Goal: Feedback & Contribution: Contribute content

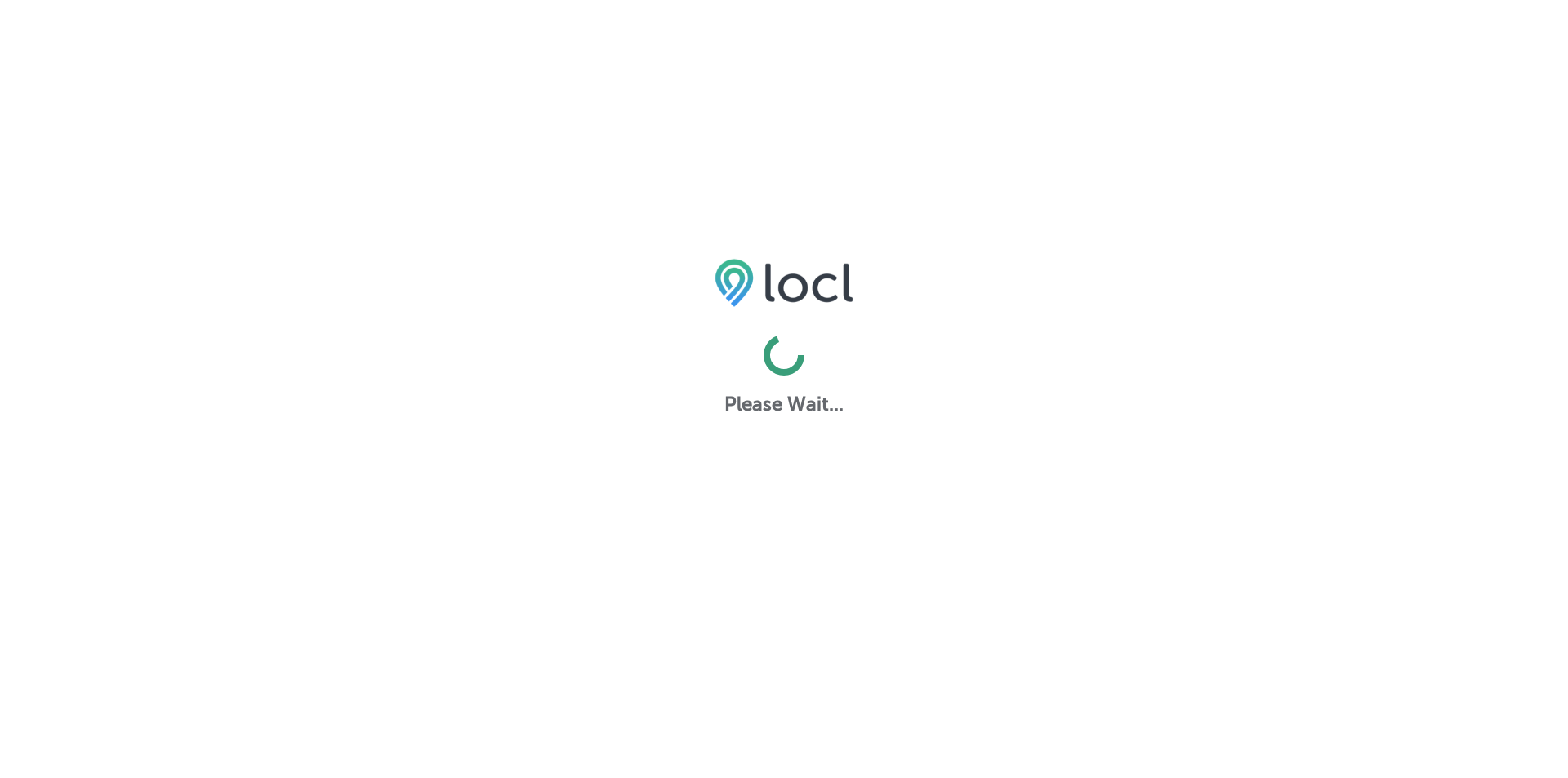
click at [1124, 570] on div "Please Wait..." at bounding box center [784, 622] width 1568 height 778
click at [1063, 586] on div "Please Wait..." at bounding box center [784, 622] width 1568 height 778
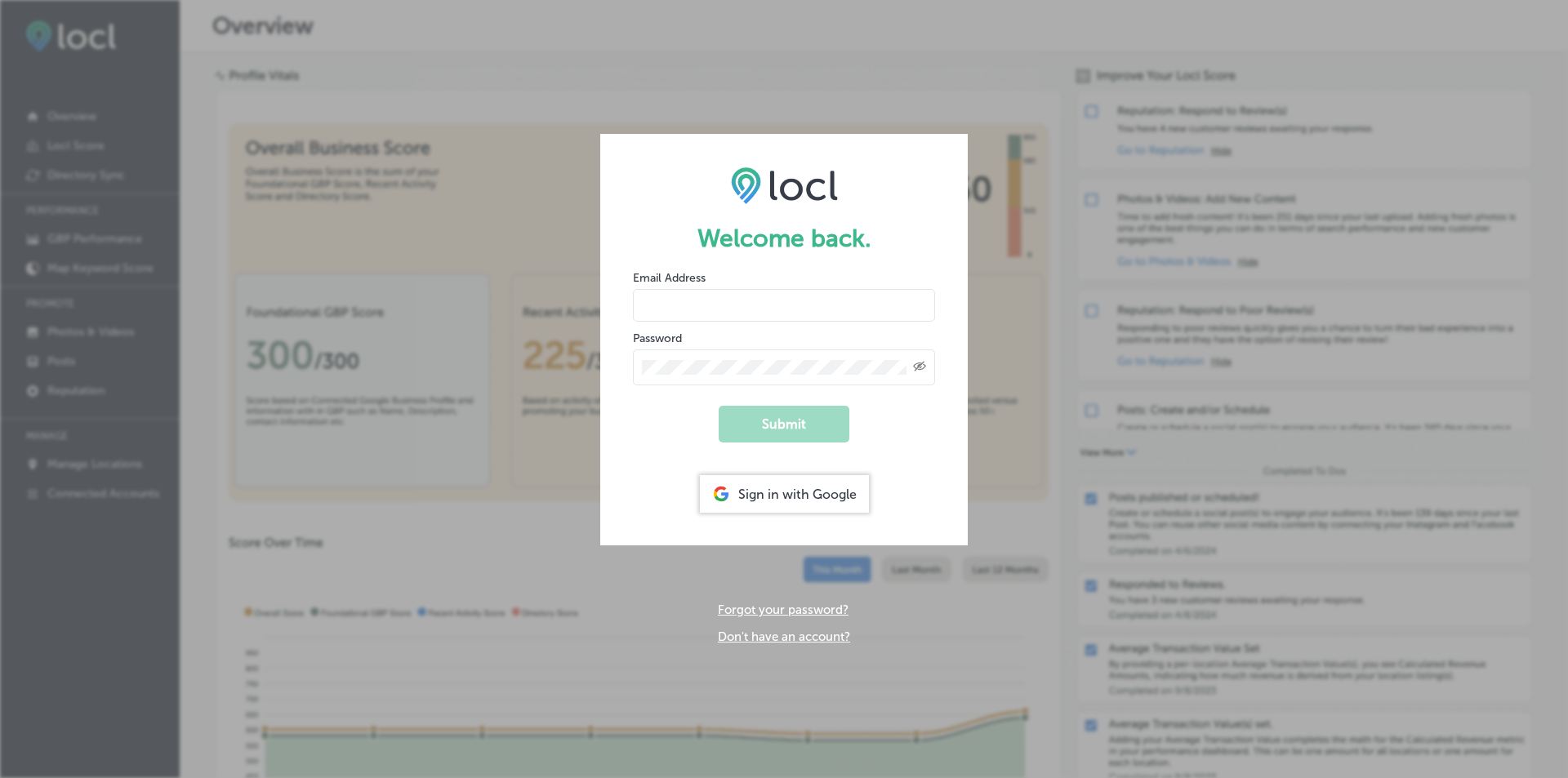
click at [764, 492] on div "Sign in with Google" at bounding box center [784, 494] width 169 height 38
click at [763, 480] on div "Sign in with Google" at bounding box center [784, 494] width 169 height 38
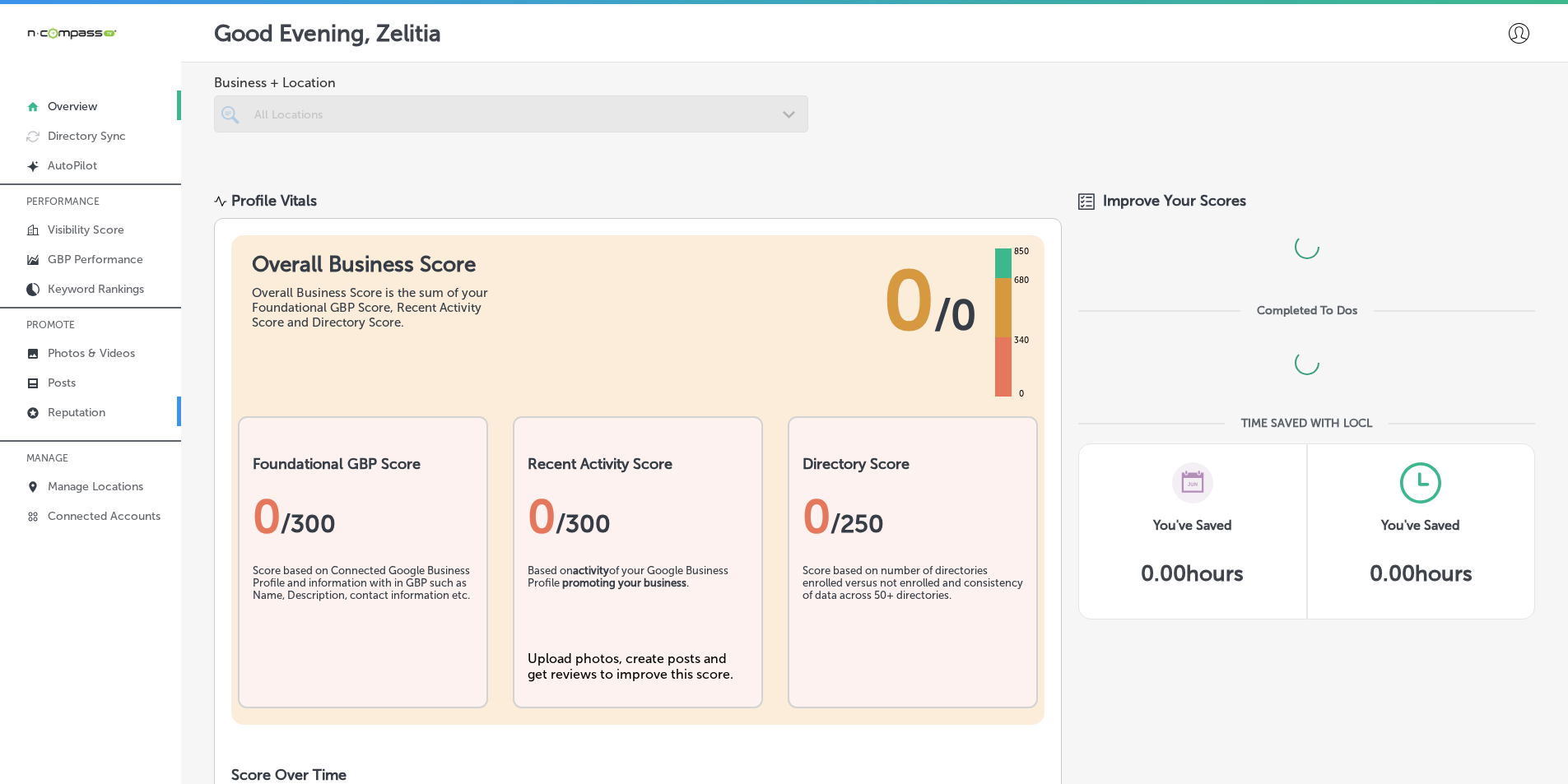
click at [70, 408] on p "Reputation" at bounding box center [76, 413] width 57 height 14
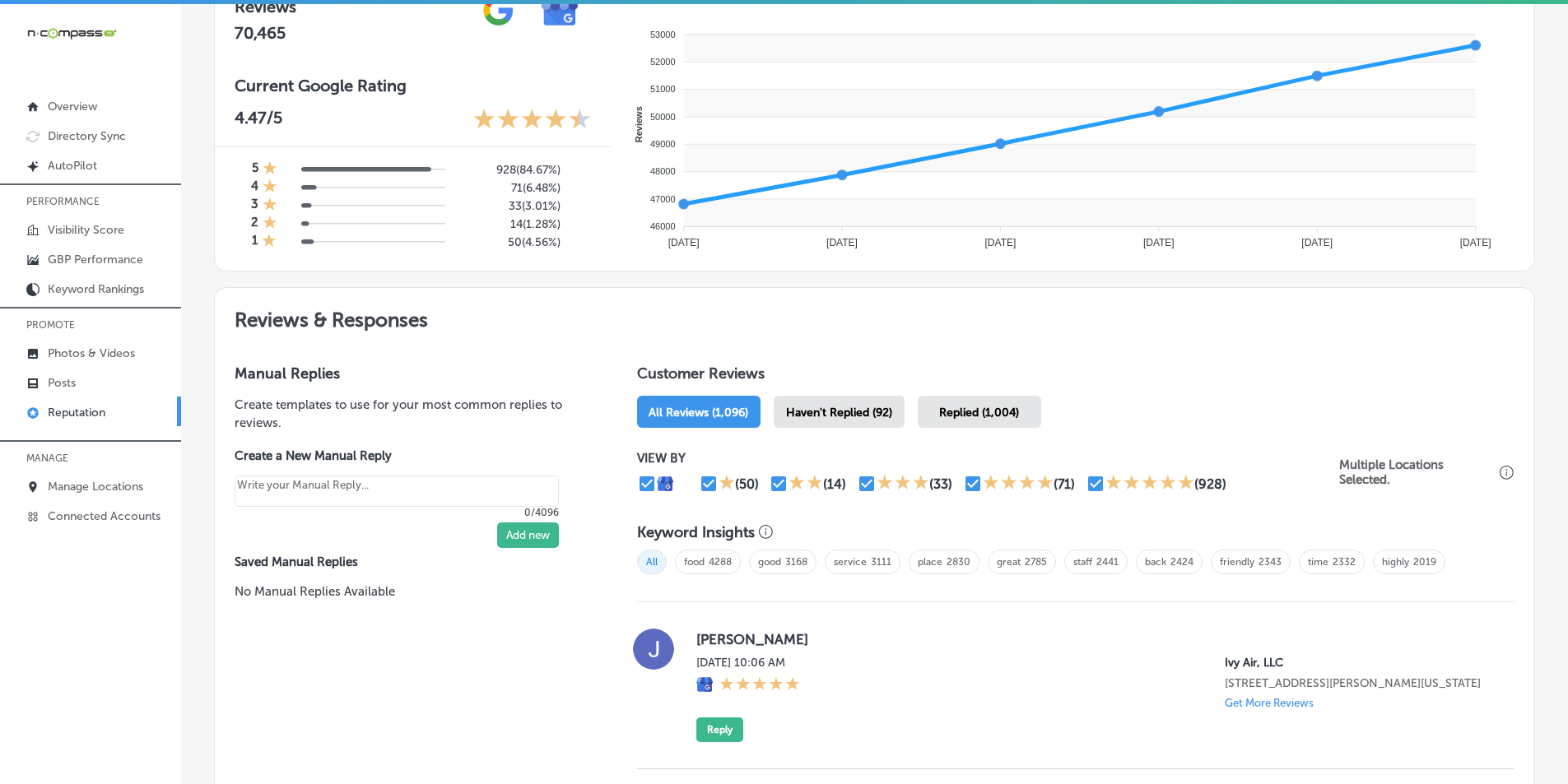
scroll to position [659, 0]
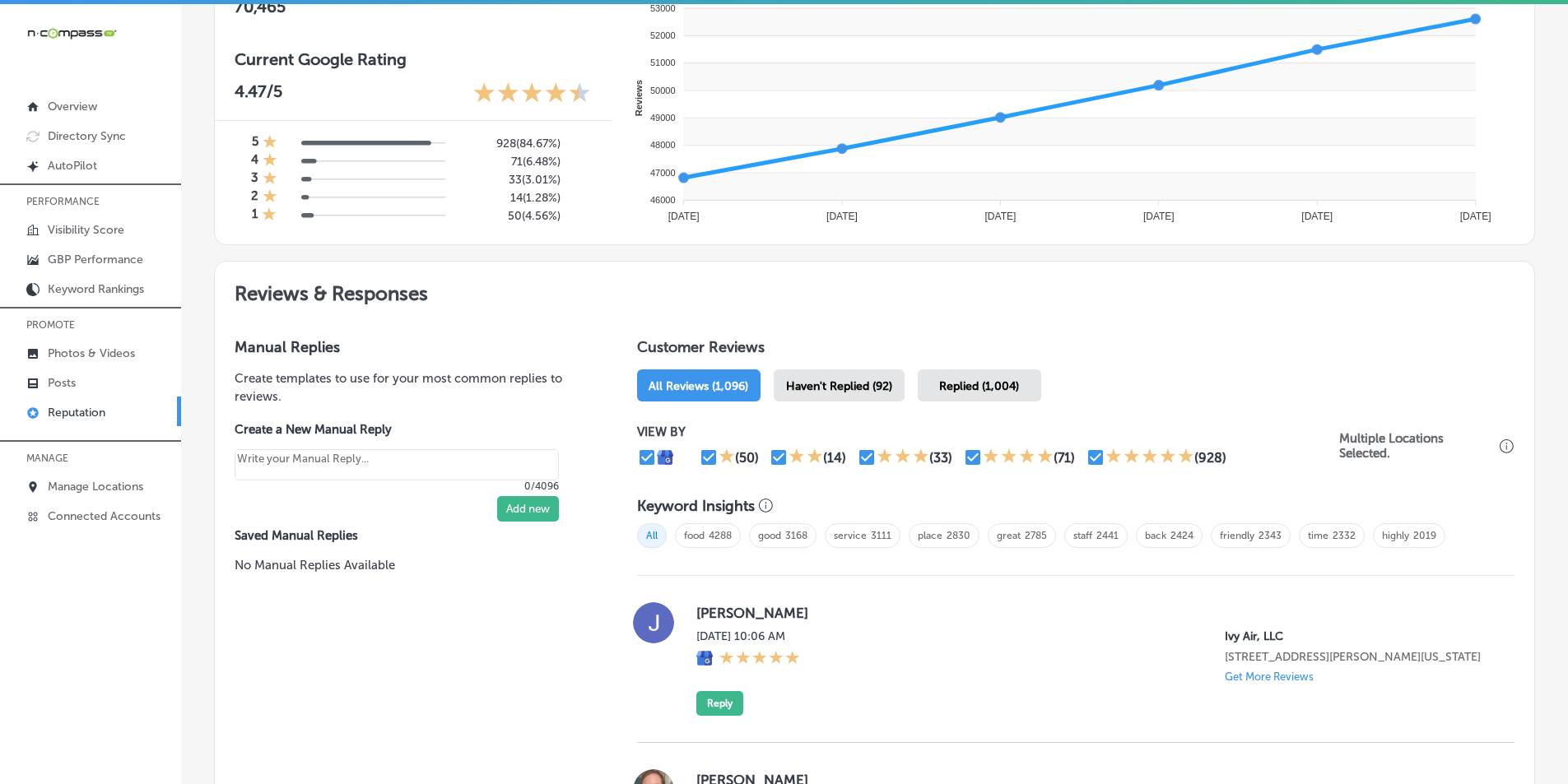
click at [838, 379] on div "Haven't Replied (92)" at bounding box center [839, 386] width 131 height 32
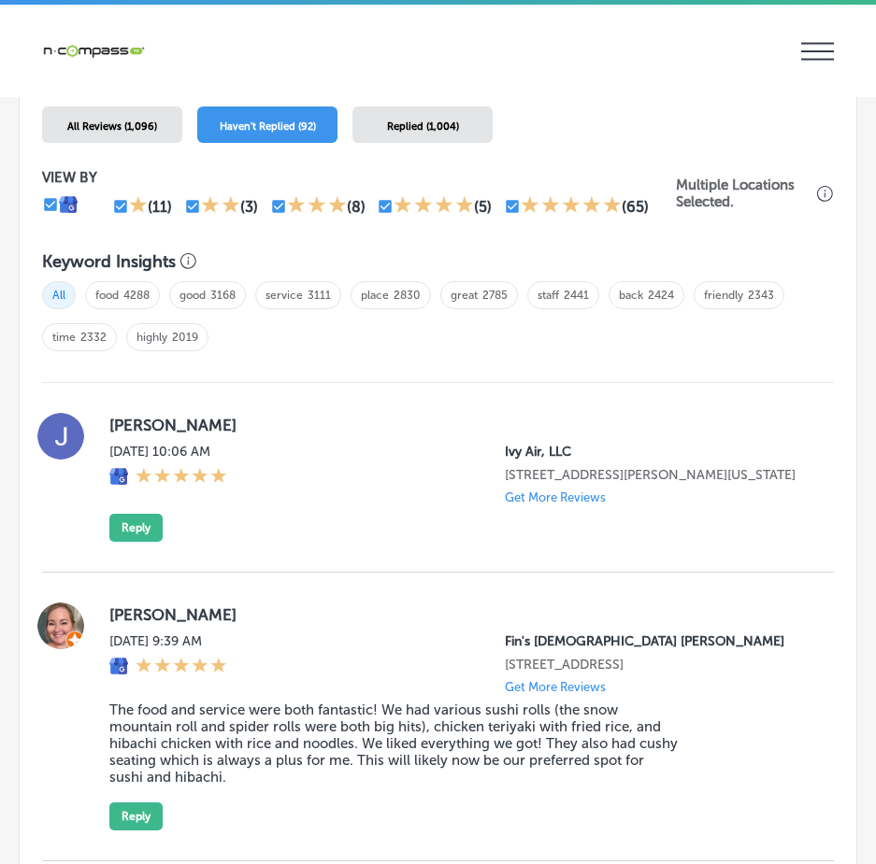
scroll to position [2044, 0]
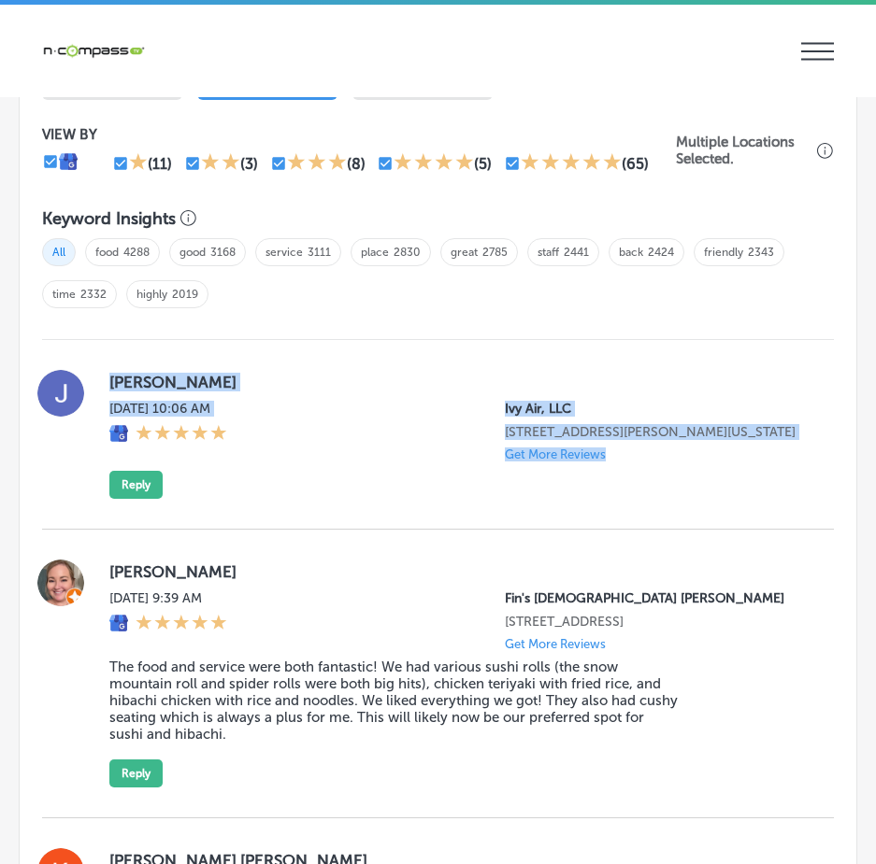
drag, startPoint x: 102, startPoint y: 366, endPoint x: 650, endPoint y: 537, distance: 574.5
click at [650, 530] on div "John Taylor Wed, Sep 17, 2025 10:06 AM Ivy Air, LLC 2838 Farm to Market Road Ca…" at bounding box center [437, 435] width 791 height 190
copy div "John Taylor Wed, Sep 17, 2025 10:06 AM Ivy Air, LLC 2838 Farm to Market Road Ca…"
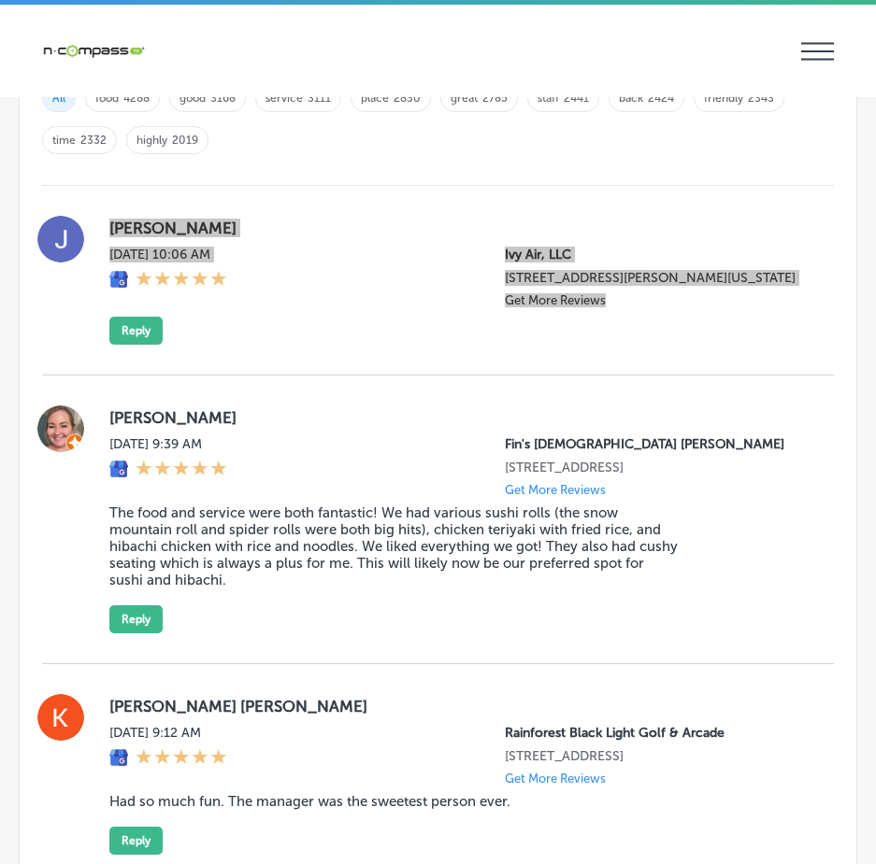
scroll to position [2230, 0]
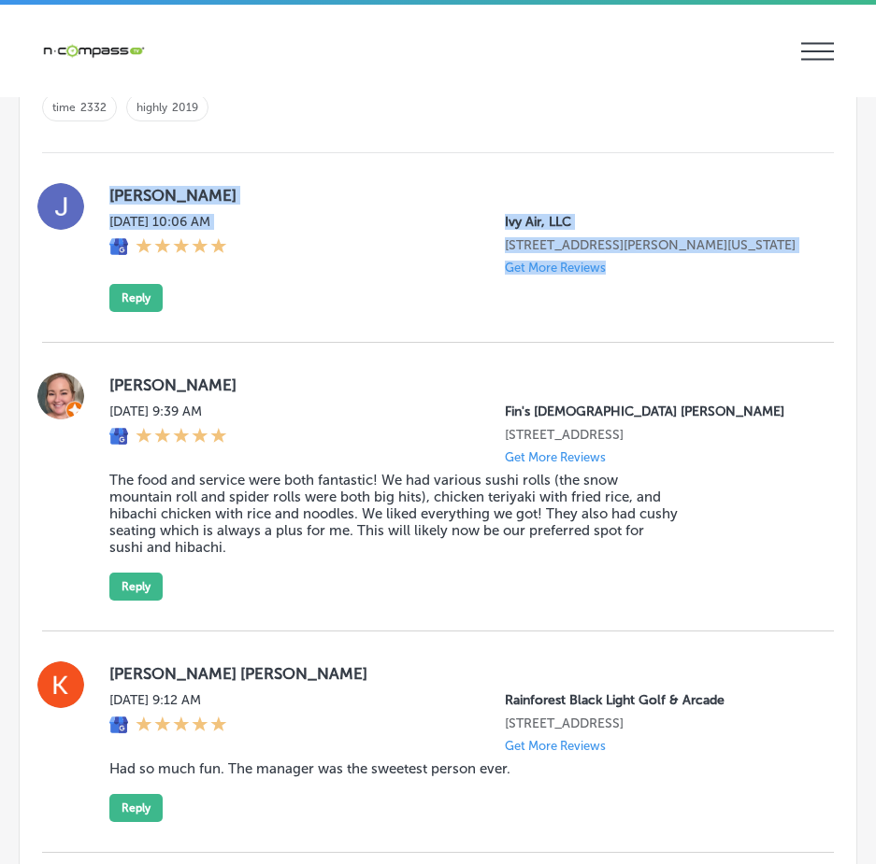
click at [618, 310] on div "John Taylor Wed, Sep 17, 2025 10:06 AM Ivy Air, LLC 2838 Farm to Market Road Ca…" at bounding box center [456, 247] width 694 height 129
drag, startPoint x: 107, startPoint y: 172, endPoint x: 719, endPoint y: 331, distance: 632.3
click at [719, 331] on div "John Taylor Wed, Sep 17, 2025 10:06 AM Ivy Air, LLC 2838 Farm to Market Road Ca…" at bounding box center [437, 248] width 791 height 190
copy div "John Taylor Wed, Sep 17, 2025 10:06 AM Ivy Air, LLC 2838 Farm to Market Road Ca…"
click at [142, 312] on button "Reply" at bounding box center [135, 298] width 53 height 28
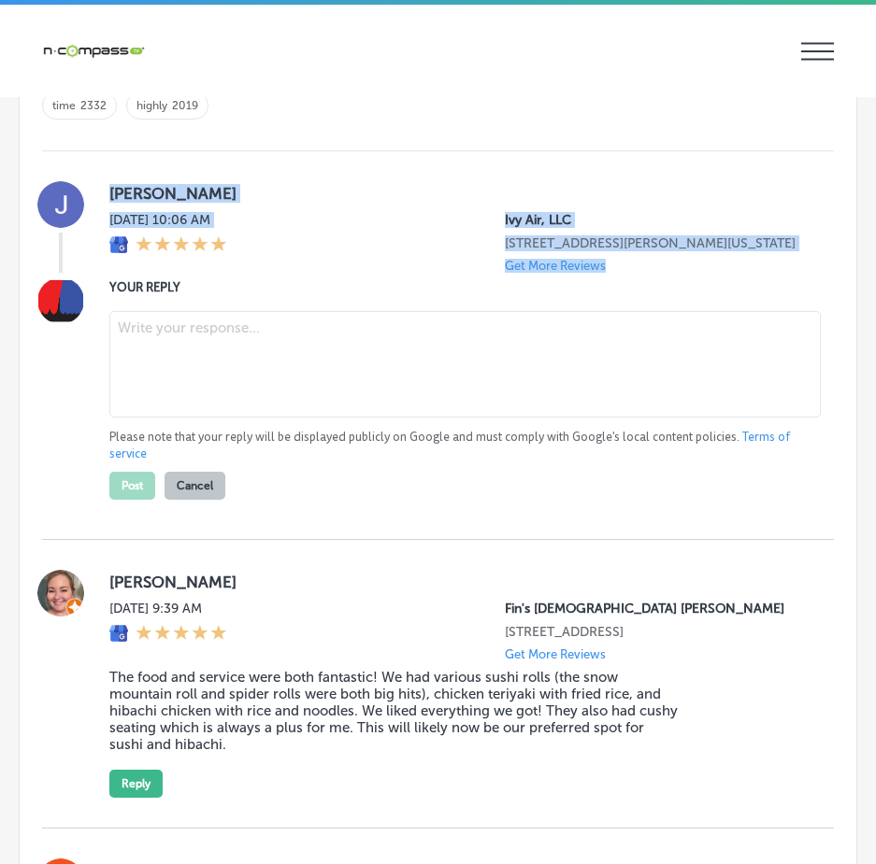
type textarea "x"
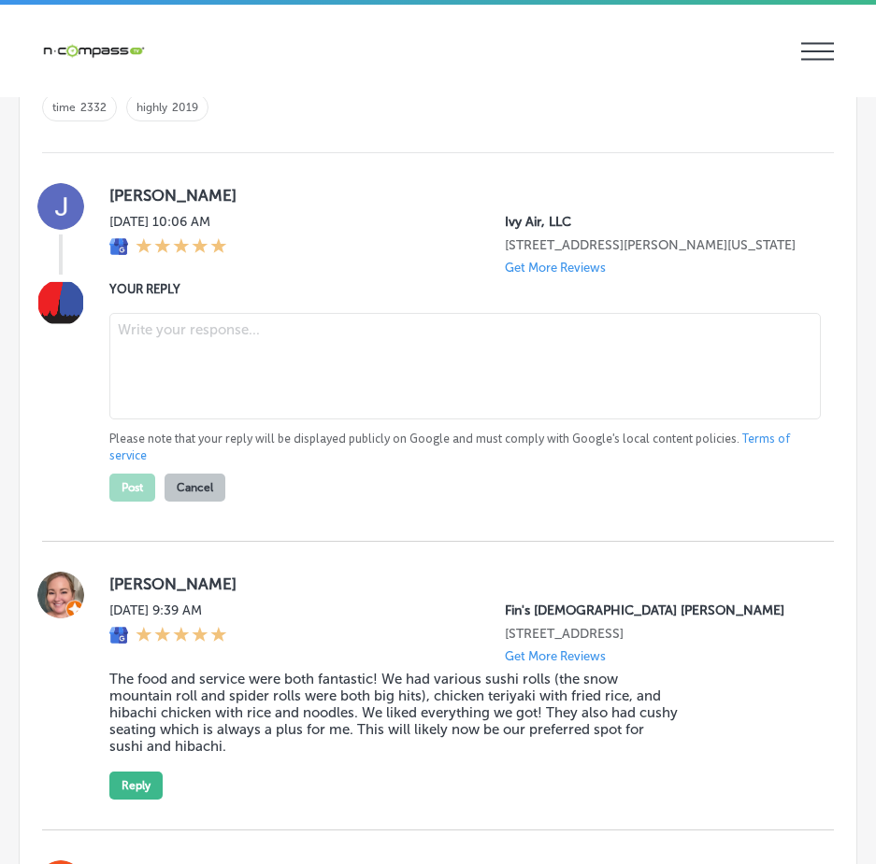
click at [201, 375] on textarea at bounding box center [464, 366] width 711 height 107
paste textarea "Thank you for taking the time to leave a review, John! We're grateful for your …"
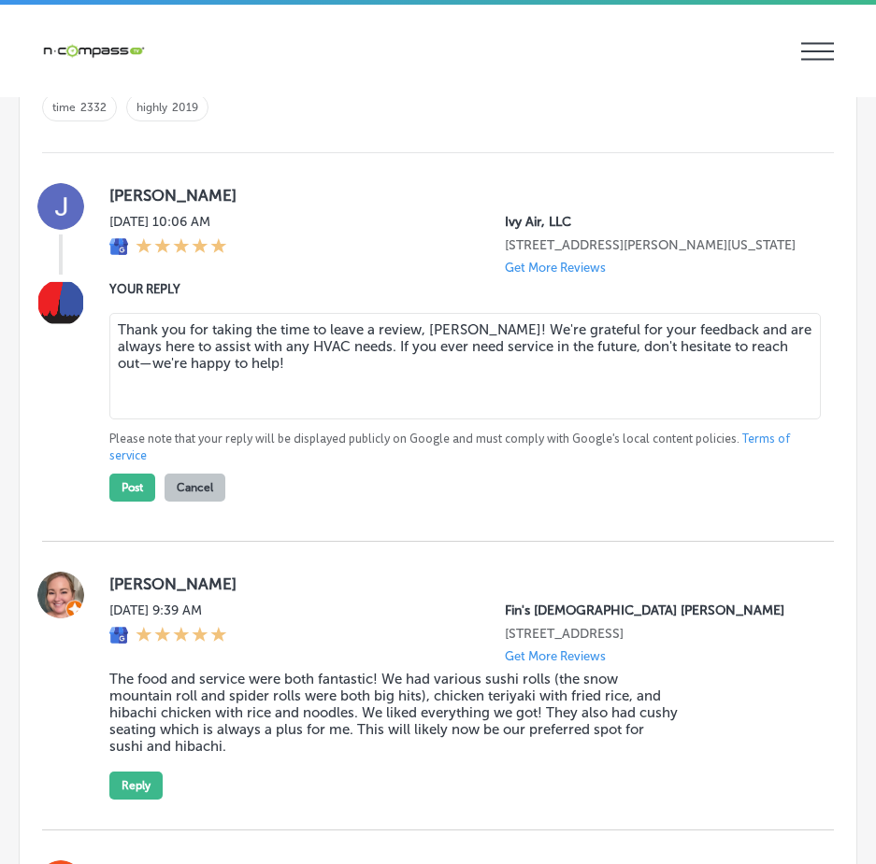
type textarea "Thank you for taking the time to leave a review, John! We're grateful for your …"
click at [129, 497] on button "Post" at bounding box center [132, 488] width 46 height 28
type textarea "x"
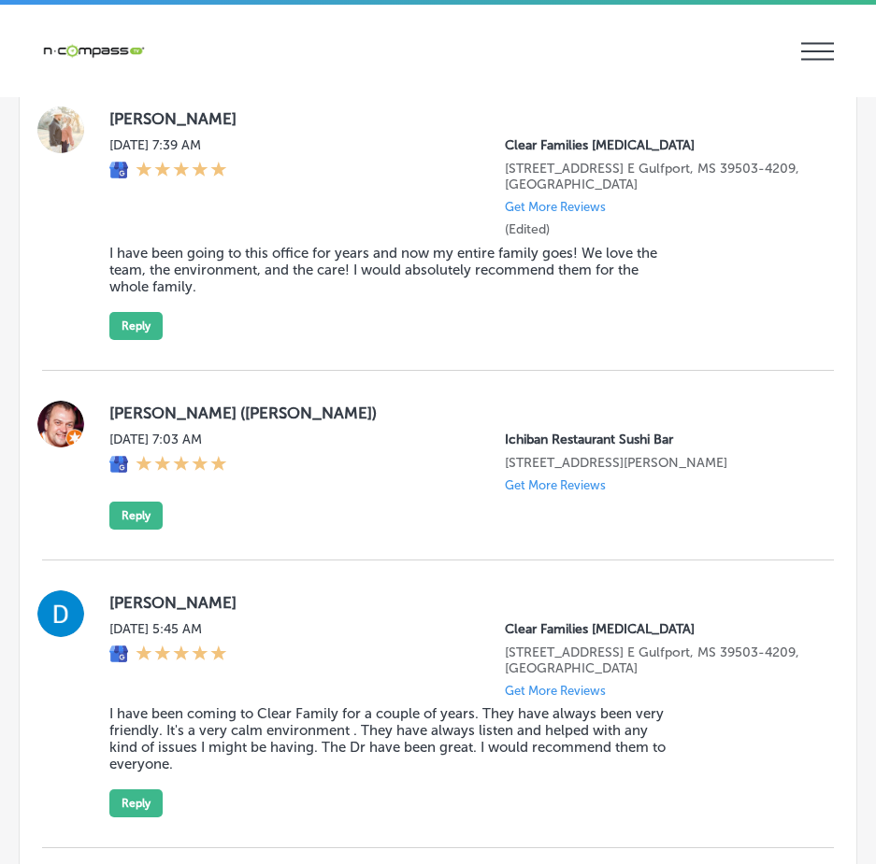
scroll to position [3163, 0]
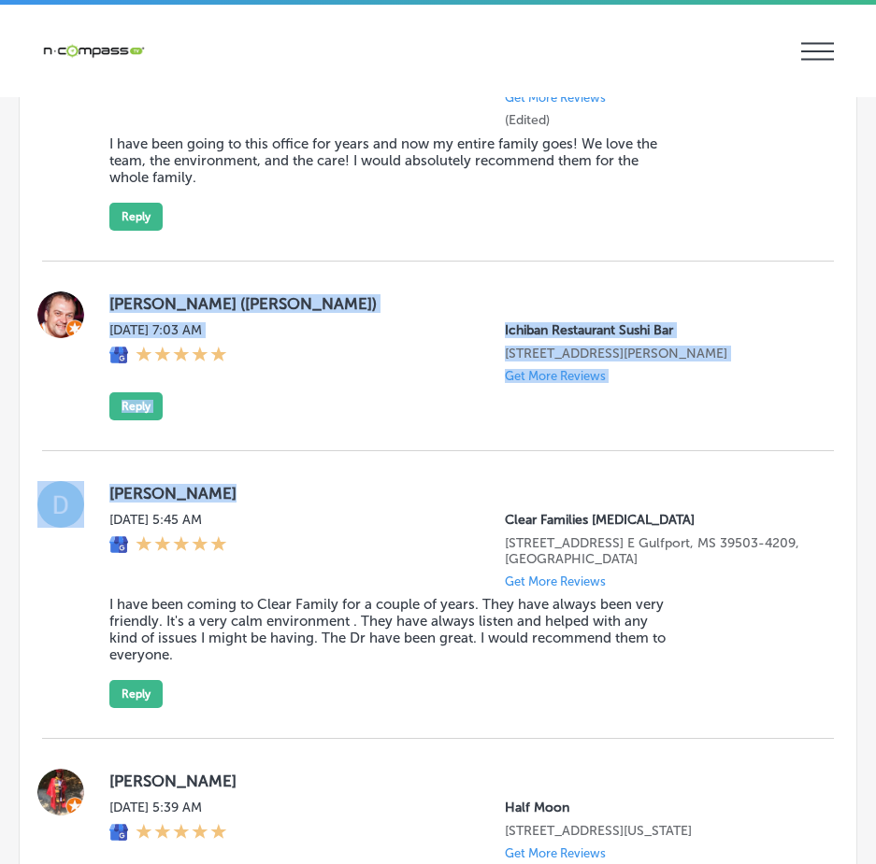
drag, startPoint x: 98, startPoint y: 320, endPoint x: 554, endPoint y: 485, distance: 485.1
click at [442, 451] on div "Ilya Osipov (Ilya Os) Wed, Sep 17, 2025 7:03 AM Ichiban Restaurant Sushi Bar 27…" at bounding box center [437, 357] width 791 height 190
click at [378, 420] on div "Ilya Osipov (Ilya Os) Wed, Sep 17, 2025 7:03 AM Ichiban Restaurant Sushi Bar 27…" at bounding box center [456, 356] width 694 height 129
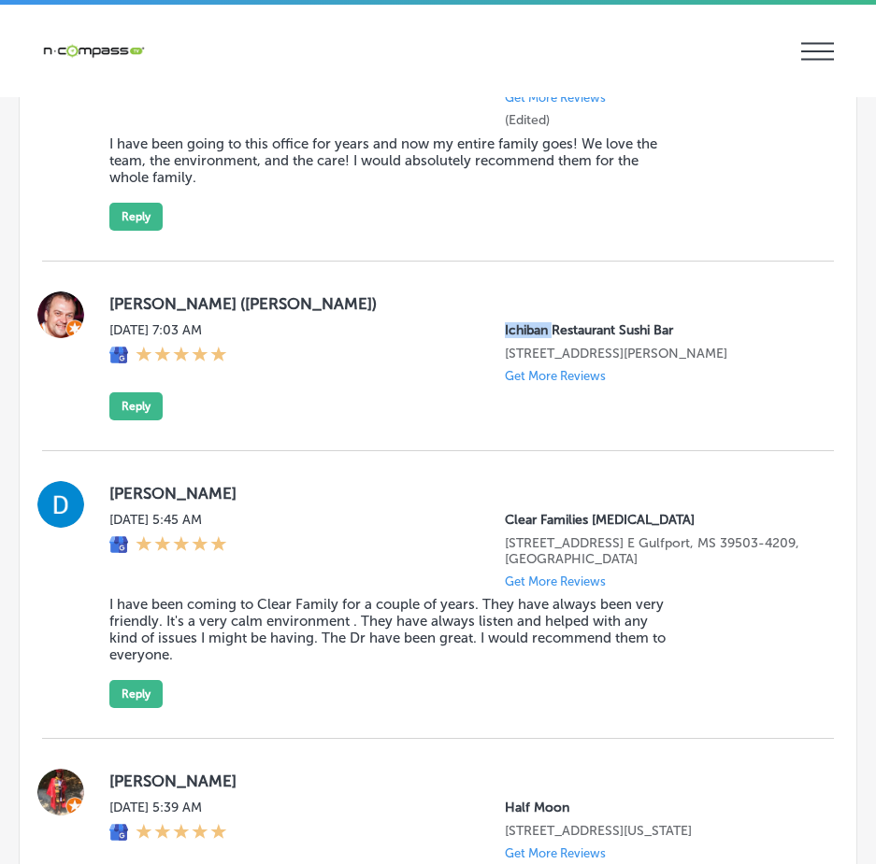
click at [378, 420] on div "Ilya Osipov (Ilya Os) Wed, Sep 17, 2025 7:03 AM Ichiban Restaurant Sushi Bar 27…" at bounding box center [456, 356] width 694 height 129
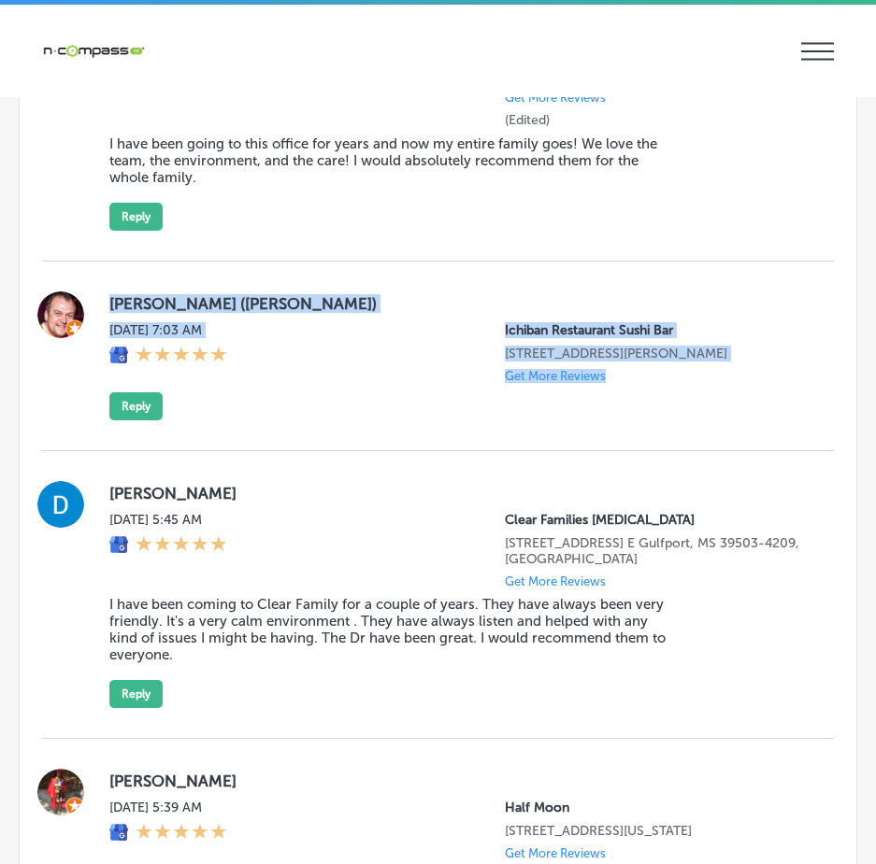
drag, startPoint x: 113, startPoint y: 331, endPoint x: 688, endPoint y: 444, distance: 585.7
click at [688, 420] on div "Ilya Osipov (Ilya Os) Wed, Sep 17, 2025 7:03 AM Ichiban Restaurant Sushi Bar 27…" at bounding box center [437, 356] width 791 height 129
copy div "Ilya Osipov (Ilya Os) Wed, Sep 17, 2025 7:03 AM Ichiban Restaurant Sushi Bar 27…"
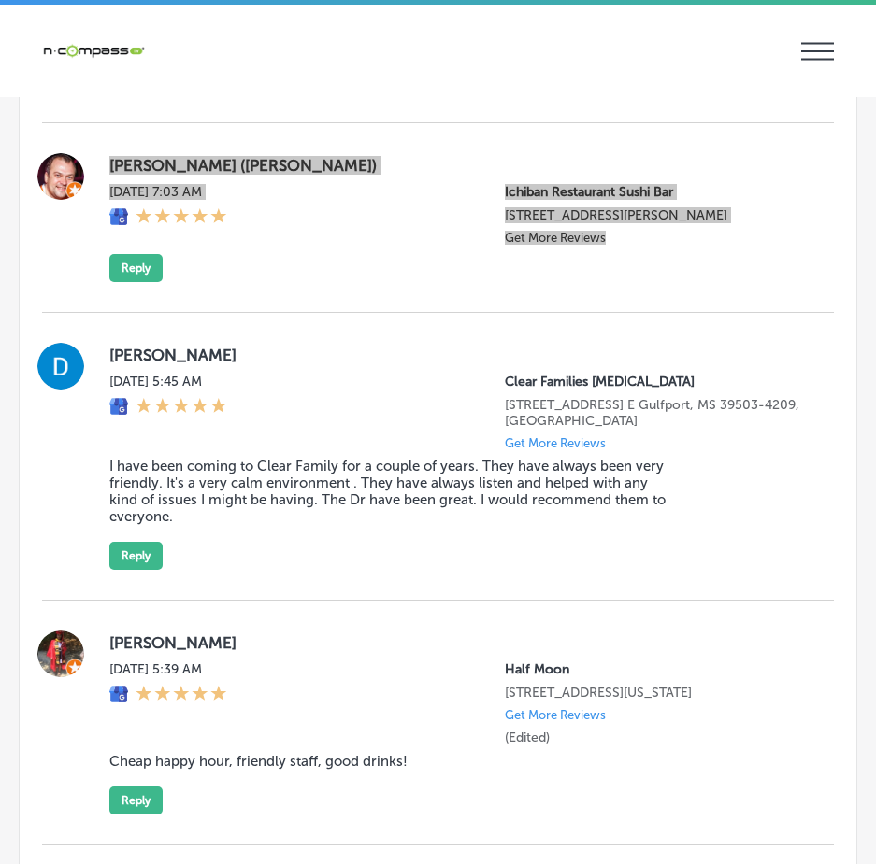
scroll to position [3256, 0]
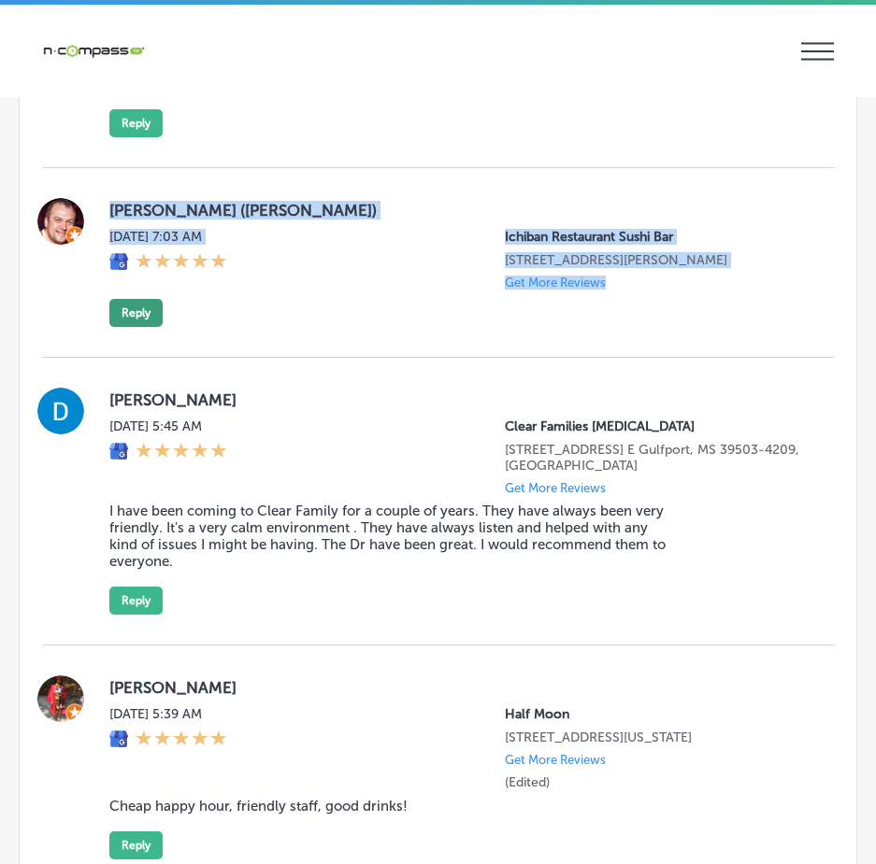
click at [142, 327] on button "Reply" at bounding box center [135, 313] width 53 height 28
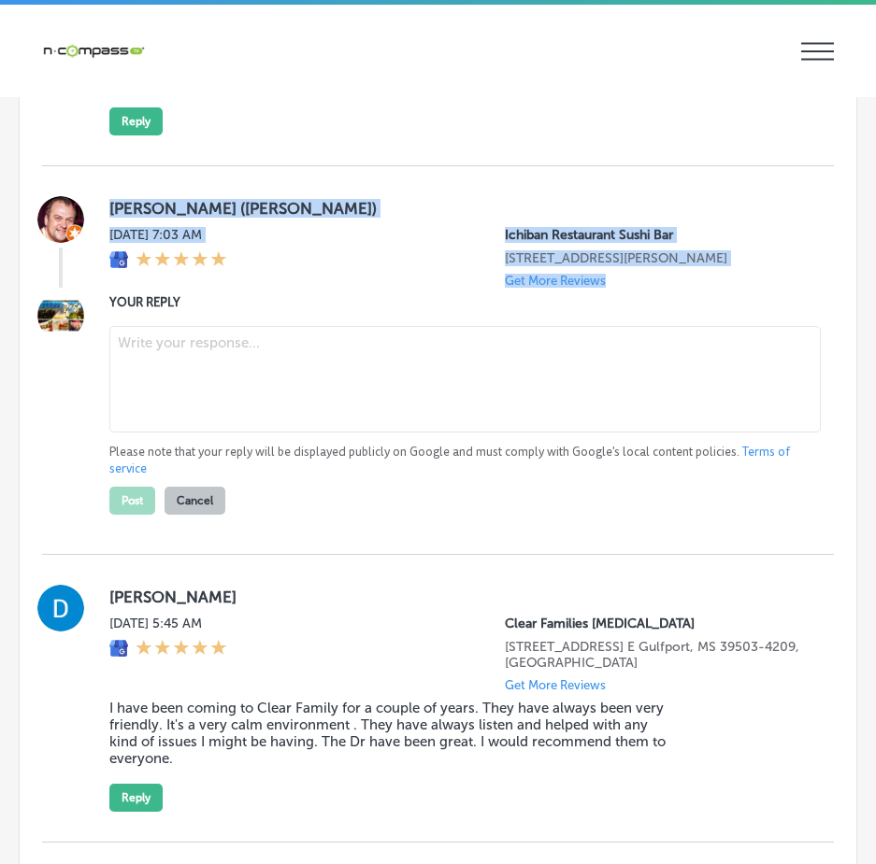
scroll to position [3255, 0]
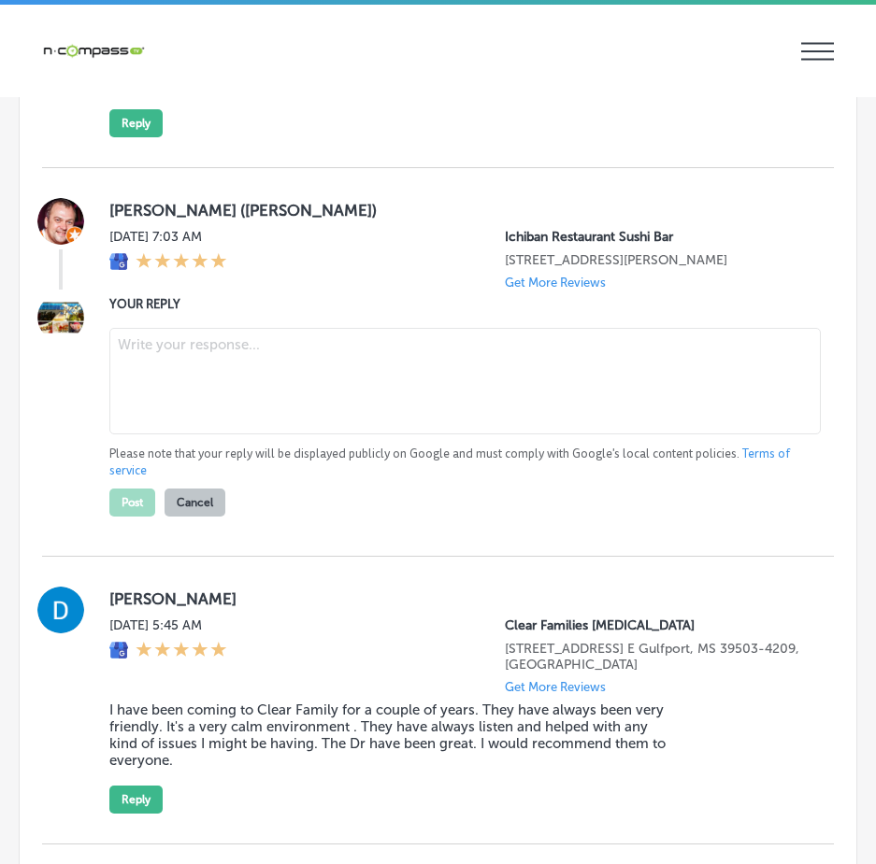
click at [177, 374] on textarea at bounding box center [464, 381] width 711 height 107
paste textarea "Thank you for your review, Ilya! We appreciate you taking the time to share you…"
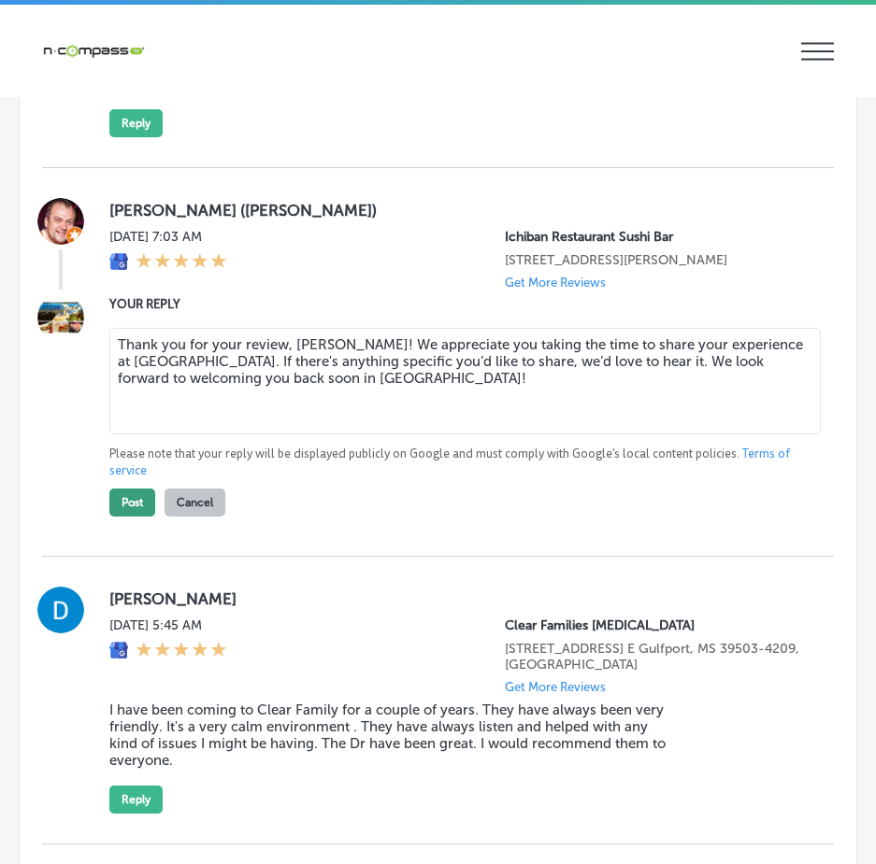
type textarea "Thank you for your review, Ilya! We appreciate you taking the time to share you…"
click at [133, 517] on button "Post" at bounding box center [132, 503] width 46 height 28
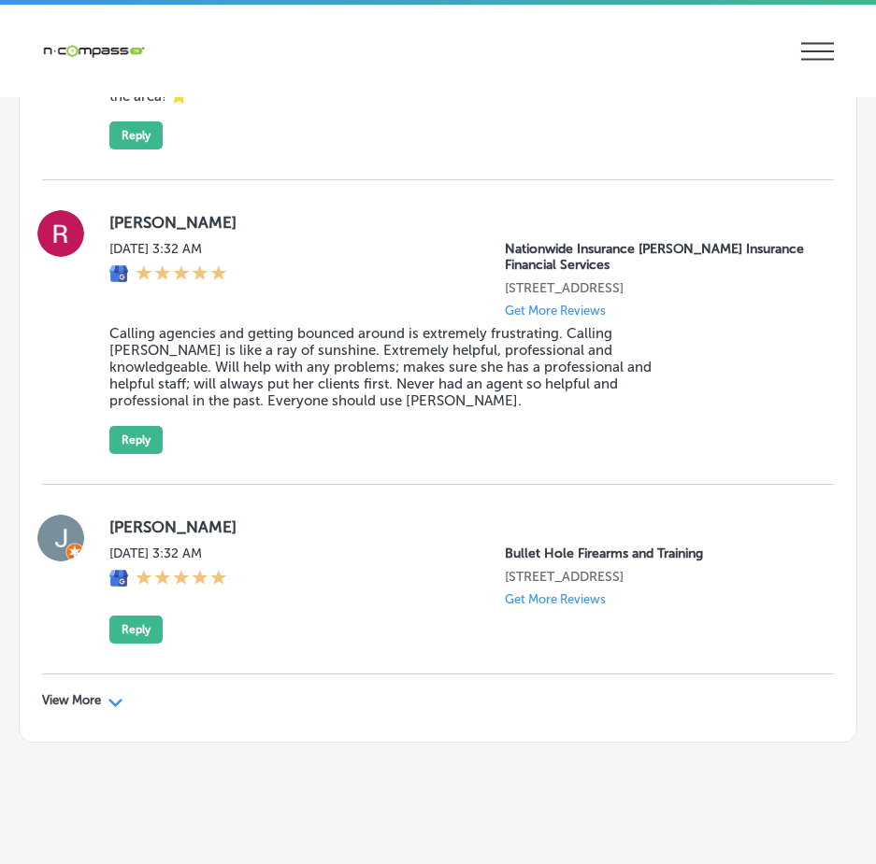
scroll to position [6566, 0]
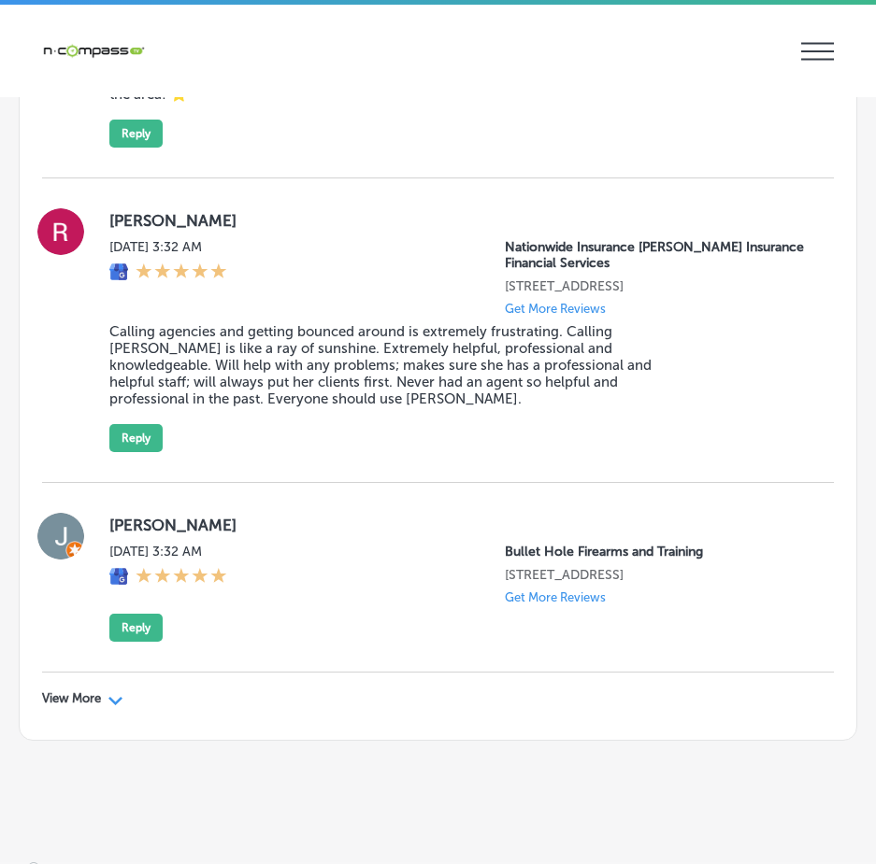
click at [96, 691] on p "View More" at bounding box center [71, 698] width 59 height 15
type textarea "x"
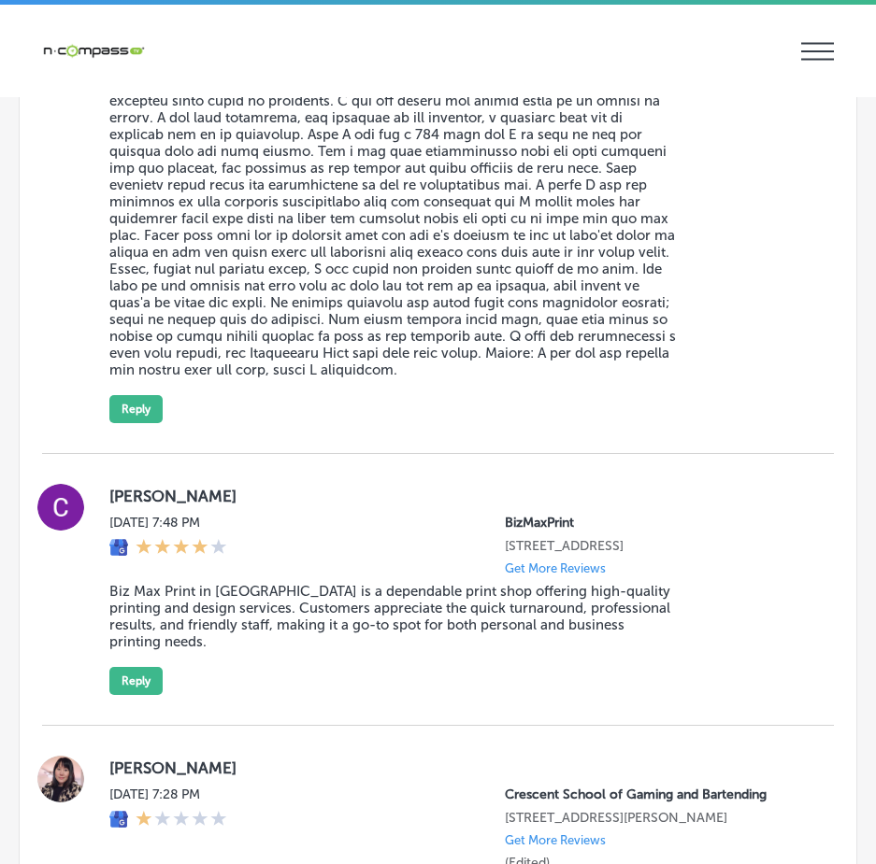
scroll to position [11799, 0]
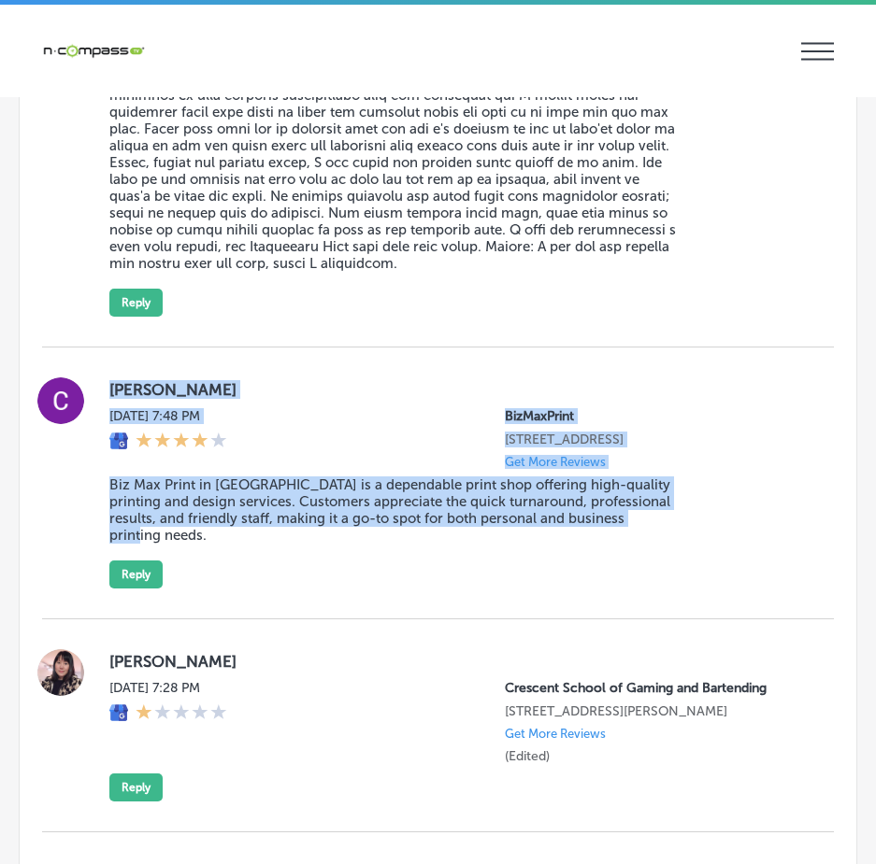
drag, startPoint x: 94, startPoint y: 325, endPoint x: 764, endPoint y: 503, distance: 693.1
click at [764, 503] on div "Chris Hernandez Tue, Sep 16, 2025 7:48 PM BizMaxPrint 3358 Wrightsboro Road Aug…" at bounding box center [437, 482] width 791 height 211
drag, startPoint x: 324, startPoint y: 365, endPoint x: 192, endPoint y: 339, distance: 134.3
click at [325, 408] on div "Tue, Sep 16, 2025 7:48 PM BizMaxPrint 3358 Wrightsboro Road Augusta, GA 30909, …" at bounding box center [456, 438] width 694 height 61
click at [356, 408] on div "Tue, Sep 16, 2025 7:48 PM BizMaxPrint 3358 Wrightsboro Road Augusta, GA 30909, …" at bounding box center [456, 438] width 694 height 61
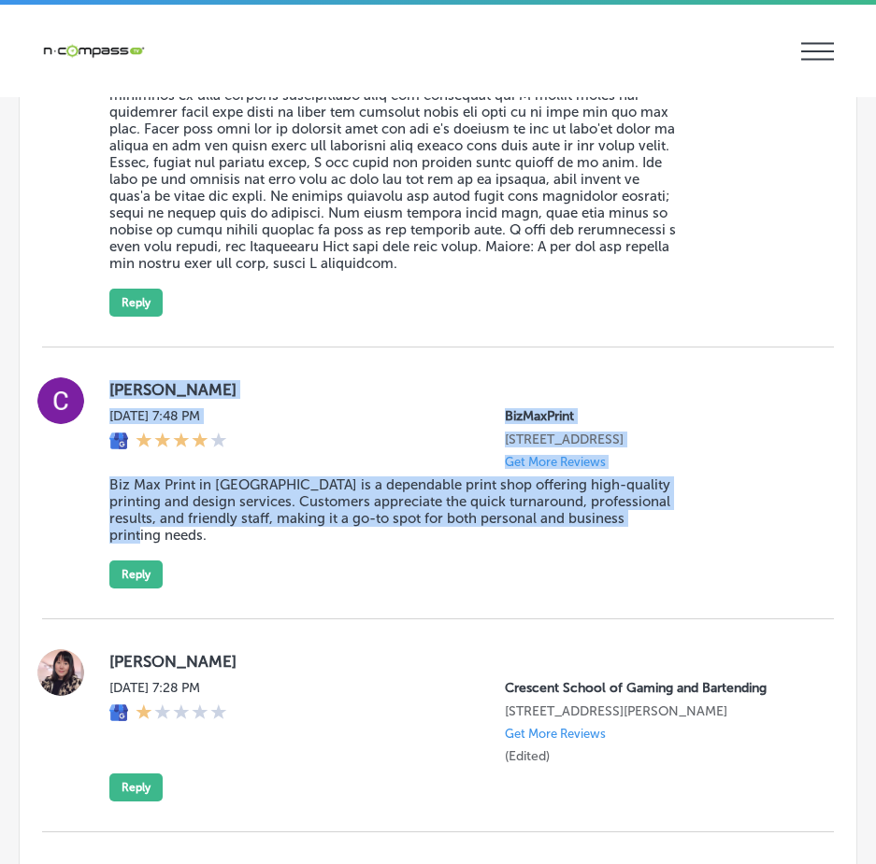
drag, startPoint x: 103, startPoint y: 327, endPoint x: 723, endPoint y: 507, distance: 646.1
click at [723, 507] on div "Chris Hernandez Tue, Sep 16, 2025 7:48 PM BizMaxPrint 3358 Wrightsboro Road Aug…" at bounding box center [437, 482] width 791 height 211
copy div "Chris Hernandez Tue, Sep 16, 2025 7:48 PM BizMaxPrint 3358 Wrightsboro Road Aug…"
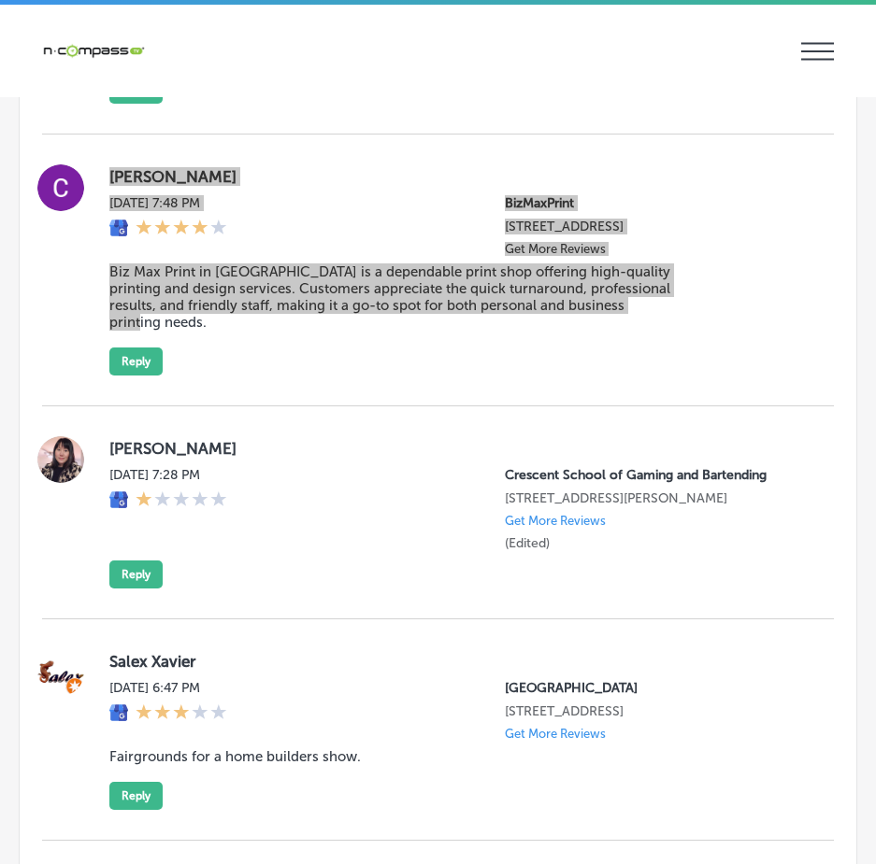
scroll to position [11986, 0]
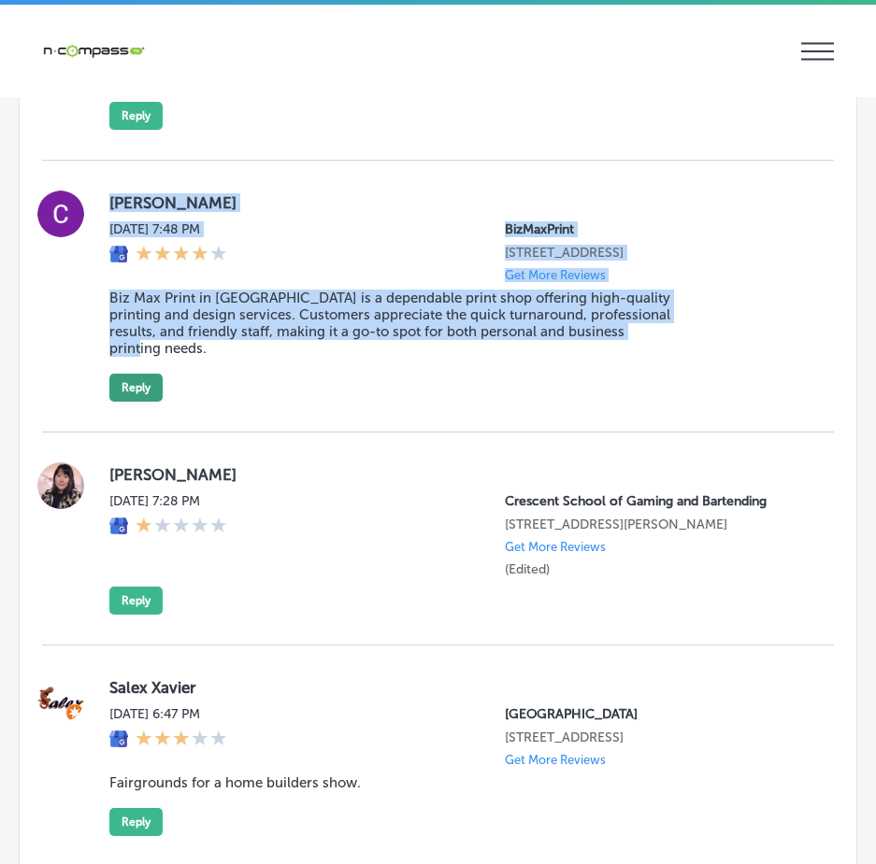
click at [135, 374] on button "Reply" at bounding box center [135, 388] width 53 height 28
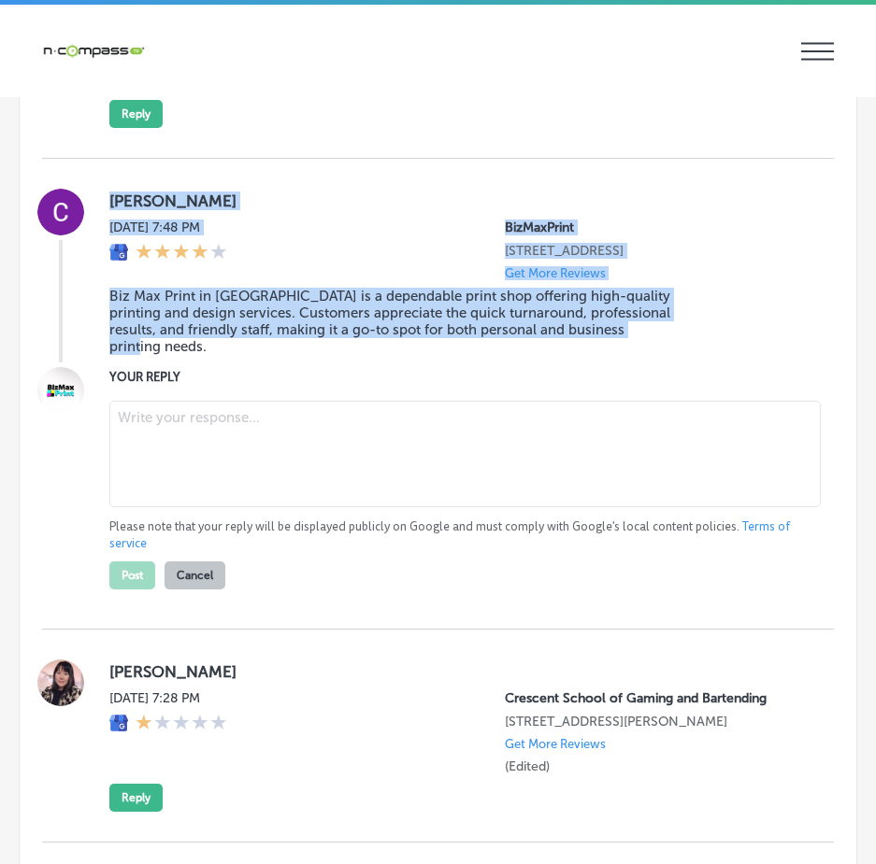
scroll to position [11984, 0]
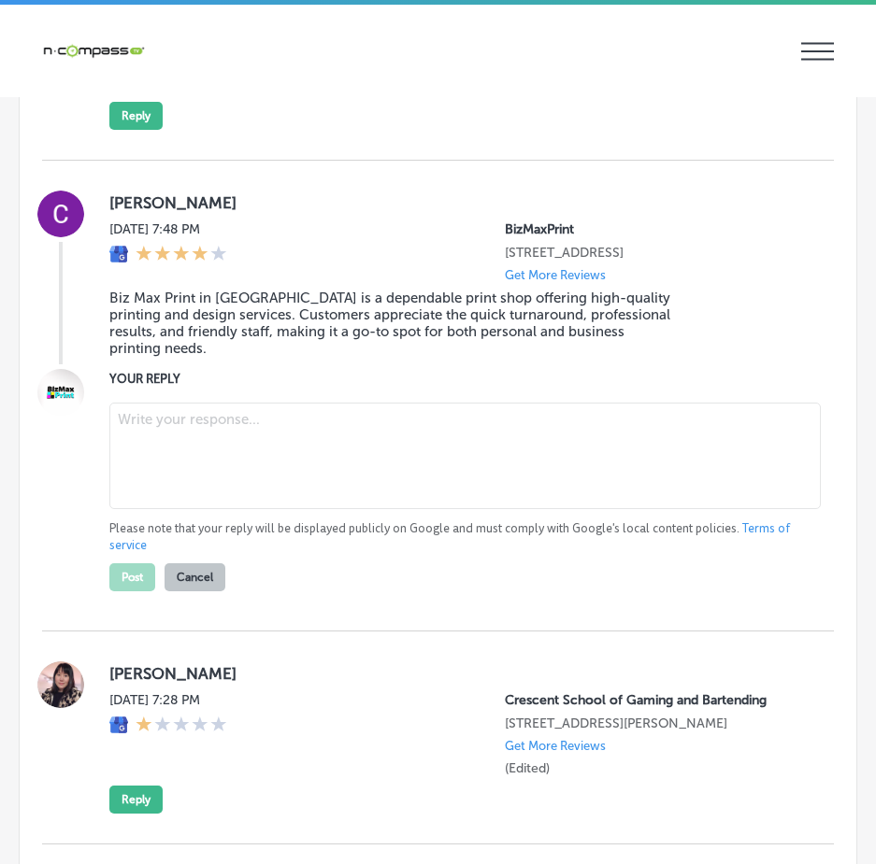
click at [189, 403] on textarea at bounding box center [464, 456] width 711 height 107
paste textarea "Thank you for the wonderful review, Chris! We’re so happy to hear that BizMaxPr…"
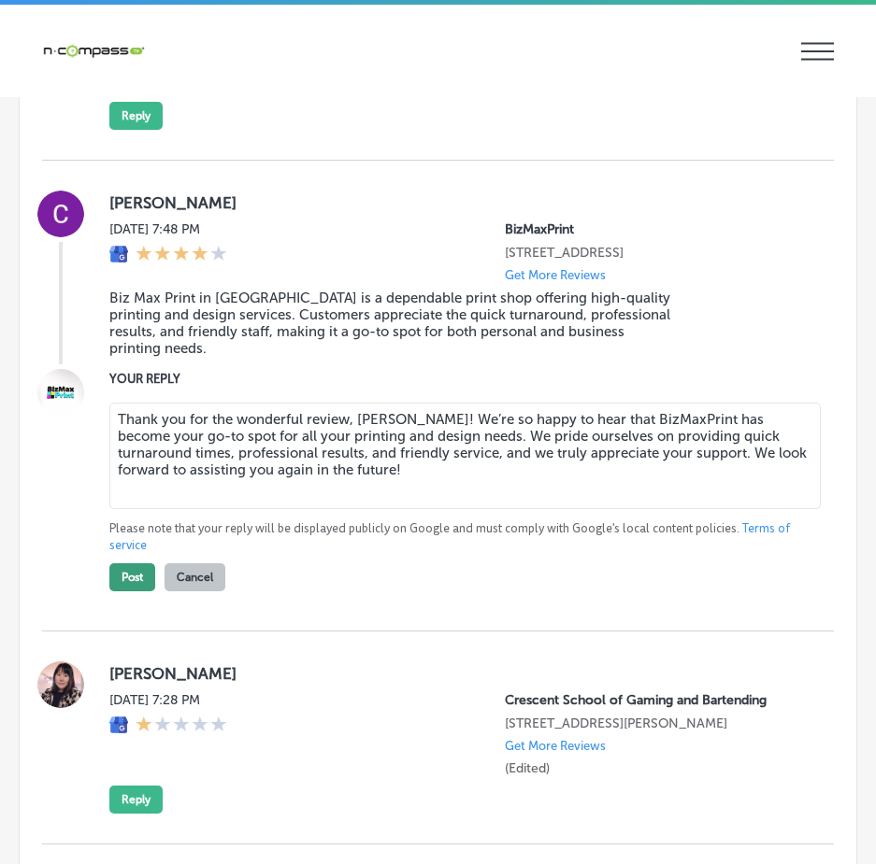
type textarea "Thank you for the wonderful review, Chris! We’re so happy to hear that BizMaxPr…"
click at [130, 563] on button "Post" at bounding box center [132, 577] width 46 height 28
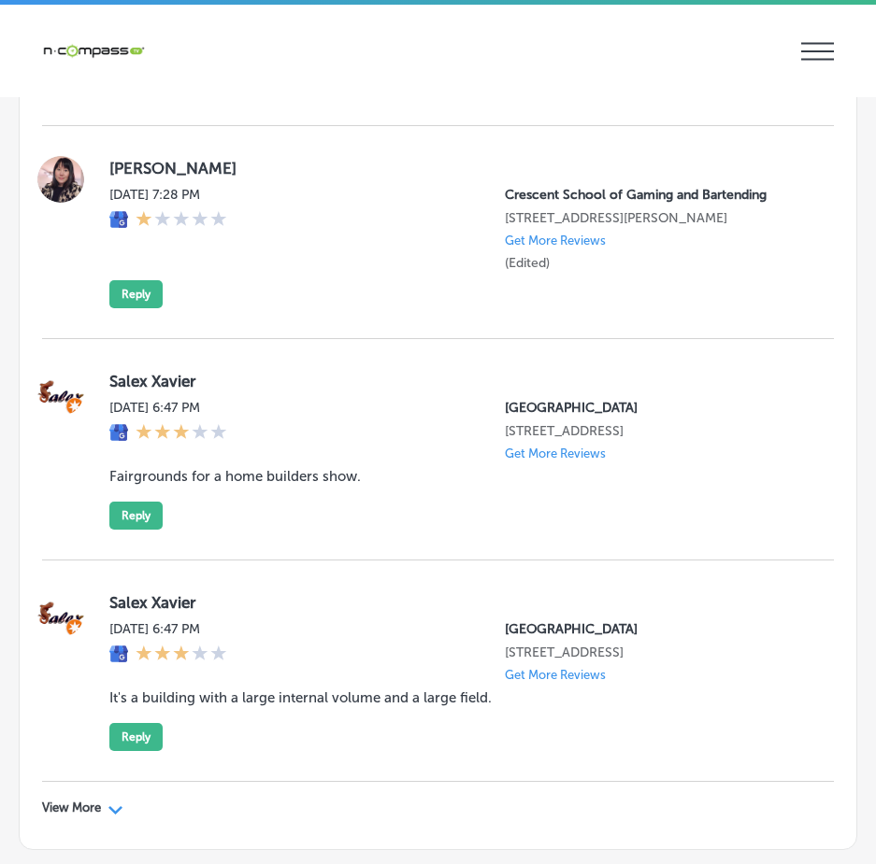
scroll to position [12092, 0]
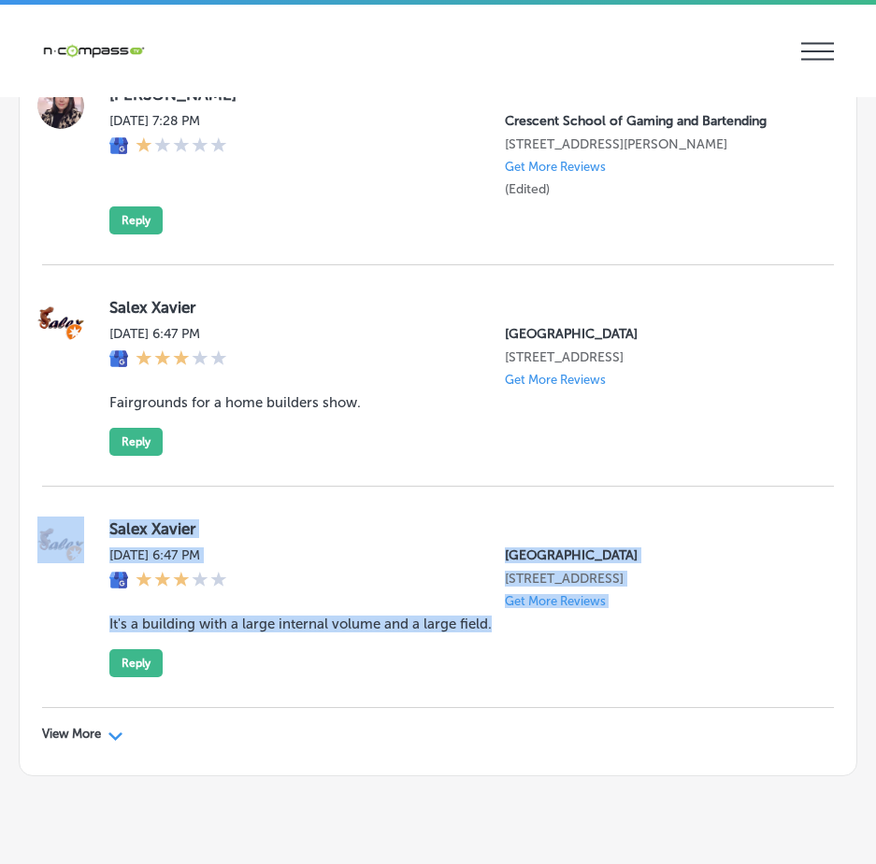
drag, startPoint x: 89, startPoint y: 474, endPoint x: 551, endPoint y: 577, distance: 473.8
click at [551, 577] on div "Salex Xavier Tue, Sep 16, 2025 6:47 PM Sarasota Fairgrounds 3000 Ringling Boule…" at bounding box center [437, 597] width 791 height 161
click at [542, 606] on div "Salex Xavier Tue, Sep 16, 2025 6:47 PM Sarasota Fairgrounds 3000 Ringling Boule…" at bounding box center [456, 597] width 694 height 161
click at [427, 548] on div "Tue, Sep 16, 2025 6:47 PM Sarasota Fairgrounds 3000 Ringling Boulevard Sarasota…" at bounding box center [456, 578] width 694 height 61
drag, startPoint x: 94, startPoint y: 453, endPoint x: 653, endPoint y: 630, distance: 586.0
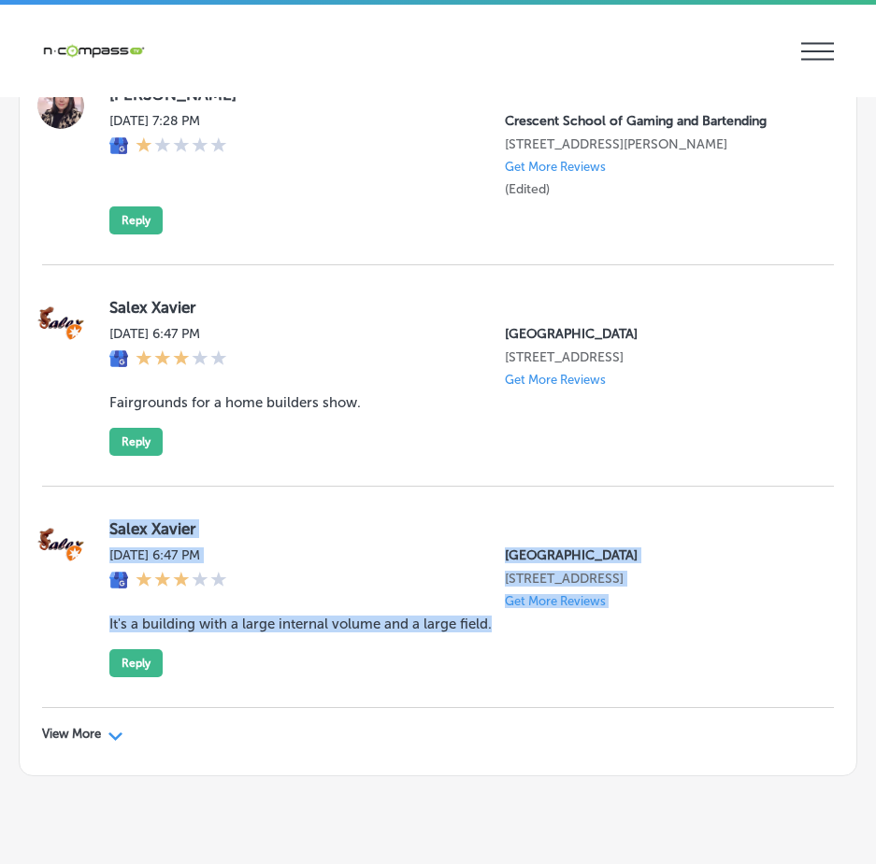
click at [653, 630] on div "Salex Xavier Tue, Sep 16, 2025 6:47 PM Sarasota Fairgrounds 3000 Ringling Boule…" at bounding box center [437, 597] width 791 height 221
copy div "Salex Xavier Tue, Sep 16, 2025 6:47 PM Sarasota Fairgrounds 3000 Ringling Boule…"
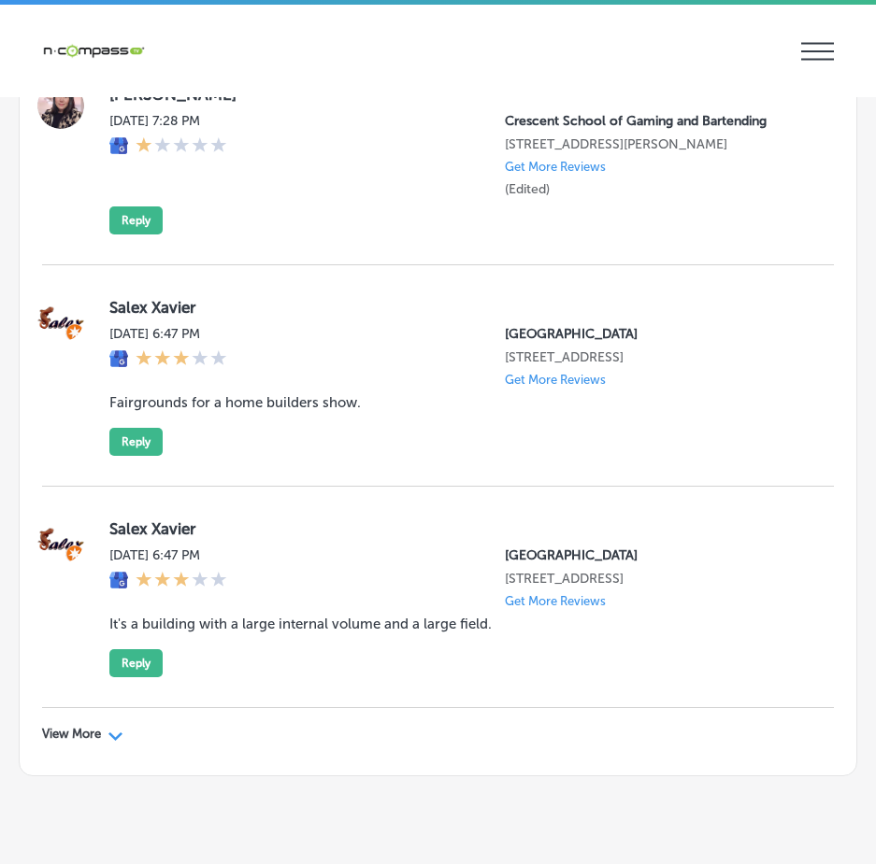
click at [113, 733] on polygon at bounding box center [115, 737] width 14 height 8
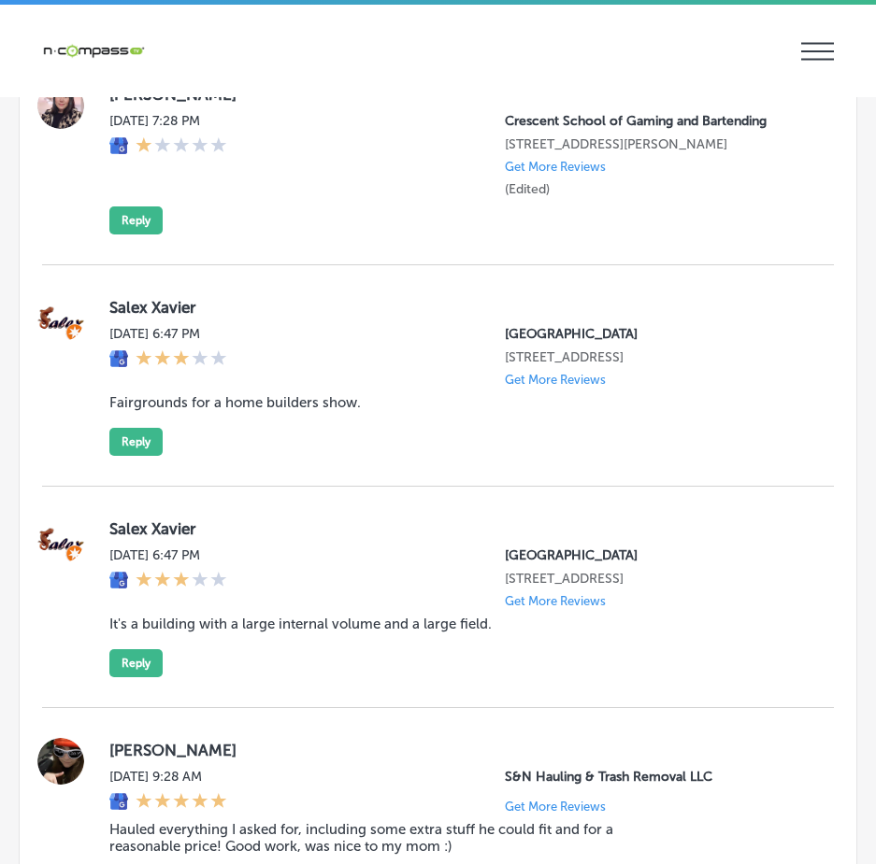
type textarea "x"
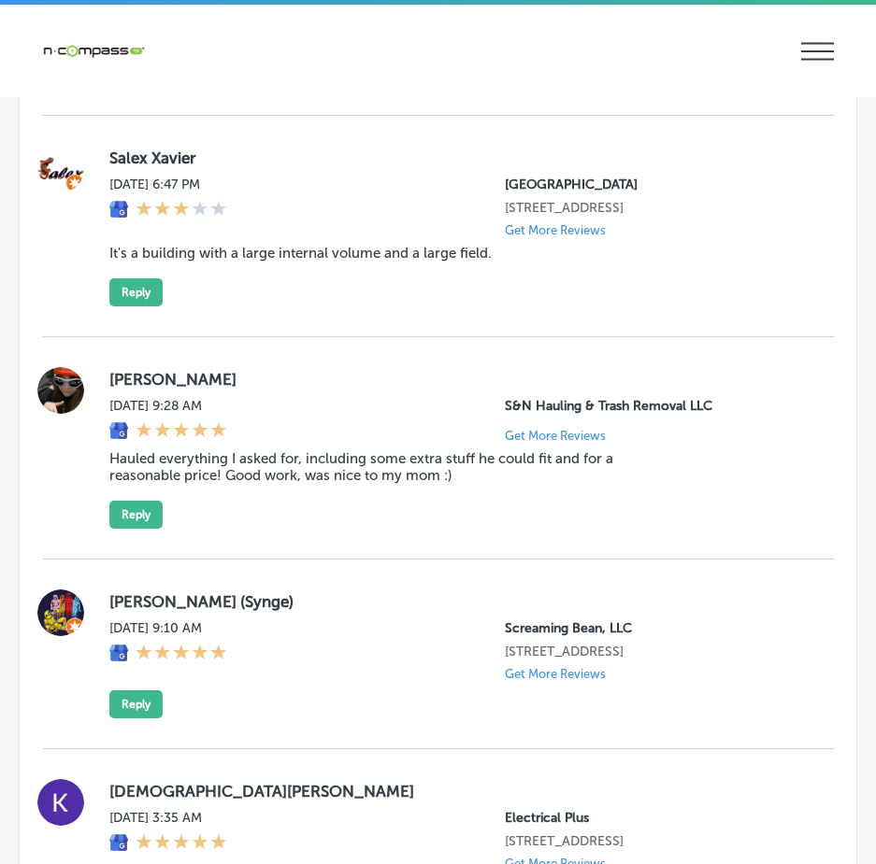
scroll to position [12466, 0]
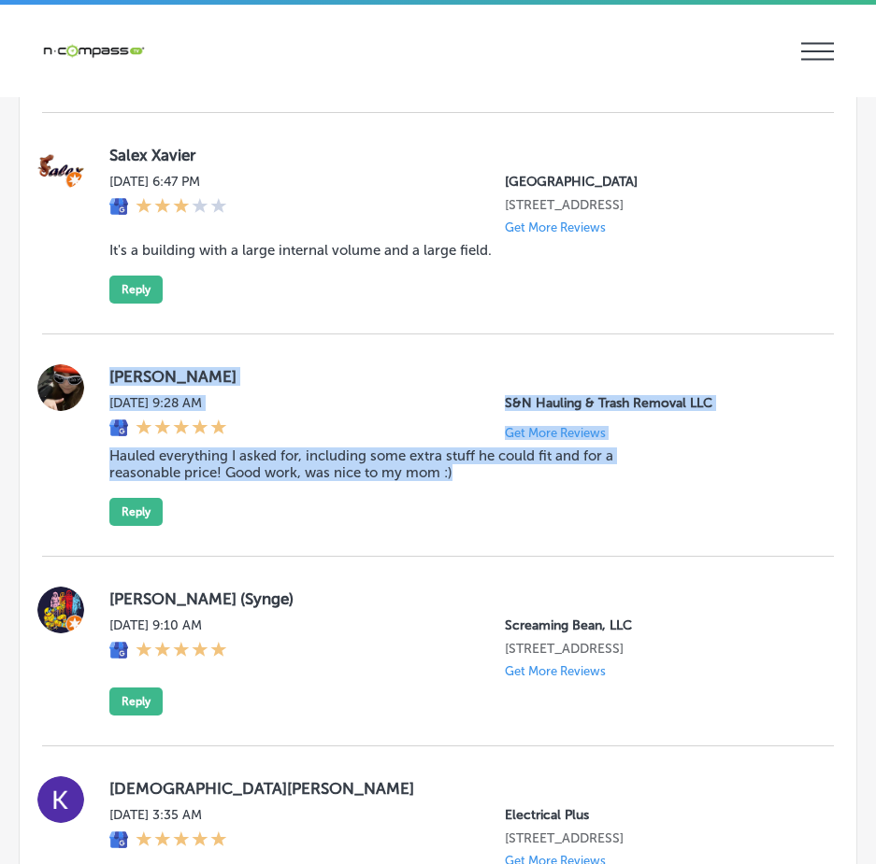
drag, startPoint x: 258, startPoint y: 381, endPoint x: 483, endPoint y: 444, distance: 233.7
click at [483, 444] on div "Kylie Morfitt Tue, Sep 16, 2025 9:28 AM S&N Hauling & Trash Removal LLC Get Mor…" at bounding box center [437, 445] width 791 height 162
copy div "Kylie Morfitt Tue, Sep 16, 2025 9:28 AM S&N Hauling & Trash Removal LLC Get Mor…"
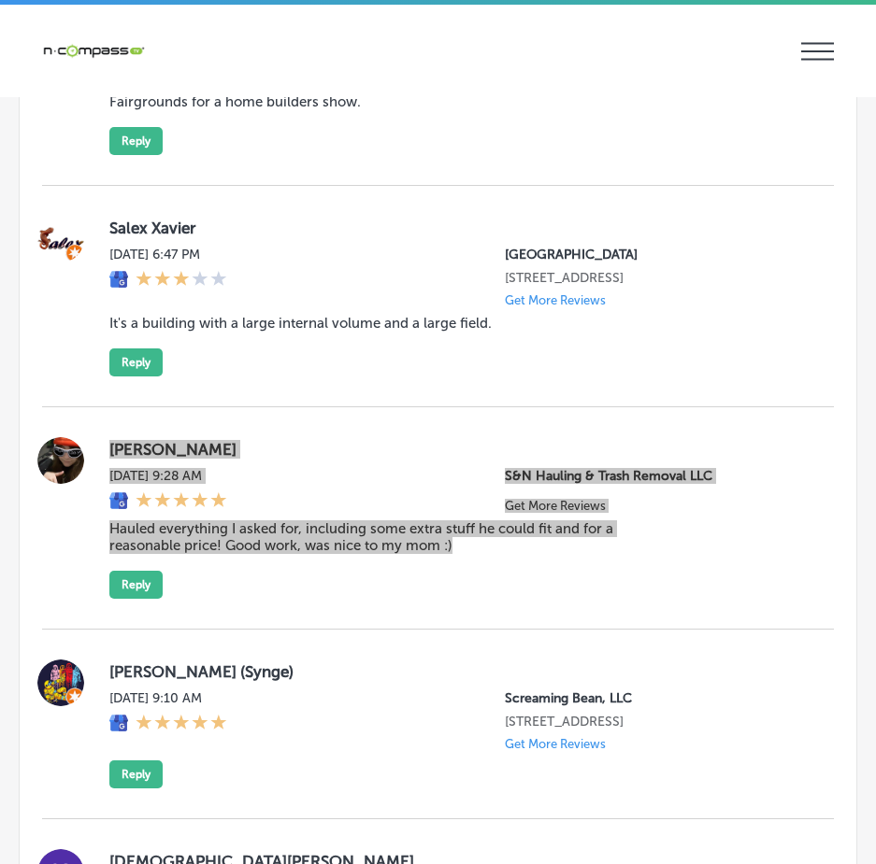
scroll to position [12372, 0]
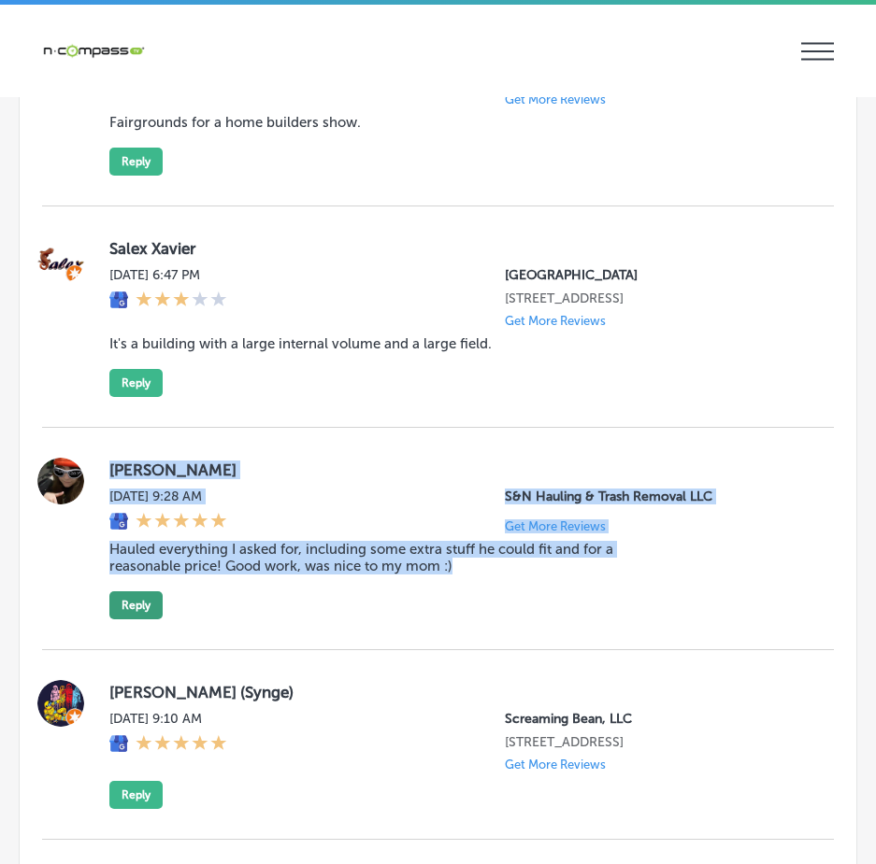
click at [136, 591] on button "Reply" at bounding box center [135, 605] width 53 height 28
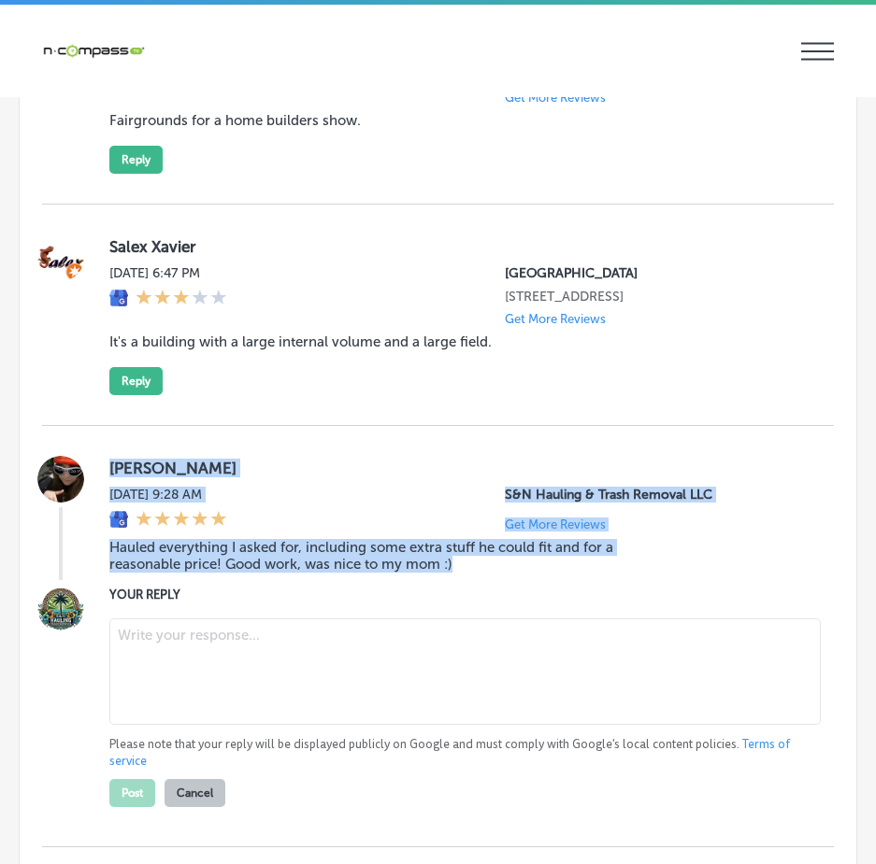
scroll to position [12371, 0]
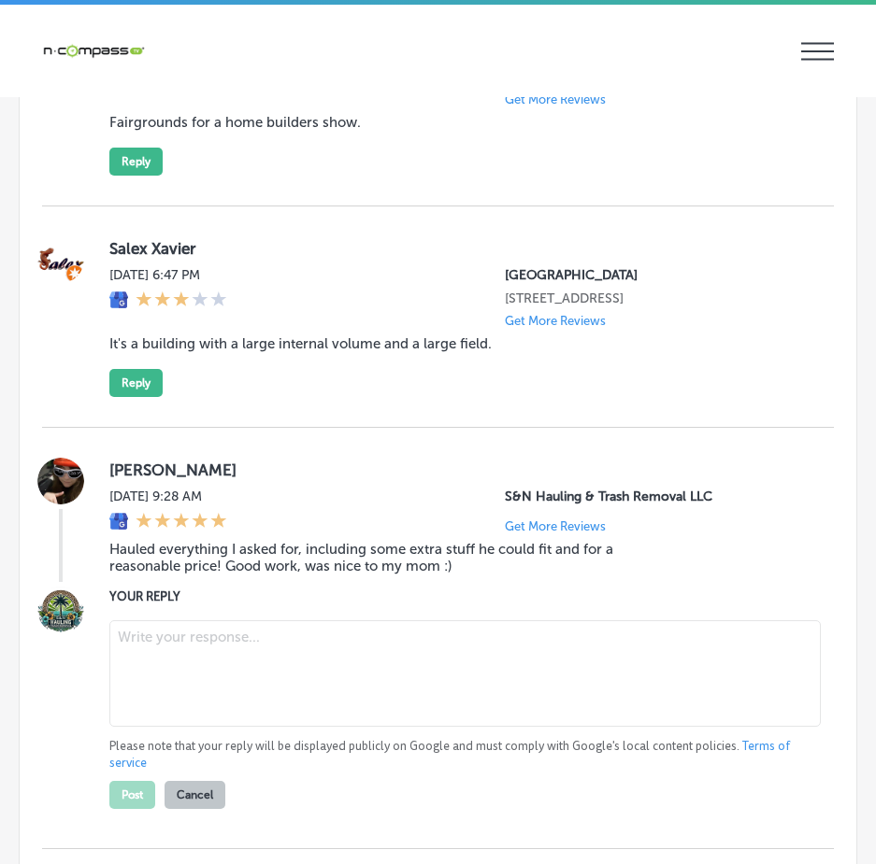
click at [152, 620] on textarea at bounding box center [464, 673] width 711 height 107
paste textarea "Thank you, Kylie, for the great review! We’re so happy to hear that S&N Hauling…"
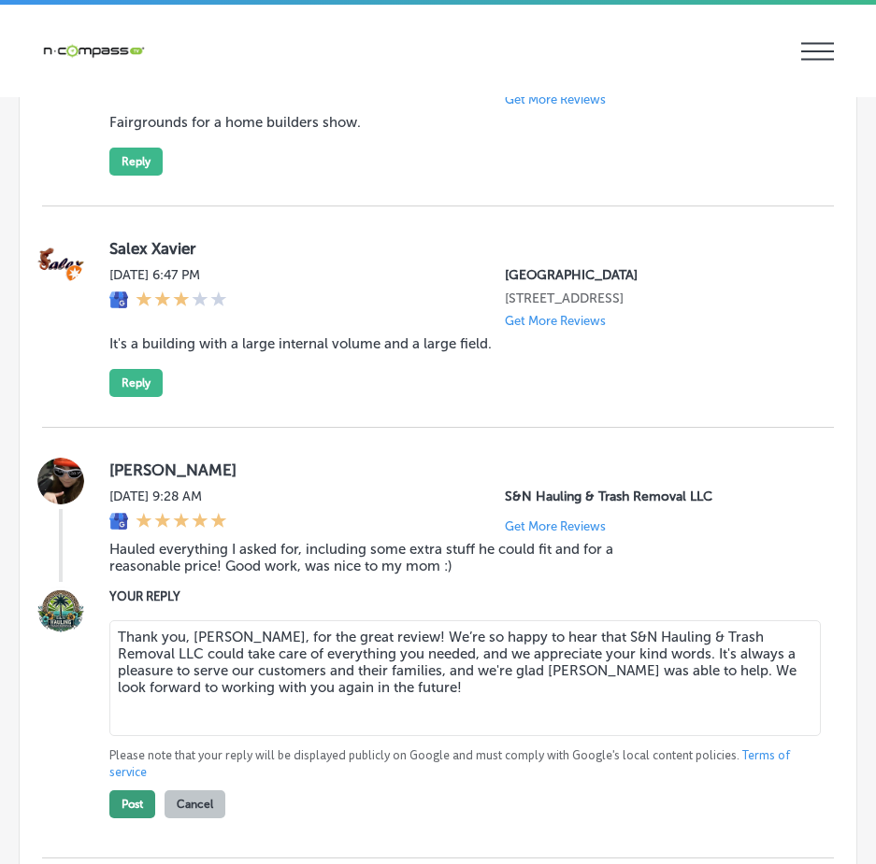
type textarea "Thank you, Kylie, for the great review! We’re so happy to hear that S&N Hauling…"
click at [124, 791] on button "Post" at bounding box center [132, 805] width 46 height 28
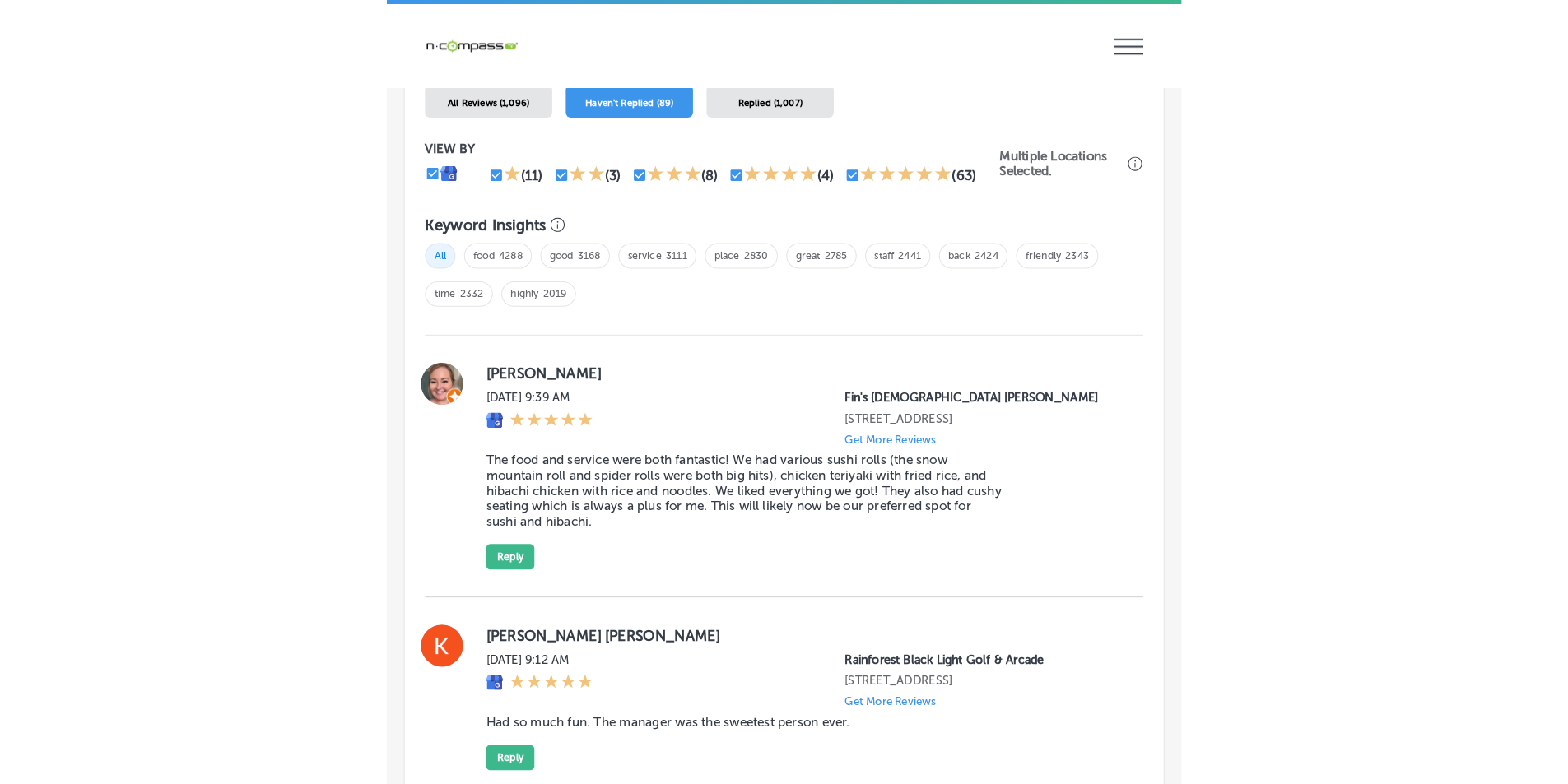
scroll to position [1761, 0]
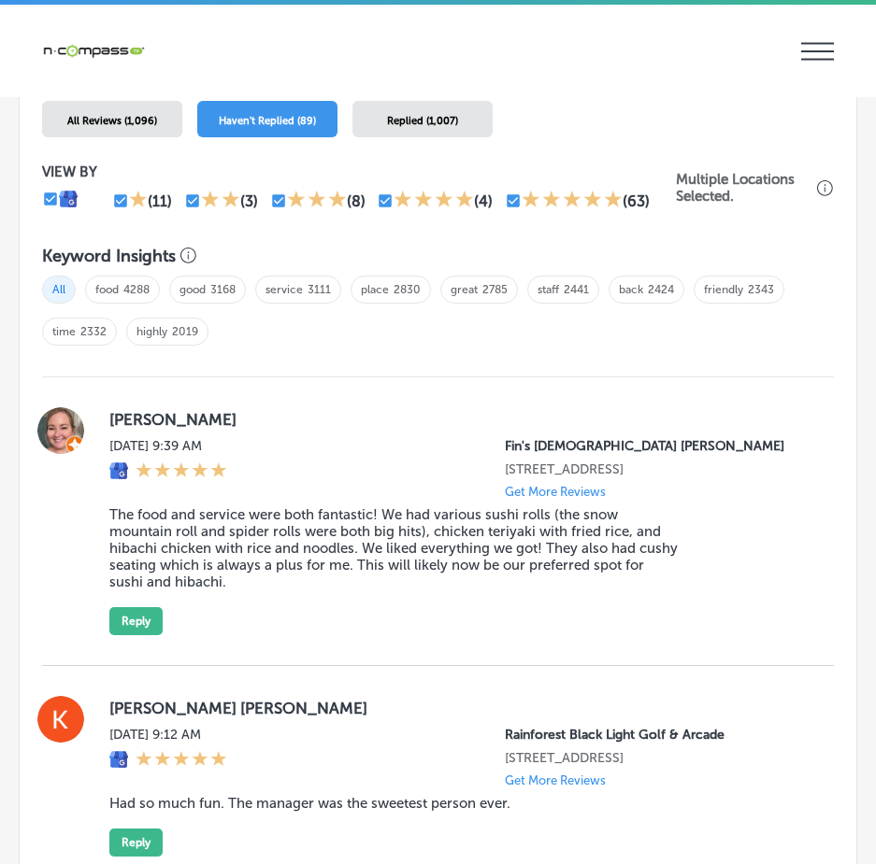
type textarea "x"
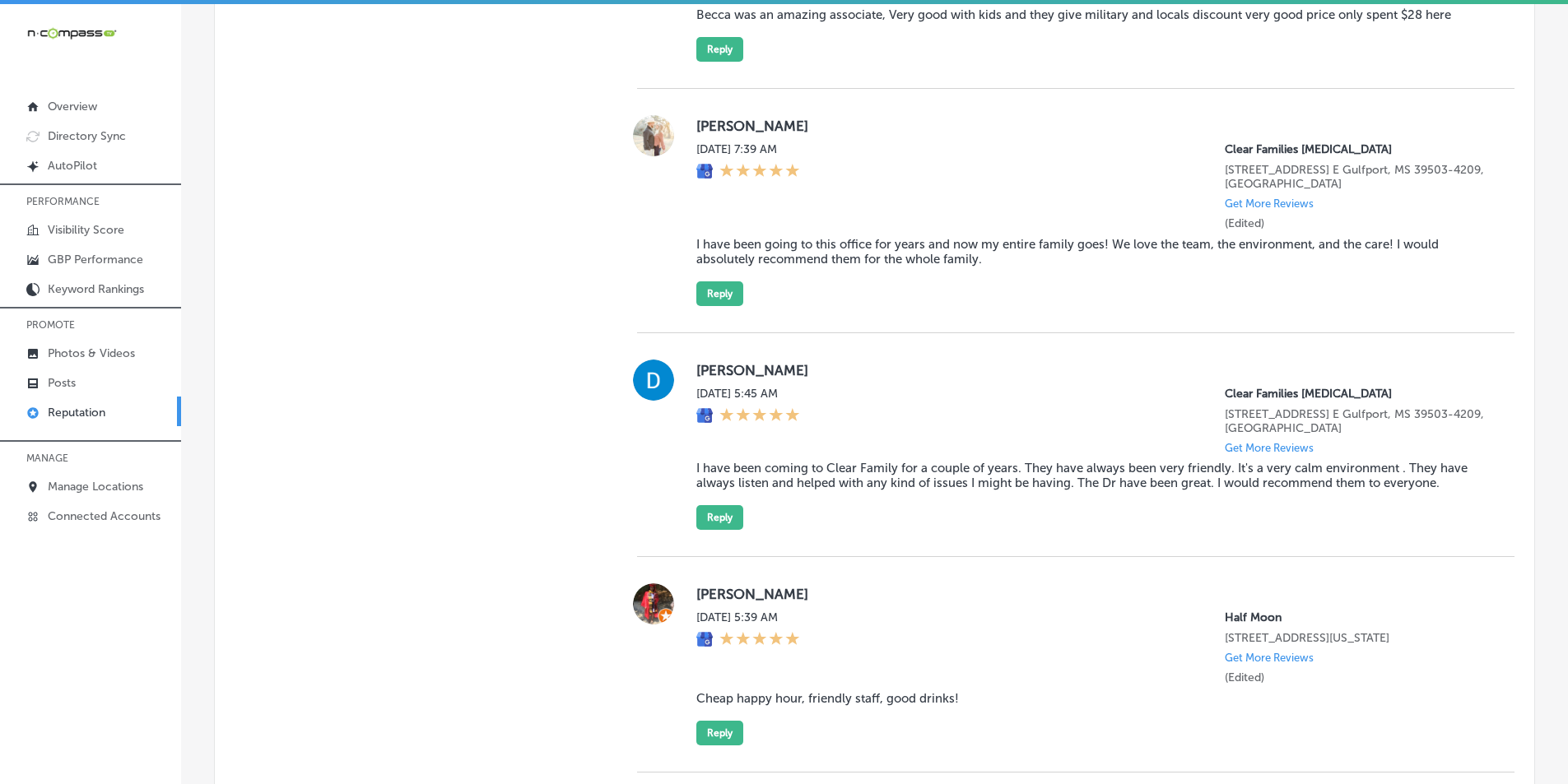
scroll to position [1745, 0]
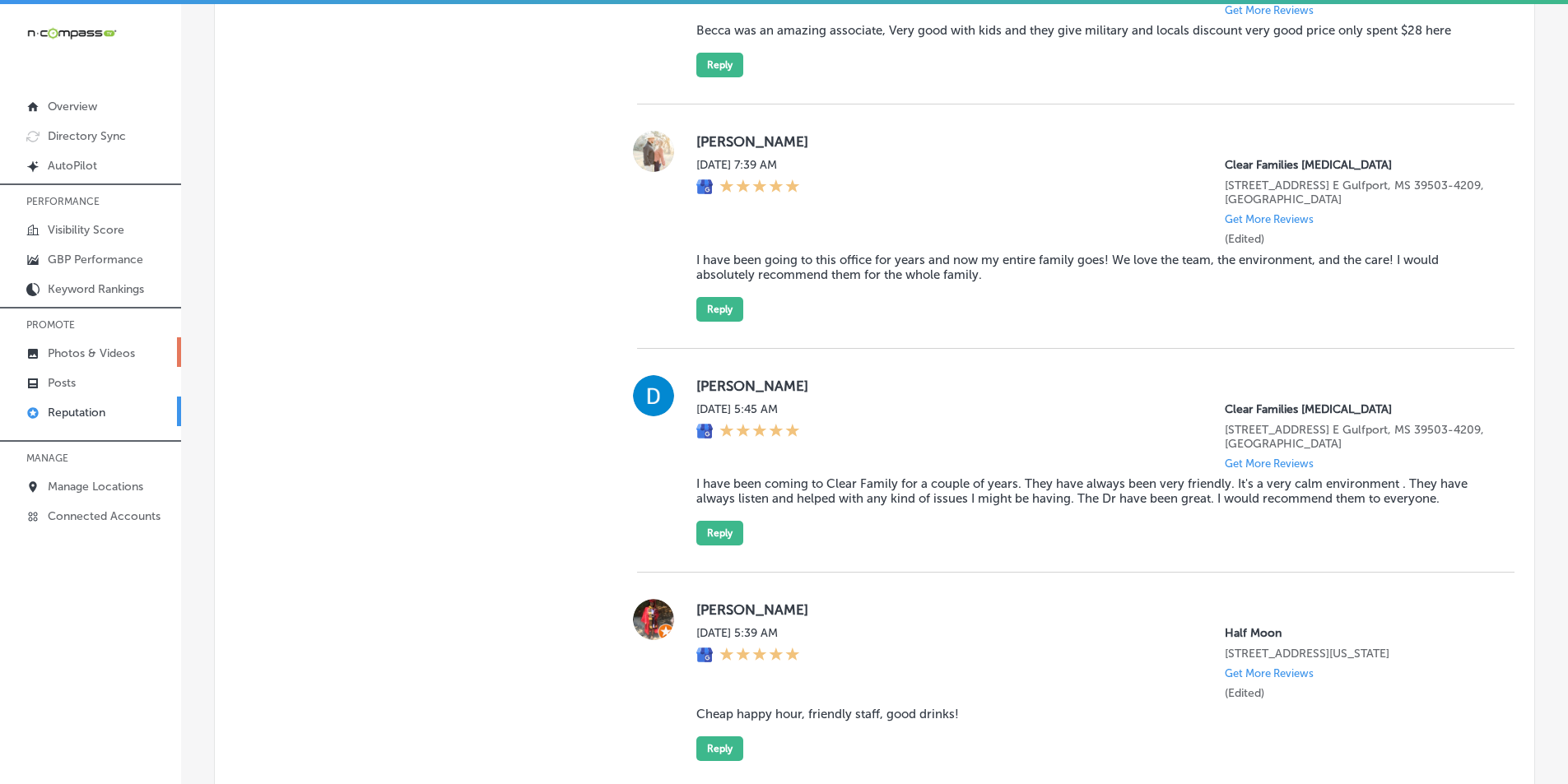
click at [95, 353] on p "Photos & Videos" at bounding box center [91, 353] width 87 height 14
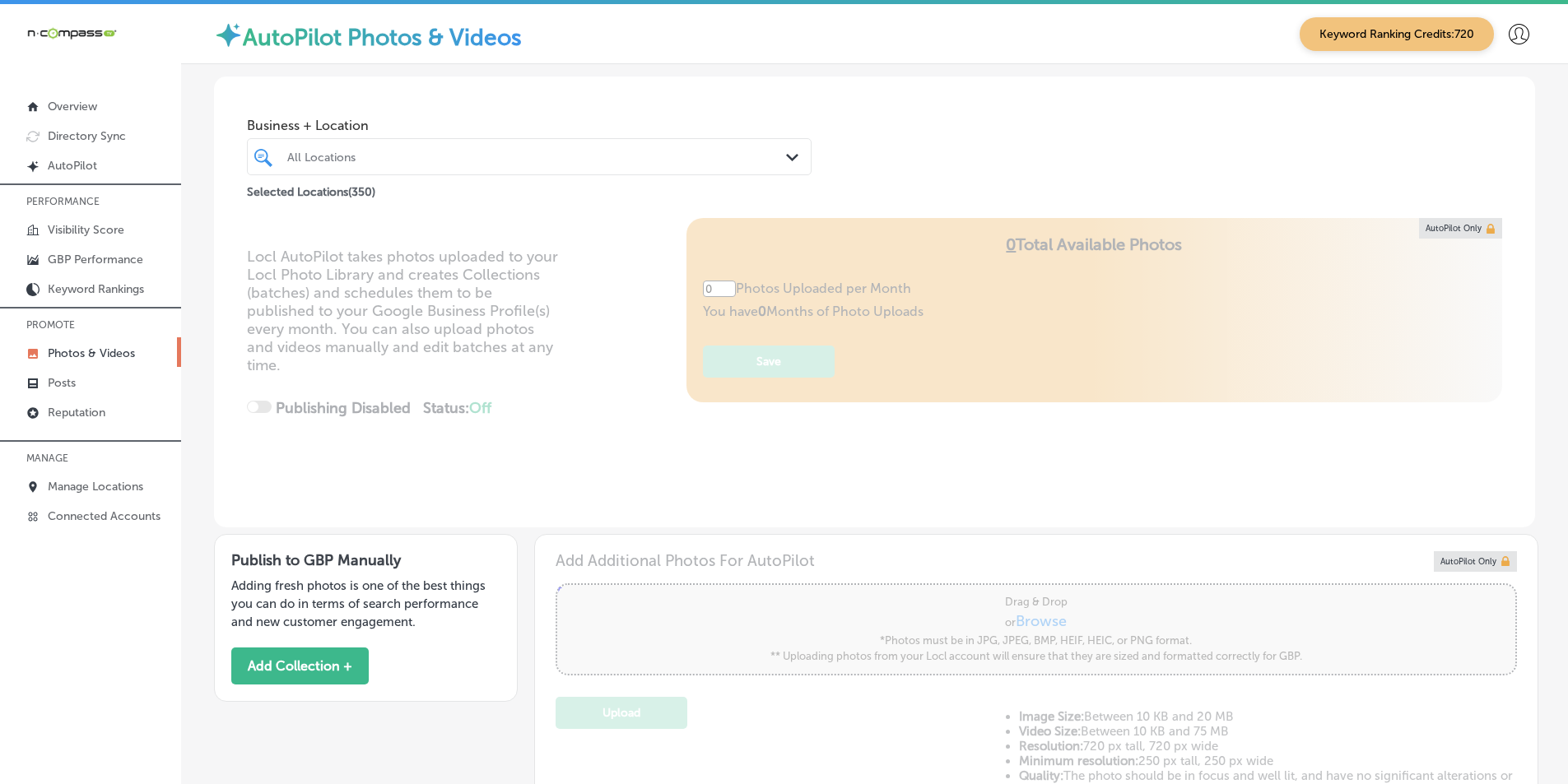
type input "5"
click at [312, 151] on div "All Locations" at bounding box center [537, 157] width 500 height 14
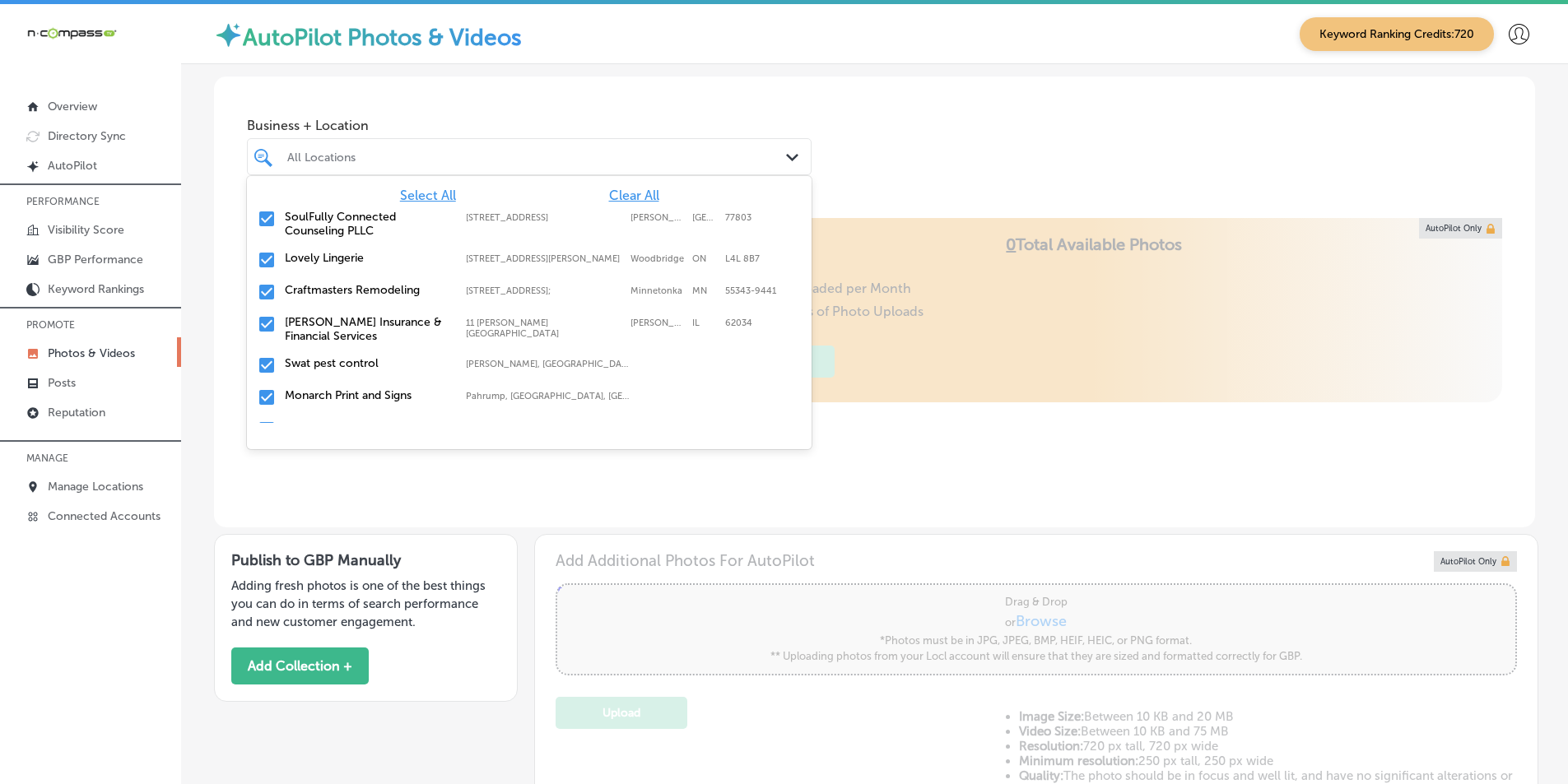
click at [626, 192] on span "Clear All" at bounding box center [633, 196] width 50 height 16
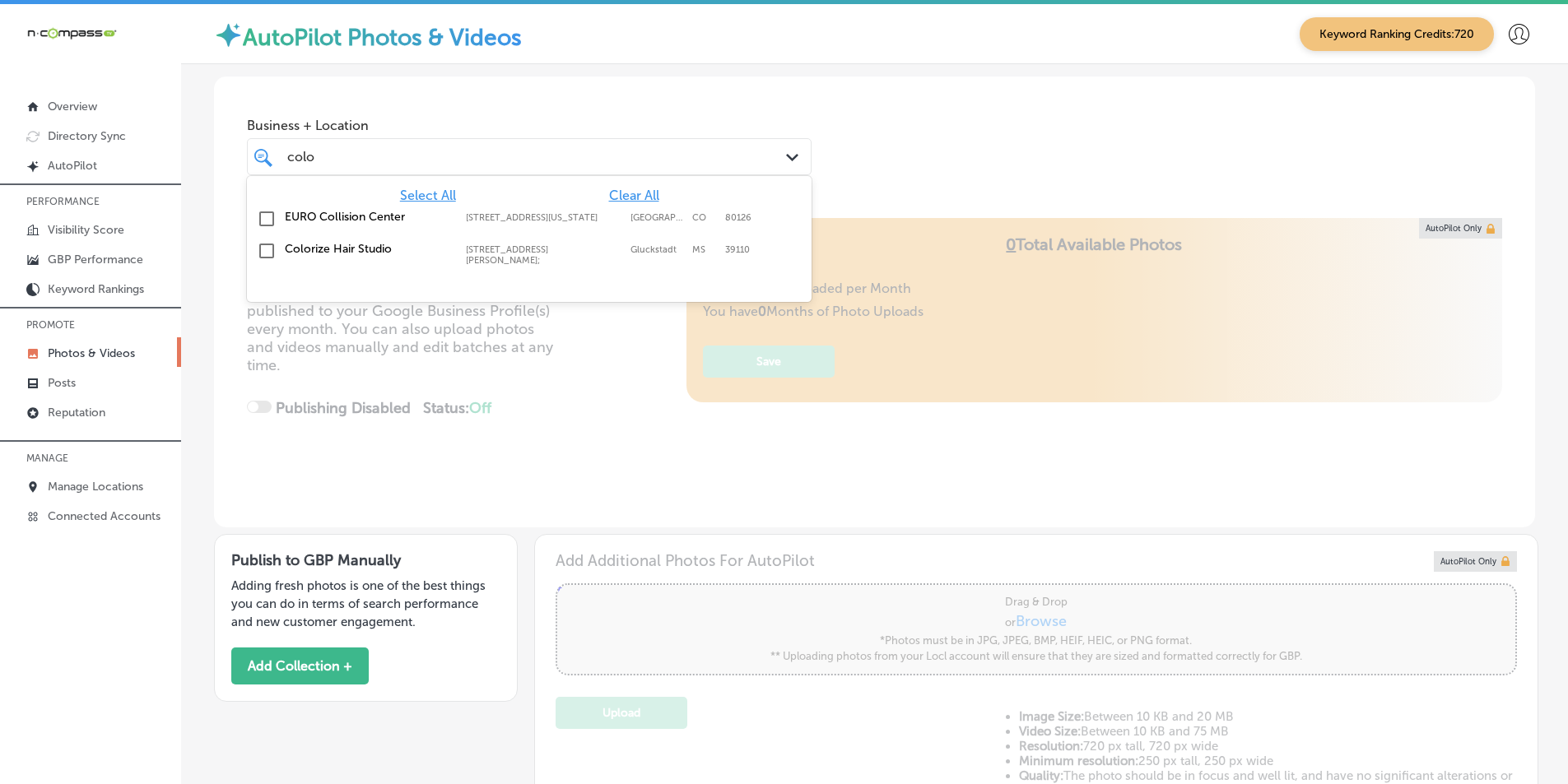
click at [266, 248] on input "checkbox" at bounding box center [267, 251] width 19 height 19
type input "colo"
click at [921, 173] on div "Business + Location option 124 Kimball Dr; , selected. option 124 Kimball Dr; f…" at bounding box center [875, 139] width 1321 height 125
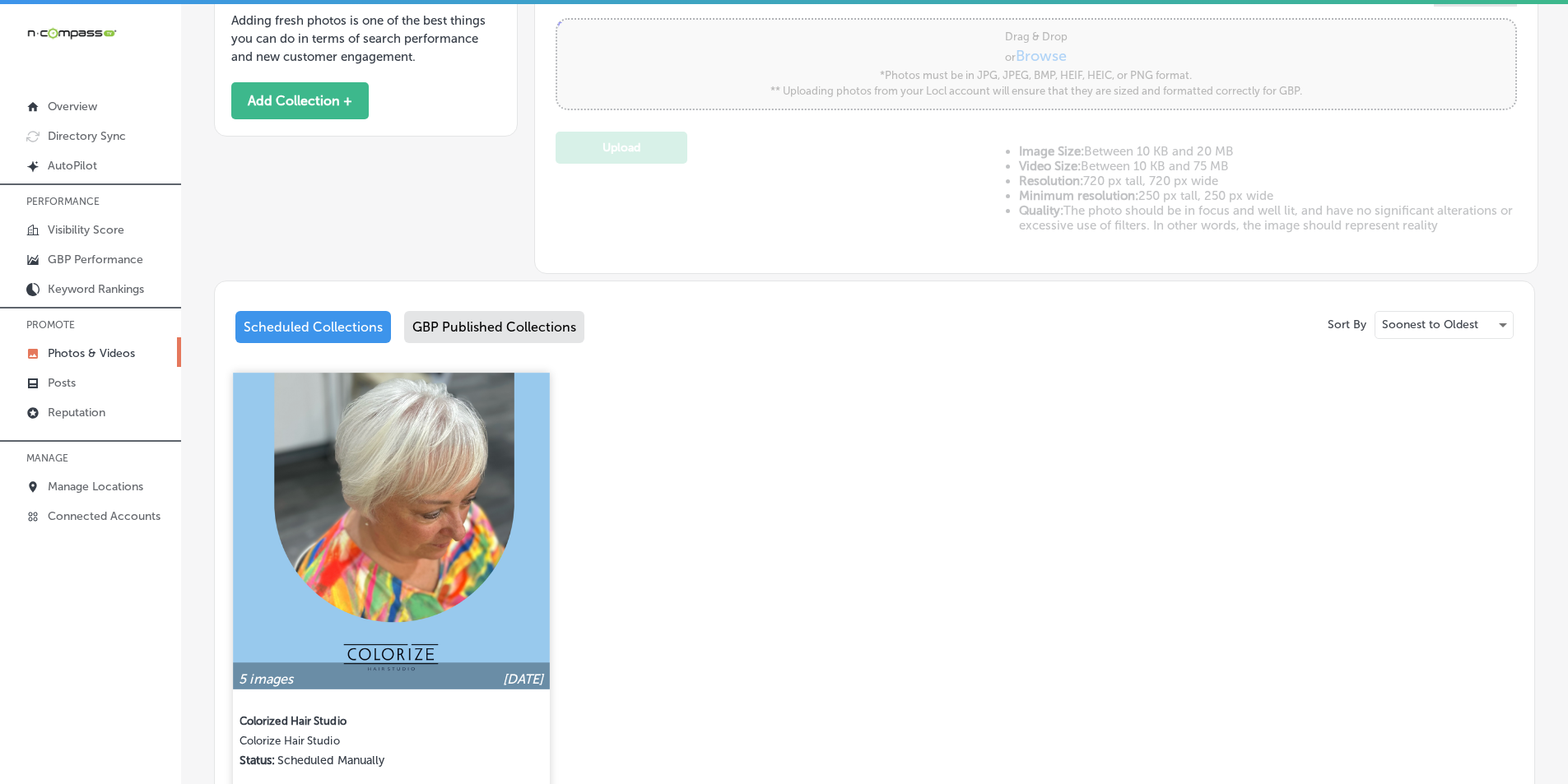
scroll to position [576, 0]
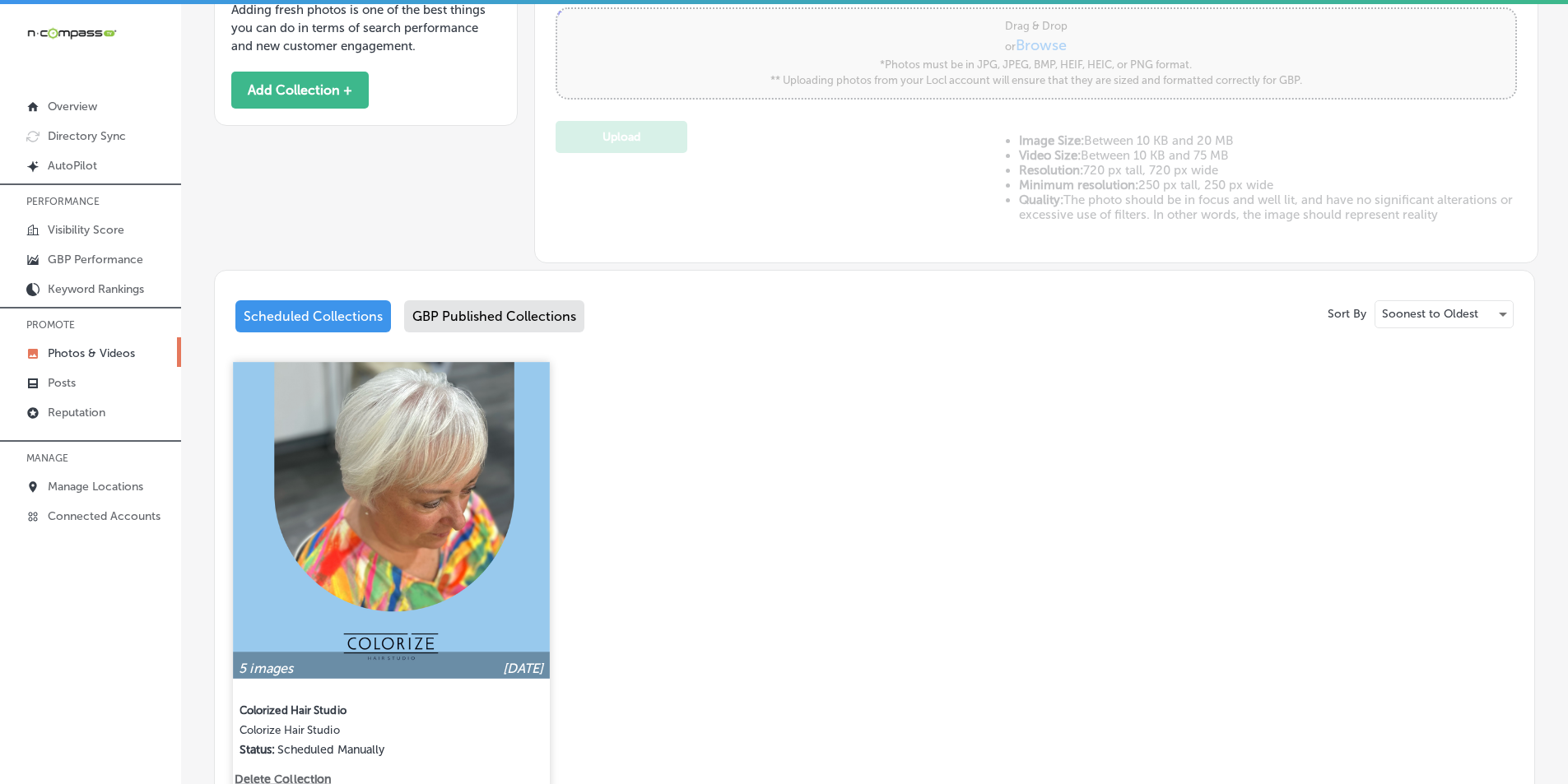
click at [425, 522] on img at bounding box center [390, 520] width 316 height 316
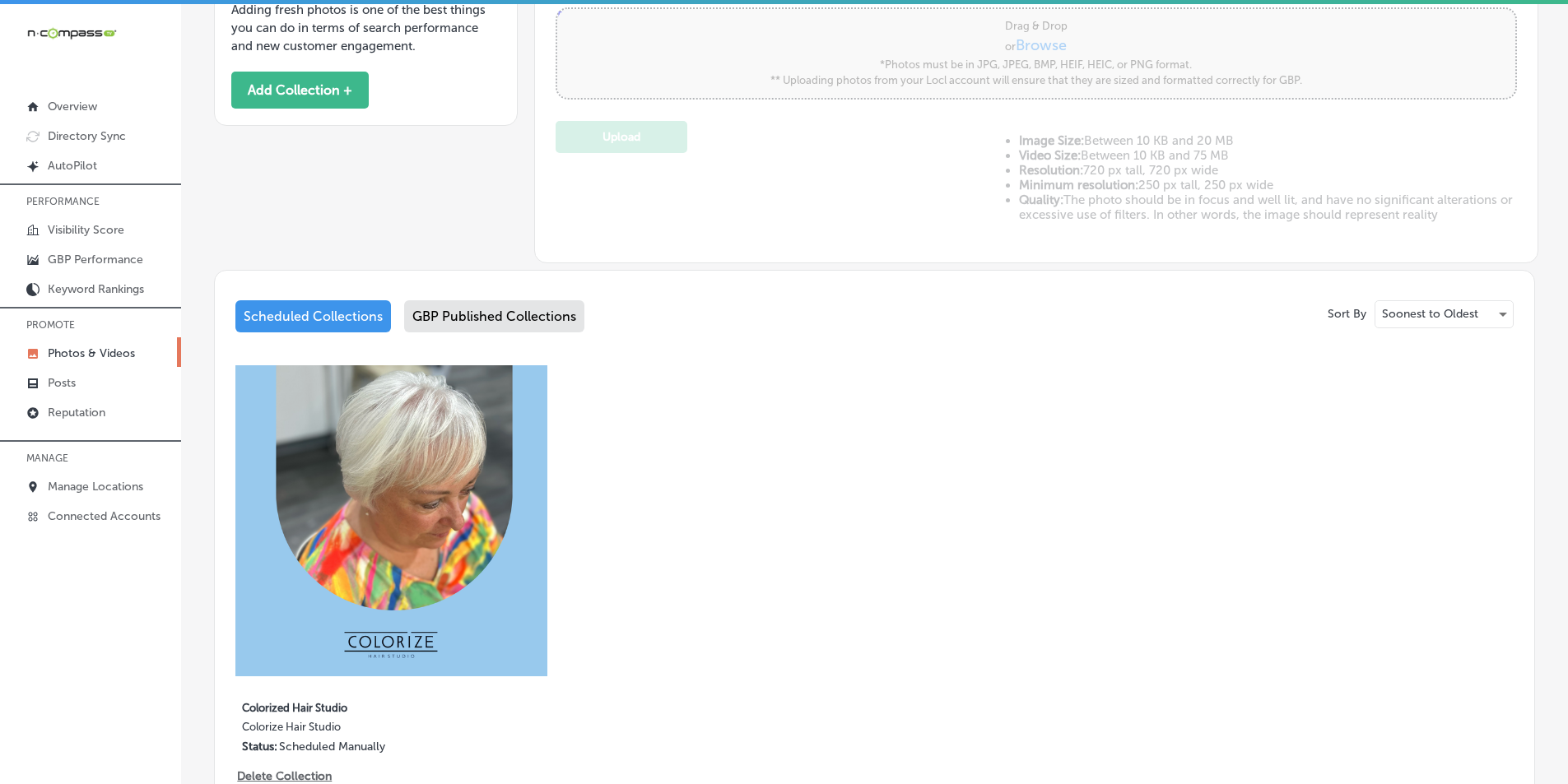
click at [426, 522] on div "Business + Location colo colo Path Created with Sketch. Selected Locations ( 1 …" at bounding box center [875, 170] width 1387 height 1364
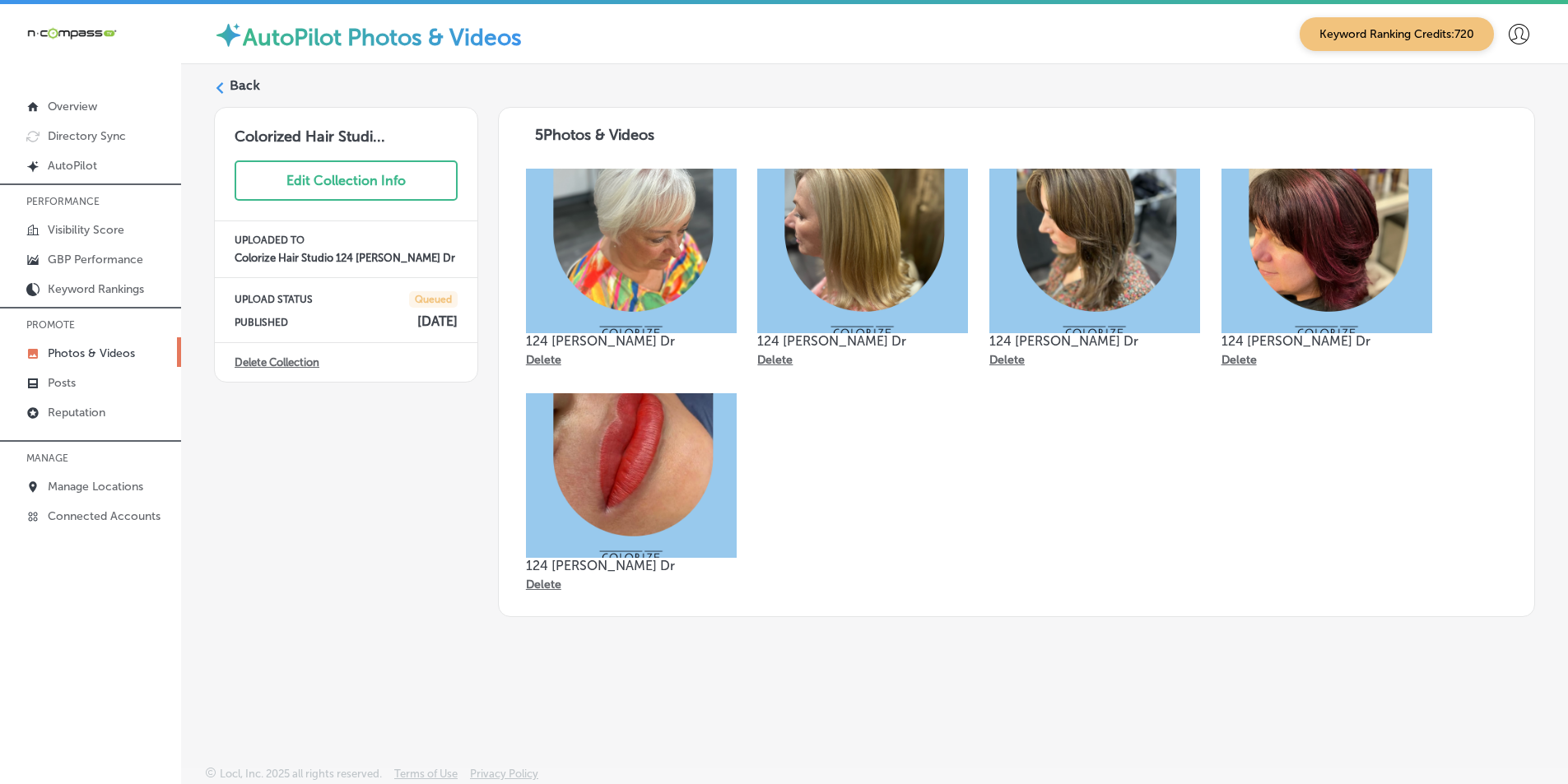
click at [233, 87] on label "Back" at bounding box center [245, 85] width 31 height 18
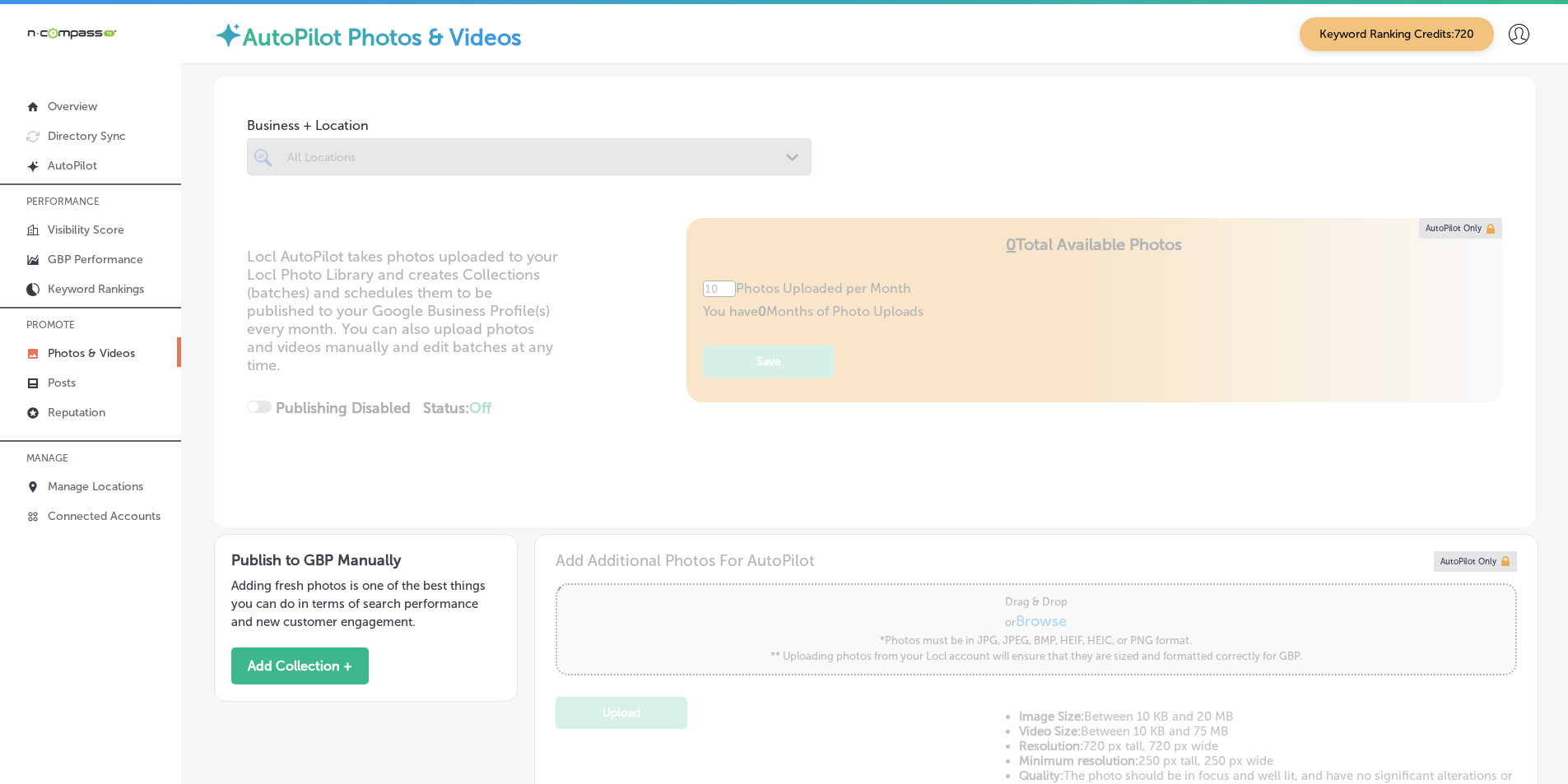
type input "5"
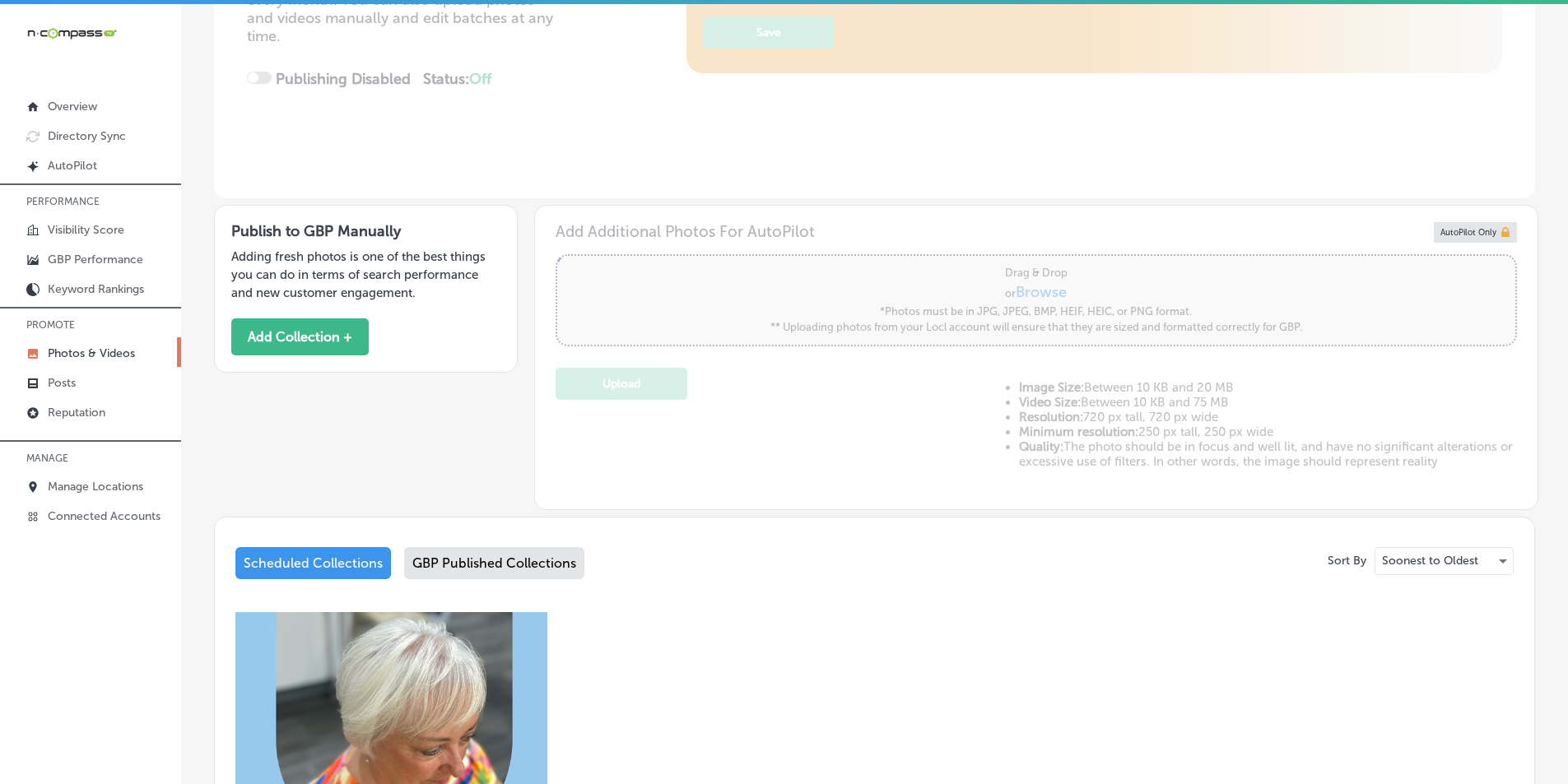
scroll to position [247, 0]
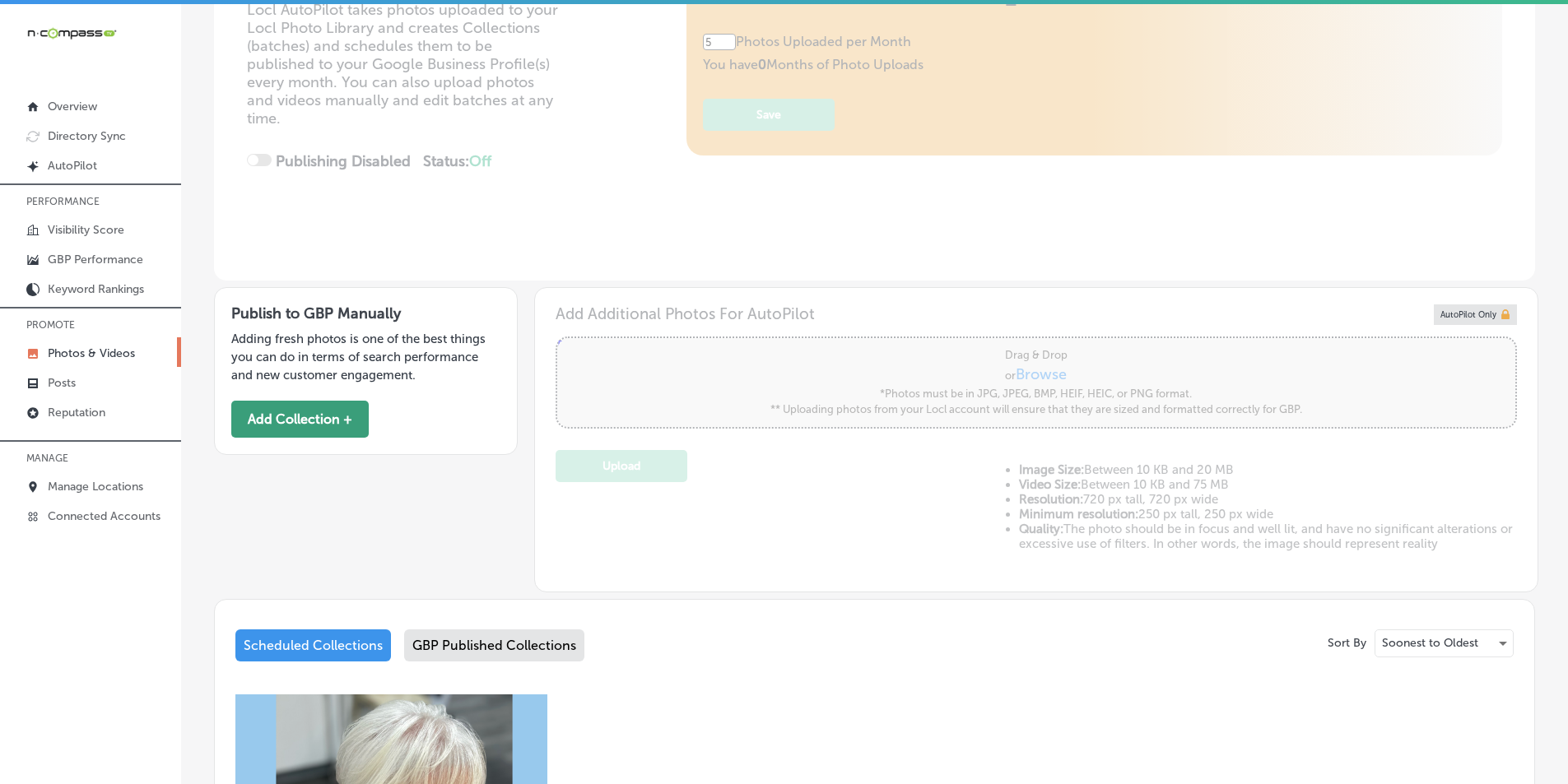
click at [293, 413] on button "Add Collection +" at bounding box center [300, 419] width 137 height 37
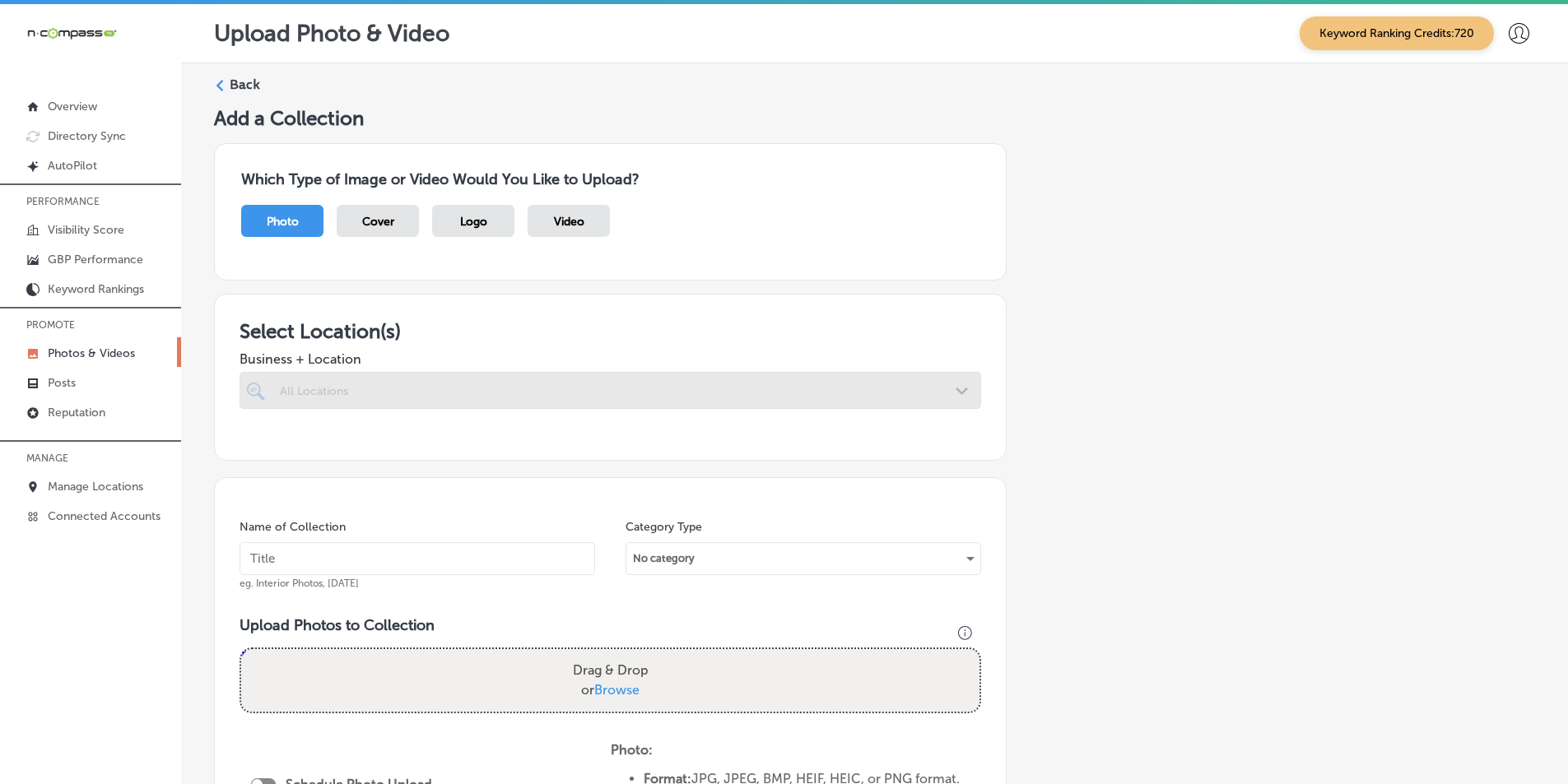
click at [369, 379] on div at bounding box center [610, 390] width 742 height 37
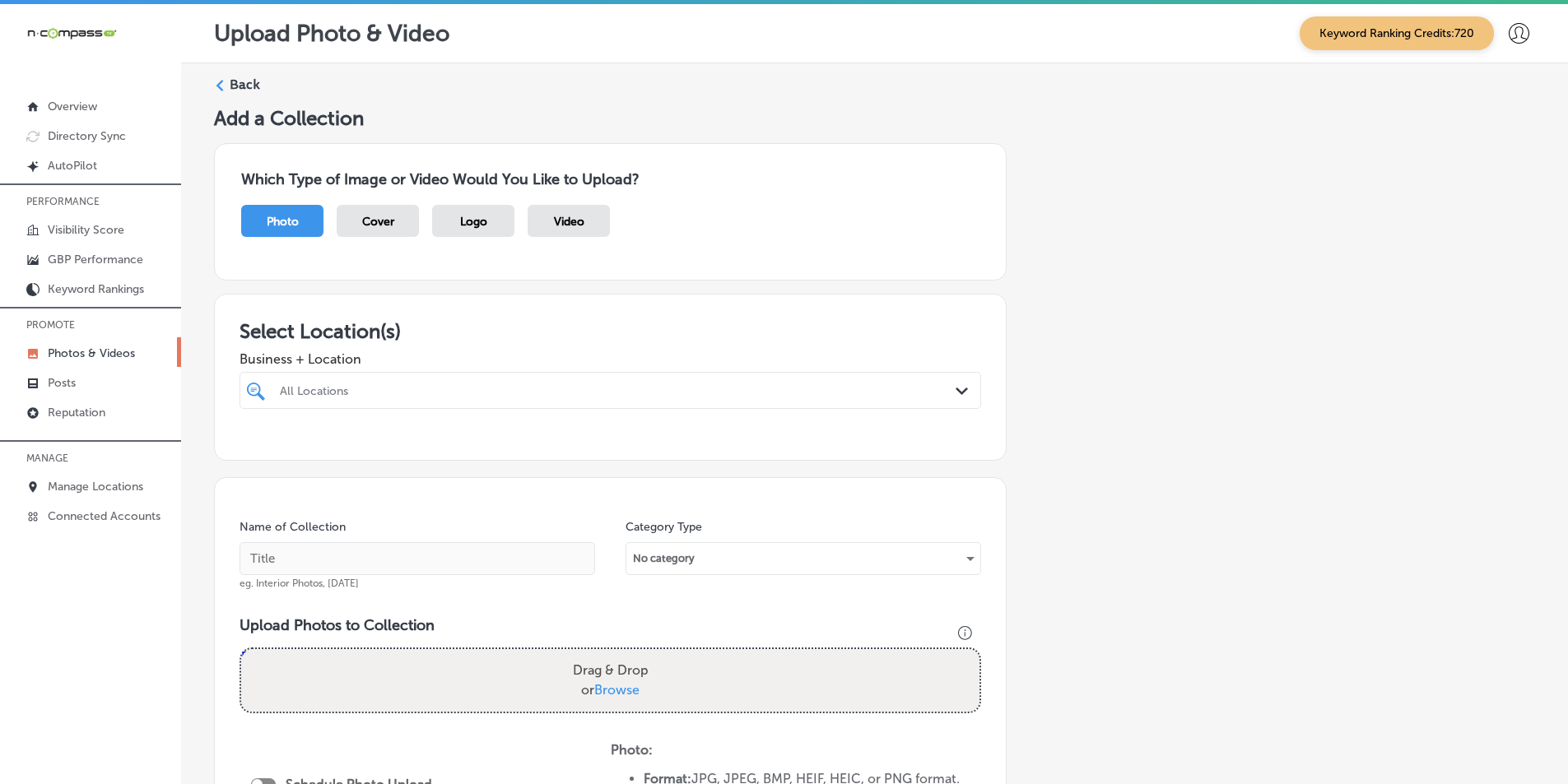
click at [292, 379] on div "All Locations" at bounding box center [610, 390] width 677 height 26
click at [257, 486] on input "checkbox" at bounding box center [259, 484] width 19 height 19
type input "Colo"
click at [278, 557] on input "text" at bounding box center [418, 558] width 356 height 33
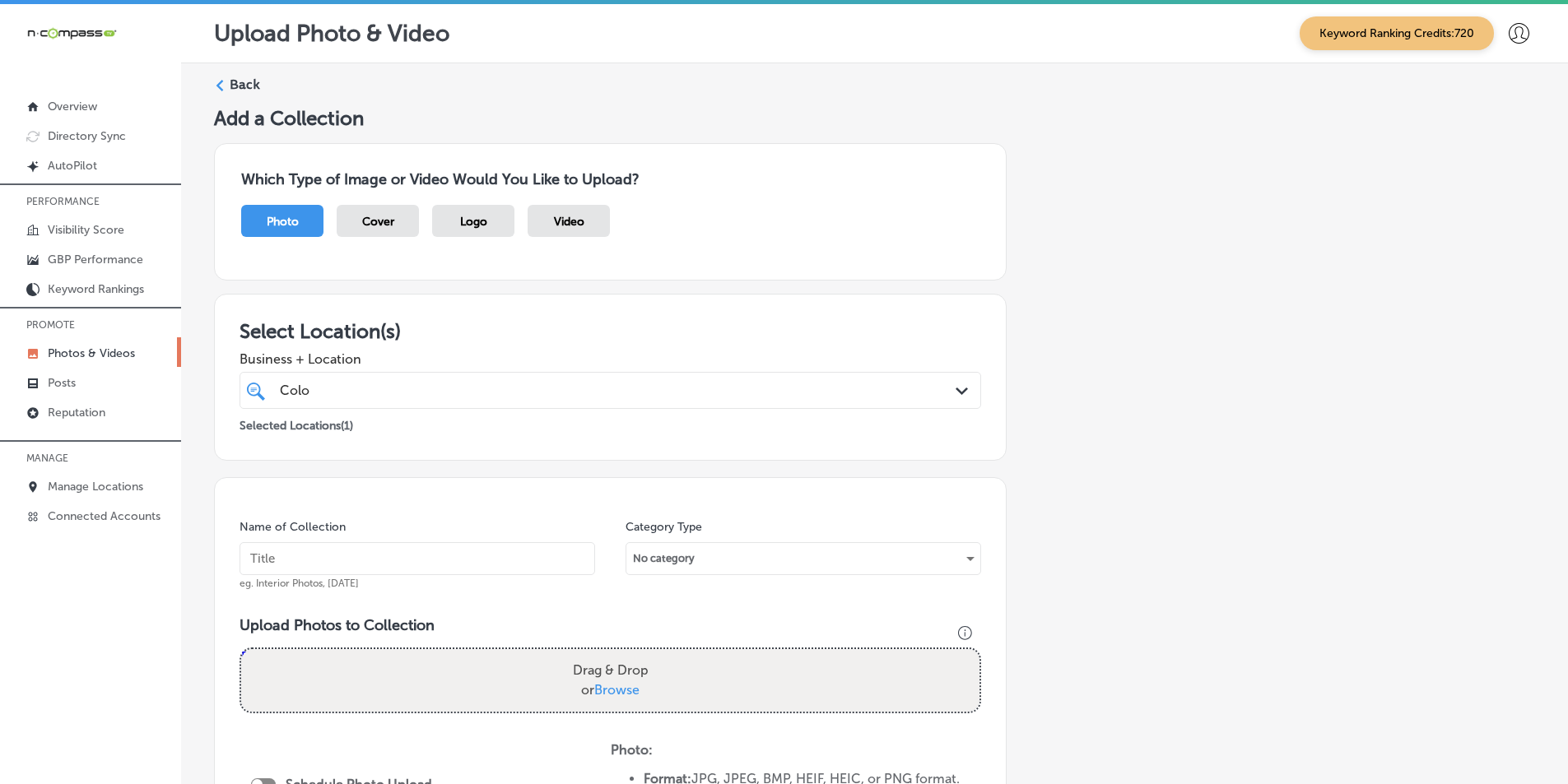
paste input "hair salon near me"
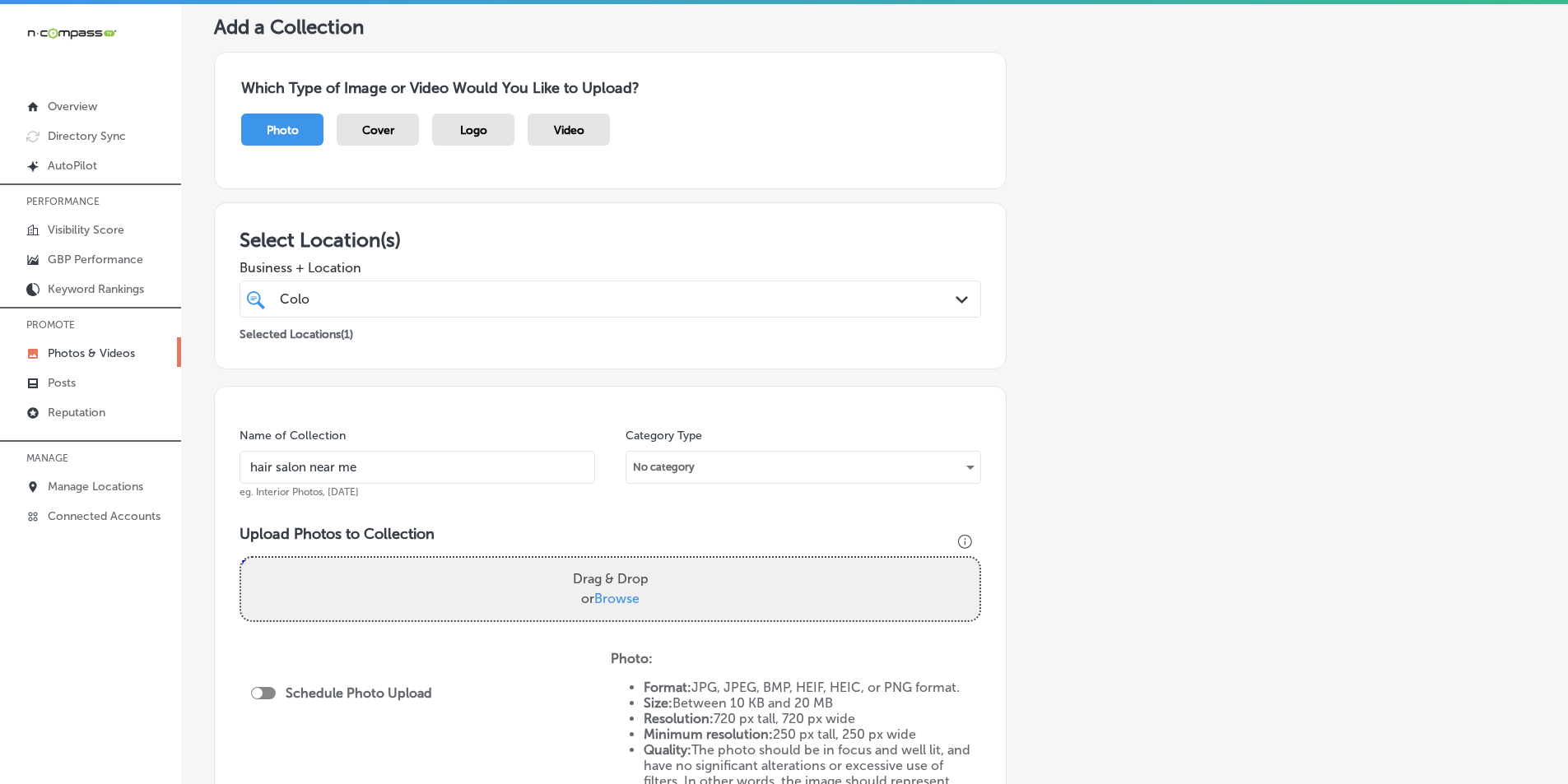
scroll to position [165, 0]
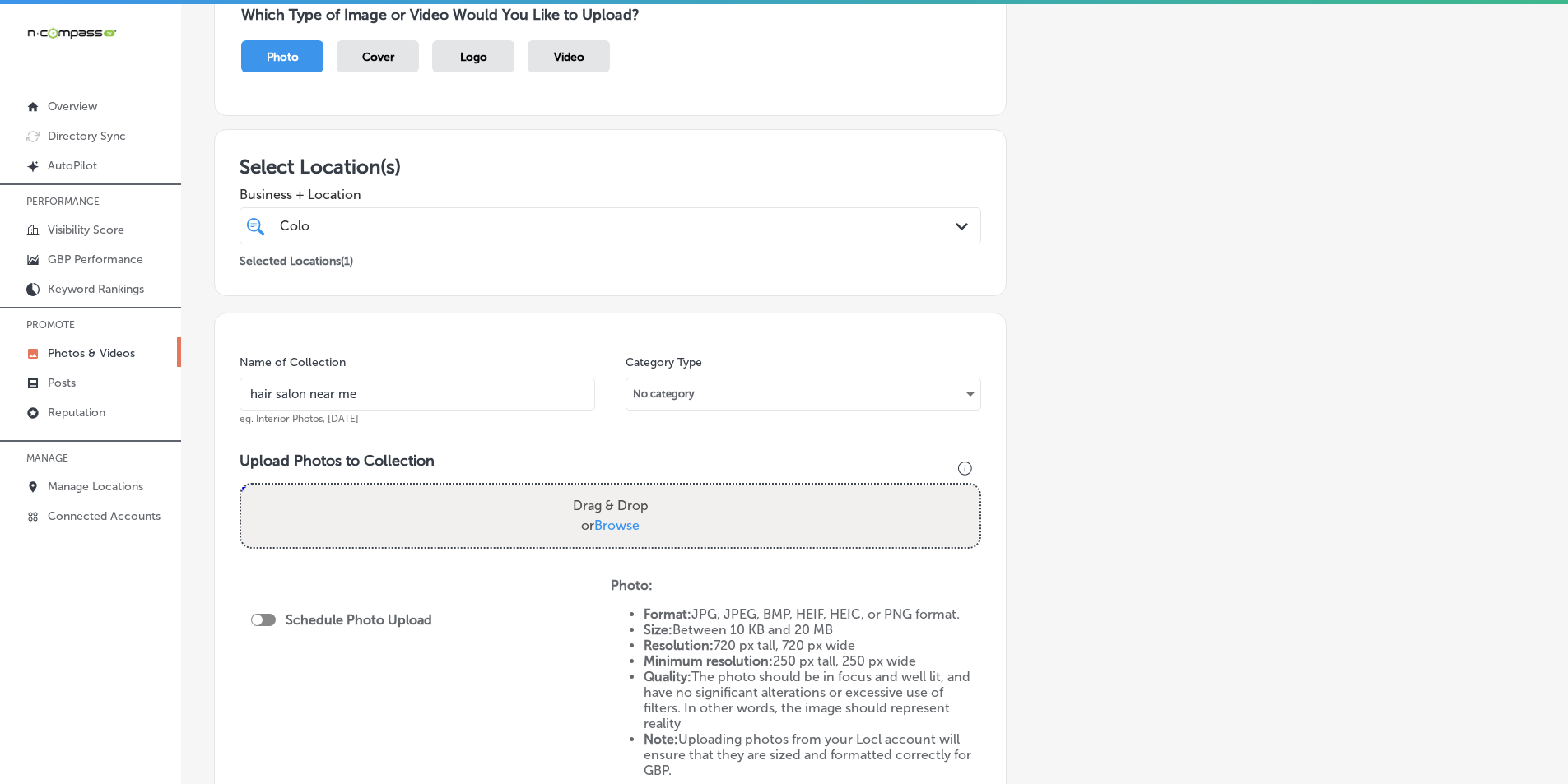
type input "hair salon near me"
click at [332, 514] on div "Drag & Drop or Browse" at bounding box center [610, 515] width 738 height 63
click at [241, 484] on input "Drag & Drop or Browse" at bounding box center [610, 487] width 738 height 5
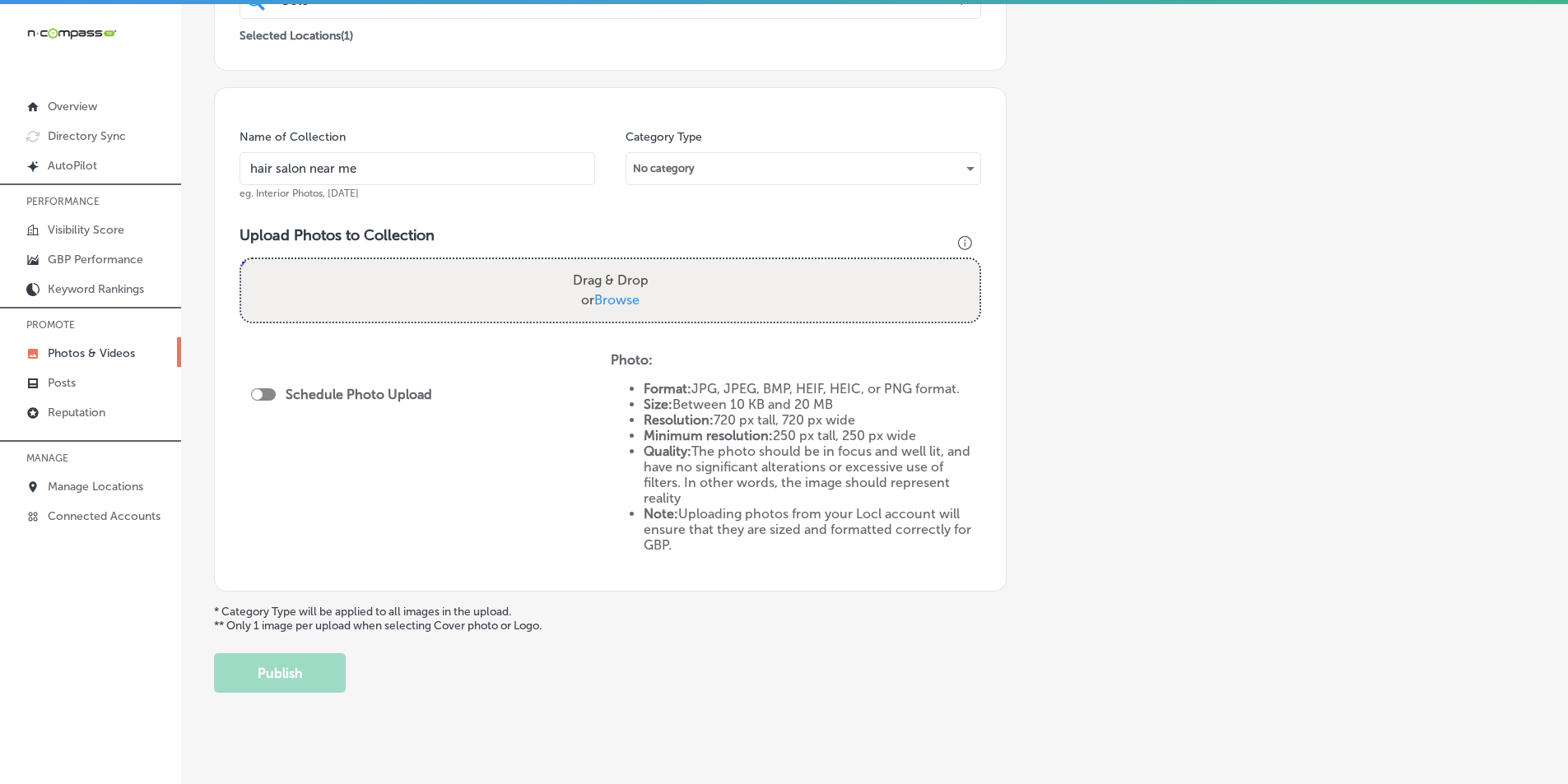
scroll to position [407, 0]
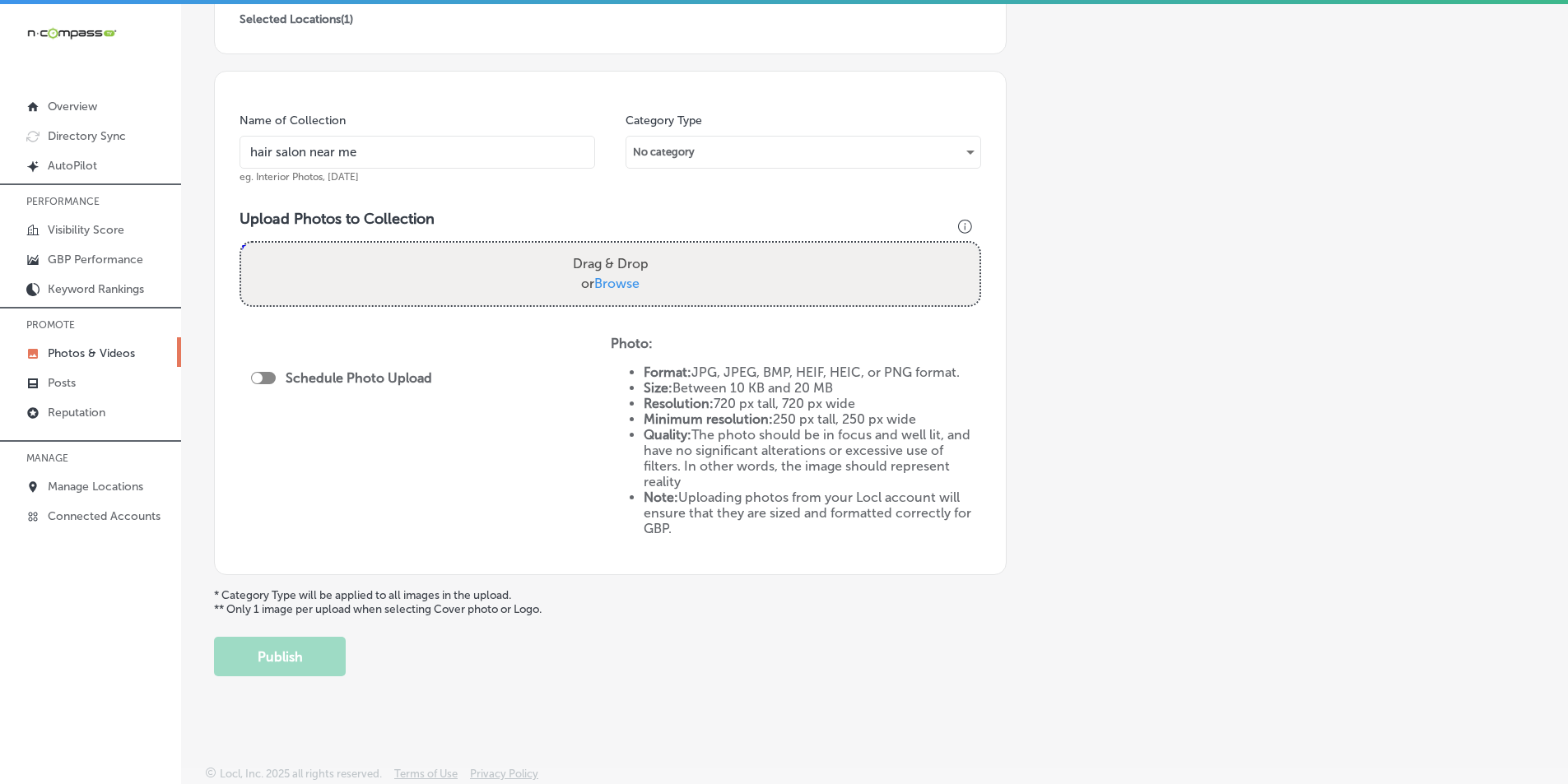
click at [345, 266] on div "Drag & Drop or Browse" at bounding box center [610, 274] width 738 height 63
click at [241, 243] on input "Drag & Drop or Browse" at bounding box center [610, 246] width 738 height 5
type input "C:\fakepath\2.png"
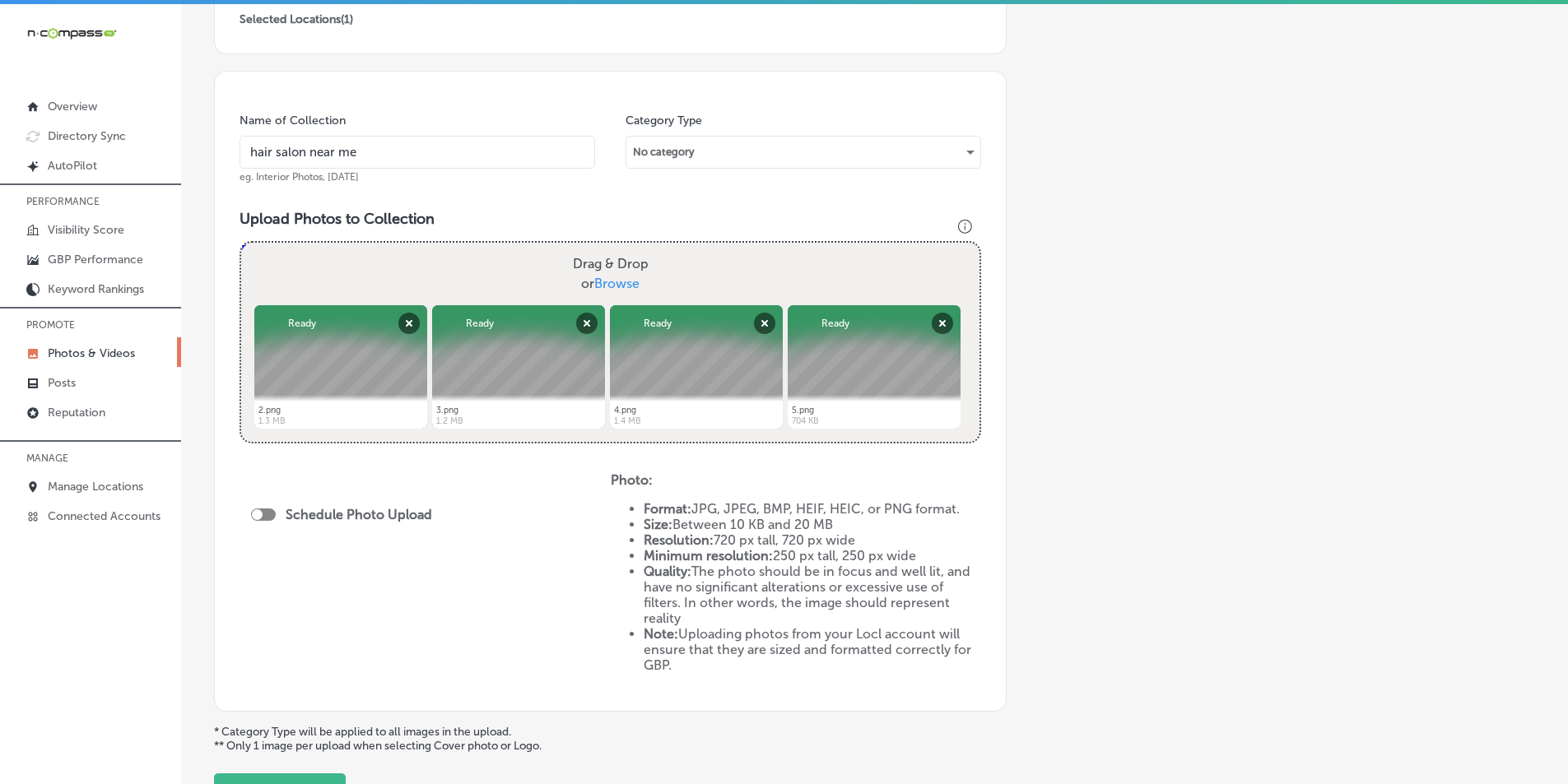
click at [401, 289] on div "Drag & Drop or Browse" at bounding box center [610, 274] width 738 height 63
click at [241, 243] on input "Drag & Drop or Browse" at bounding box center [610, 246] width 738 height 5
type input "C:\fakepath\6.png"
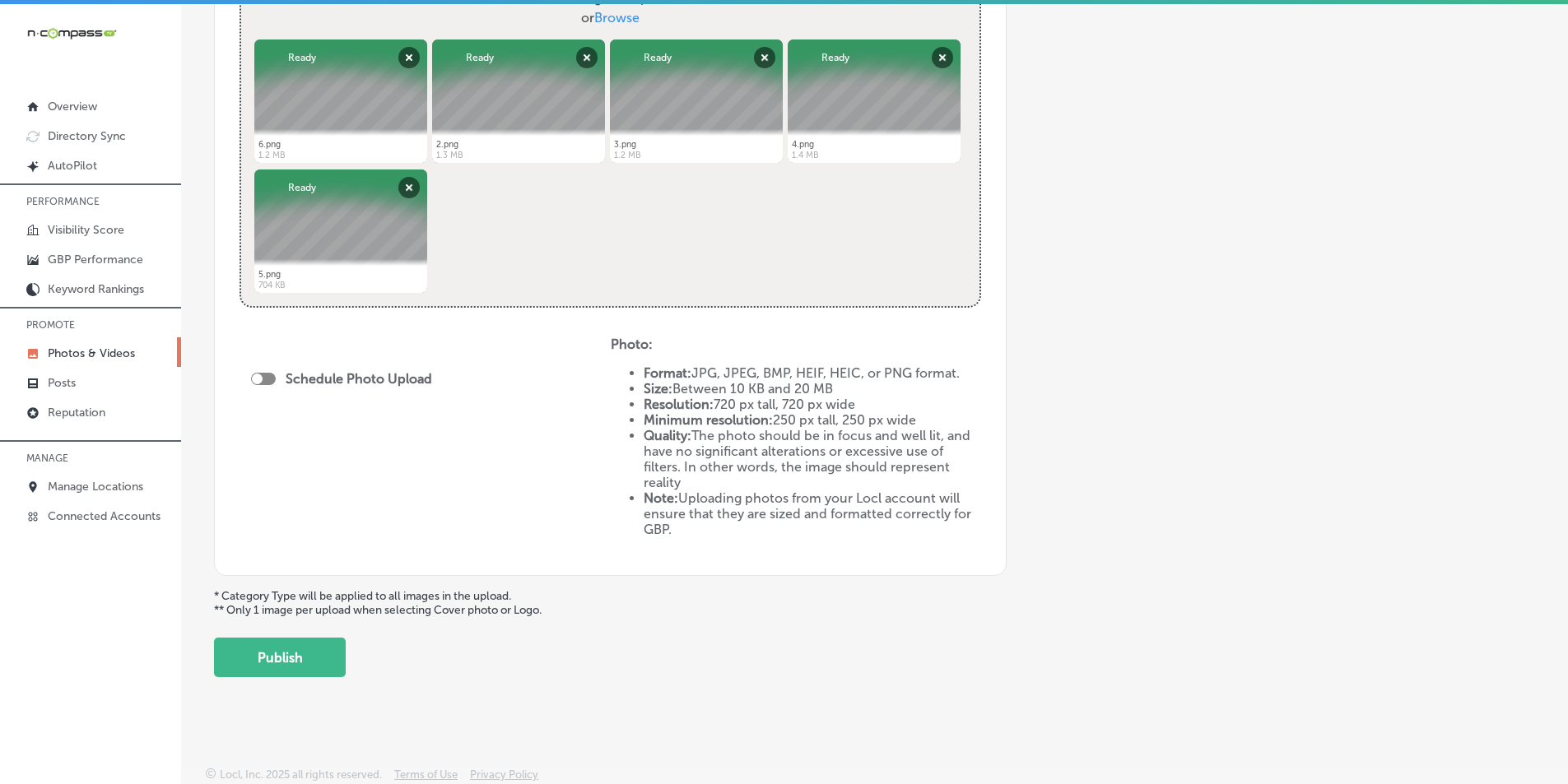
scroll to position [673, 0]
click at [317, 371] on label "Schedule Photo Upload" at bounding box center [359, 378] width 146 height 16
click at [307, 376] on label "Schedule Photo Upload" at bounding box center [359, 378] width 146 height 16
click at [259, 378] on div at bounding box center [257, 378] width 11 height 11
checkbox input "true"
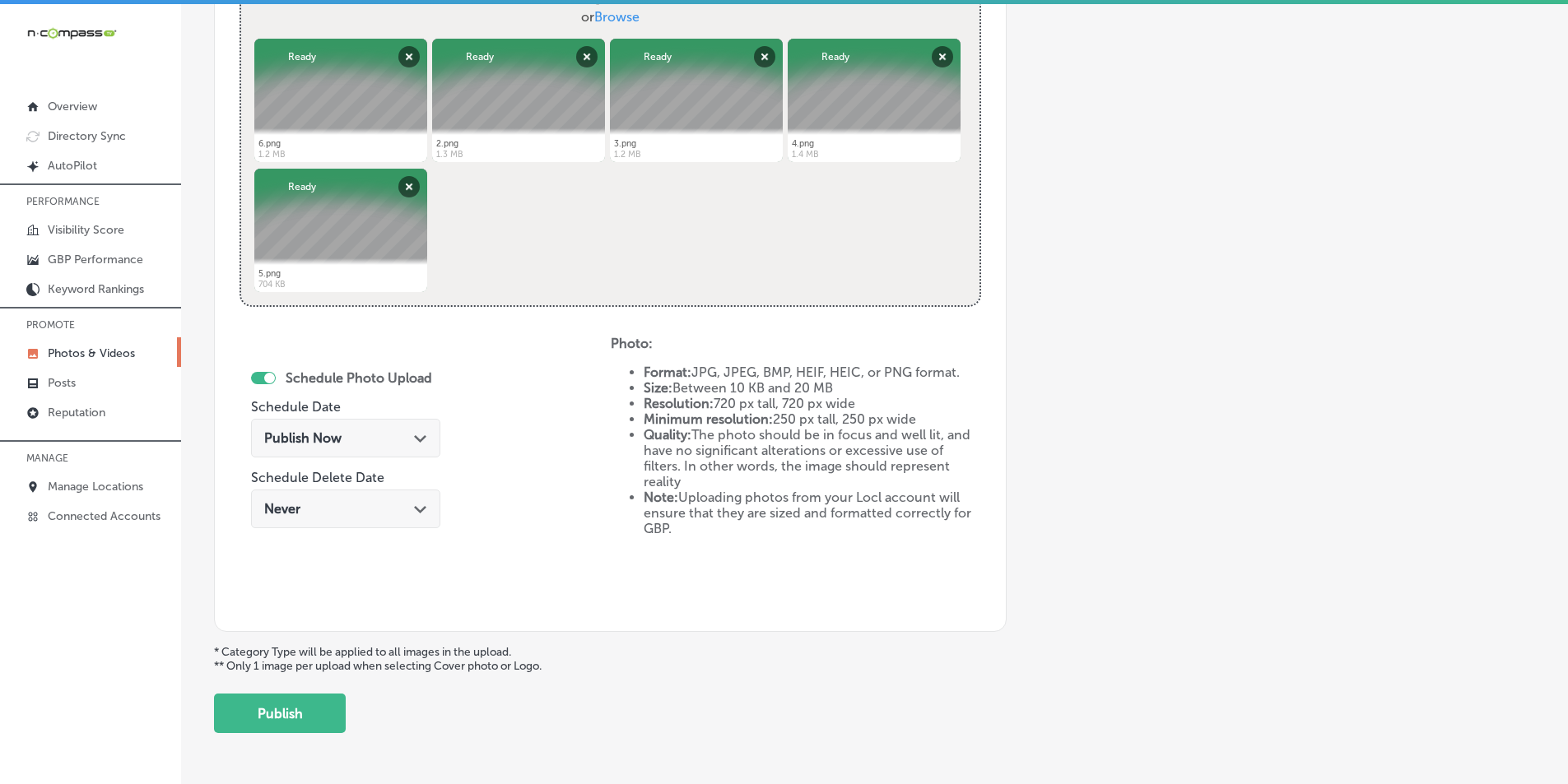
click at [302, 445] on span "Publish Now" at bounding box center [303, 439] width 78 height 16
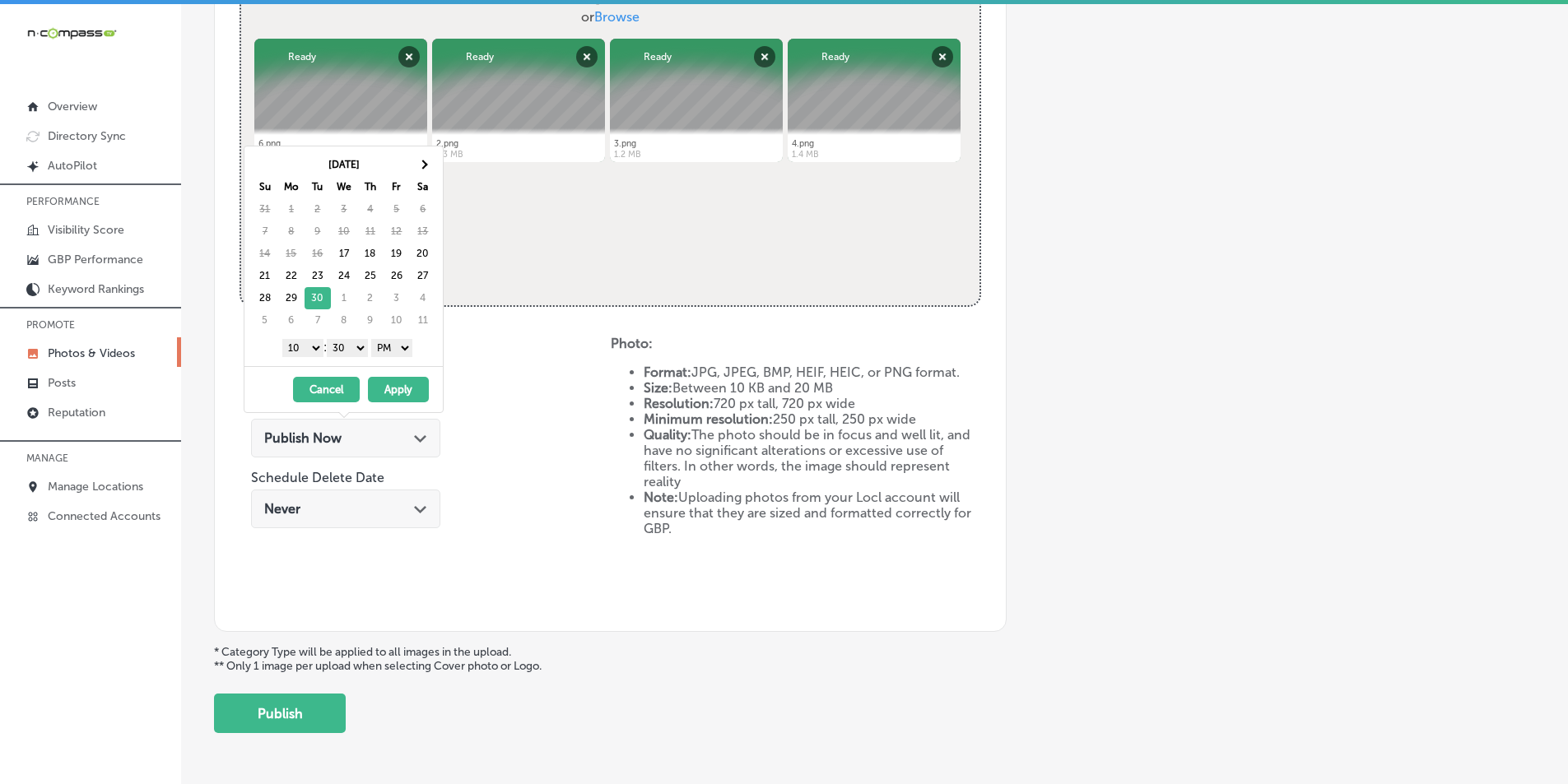
click at [310, 345] on select "1 2 3 4 5 6 7 8 9 10 11 12" at bounding box center [302, 348] width 41 height 18
click at [366, 345] on select "00 10 20 30 40 50" at bounding box center [347, 348] width 41 height 18
click at [387, 388] on button "Apply" at bounding box center [398, 389] width 61 height 26
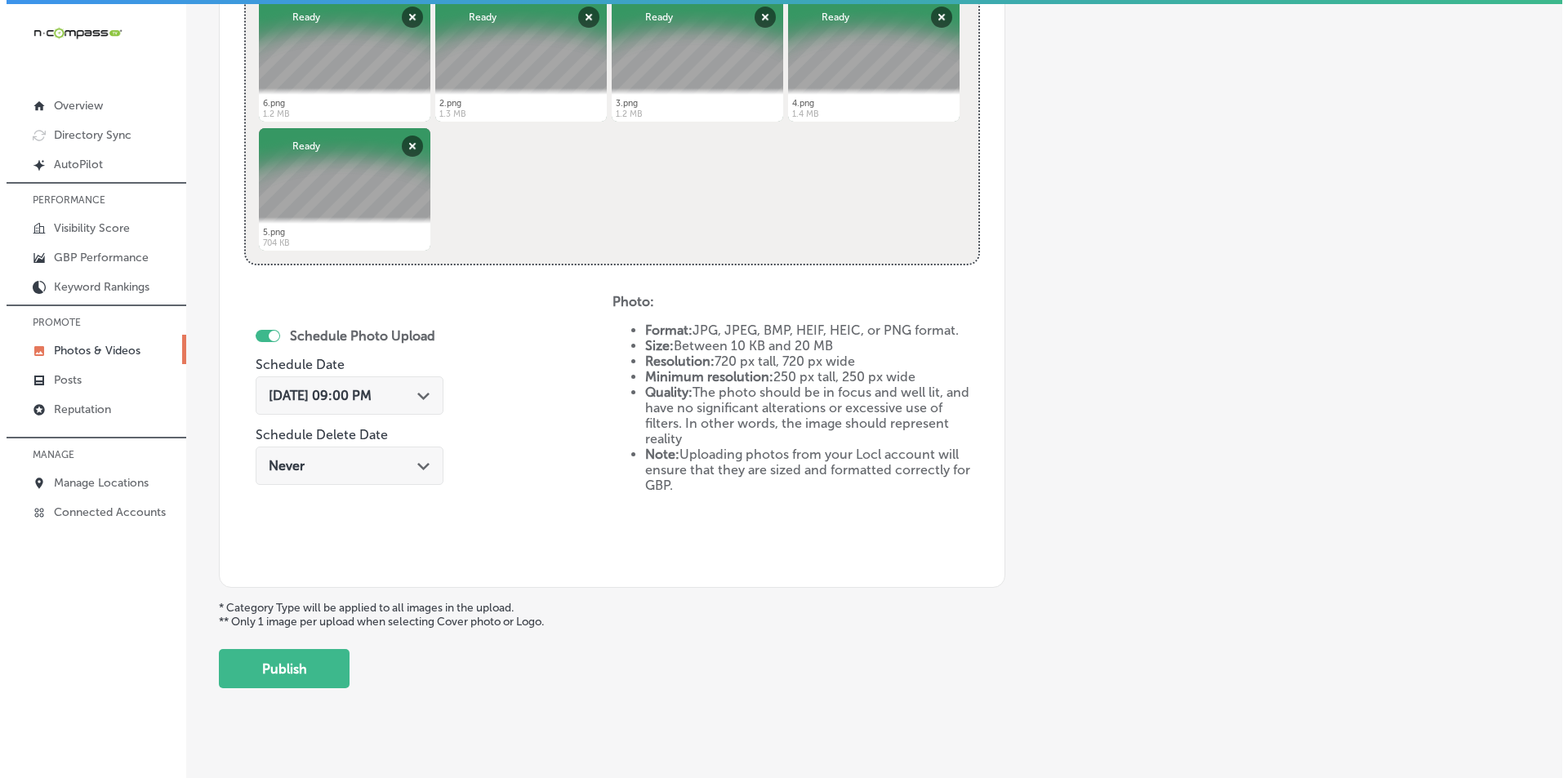
scroll to position [725, 0]
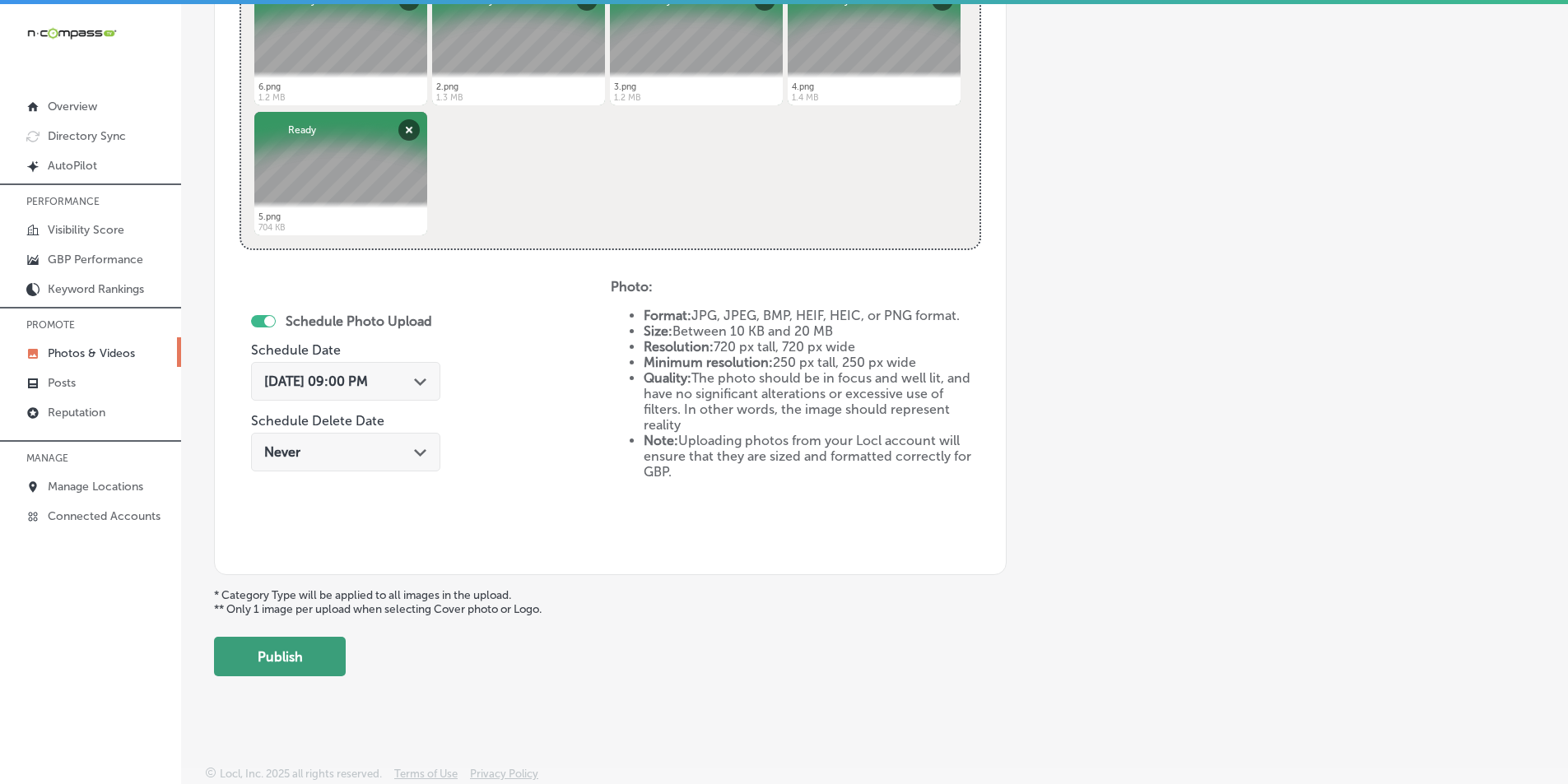
click at [307, 659] on button "Publish" at bounding box center [280, 656] width 132 height 40
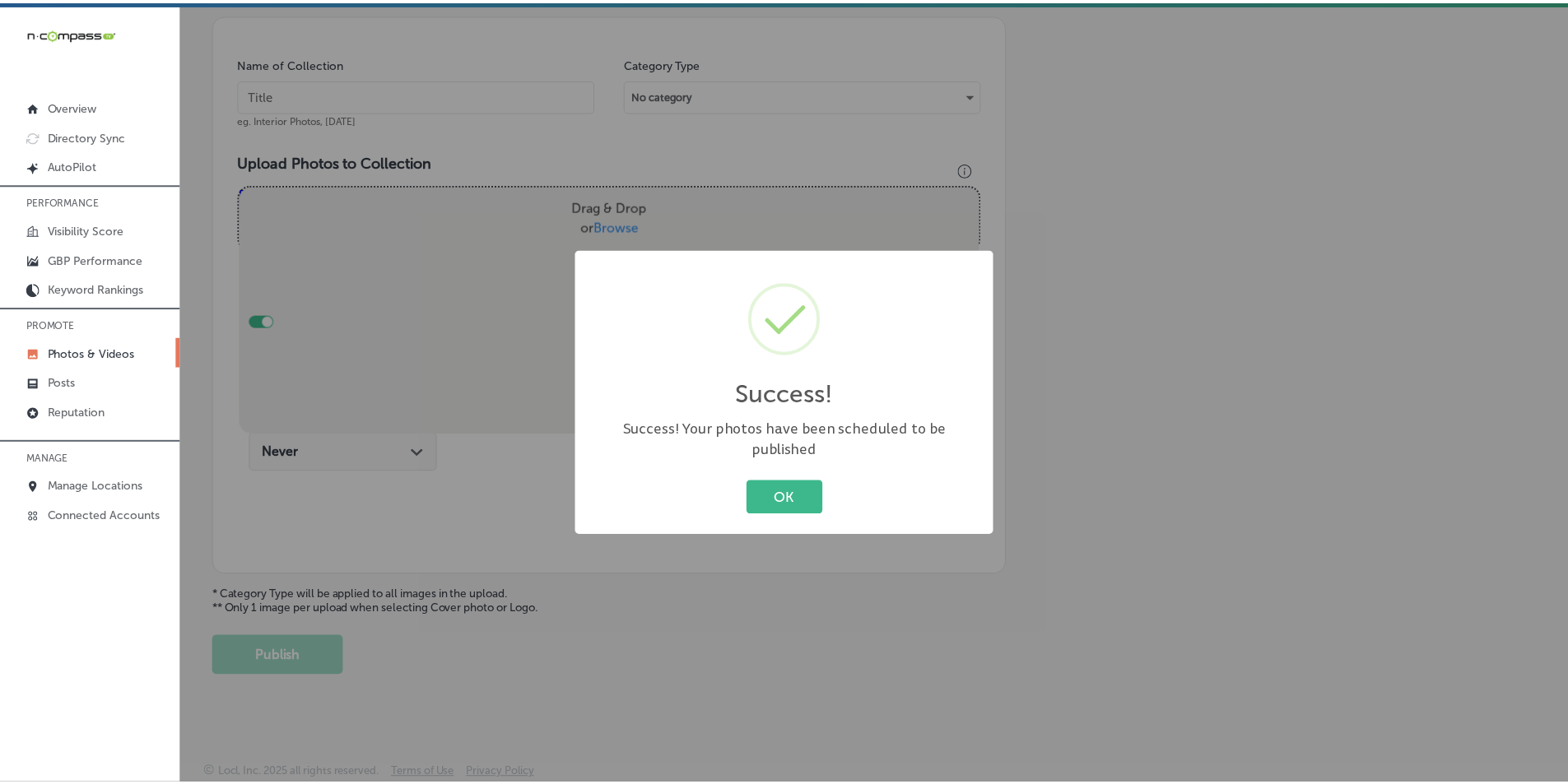
scroll to position [463, 0]
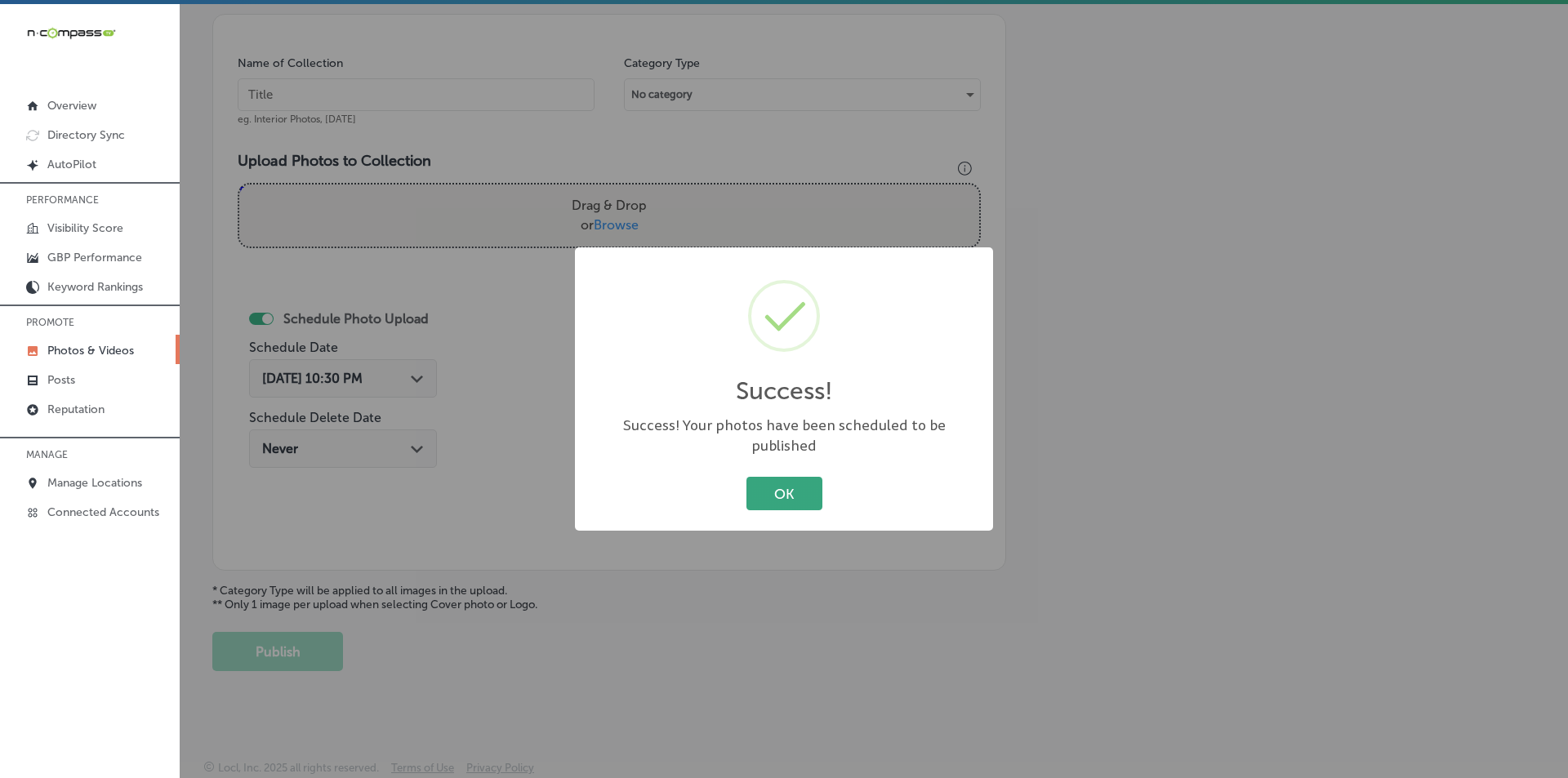
click at [798, 483] on button "OK" at bounding box center [784, 494] width 76 height 33
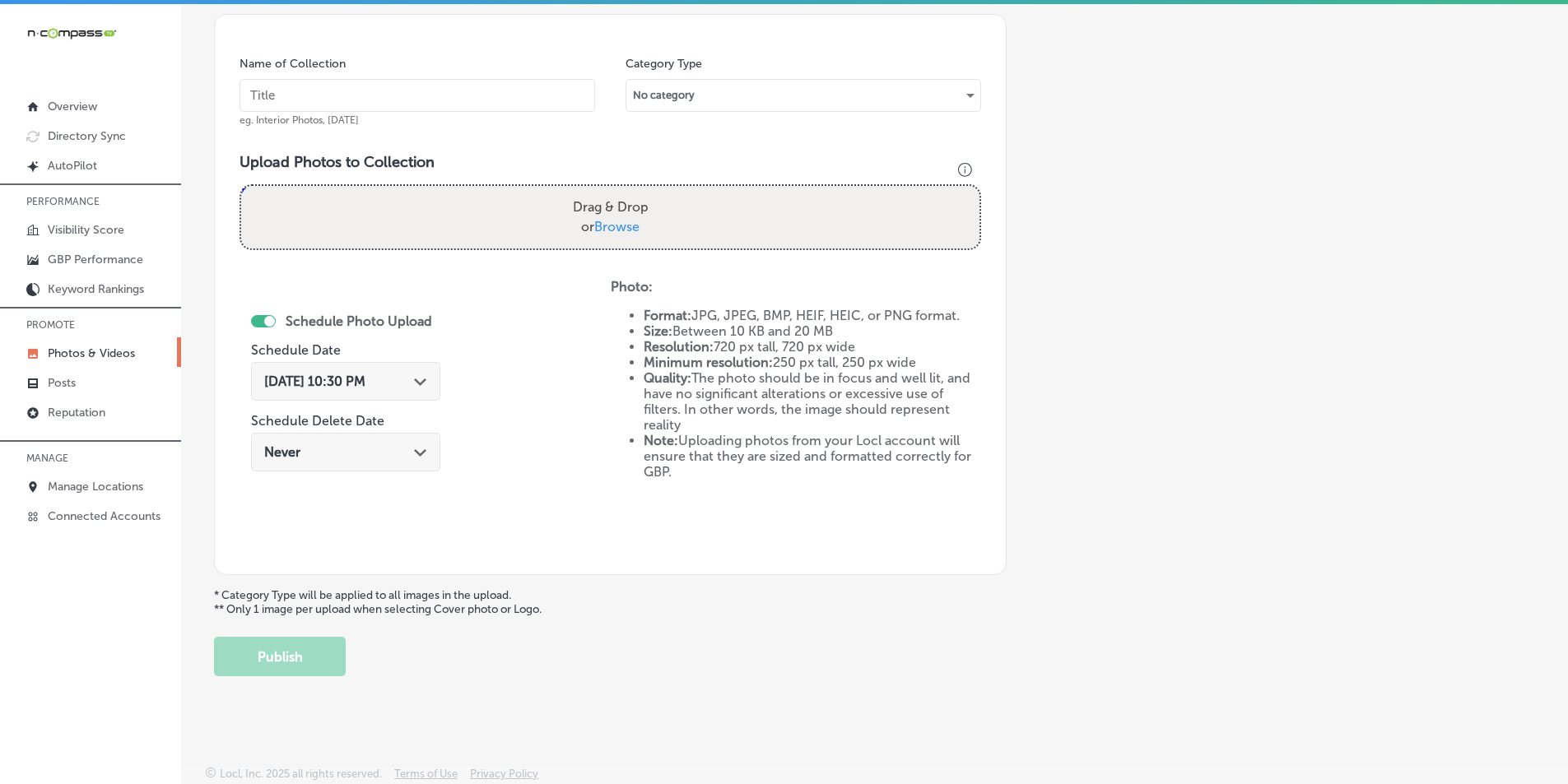
click at [364, 96] on input "text" at bounding box center [418, 95] width 356 height 33
paste input "hair salons near me"
type input "hair salons near me"
click at [320, 196] on div "Drag & Drop or Browse" at bounding box center [610, 217] width 738 height 63
click at [241, 186] on input "Drag & Drop or Browse" at bounding box center [610, 189] width 738 height 5
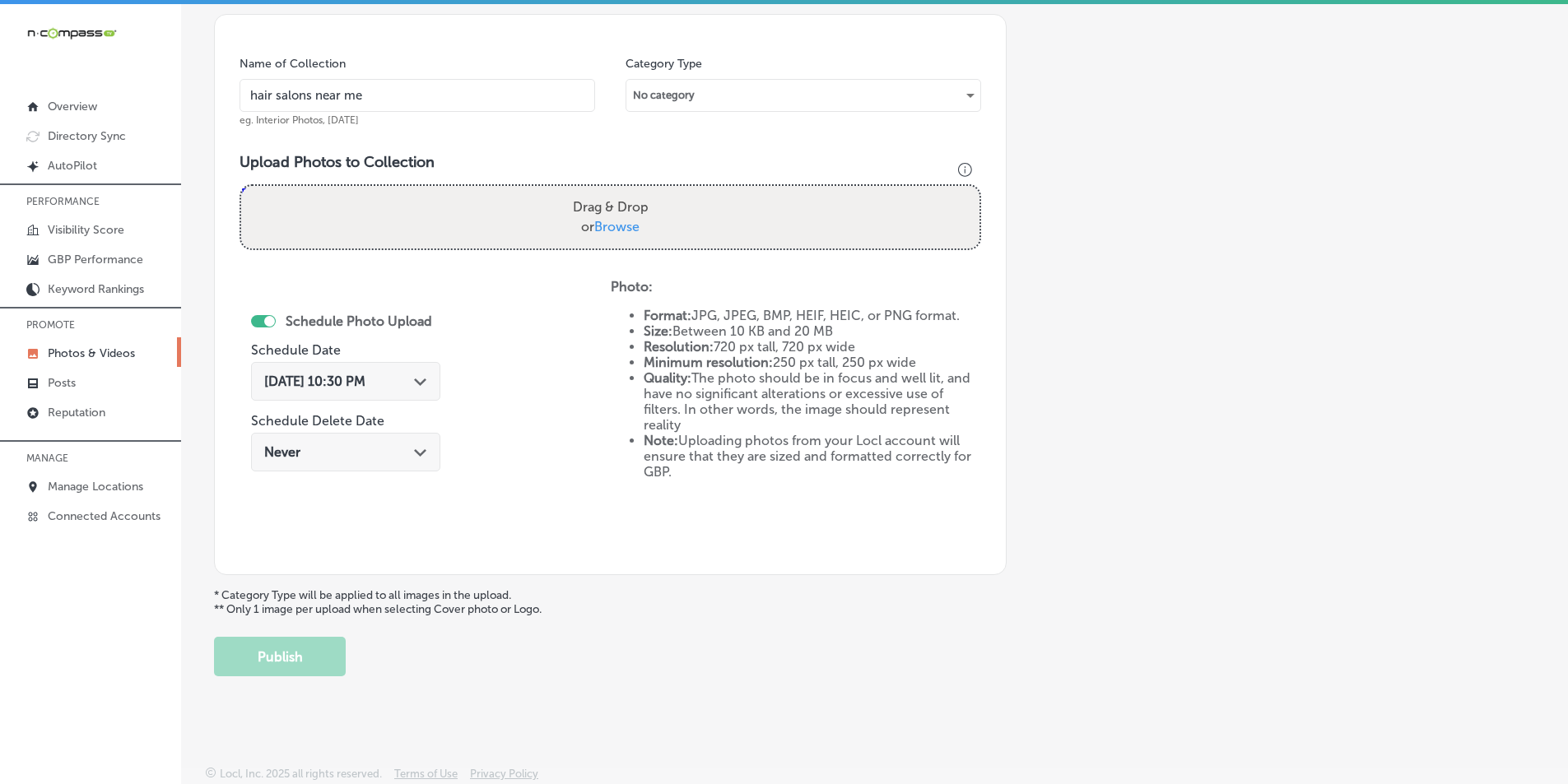
type input "C:\fakepath\7.png"
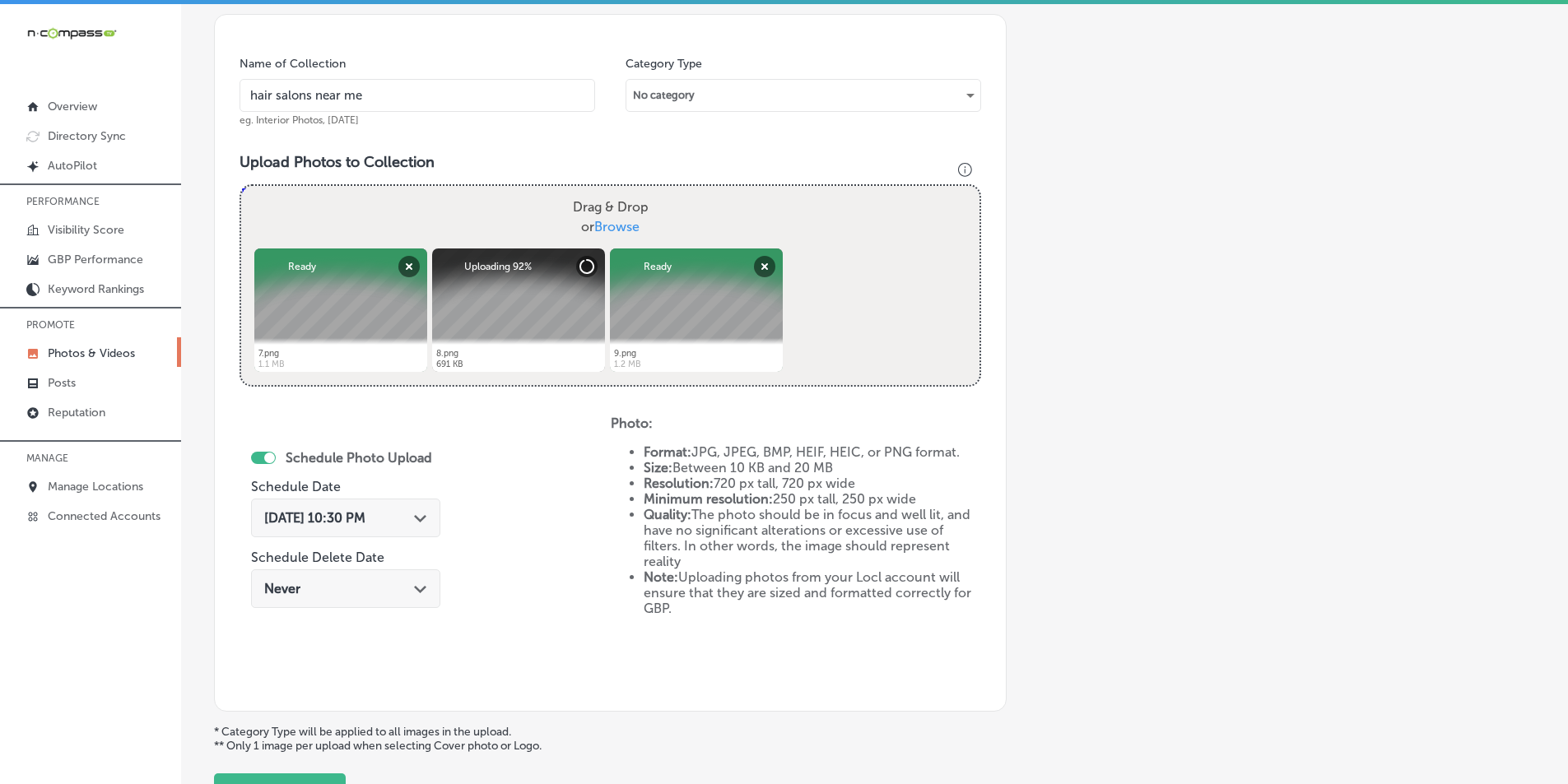
click at [458, 204] on div "Drag & Drop or Browse" at bounding box center [610, 217] width 738 height 63
click at [241, 186] on input "Drag & Drop or Browse" at bounding box center [610, 189] width 738 height 5
type input "C:\fakepath\10.png"
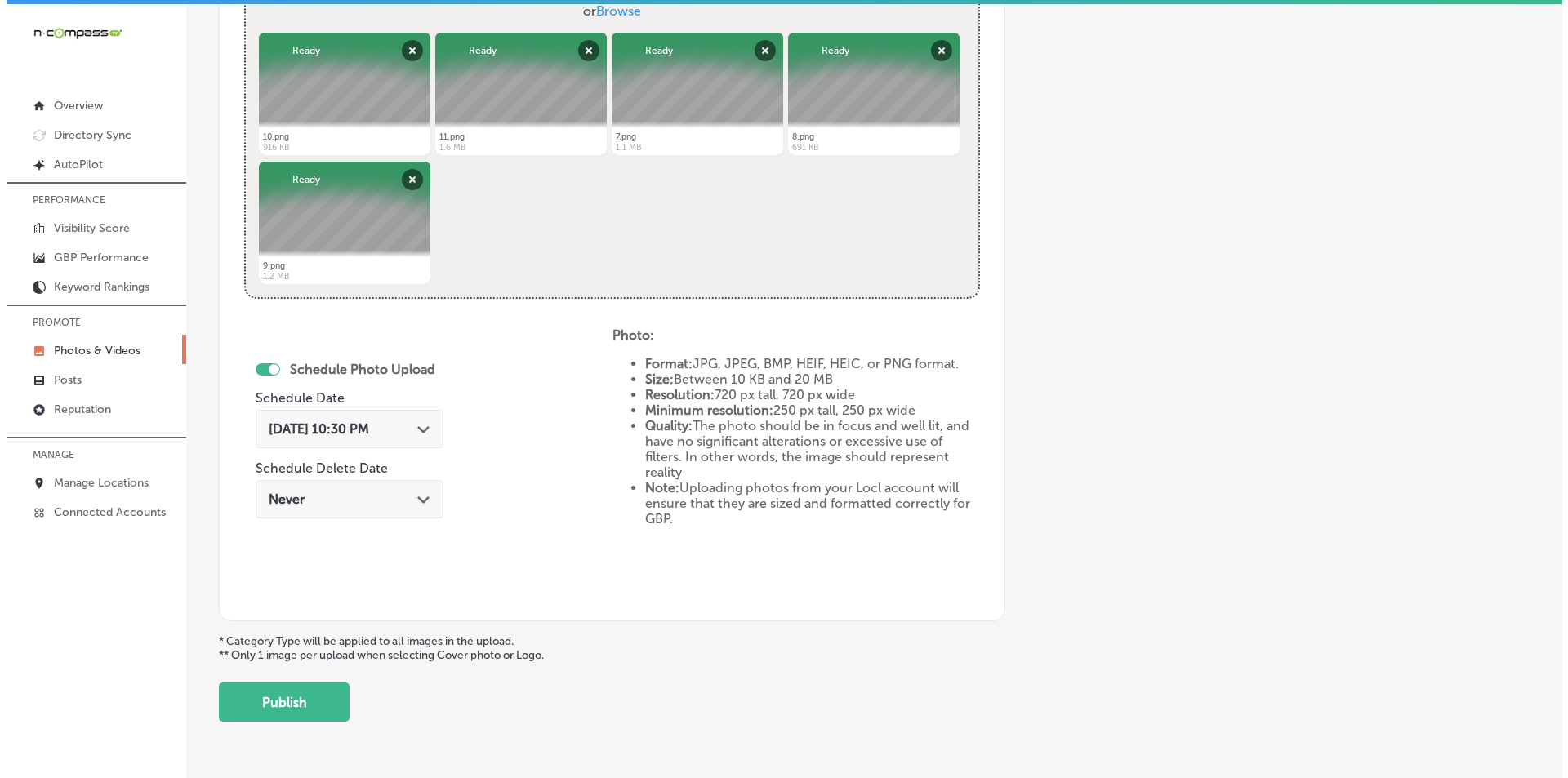
scroll to position [725, 0]
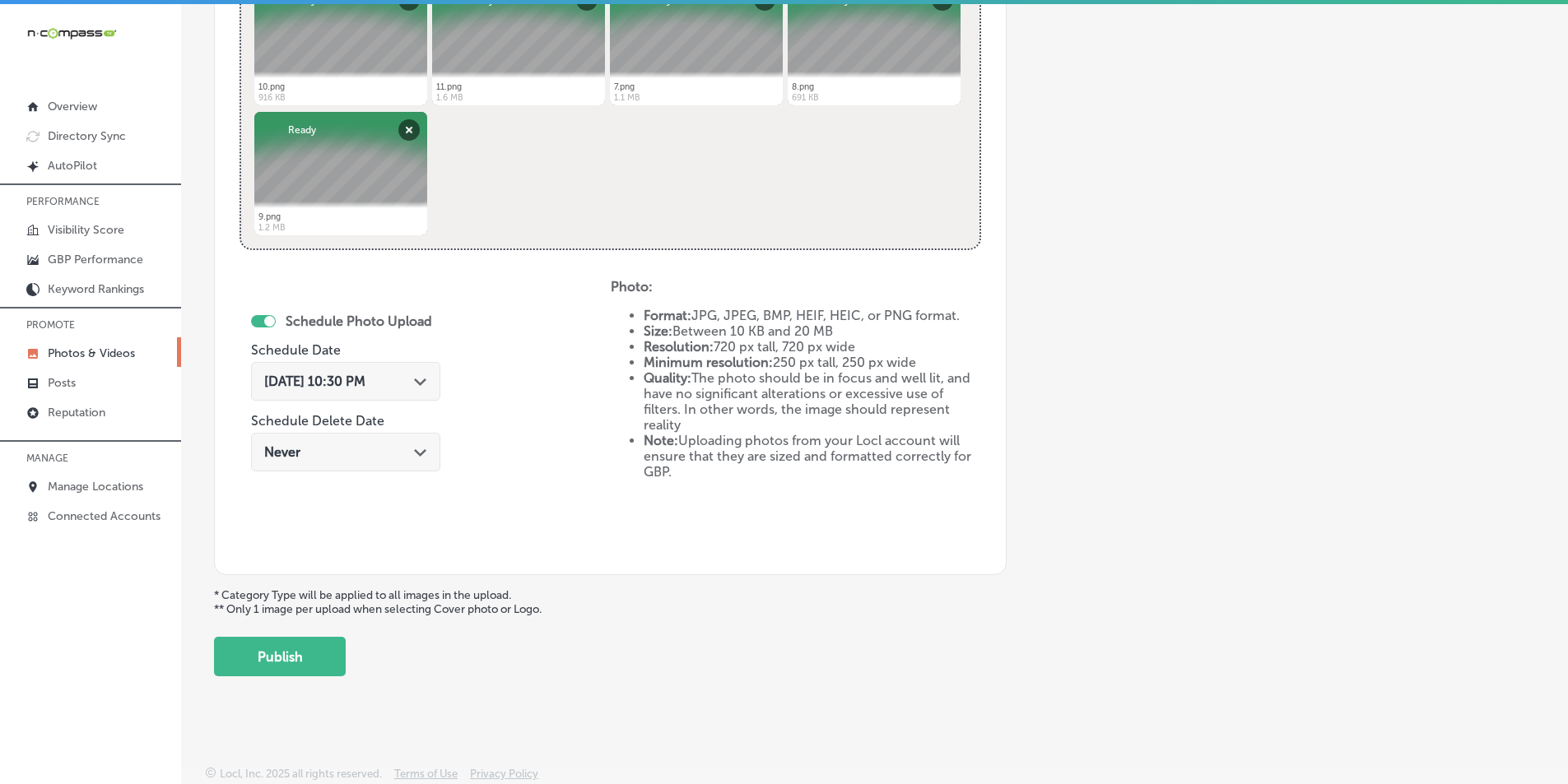
click at [327, 369] on div "Sep 17, 2025 10:30 PM Path Created with Sketch." at bounding box center [345, 381] width 189 height 39
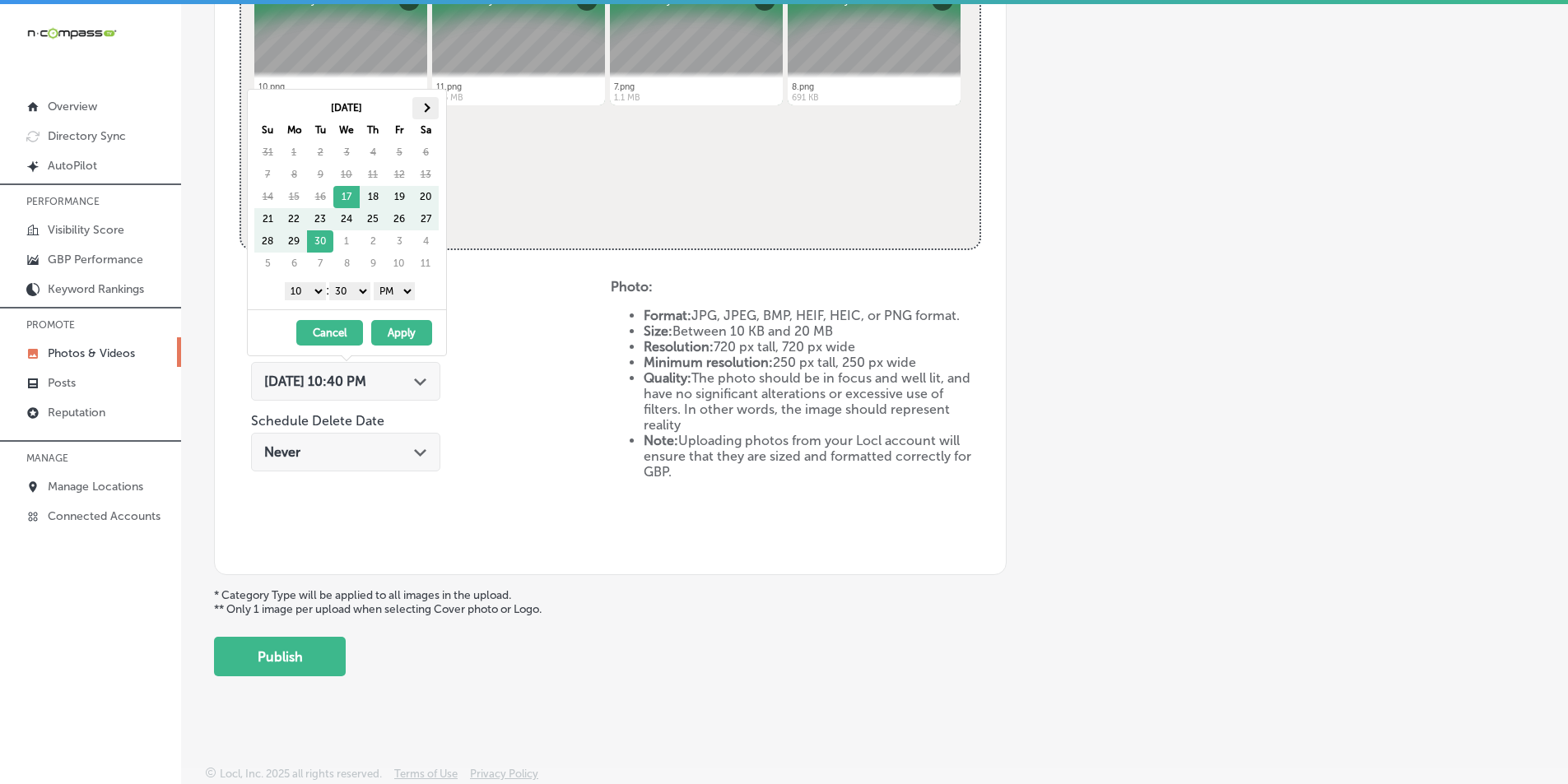
click at [427, 107] on span at bounding box center [425, 107] width 9 height 9
click at [311, 292] on select "1 2 3 4 5 6 7 8 9 10 11 12" at bounding box center [305, 291] width 41 height 18
click at [363, 285] on select "00 10 20 30 40 50" at bounding box center [350, 291] width 41 height 18
click at [400, 330] on button "Apply" at bounding box center [401, 332] width 61 height 26
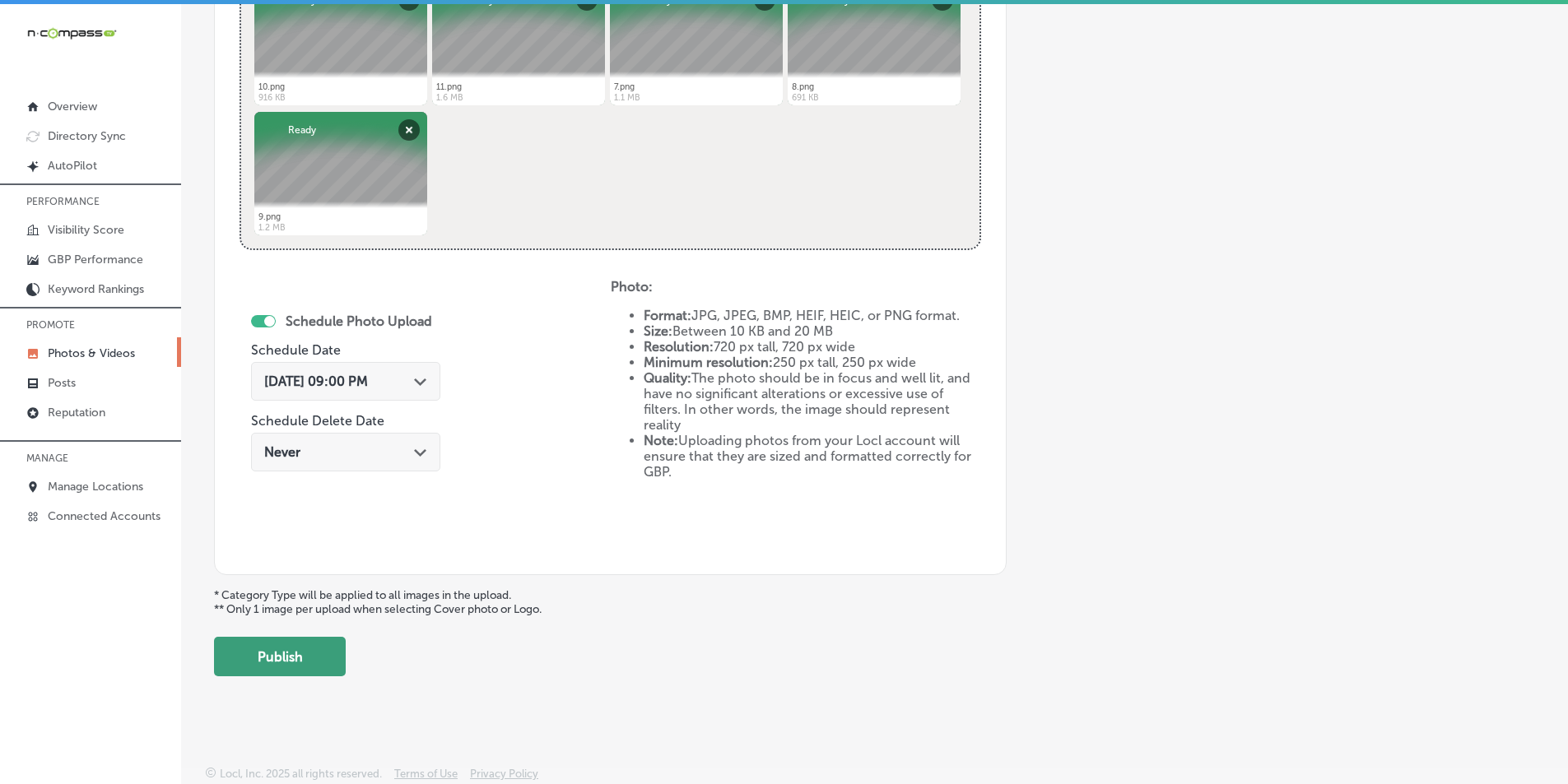
click at [275, 659] on button "Publish" at bounding box center [280, 656] width 132 height 40
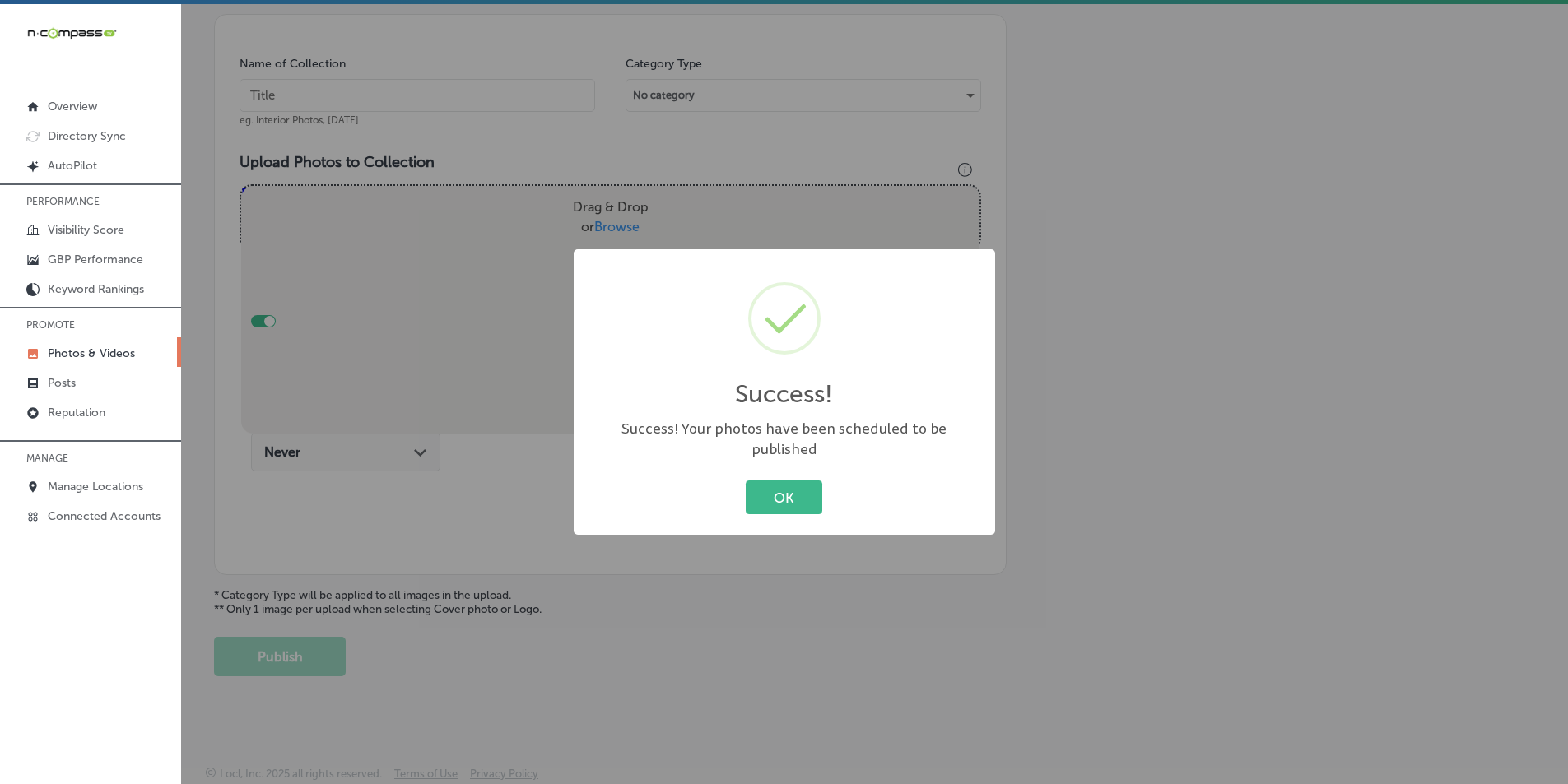
scroll to position [463, 0]
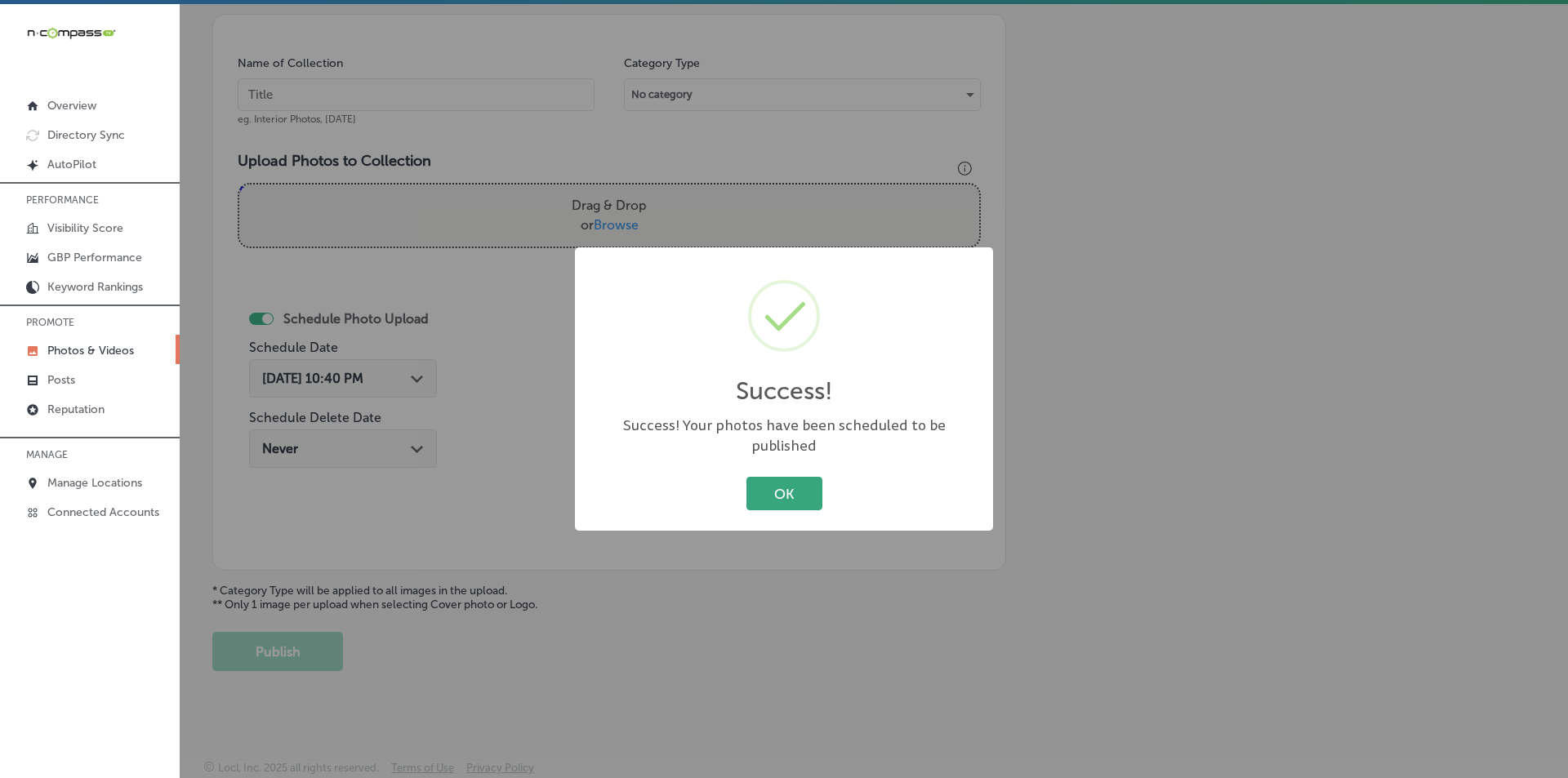
click at [752, 483] on button "OK" at bounding box center [784, 494] width 76 height 33
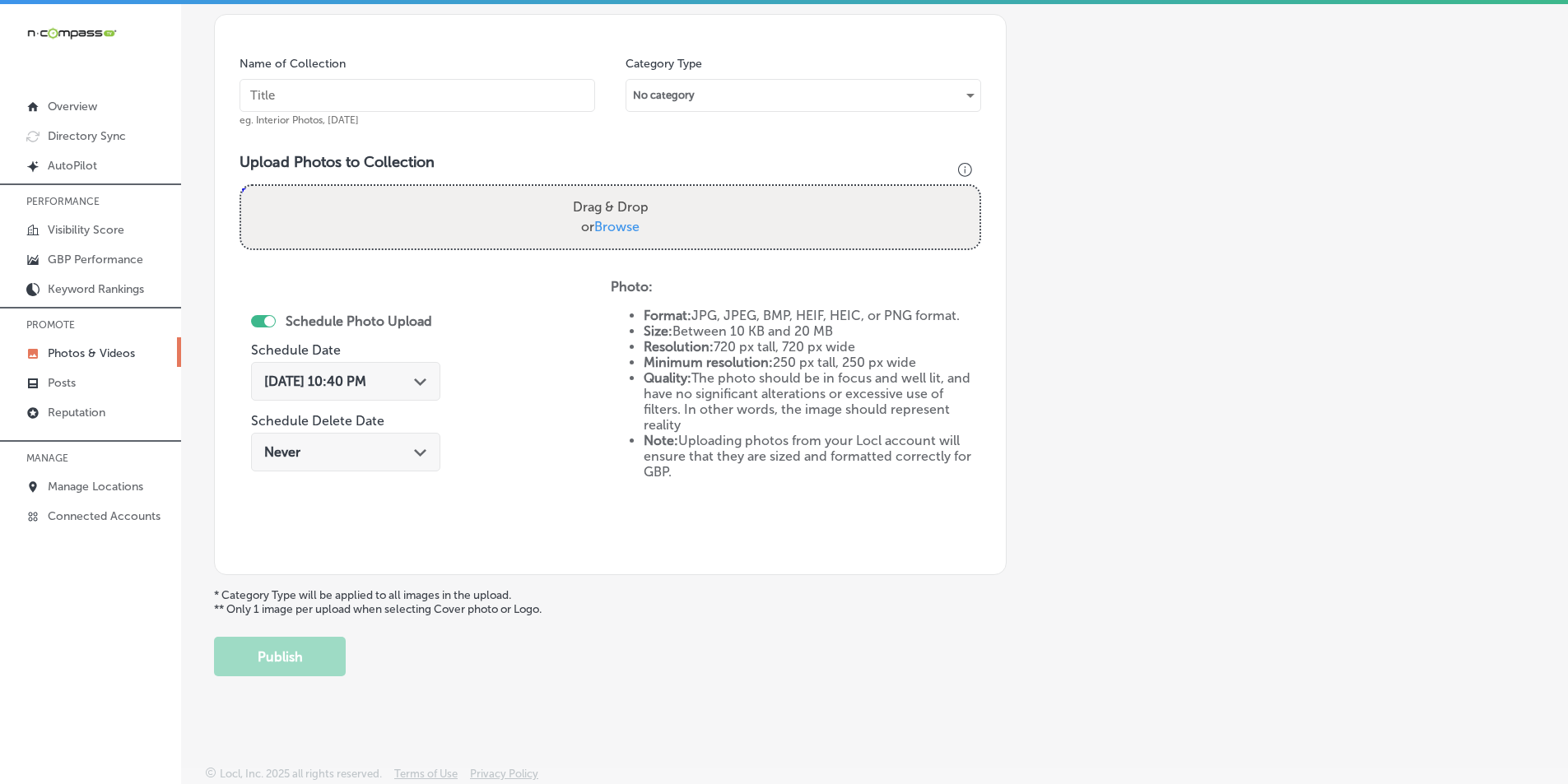
click at [300, 92] on input "text" at bounding box center [418, 95] width 356 height 33
paste input "hair salon gluckstadt ms"
type input "hair salon gluckstadt ms"
click at [281, 202] on div "Drag & Drop or Browse" at bounding box center [610, 217] width 738 height 63
click at [241, 186] on input "Drag & Drop or Browse" at bounding box center [610, 189] width 738 height 5
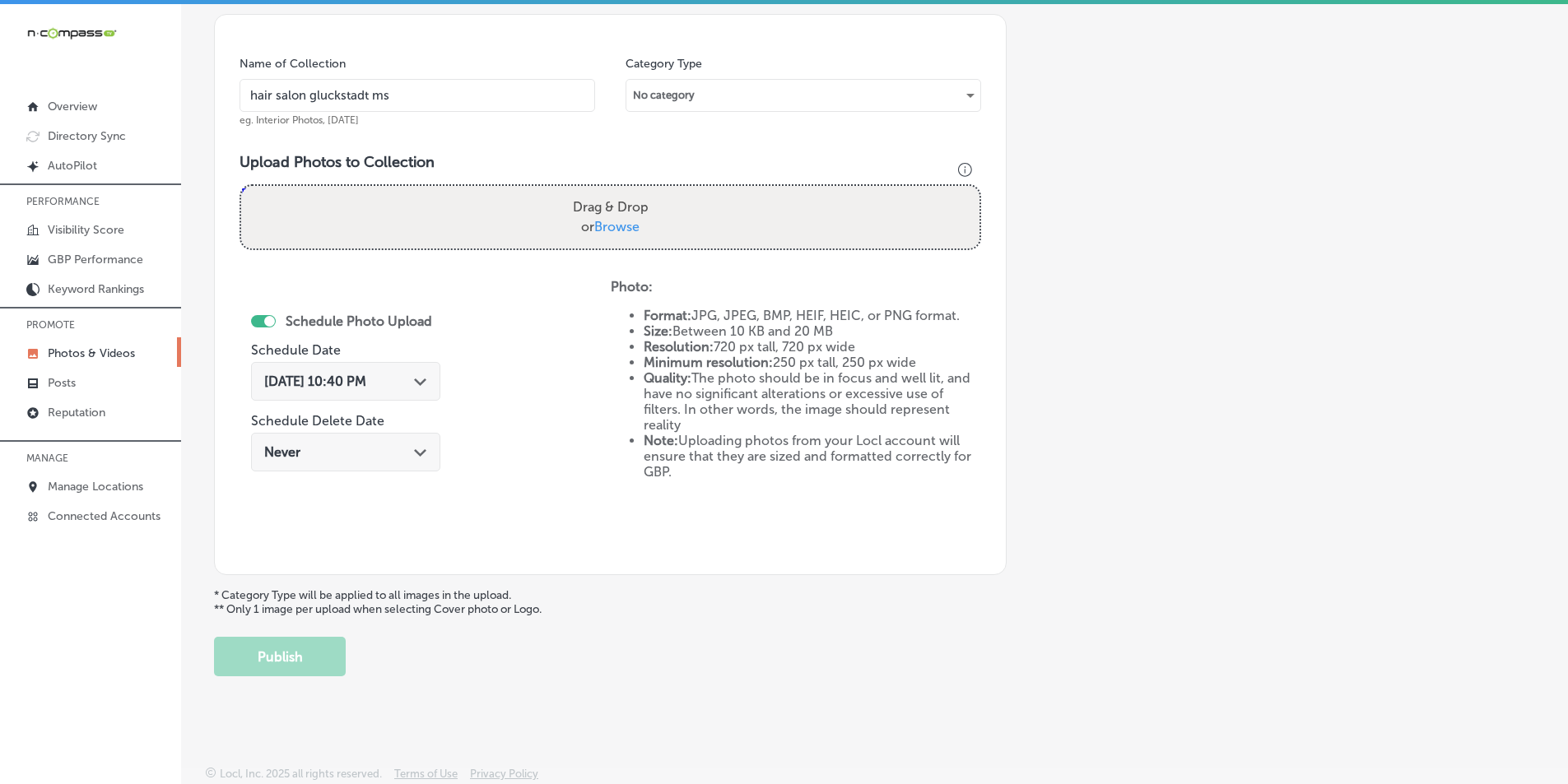
type input "C:\fakepath\12.png"
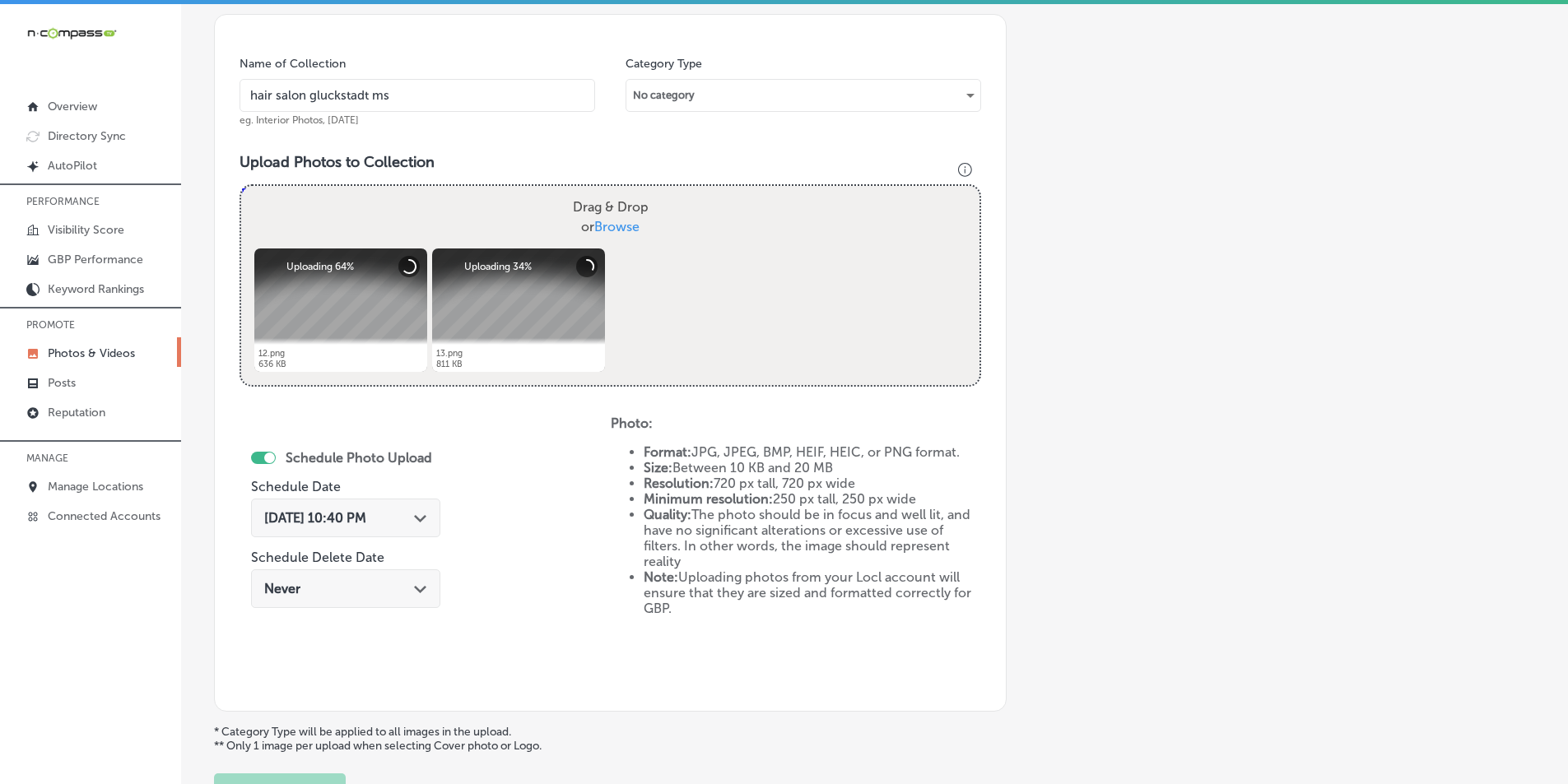
click at [682, 248] on div "Powered by PQINA Drag & Drop or Browse 12.png Abort Retry Remove Upload Cancel …" at bounding box center [610, 285] width 738 height 199
click at [332, 216] on div "Drag & Drop or Browse" at bounding box center [610, 217] width 738 height 63
click at [241, 186] on input "Drag & Drop or Browse" at bounding box center [610, 189] width 738 height 5
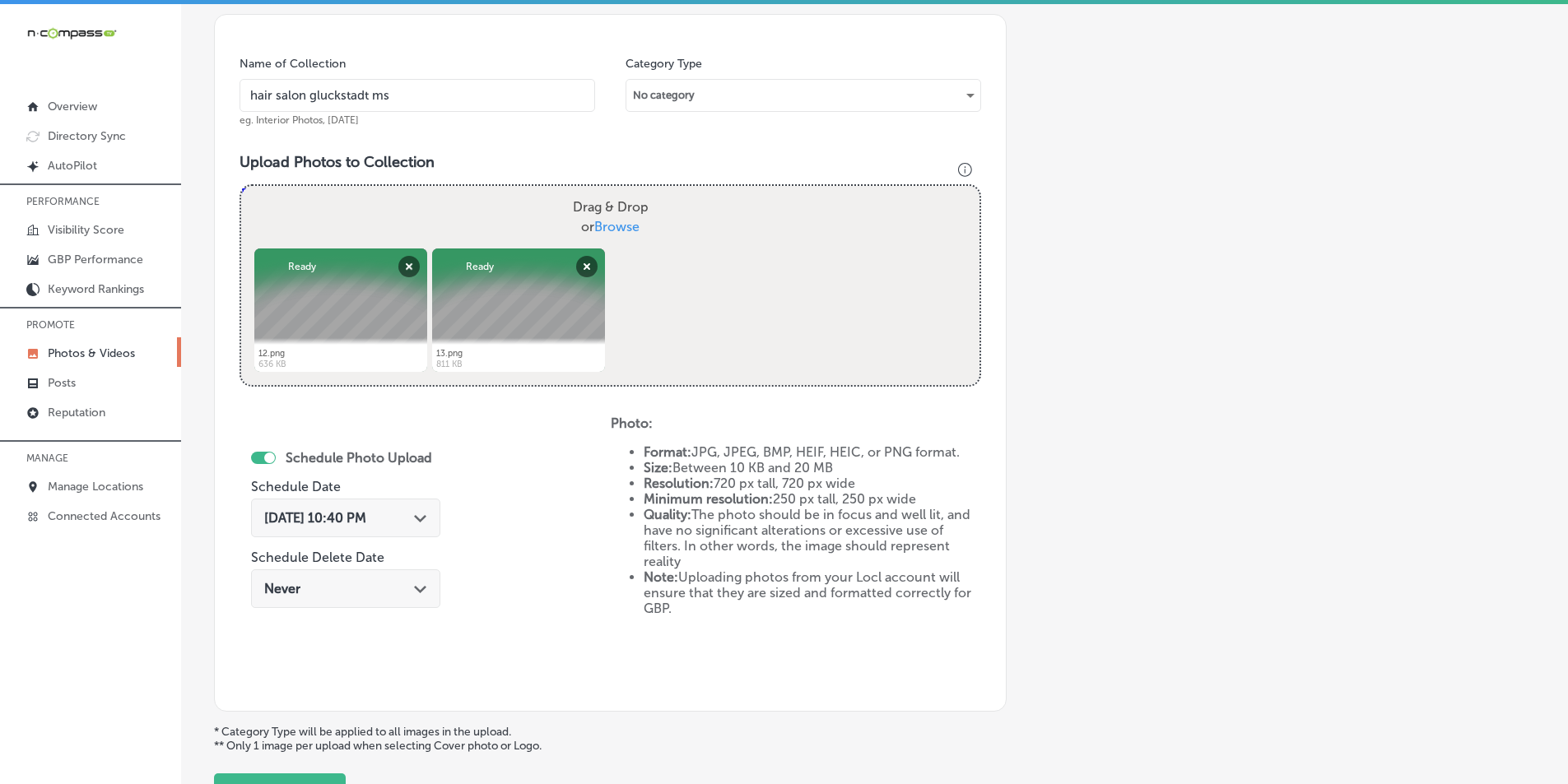
type input "C:\fakepath\14.png"
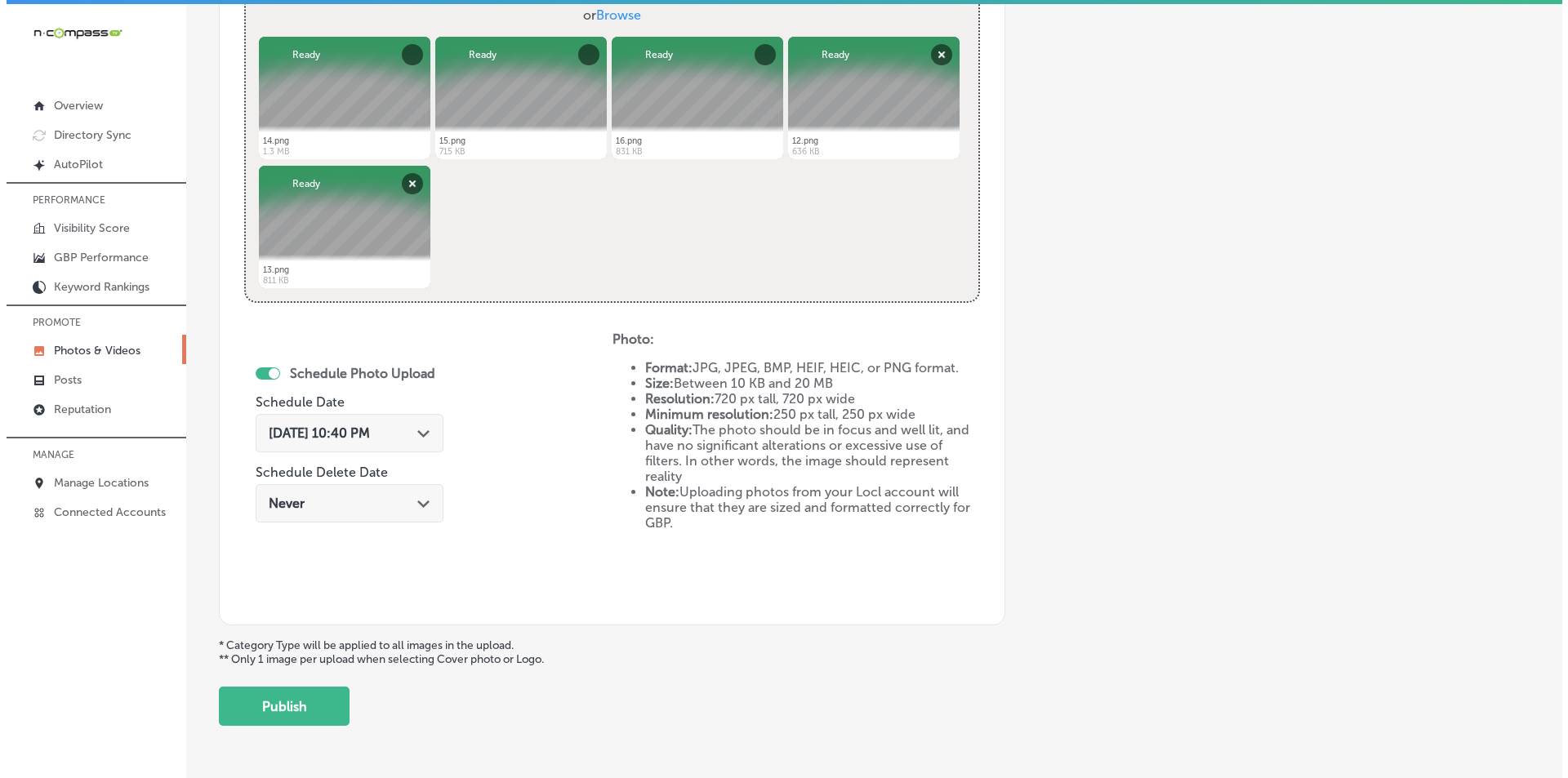
scroll to position [705, 0]
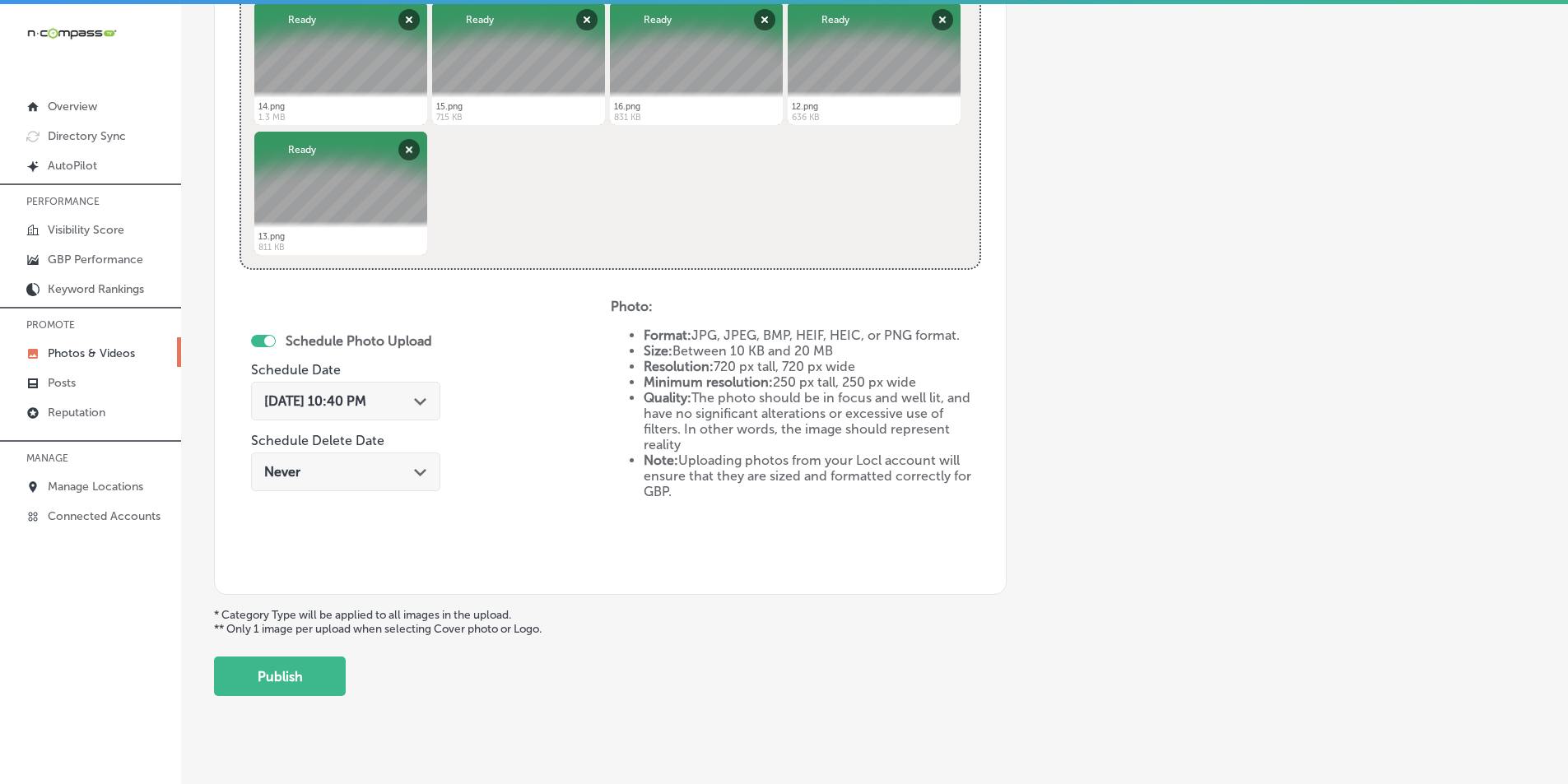
click at [398, 393] on div "Sep 17, 2025 10:40 PM Path Created with Sketch." at bounding box center [345, 402] width 189 height 39
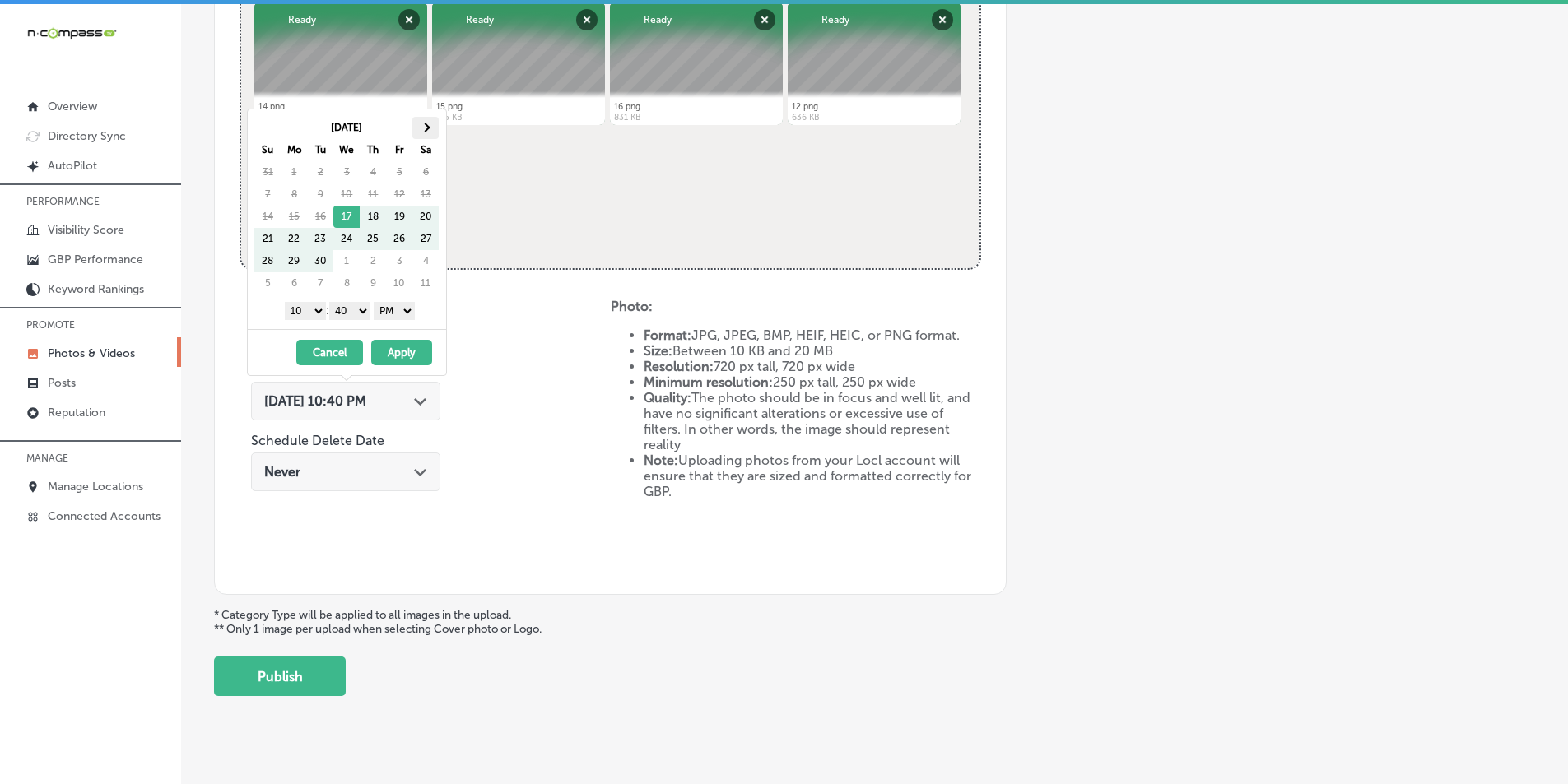
click at [429, 128] on span at bounding box center [425, 127] width 9 height 9
click at [314, 314] on select "1 2 3 4 5 6 7 8 9 10 11 12" at bounding box center [305, 311] width 41 height 18
click at [366, 309] on select "00 10 20 30 40 50" at bounding box center [350, 311] width 41 height 18
click at [396, 349] on button "Apply" at bounding box center [401, 352] width 61 height 26
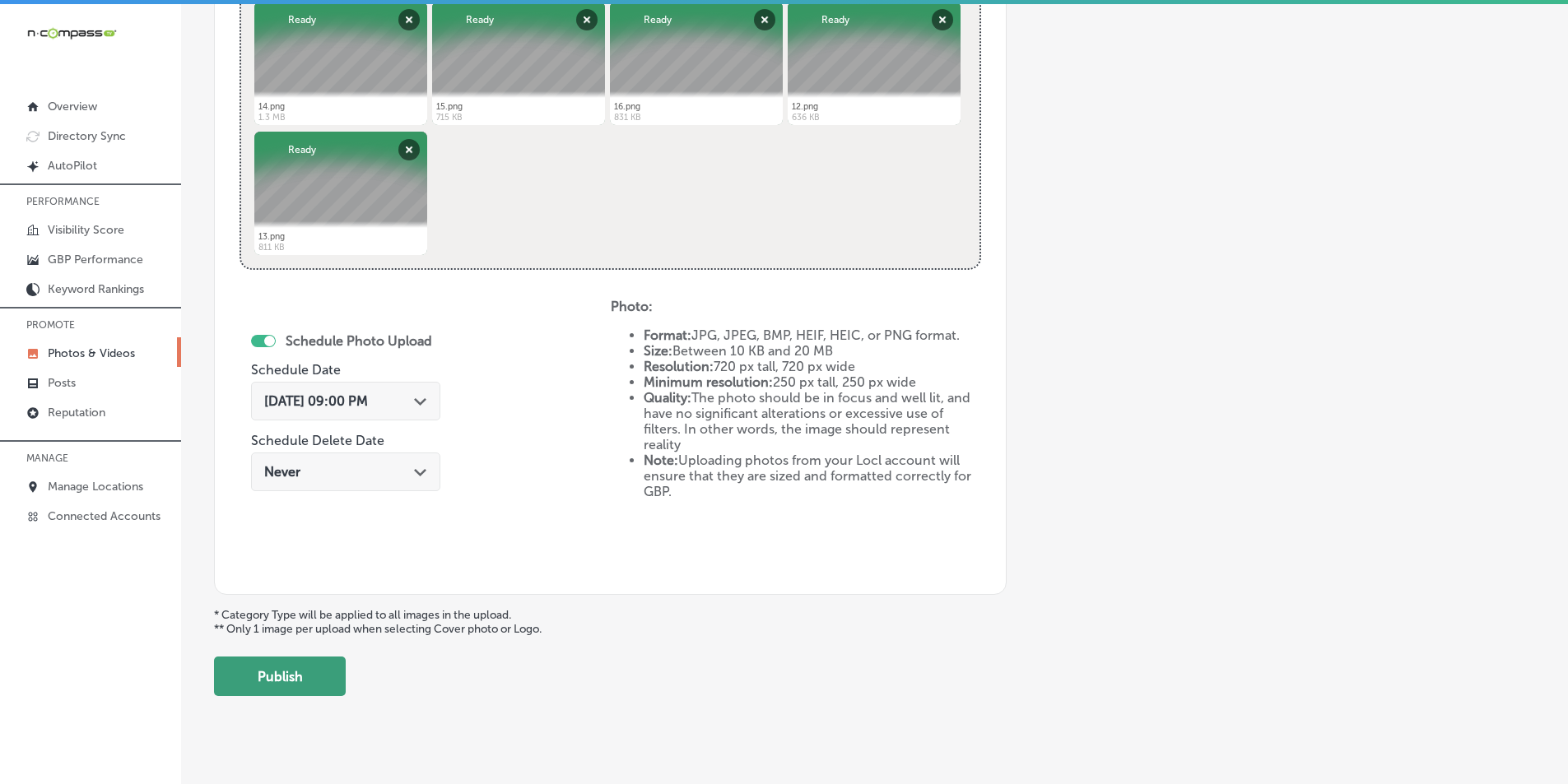
click at [280, 676] on button "Publish" at bounding box center [280, 677] width 132 height 40
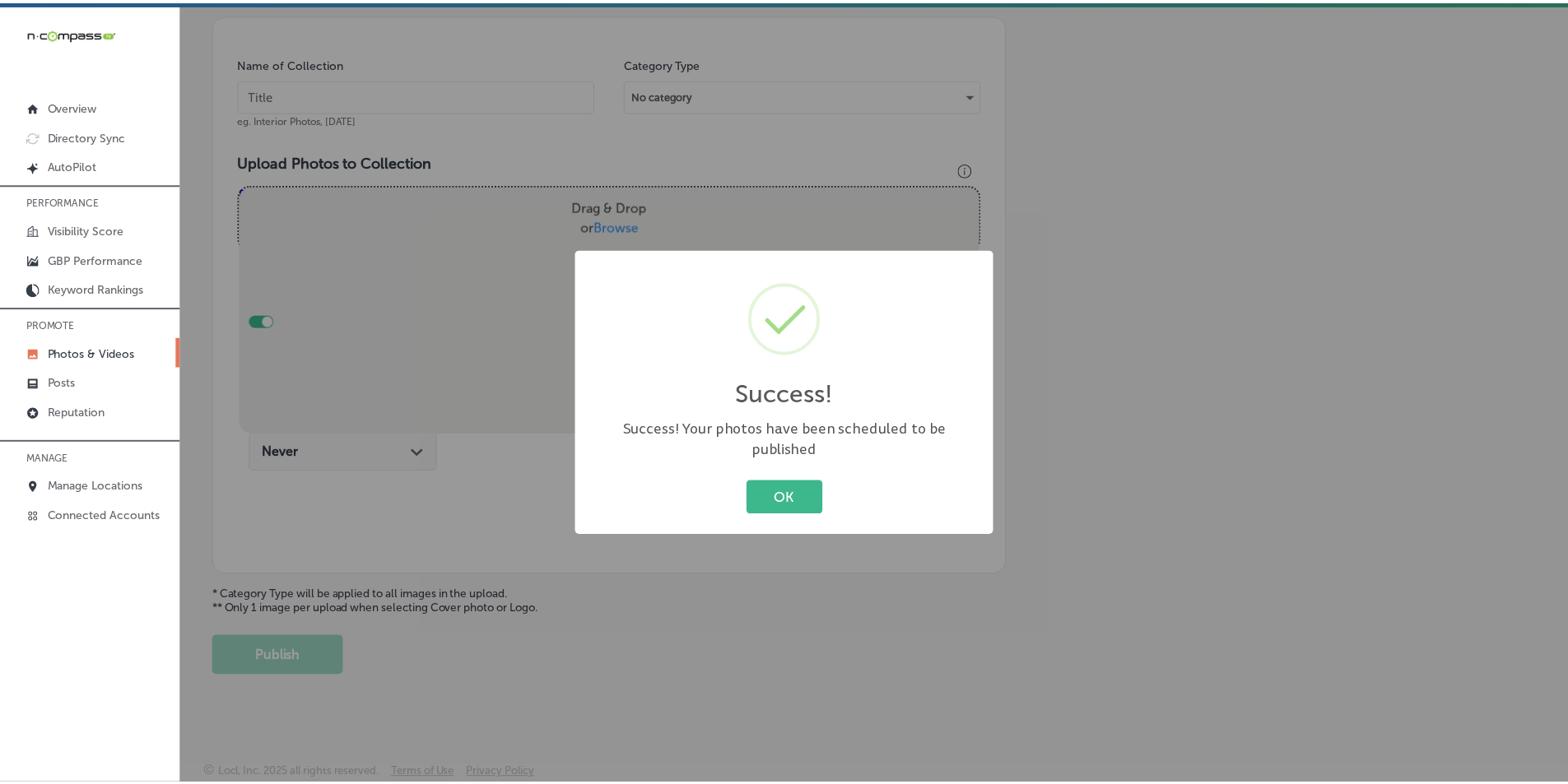
scroll to position [463, 0]
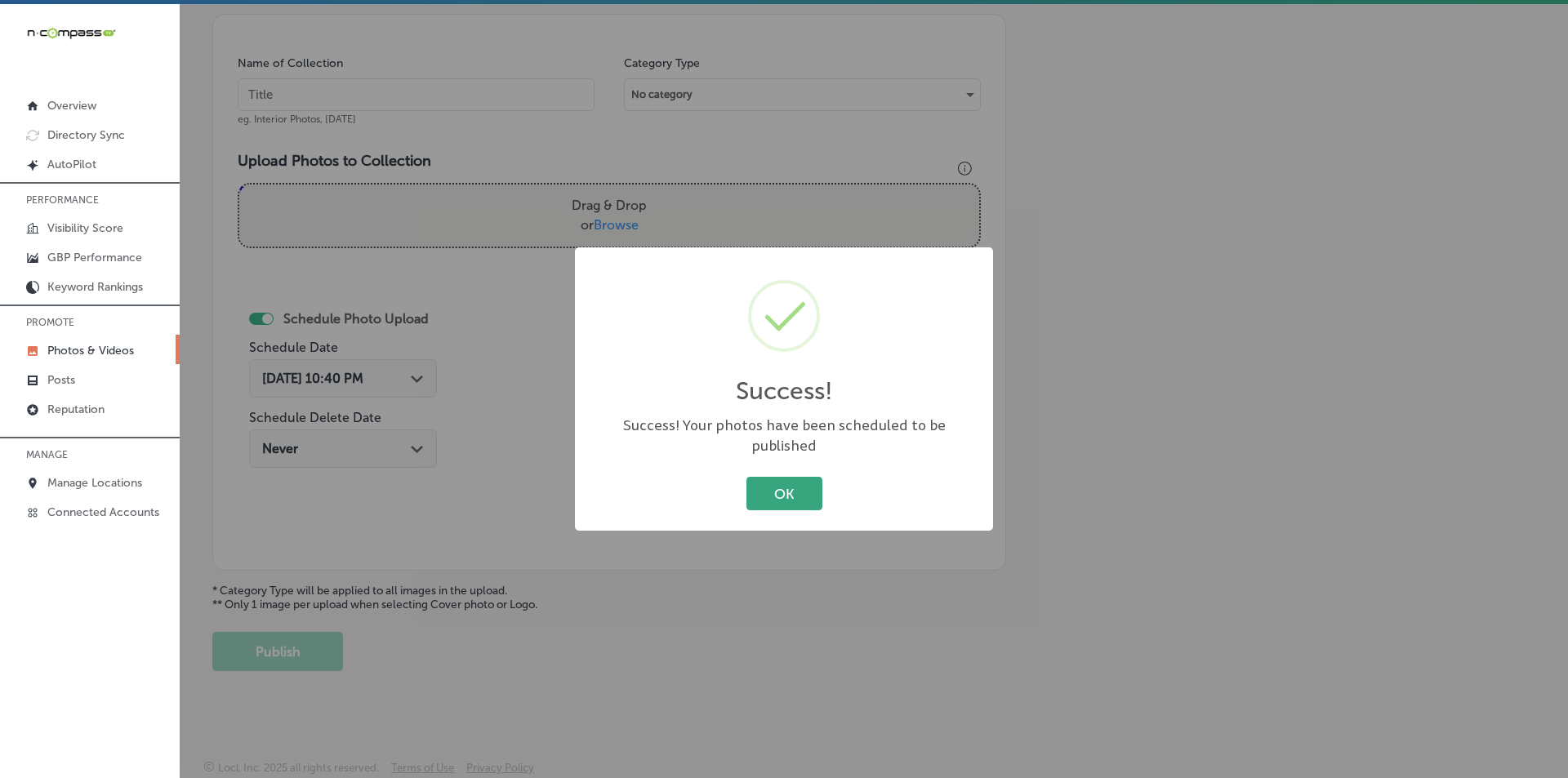
click at [767, 478] on button "OK" at bounding box center [784, 494] width 76 height 33
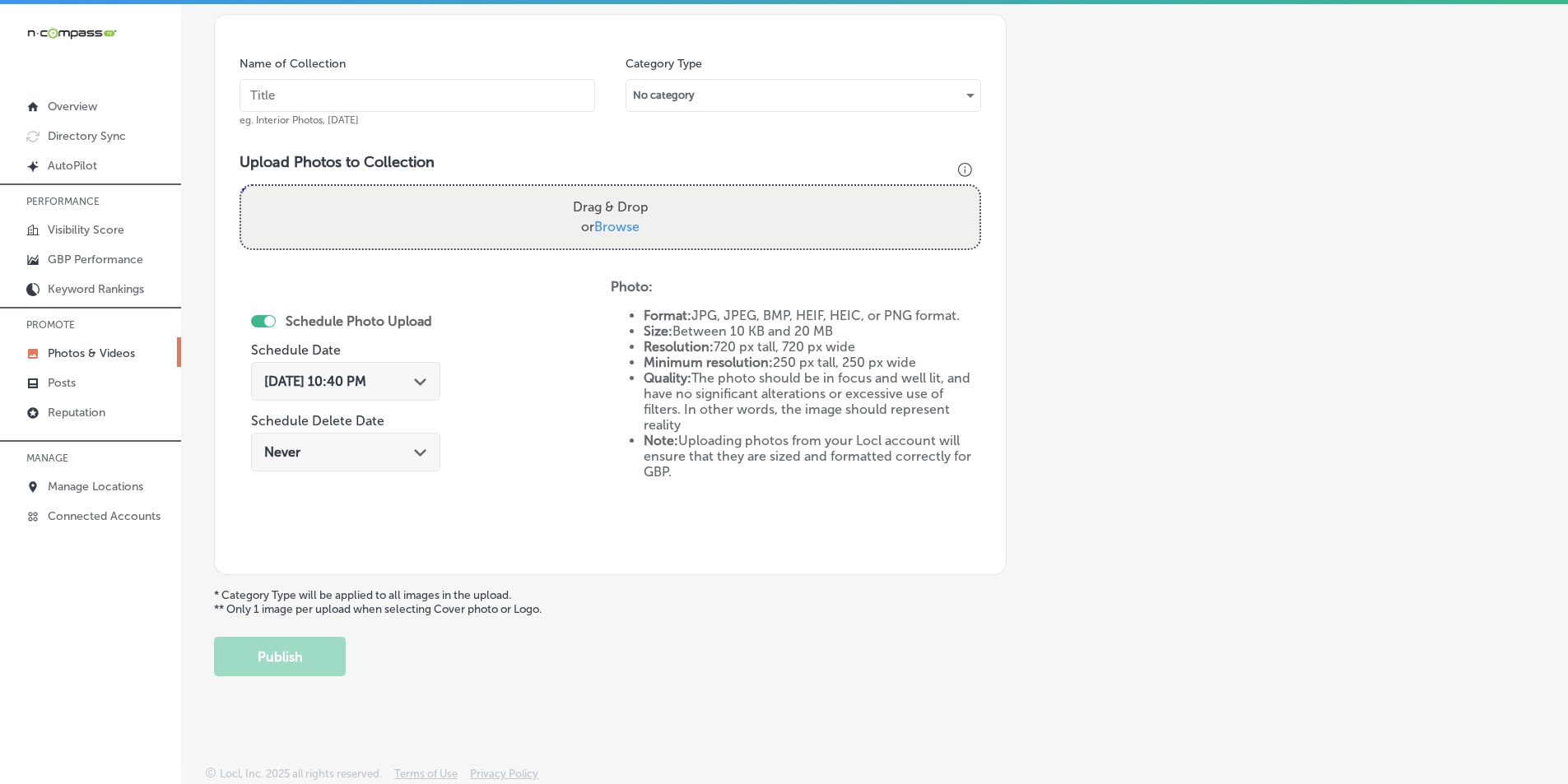
drag, startPoint x: 329, startPoint y: 90, endPoint x: 322, endPoint y: 94, distance: 8.1
click at [329, 92] on input "text" at bounding box center [418, 95] width 356 height 33
paste input "hair salon"
type input "hair salon"
click at [497, 225] on div "Drag & Drop or Browse" at bounding box center [610, 217] width 738 height 63
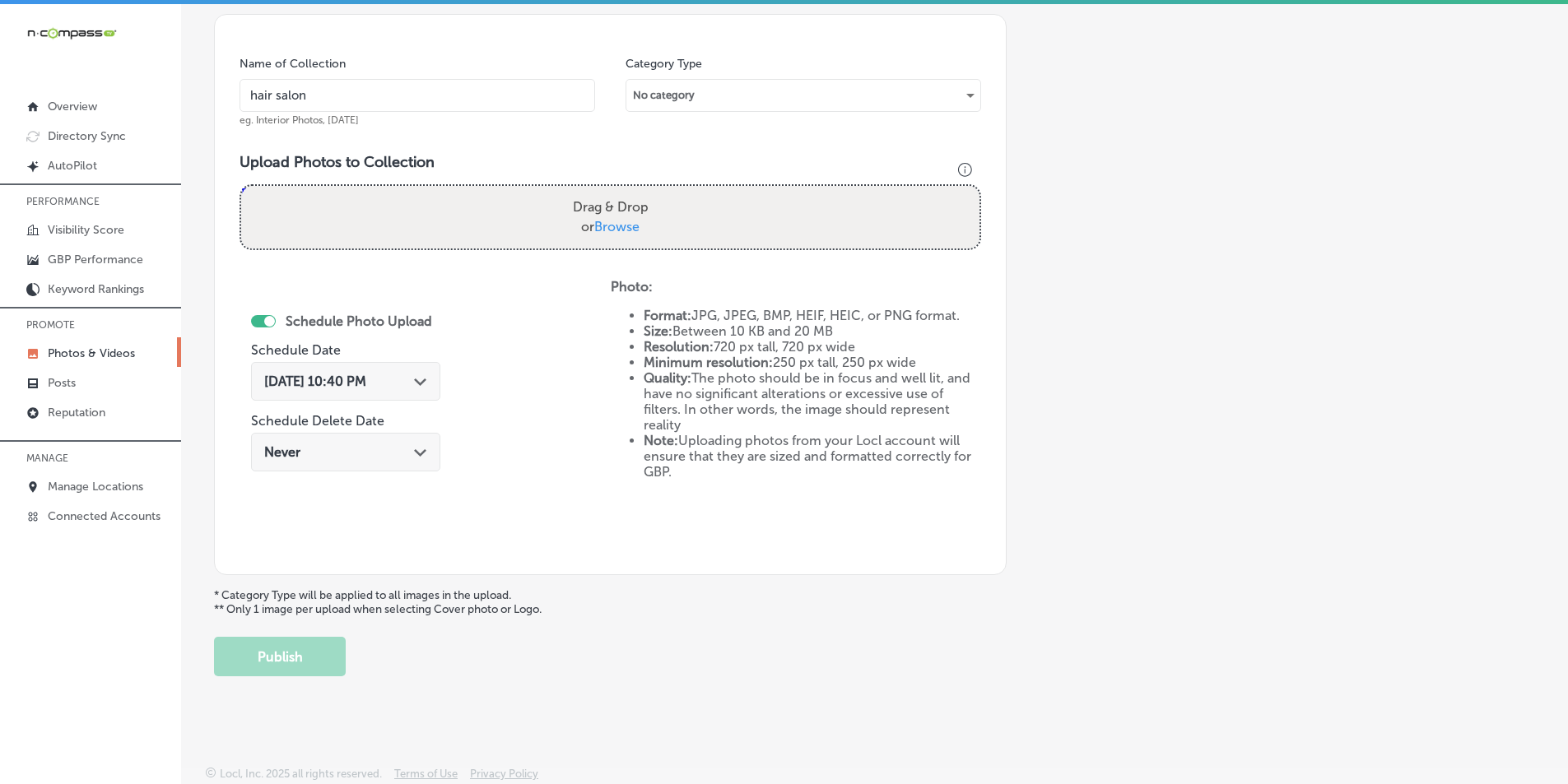
click at [241, 186] on input "Drag & Drop or Browse" at bounding box center [610, 189] width 738 height 5
type input "C:\fakepath\18.png"
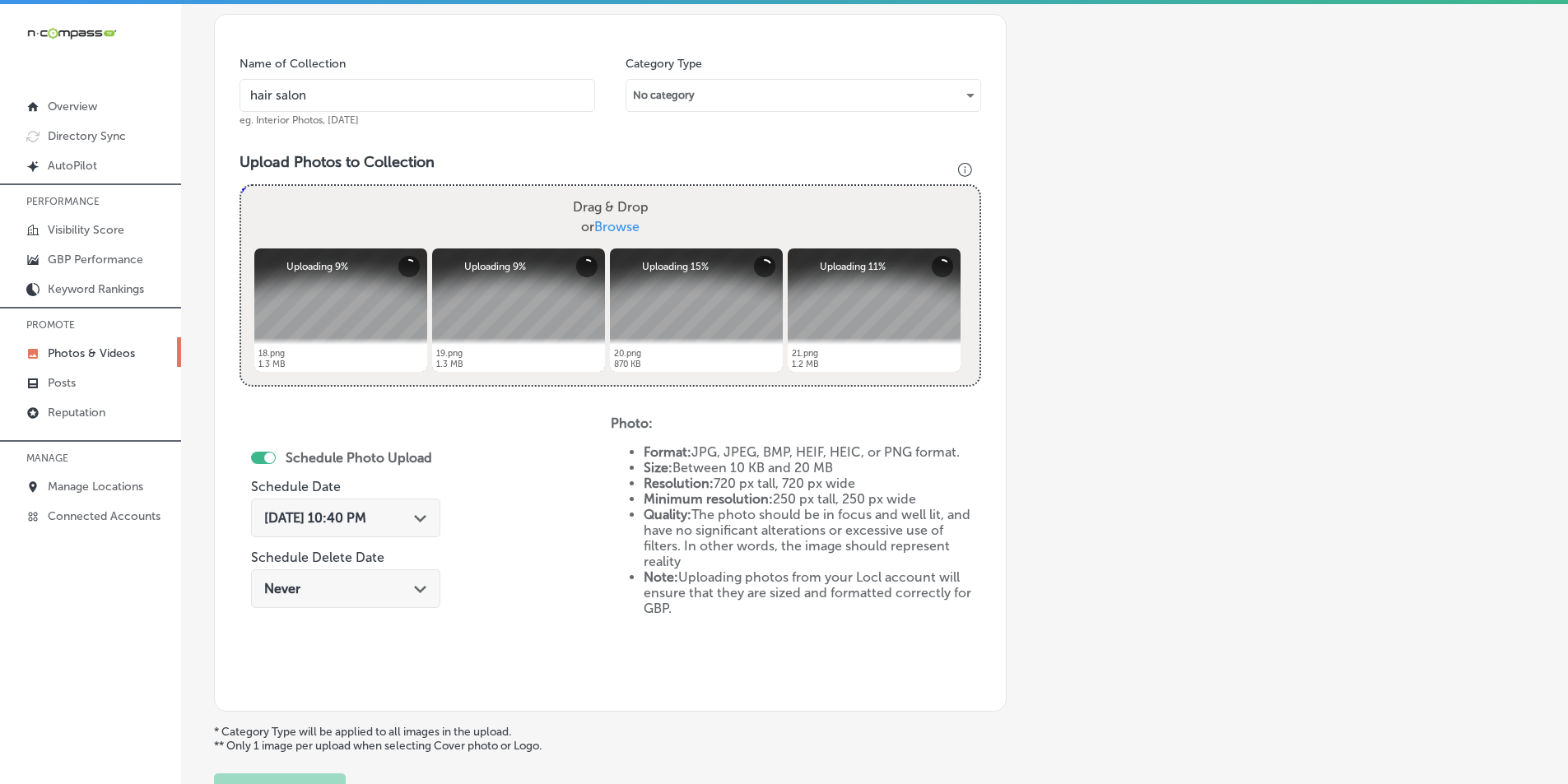
click at [420, 223] on div "Drag & Drop or Browse" at bounding box center [610, 217] width 738 height 63
click at [241, 186] on input "Drag & Drop or Browse" at bounding box center [610, 189] width 738 height 5
type input "C:\fakepath\17.png"
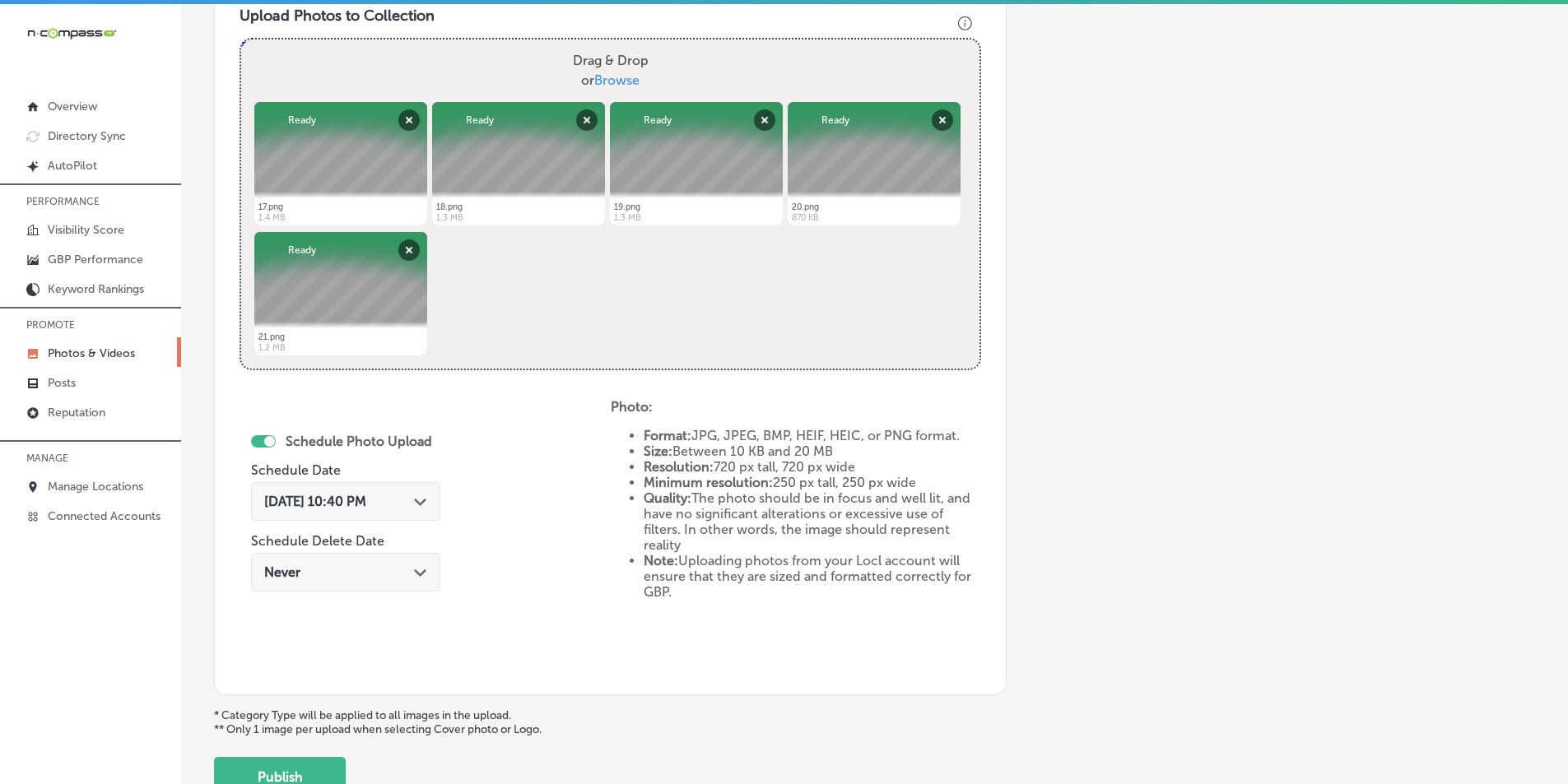
scroll to position [628, 0]
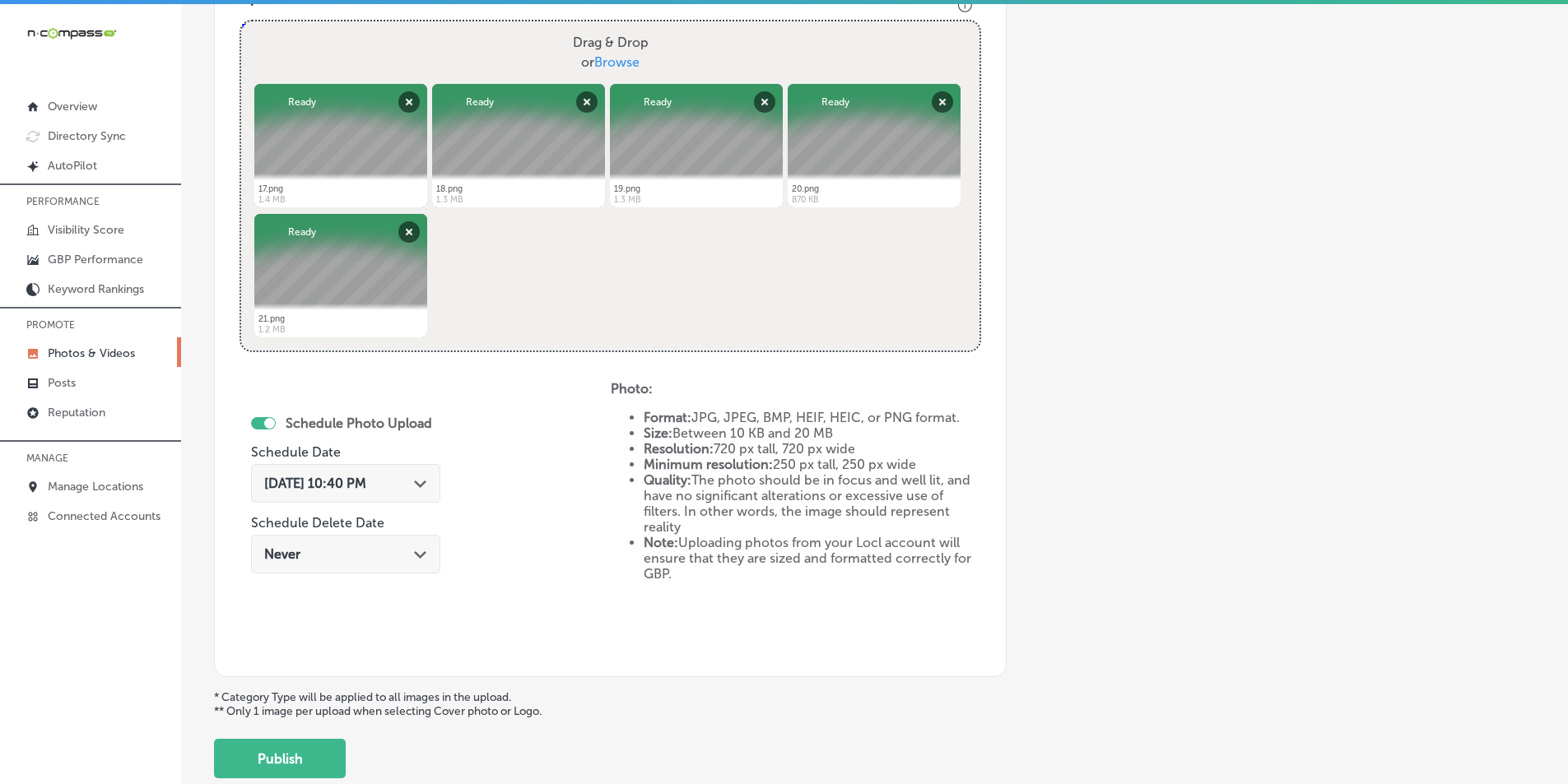
click at [357, 490] on span "Sep 17, 2025 10:40 PM" at bounding box center [315, 484] width 102 height 16
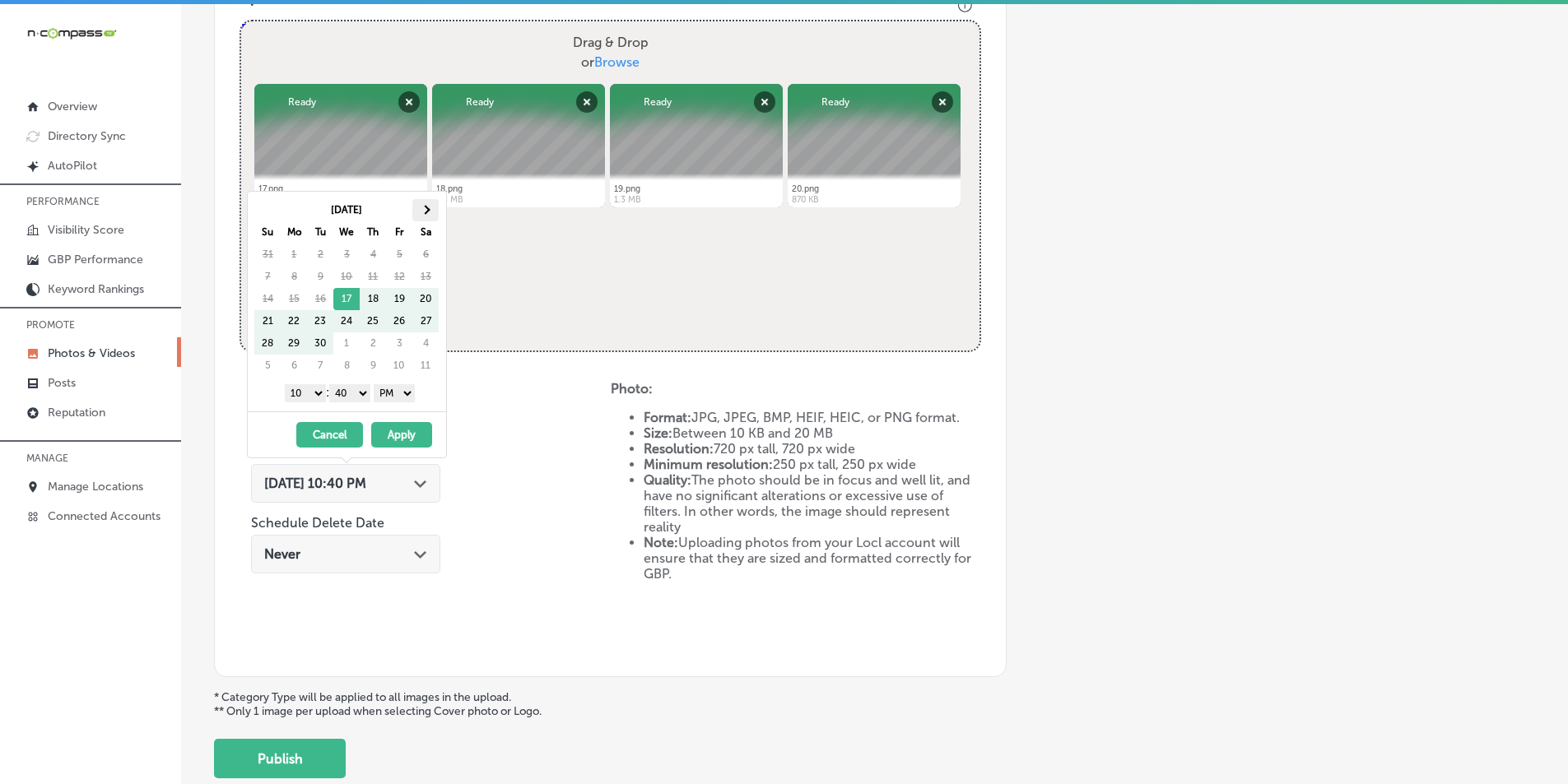
click at [433, 205] on th at bounding box center [425, 210] width 26 height 22
click at [314, 393] on select "1 2 3 4 5 6 7 8 9 10 11 12" at bounding box center [305, 393] width 41 height 18
click at [366, 394] on select "00 10 20 30 40 50" at bounding box center [350, 393] width 41 height 18
click at [396, 433] on button "Apply" at bounding box center [401, 434] width 61 height 26
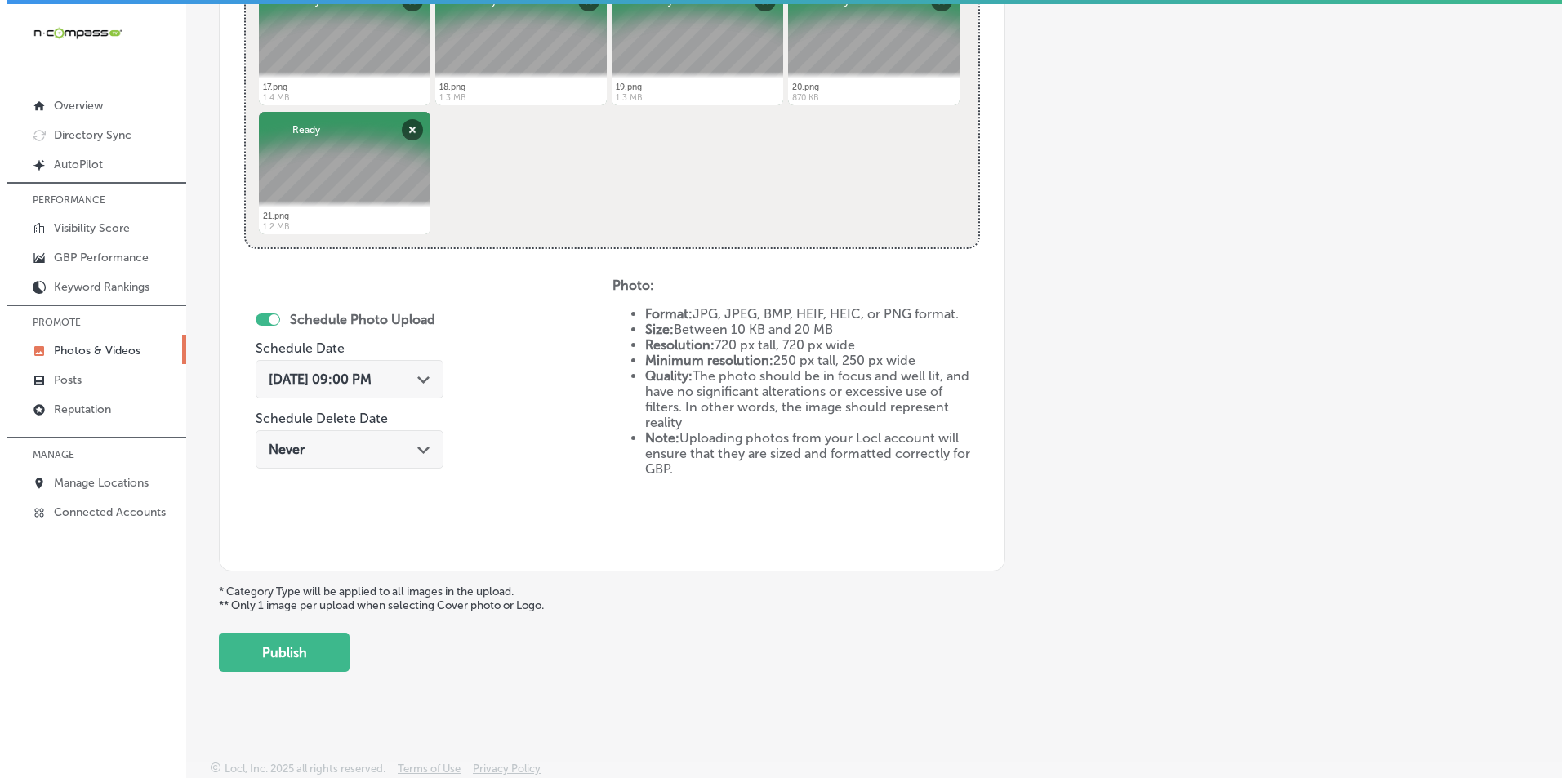
scroll to position [725, 0]
click at [264, 648] on button "Publish" at bounding box center [278, 651] width 131 height 39
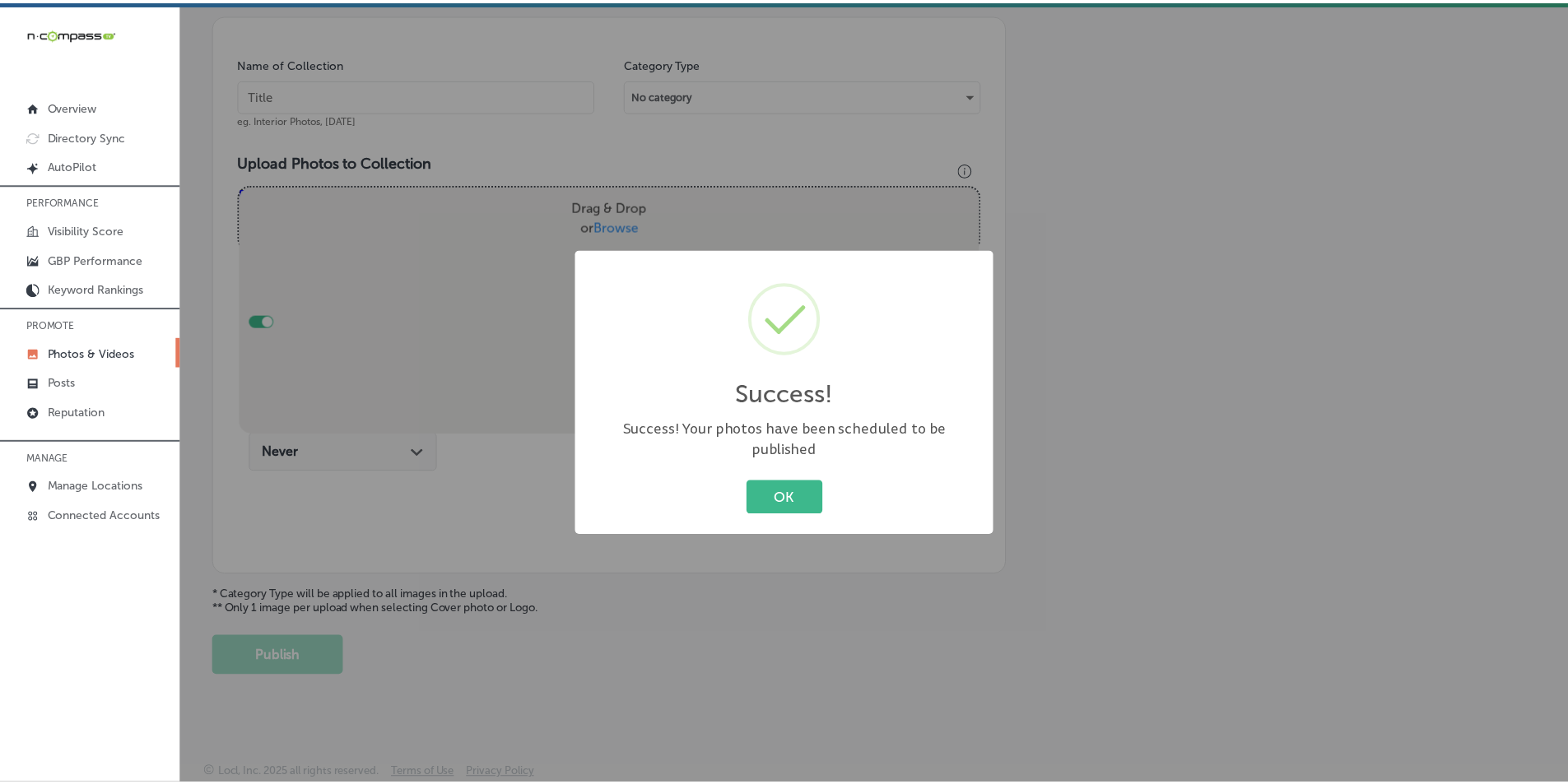
scroll to position [463, 0]
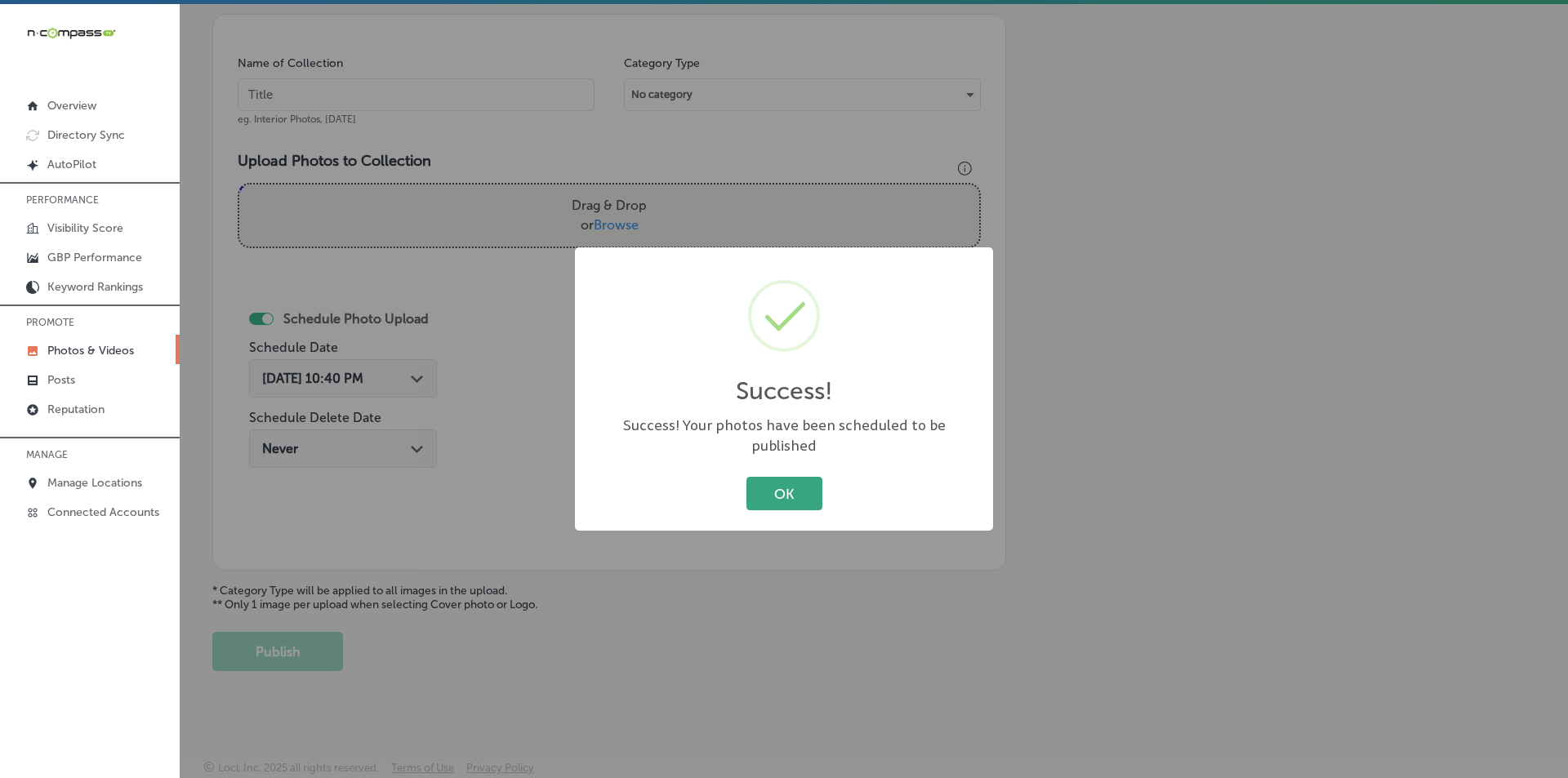
click at [759, 477] on button "OK" at bounding box center [784, 494] width 76 height 33
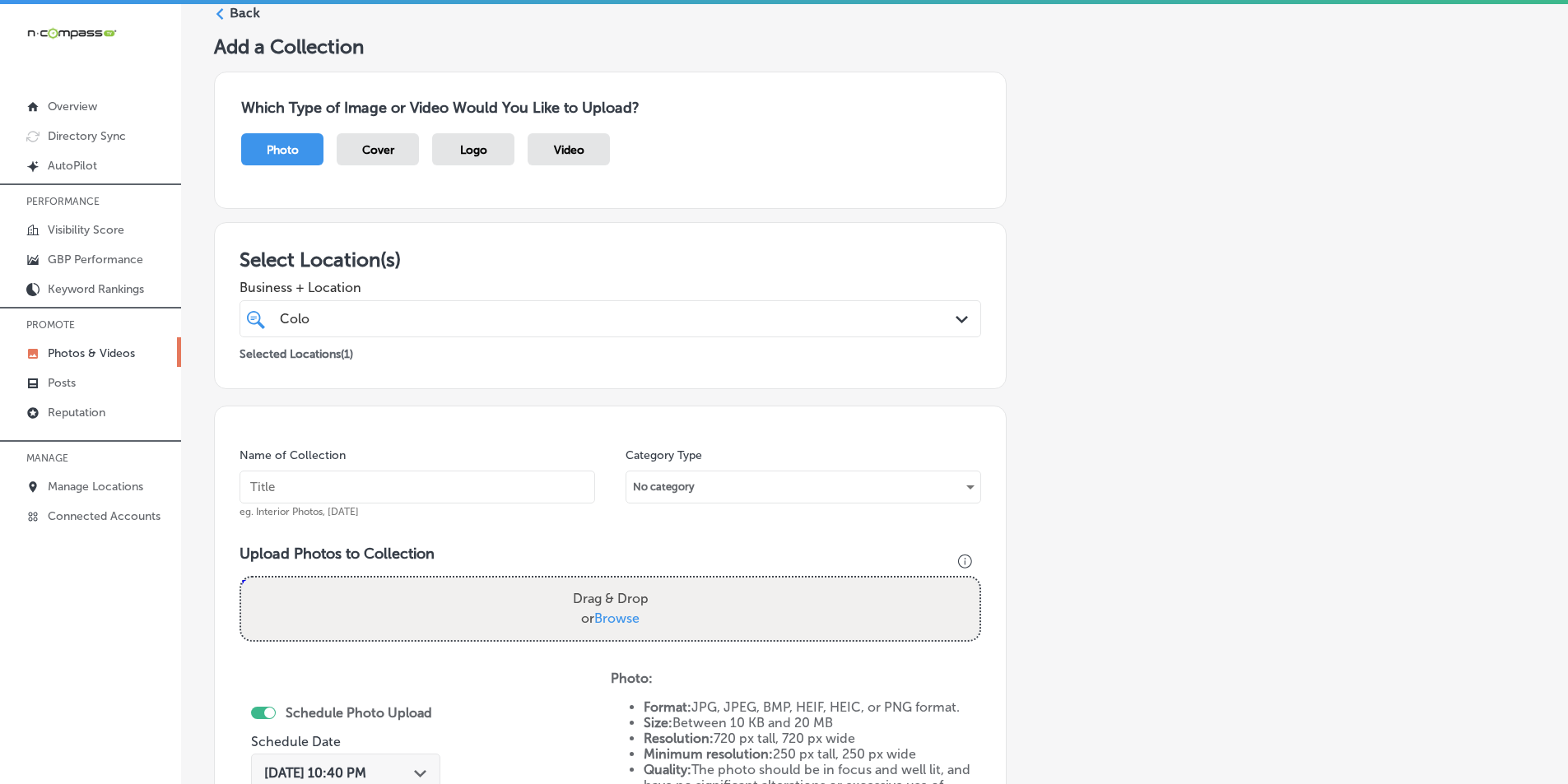
scroll to position [0, 0]
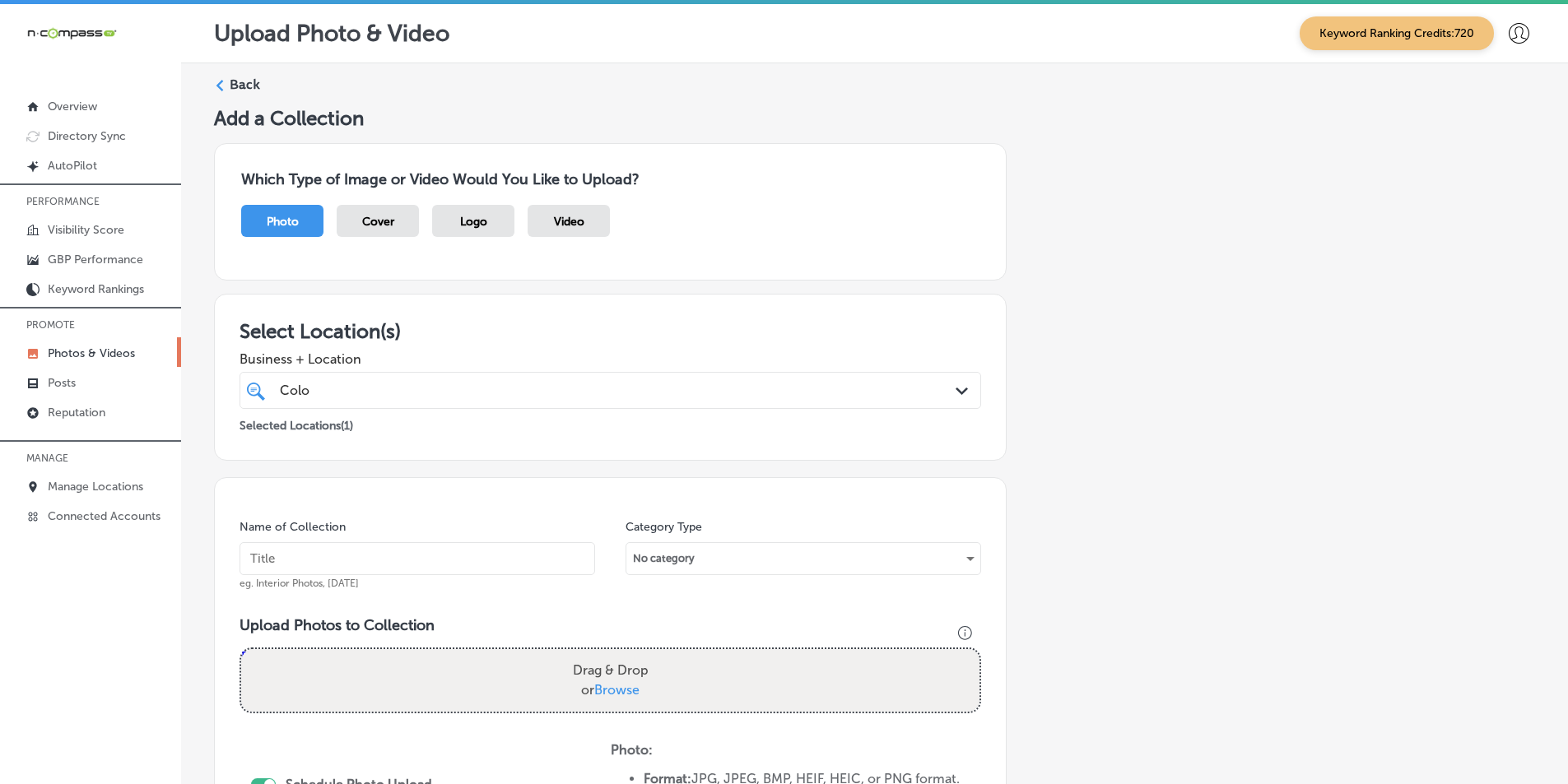
click at [242, 91] on label "Back" at bounding box center [245, 85] width 31 height 18
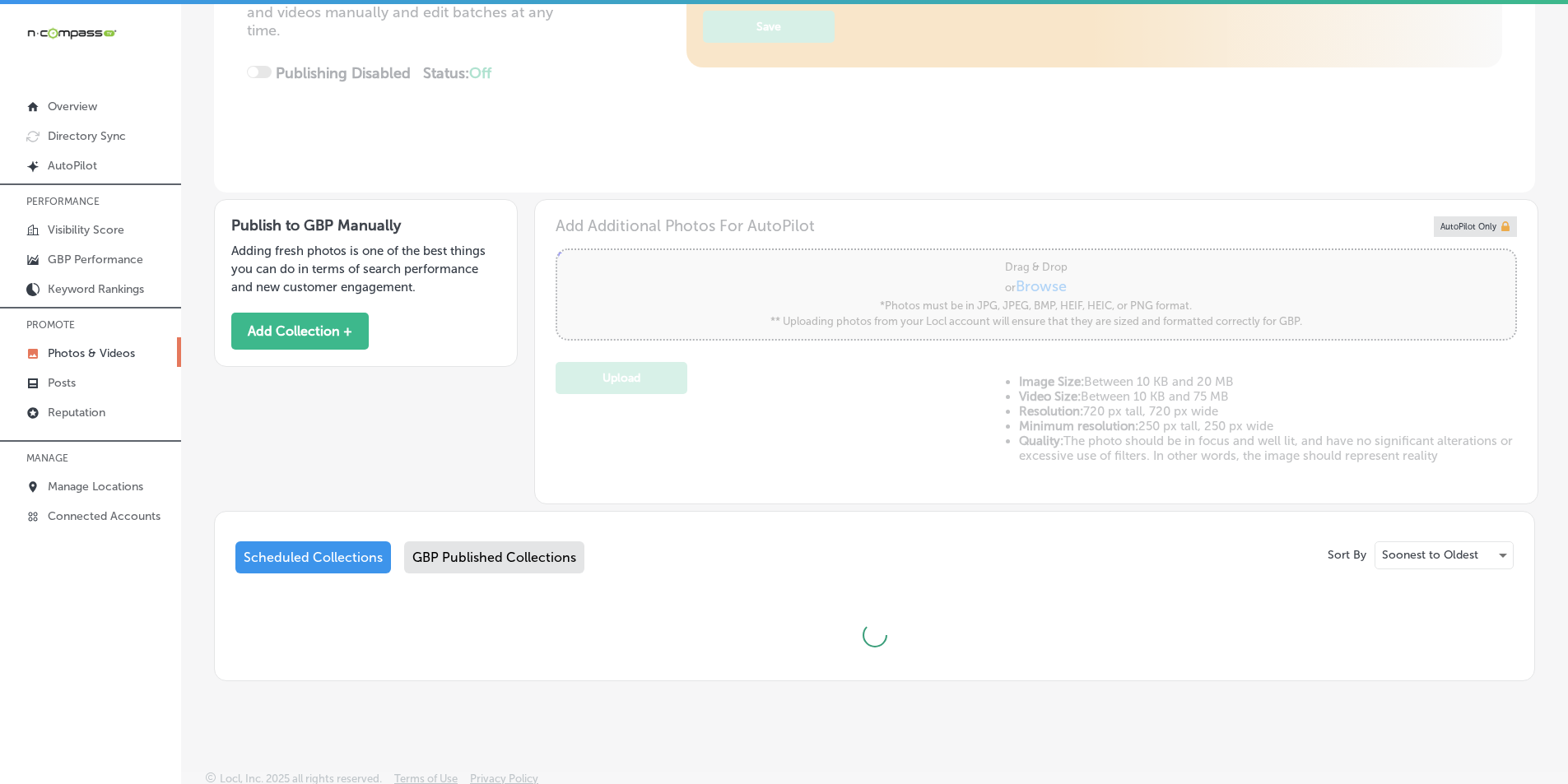
scroll to position [339, 0]
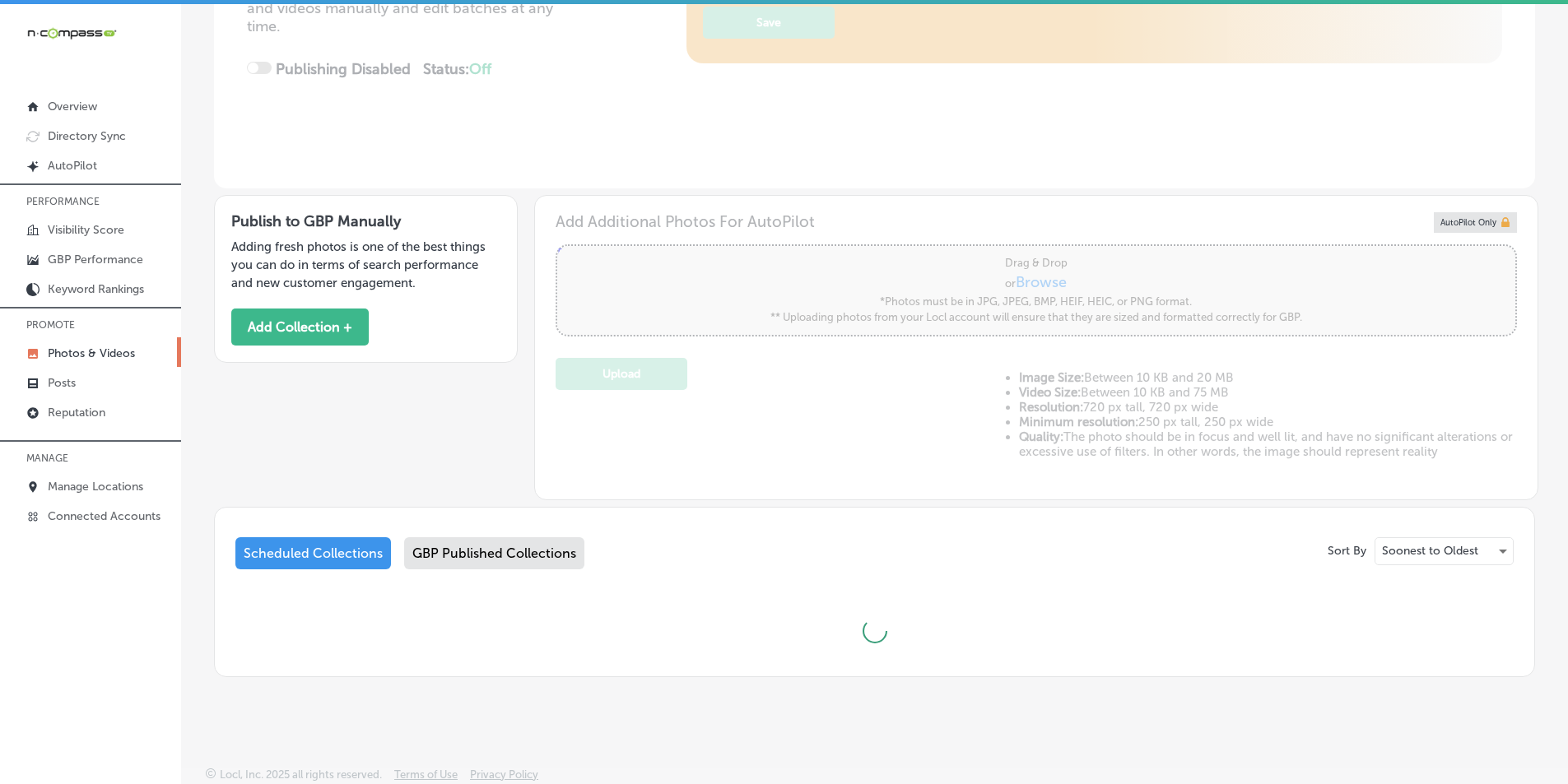
type input "5"
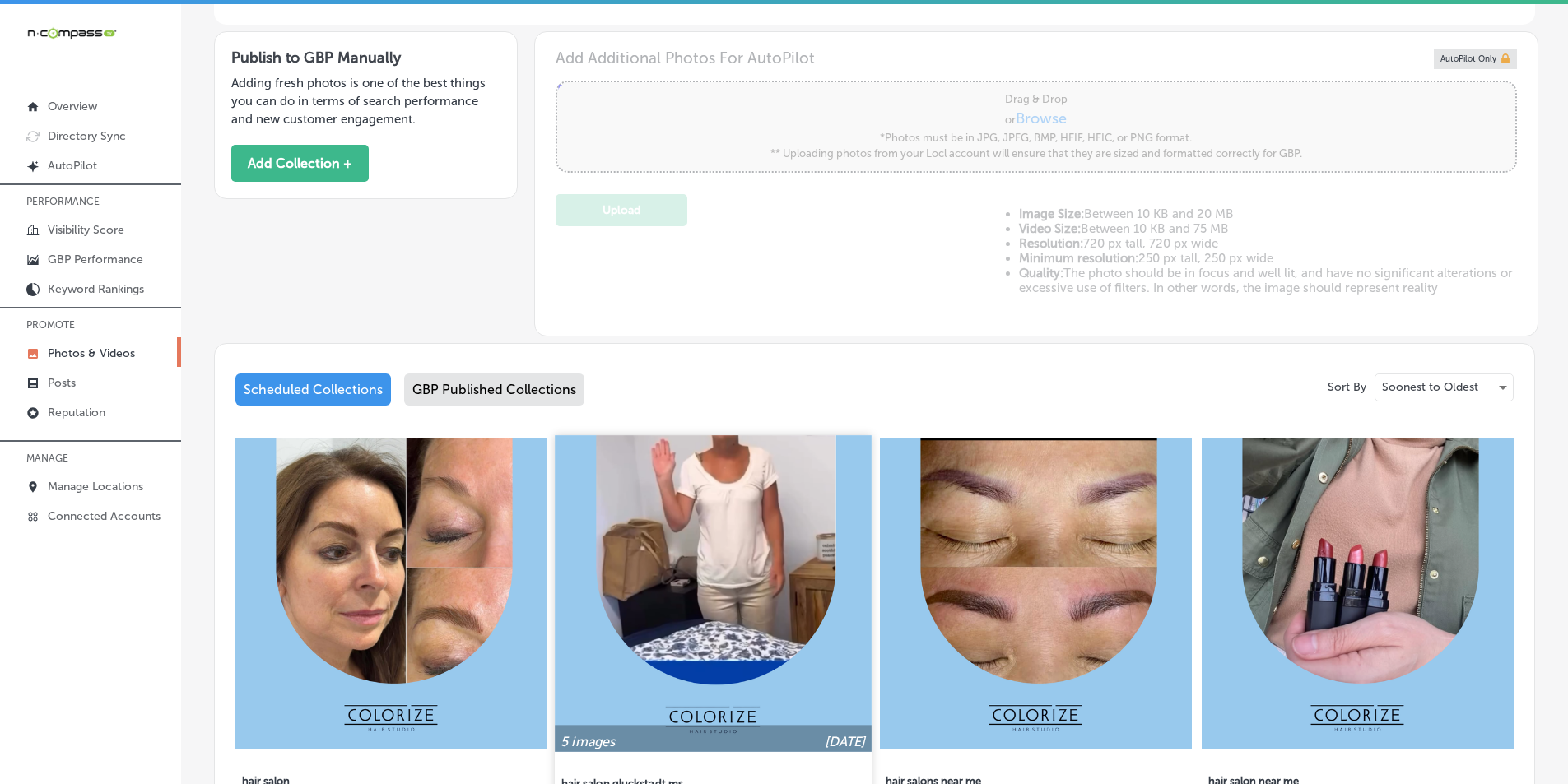
scroll to position [504, 0]
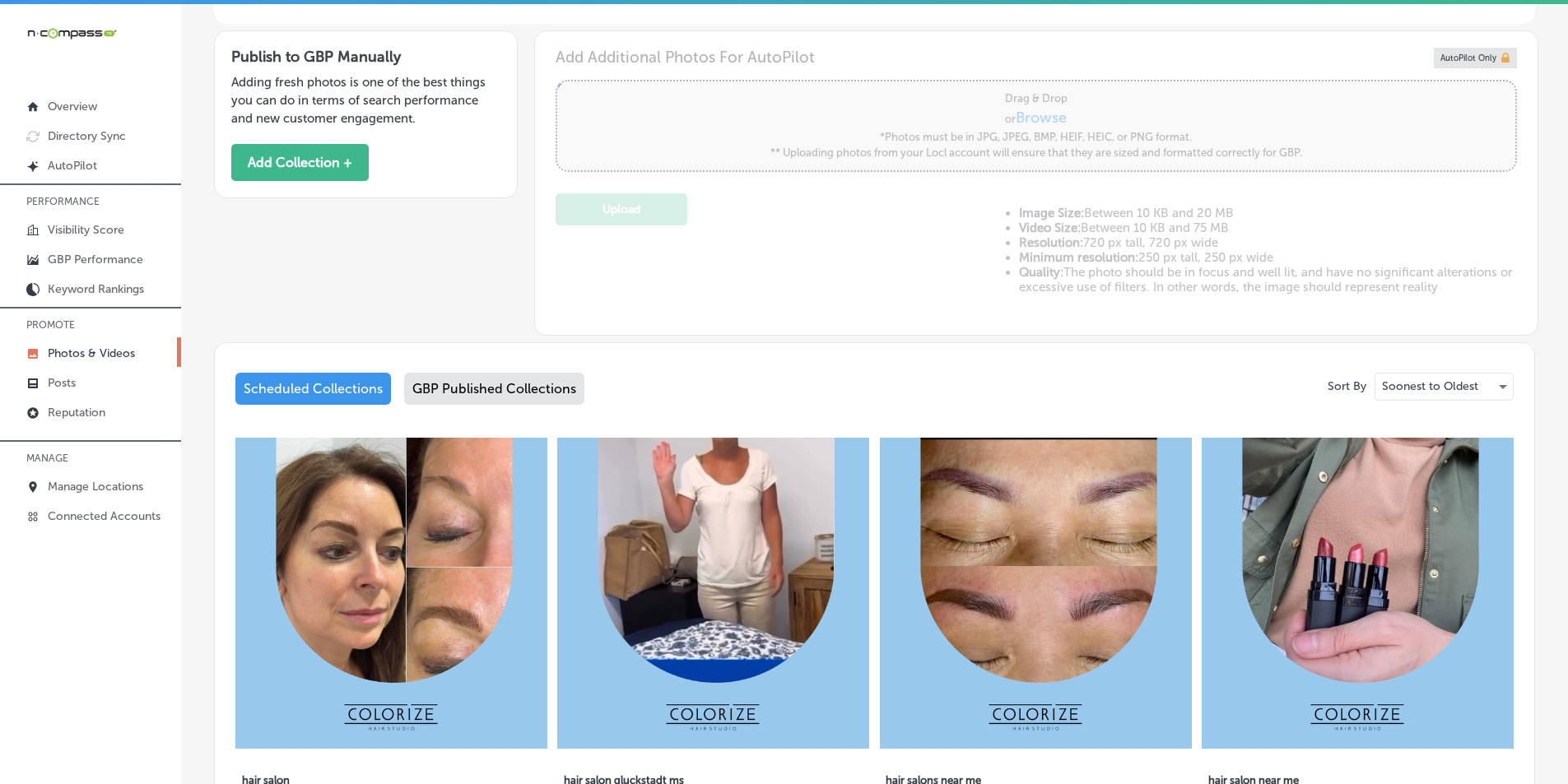
click at [536, 392] on div "GBP Published Collections" at bounding box center [494, 388] width 181 height 32
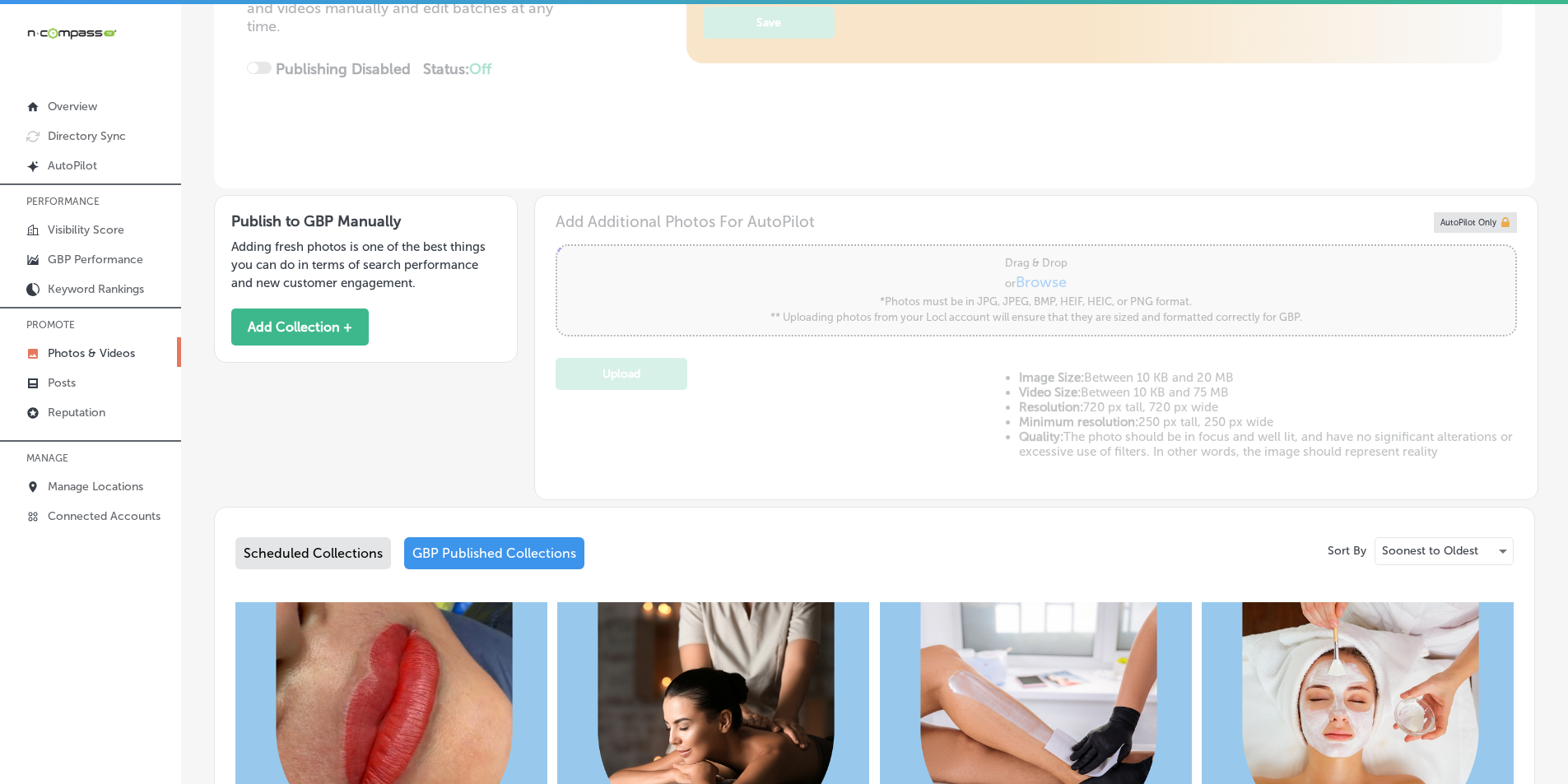
scroll to position [504, 0]
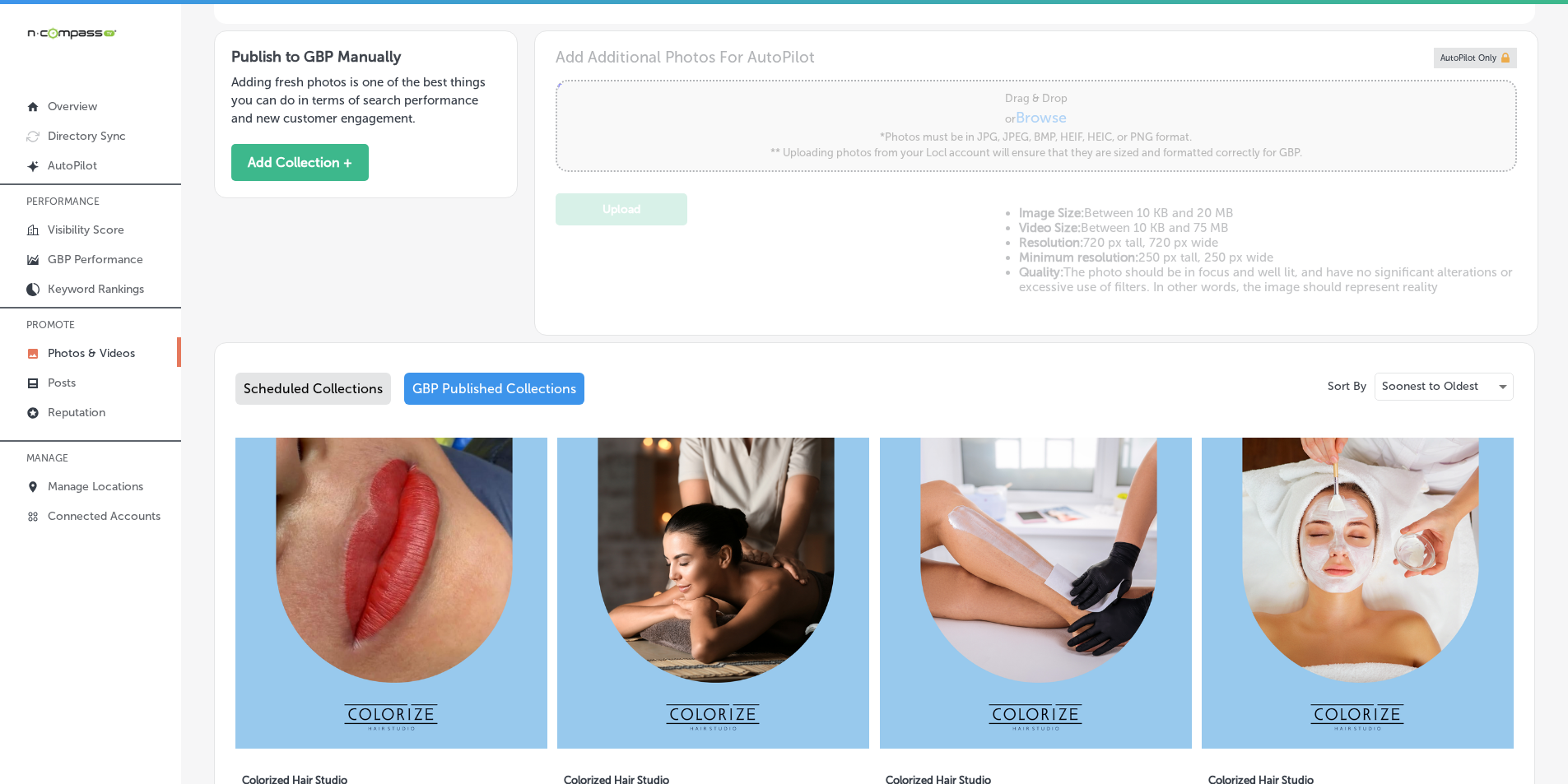
click at [326, 396] on div "Scheduled Collections" at bounding box center [313, 388] width 156 height 32
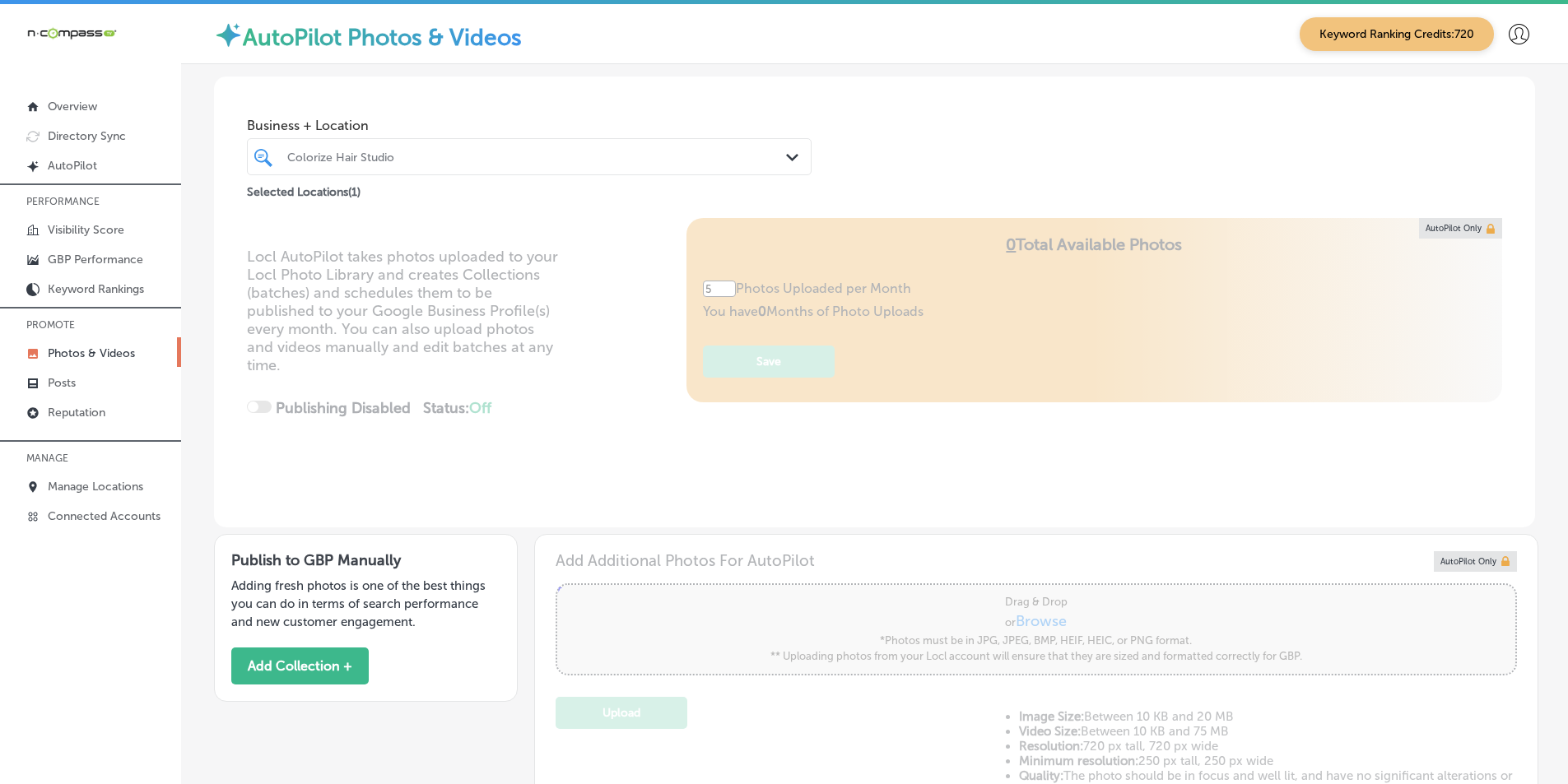
click at [411, 159] on div "Colorize Hair Studio" at bounding box center [537, 157] width 500 height 14
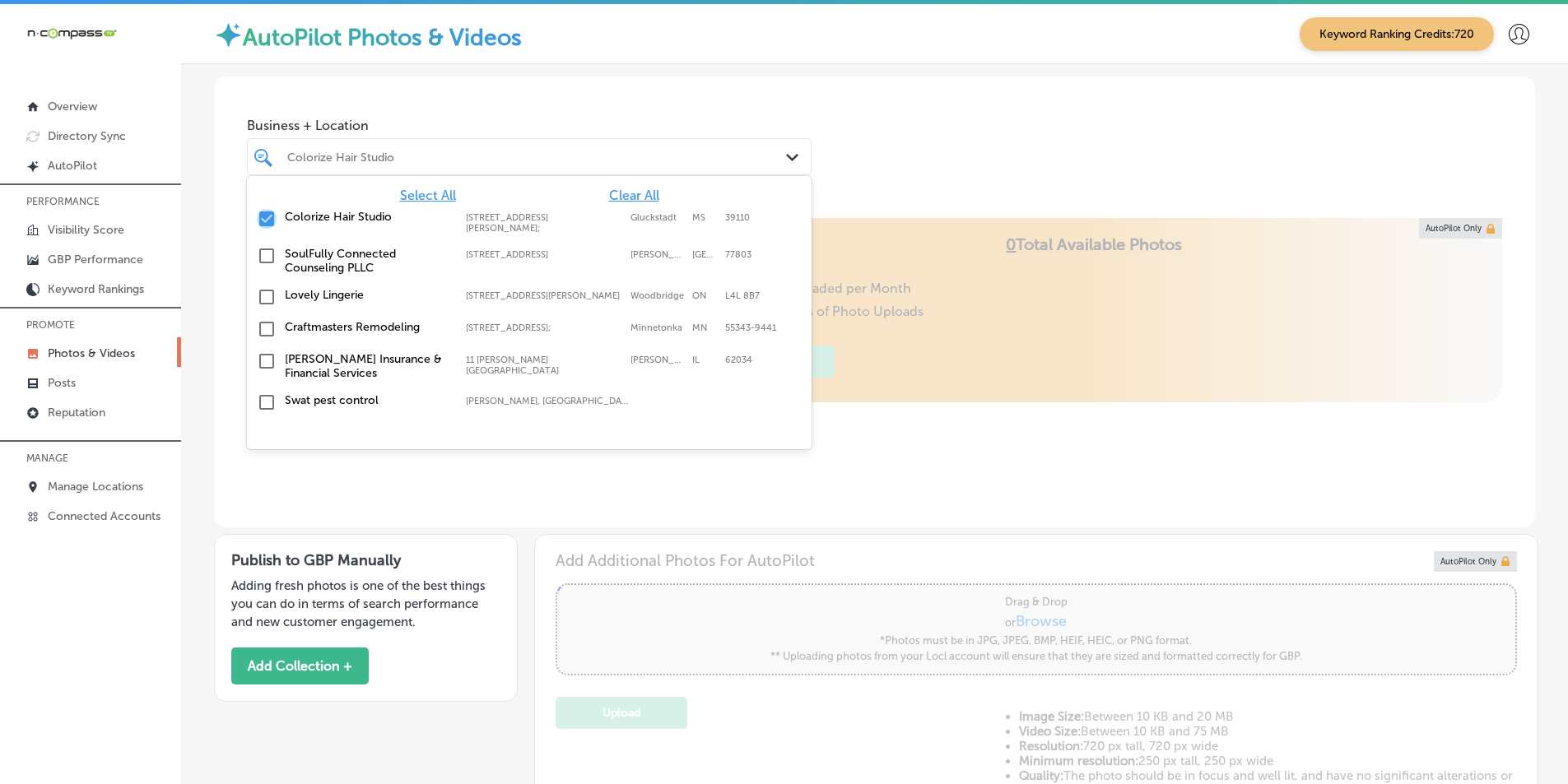
click at [266, 218] on input "checkbox" at bounding box center [267, 218] width 19 height 19
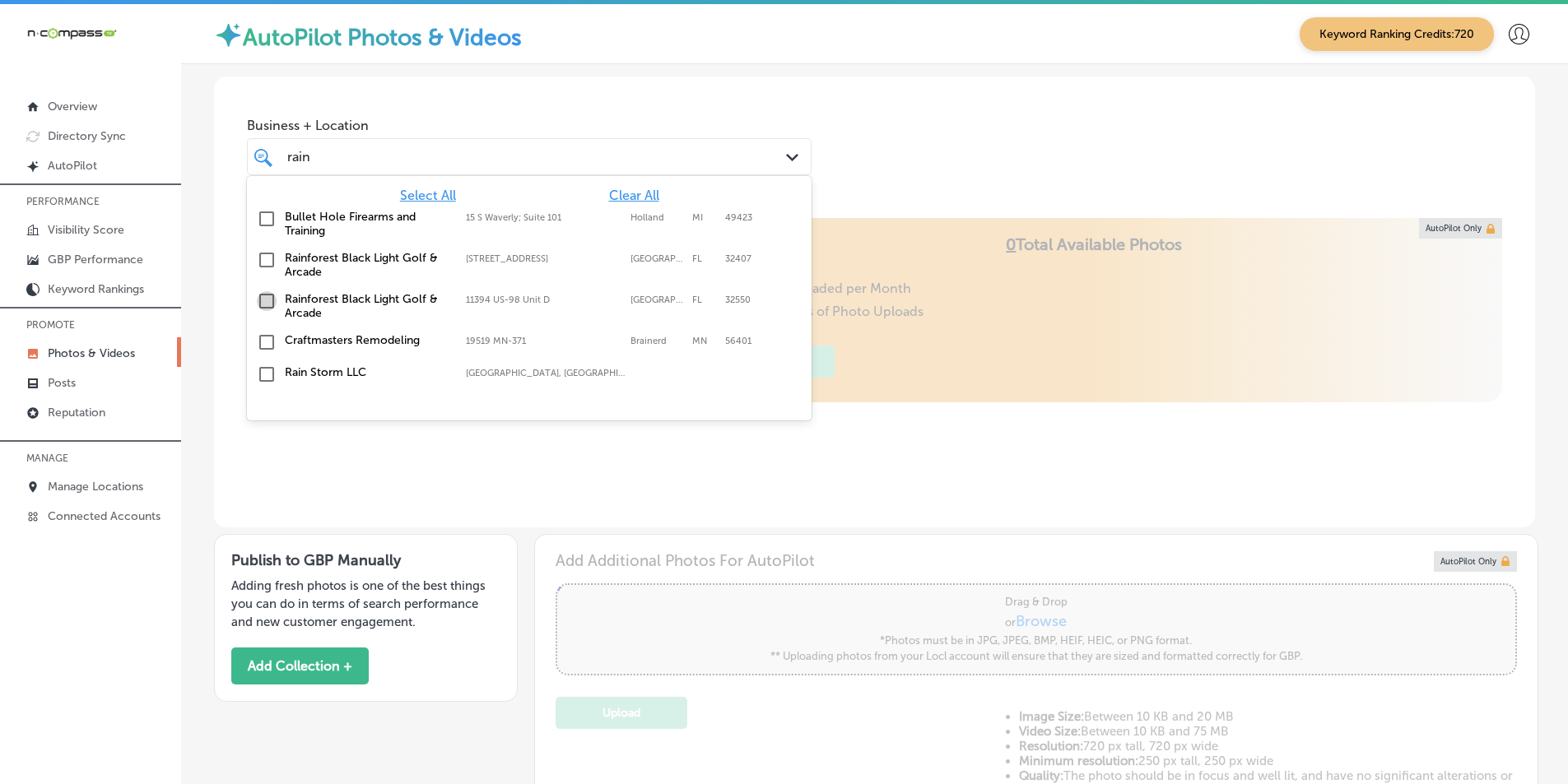
click at [268, 300] on input "checkbox" at bounding box center [267, 301] width 19 height 19
type input "rain"
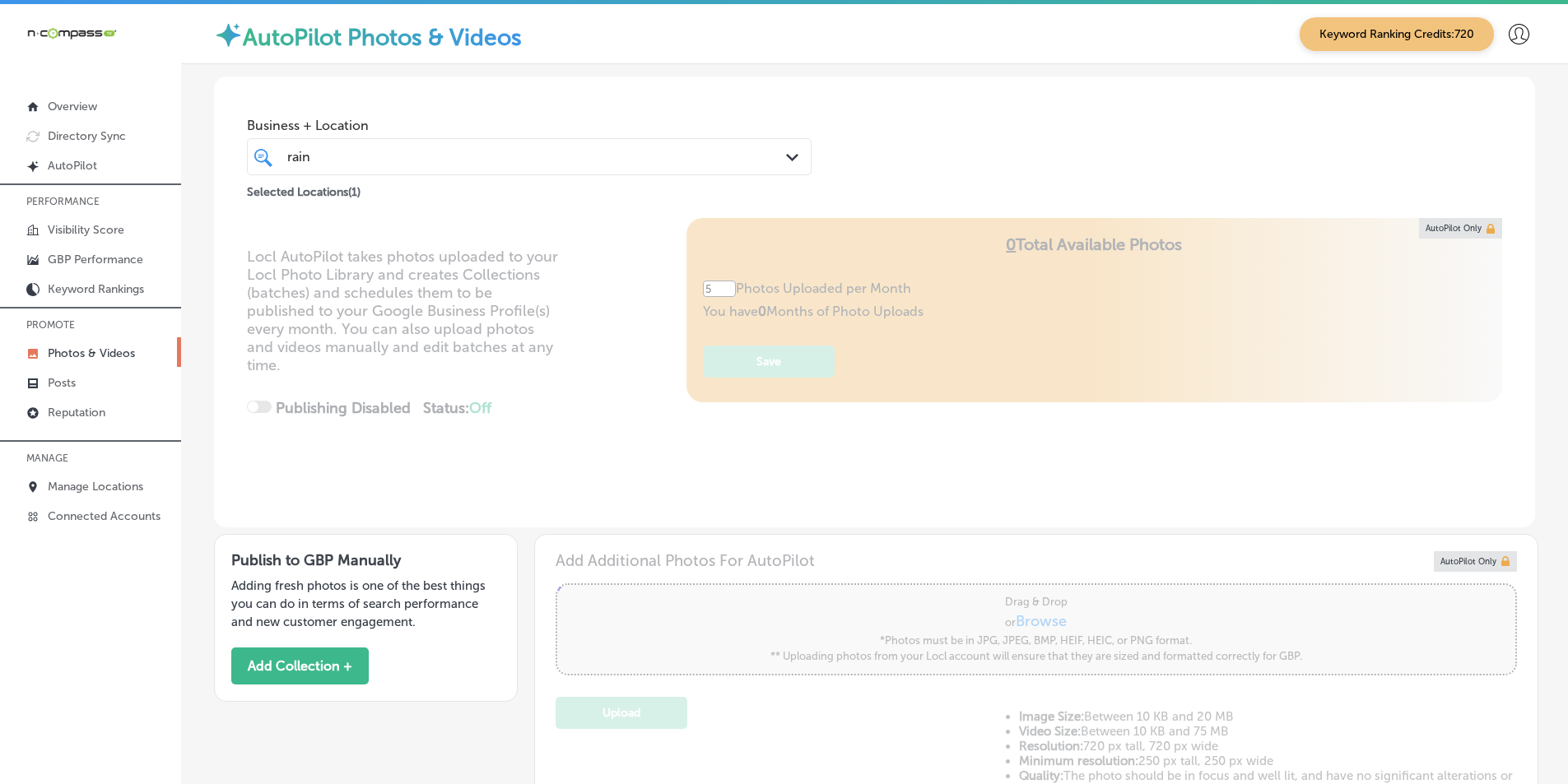
click at [880, 157] on div "Business + Location rain rain Path Created with Sketch. Selected Locations ( 1 )" at bounding box center [875, 139] width 1321 height 125
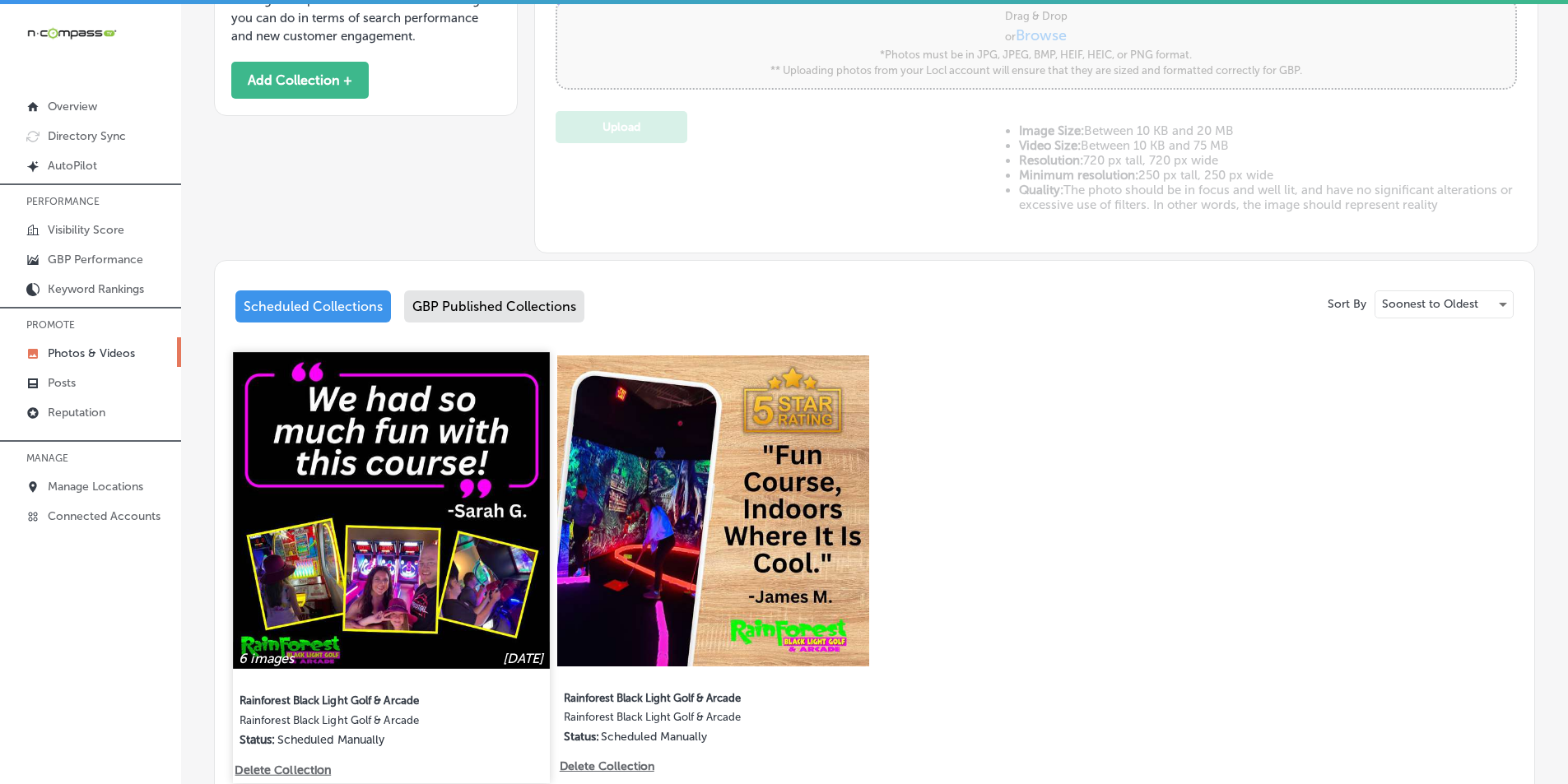
scroll to position [488, 0]
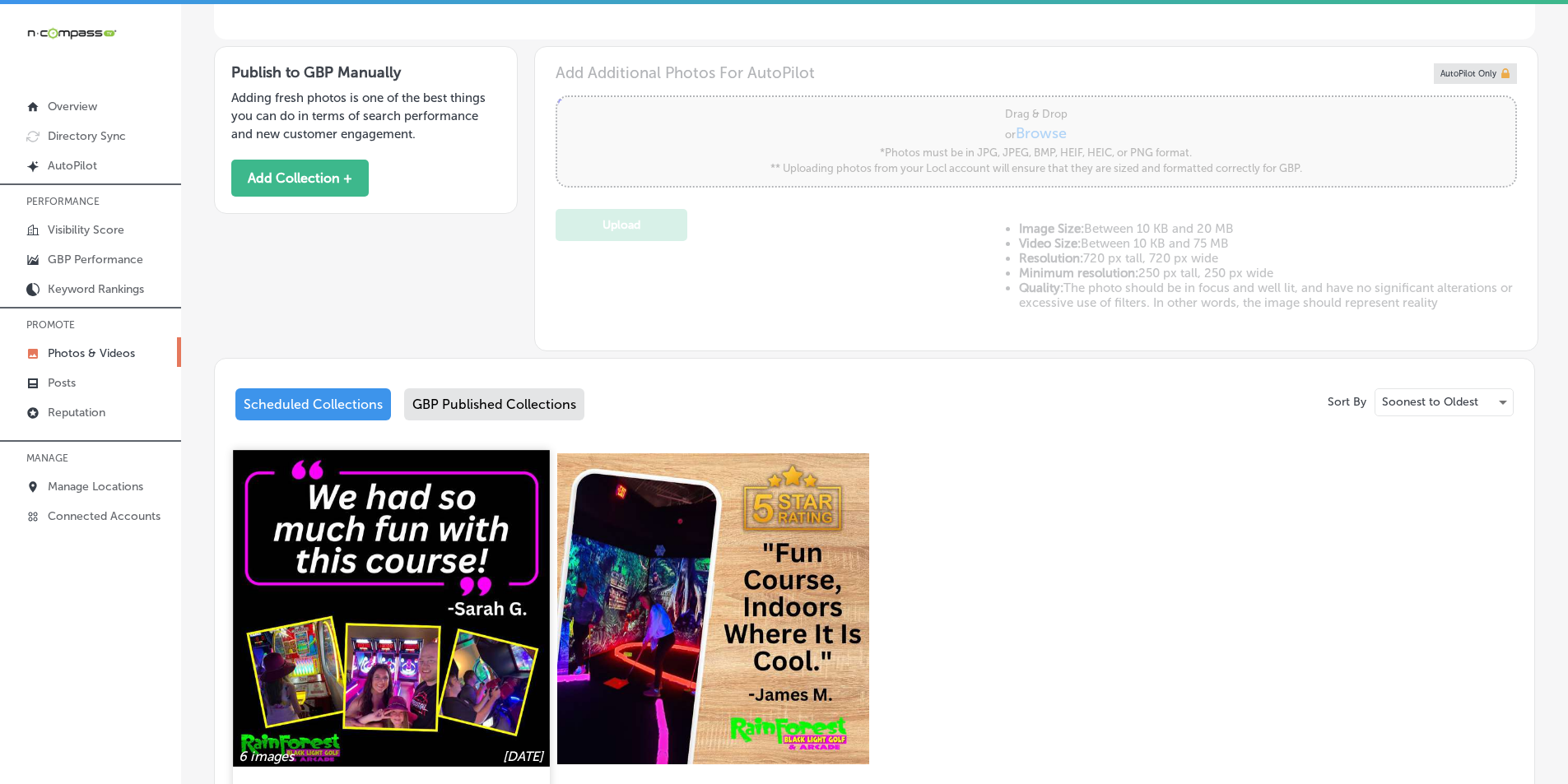
click at [368, 553] on img at bounding box center [390, 608] width 316 height 316
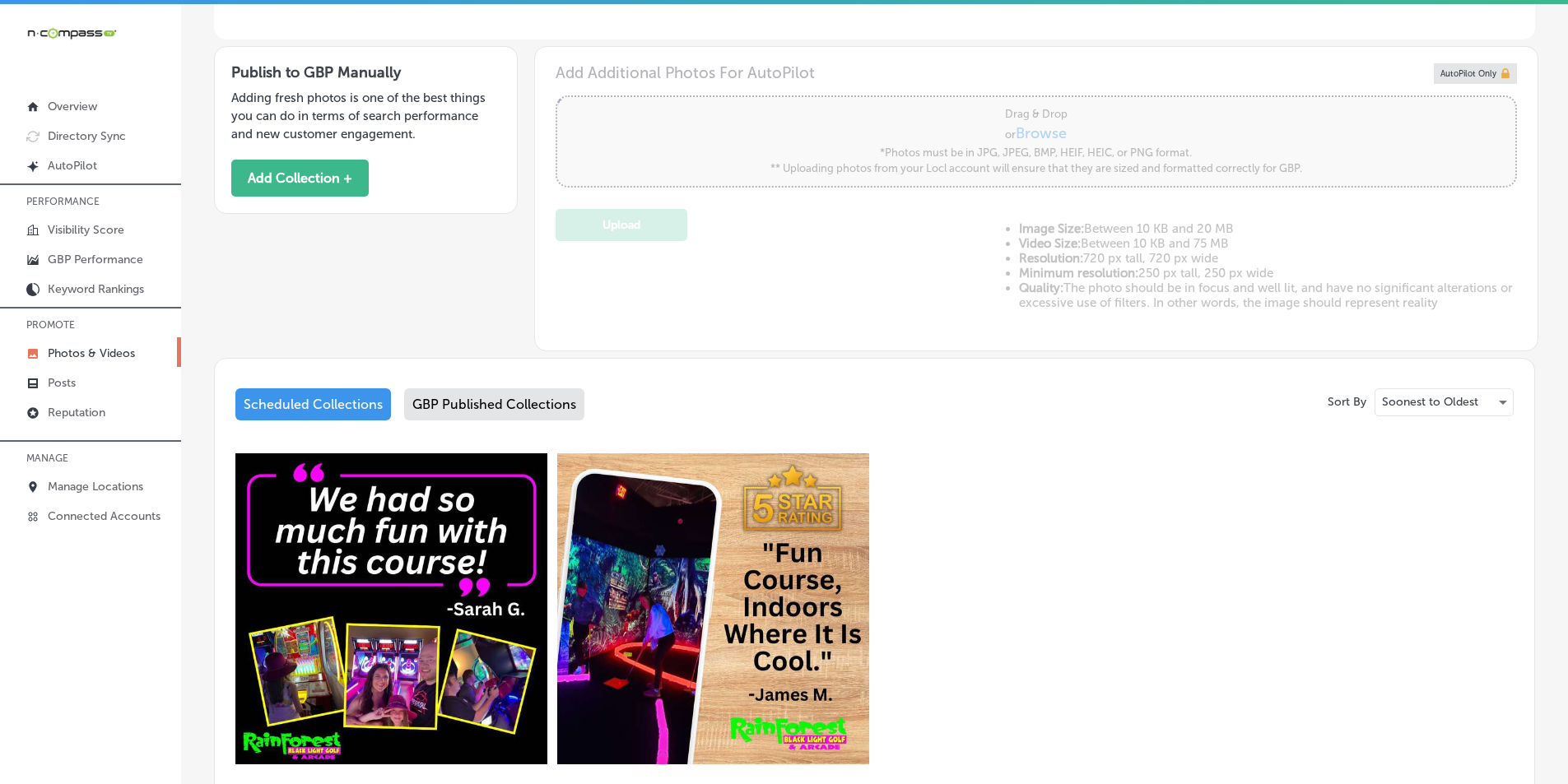
click at [369, 554] on div "Business + Location rain rain Path Created with Sketch. Selected Locations ( 1 …" at bounding box center [875, 258] width 1387 height 1364
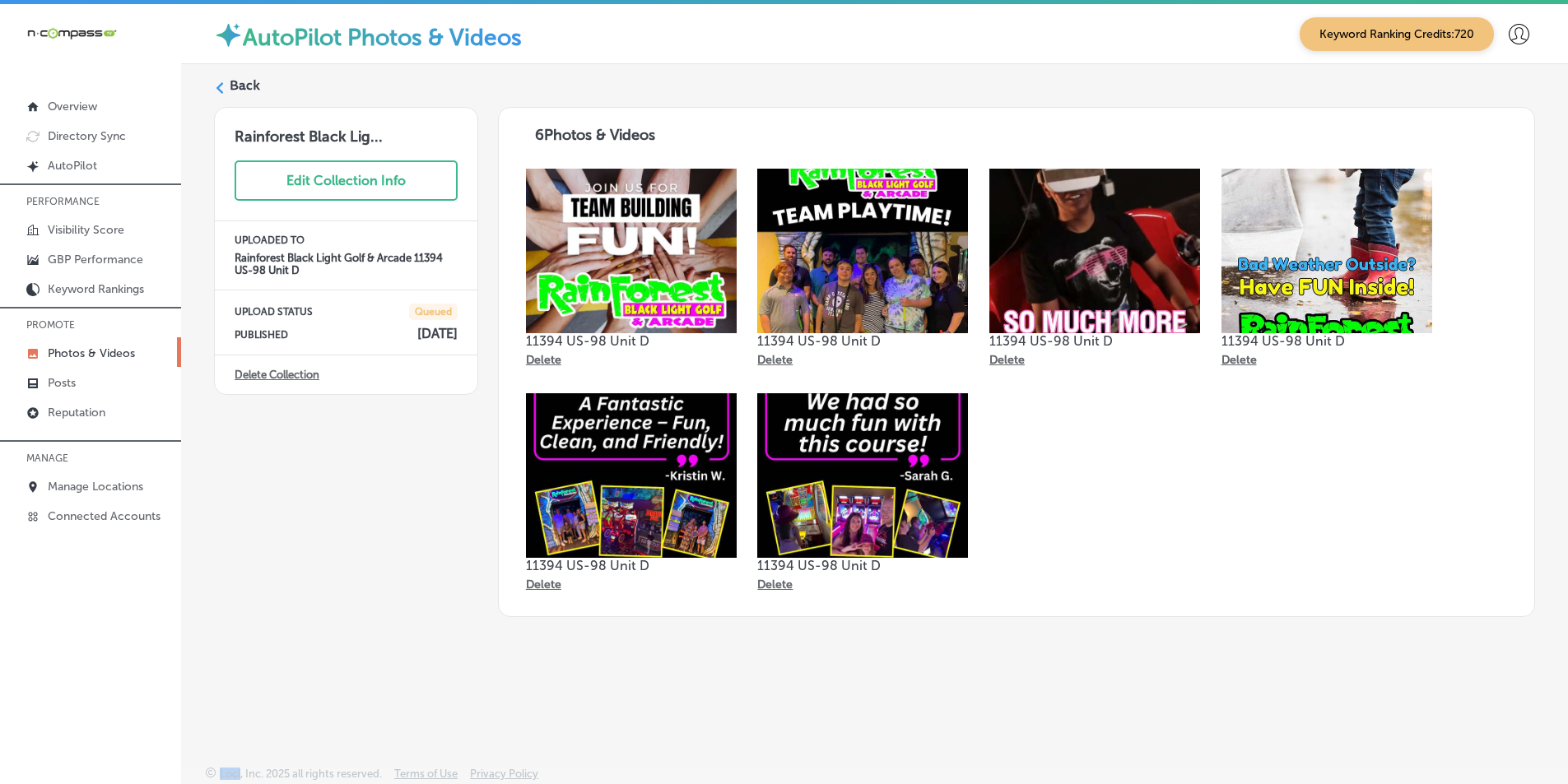
scroll to position [4, 0]
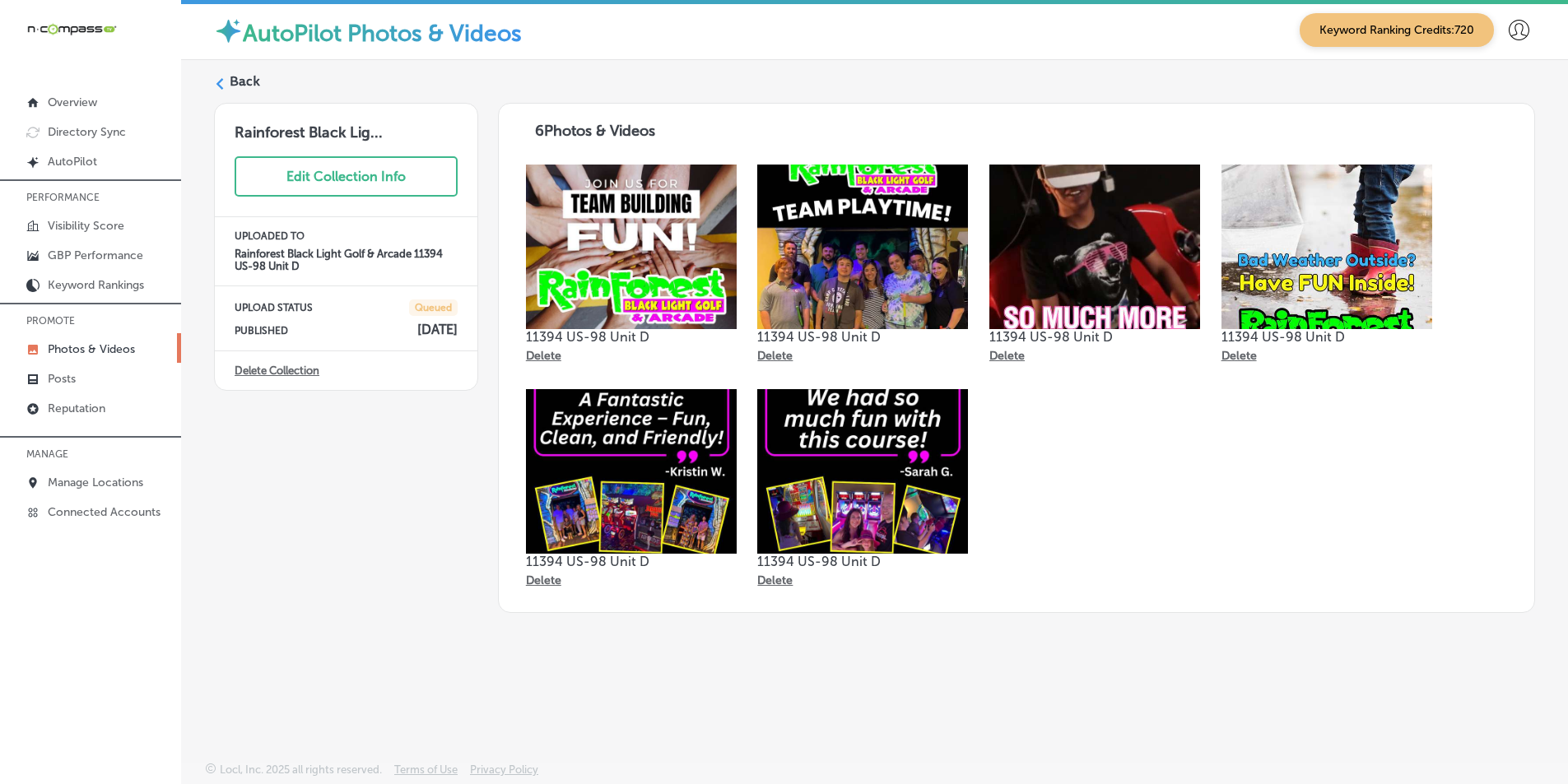
click at [228, 79] on div "Back" at bounding box center [875, 87] width 1321 height 31
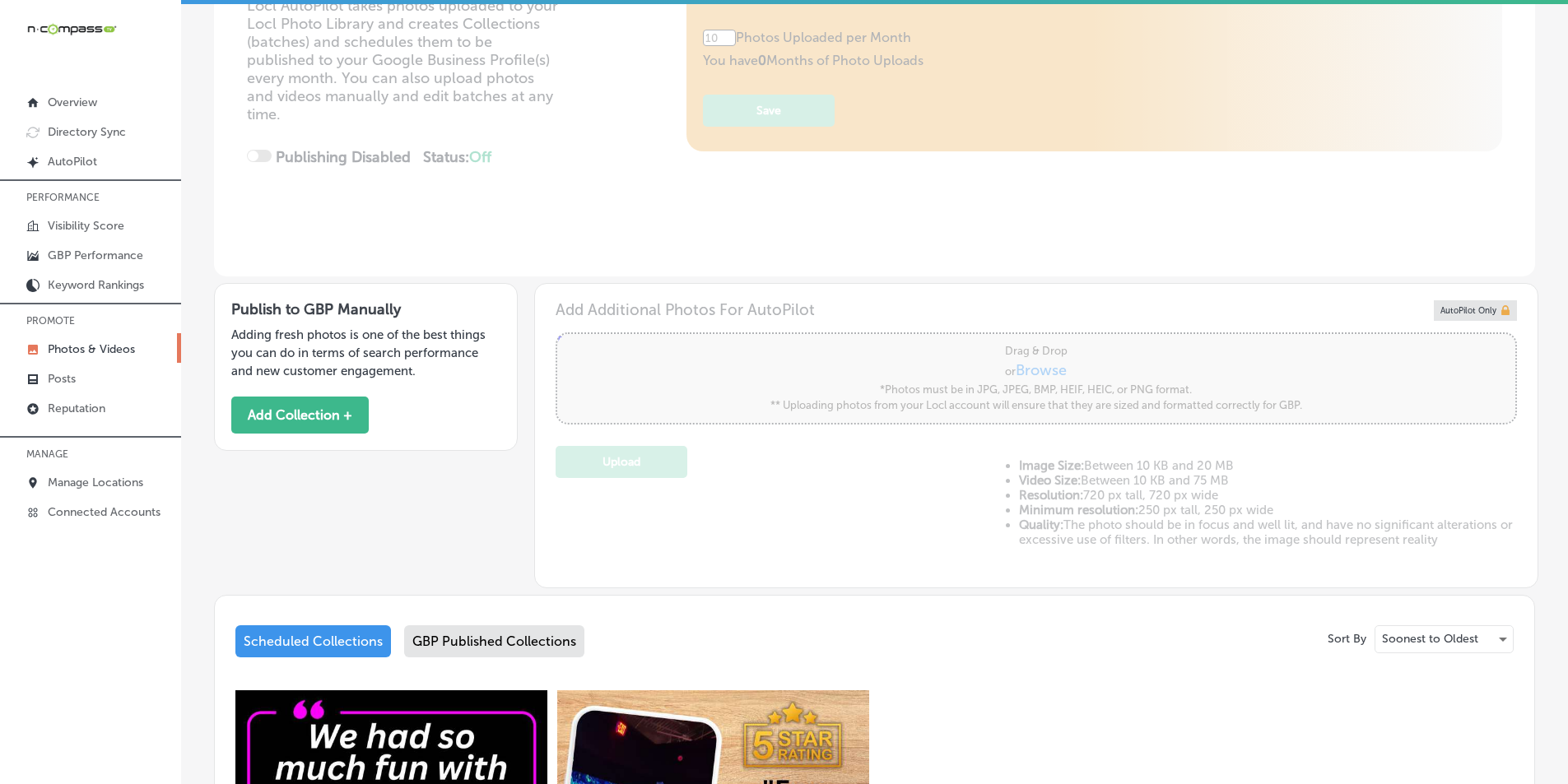
type input "5"
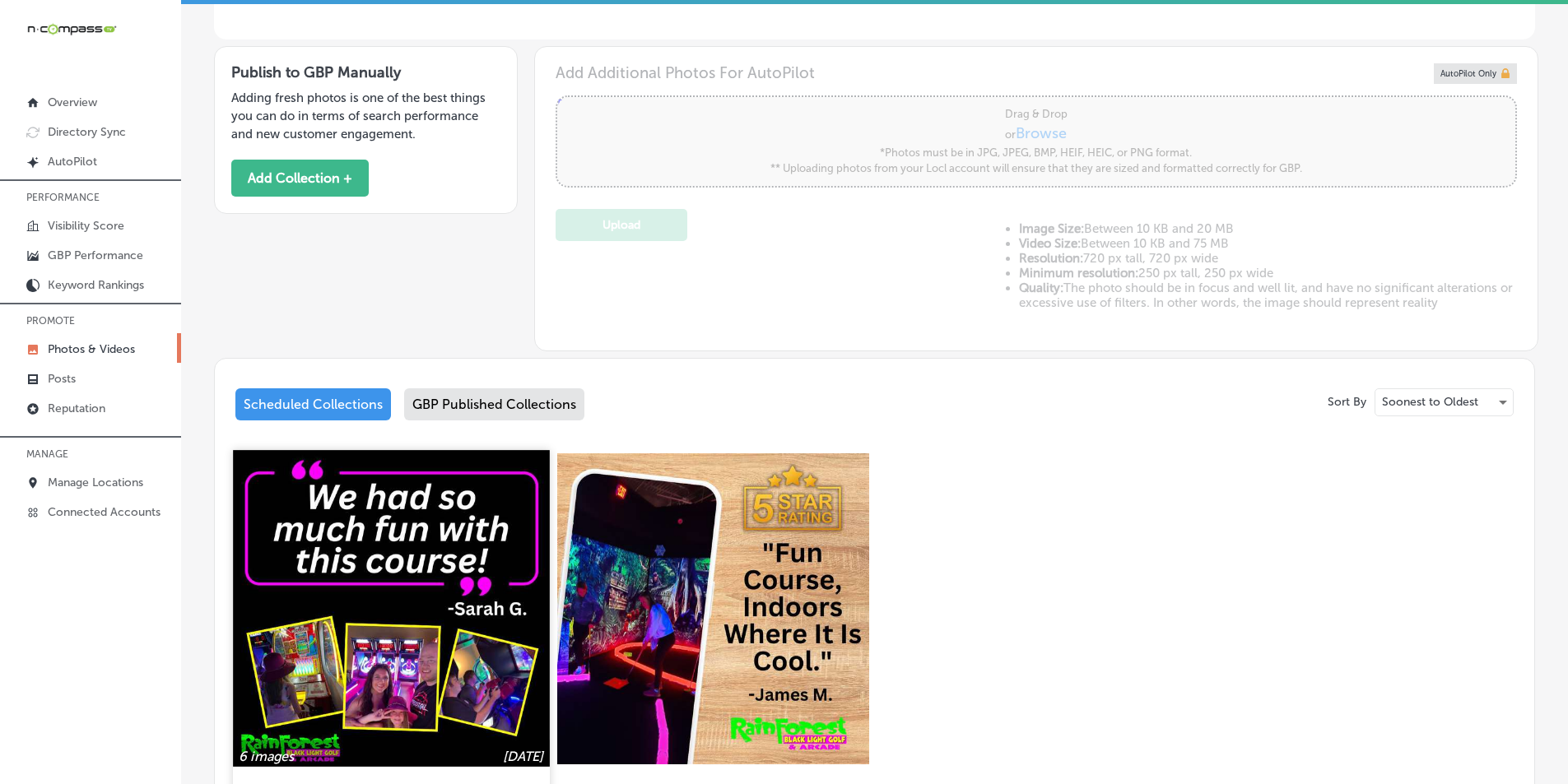
scroll to position [494, 0]
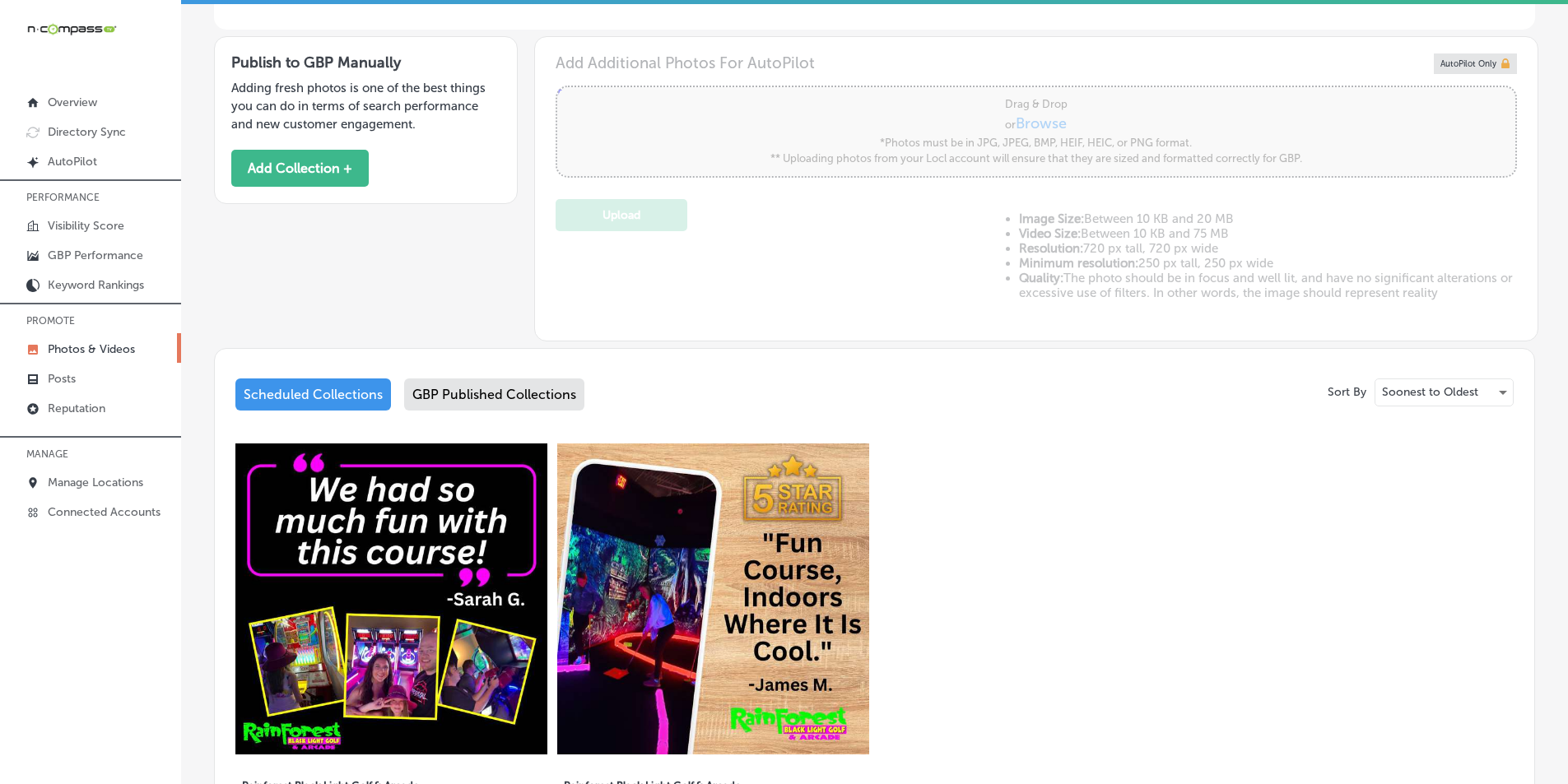
click at [464, 388] on div "GBP Published Collections" at bounding box center [494, 395] width 181 height 32
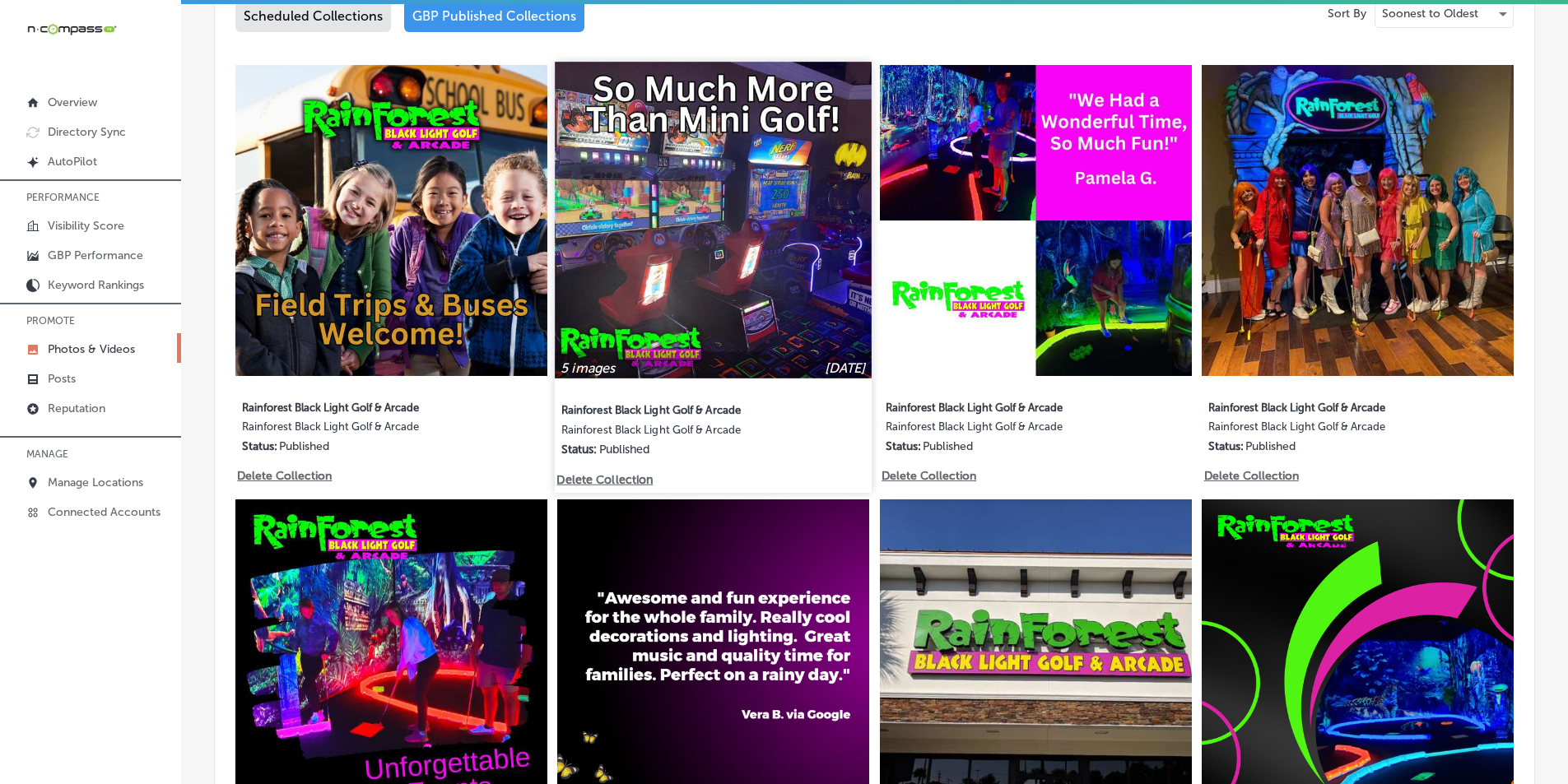
scroll to position [906, 0]
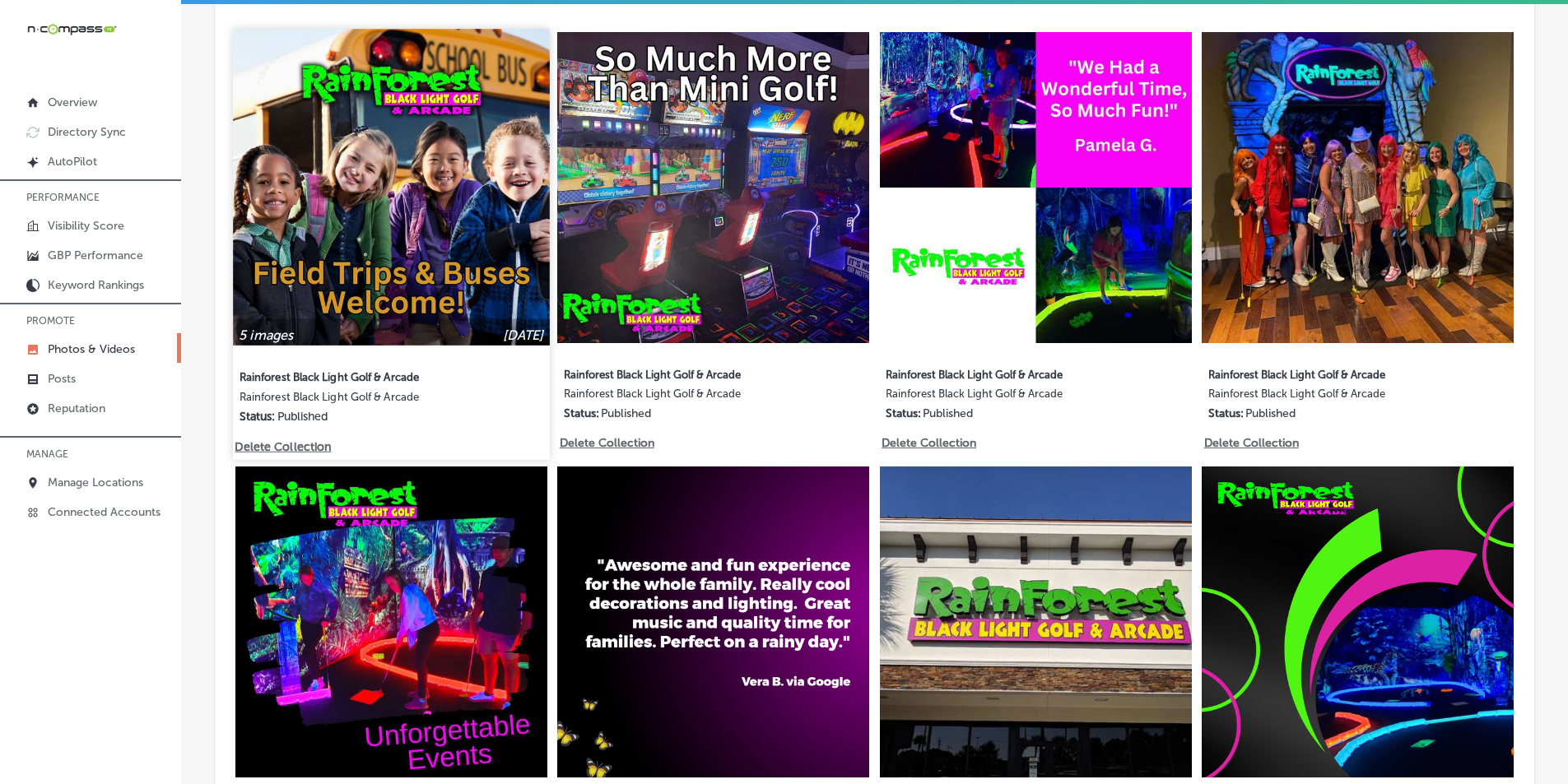
click at [410, 270] on img at bounding box center [390, 187] width 316 height 316
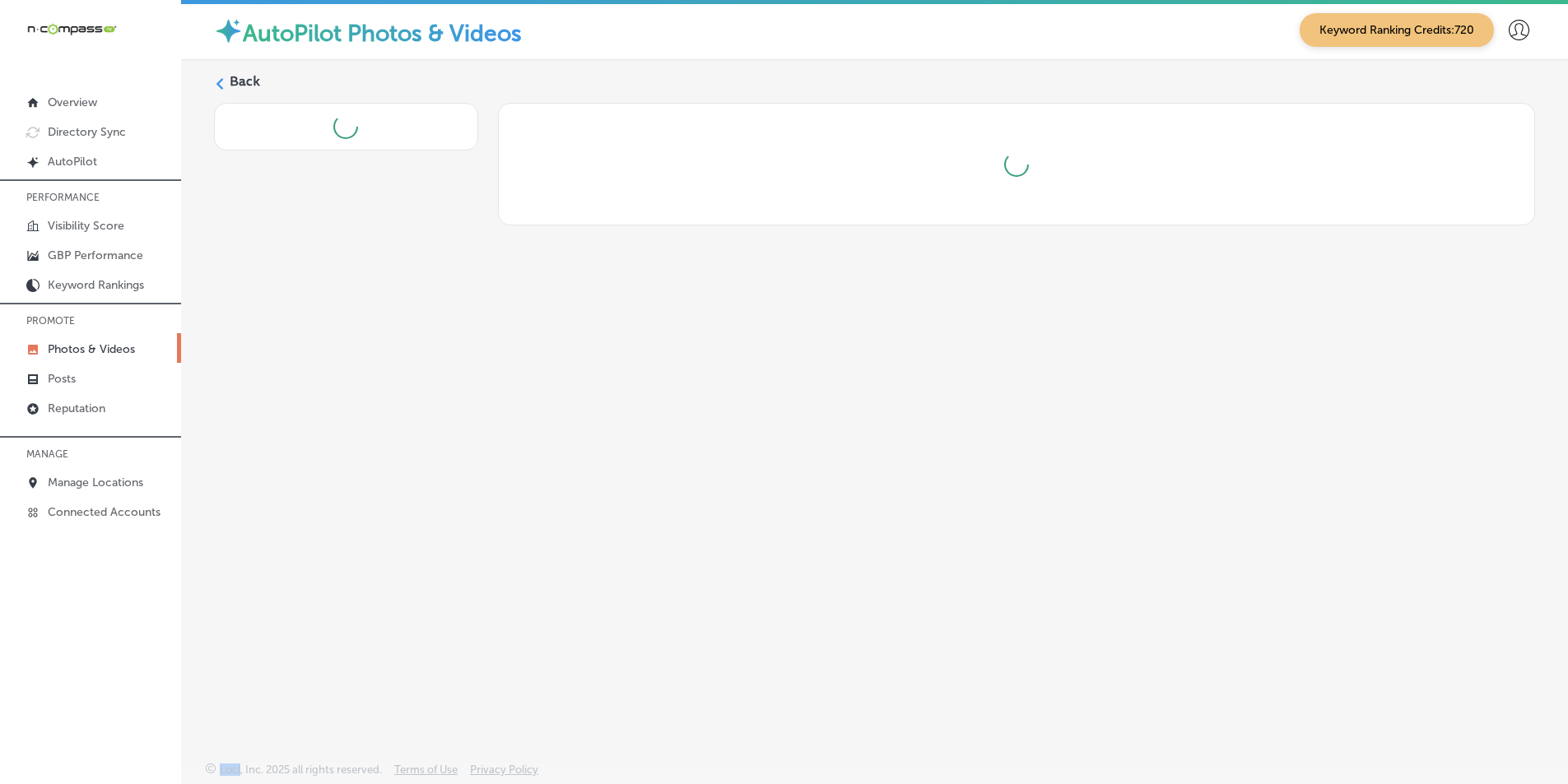
click at [410, 270] on div "Back" at bounding box center [875, 372] width 1387 height 625
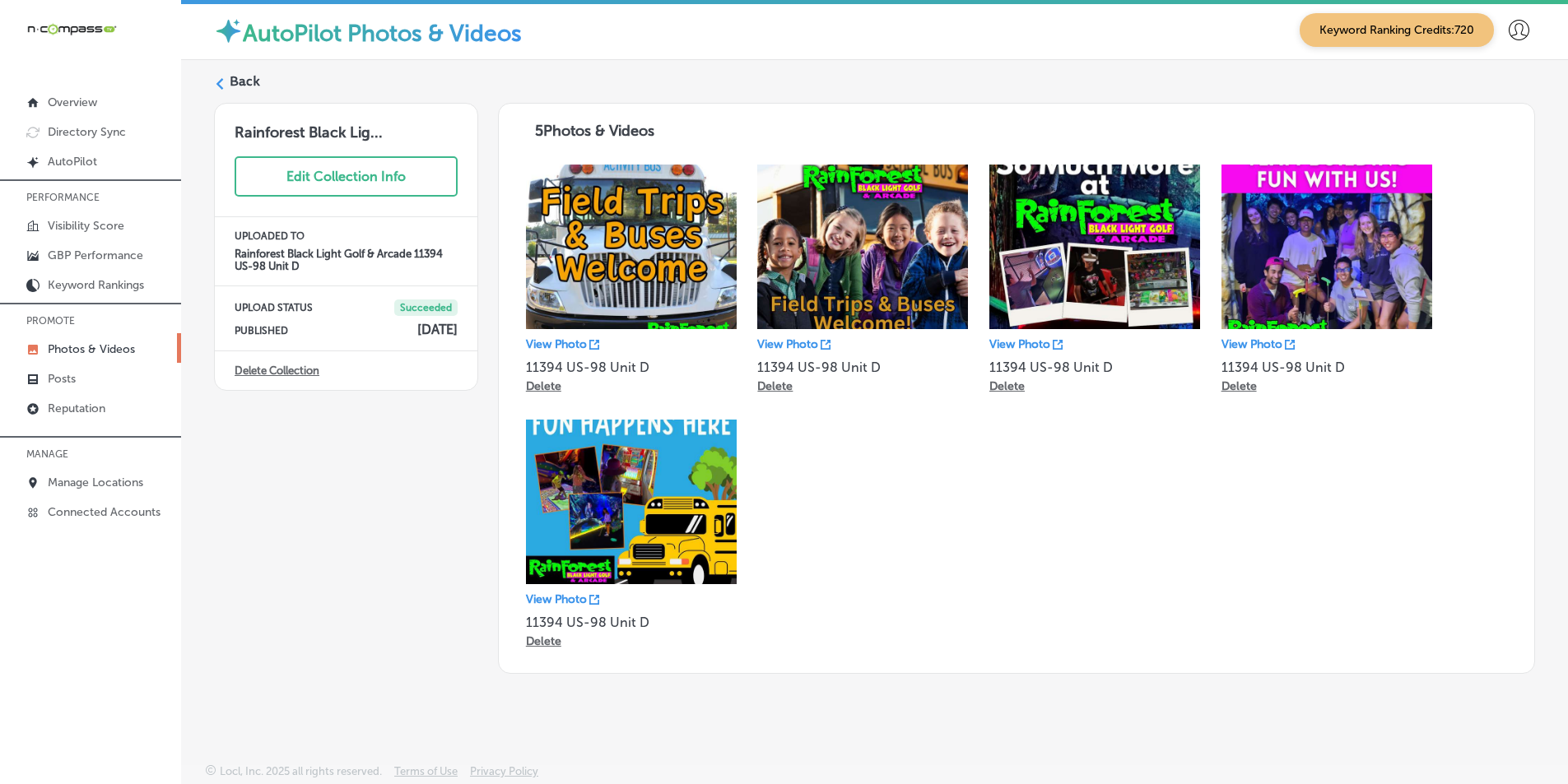
click at [221, 79] on polygon at bounding box center [220, 84] width 7 height 11
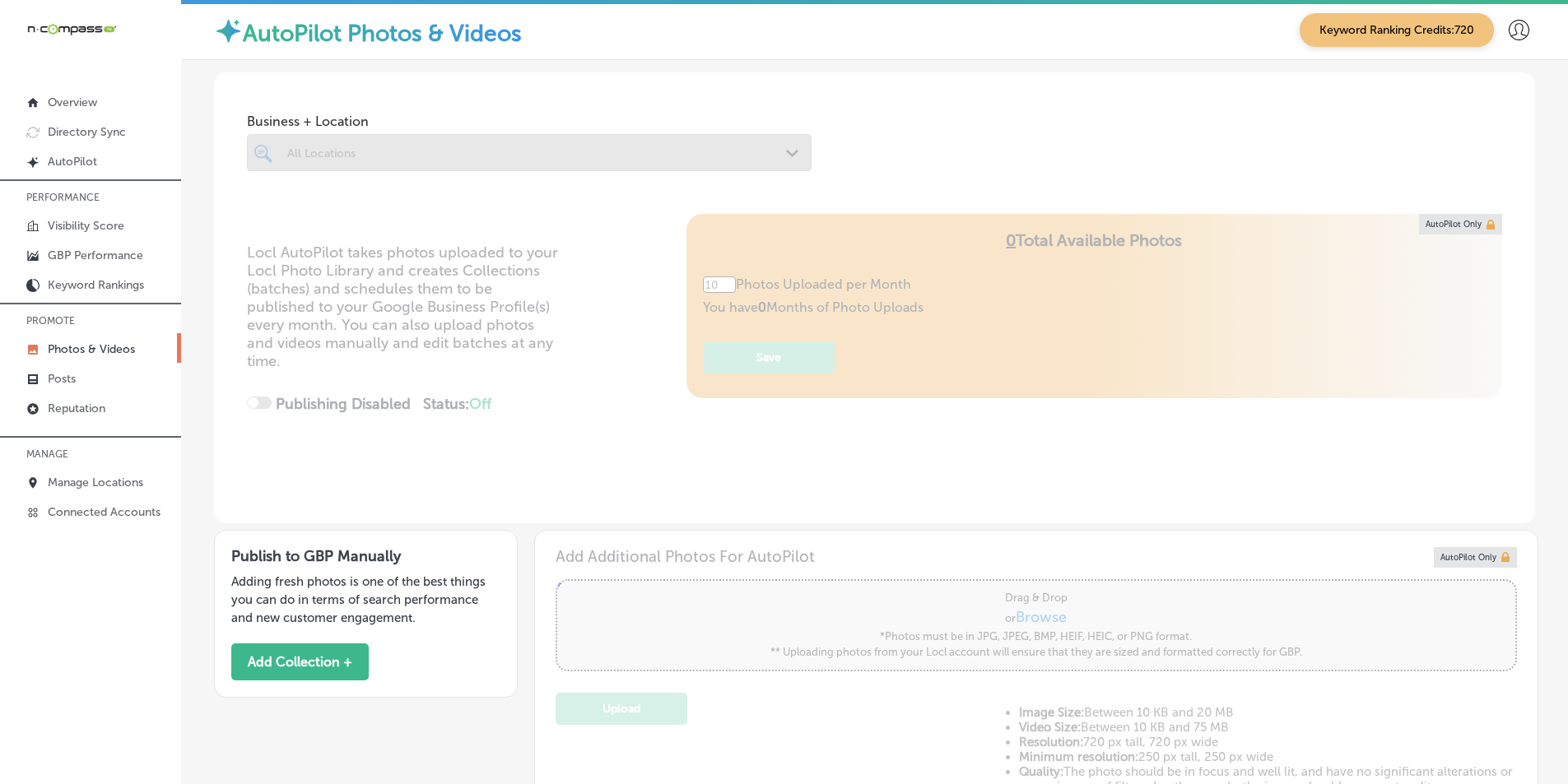
type input "5"
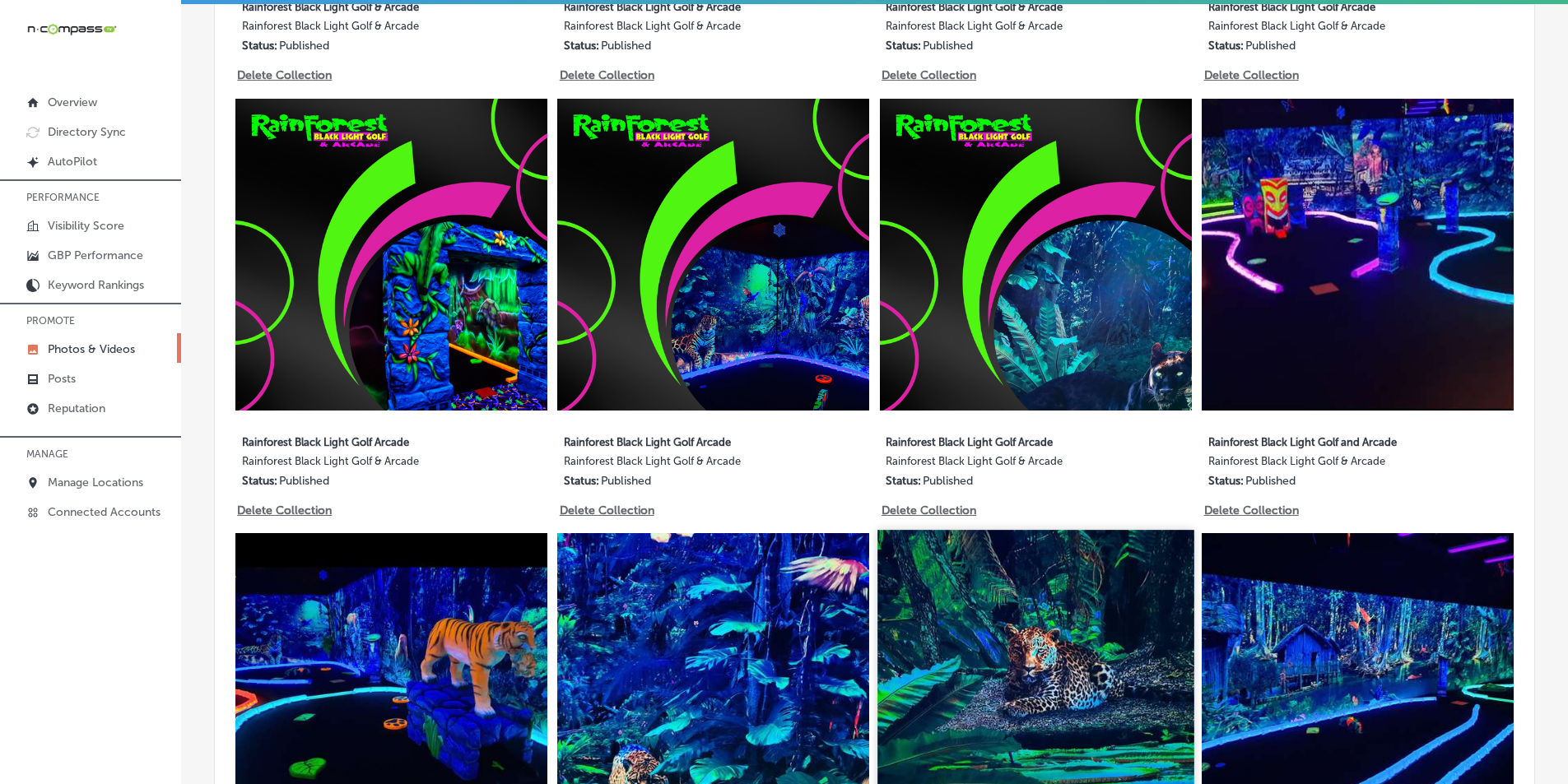
scroll to position [1893, 0]
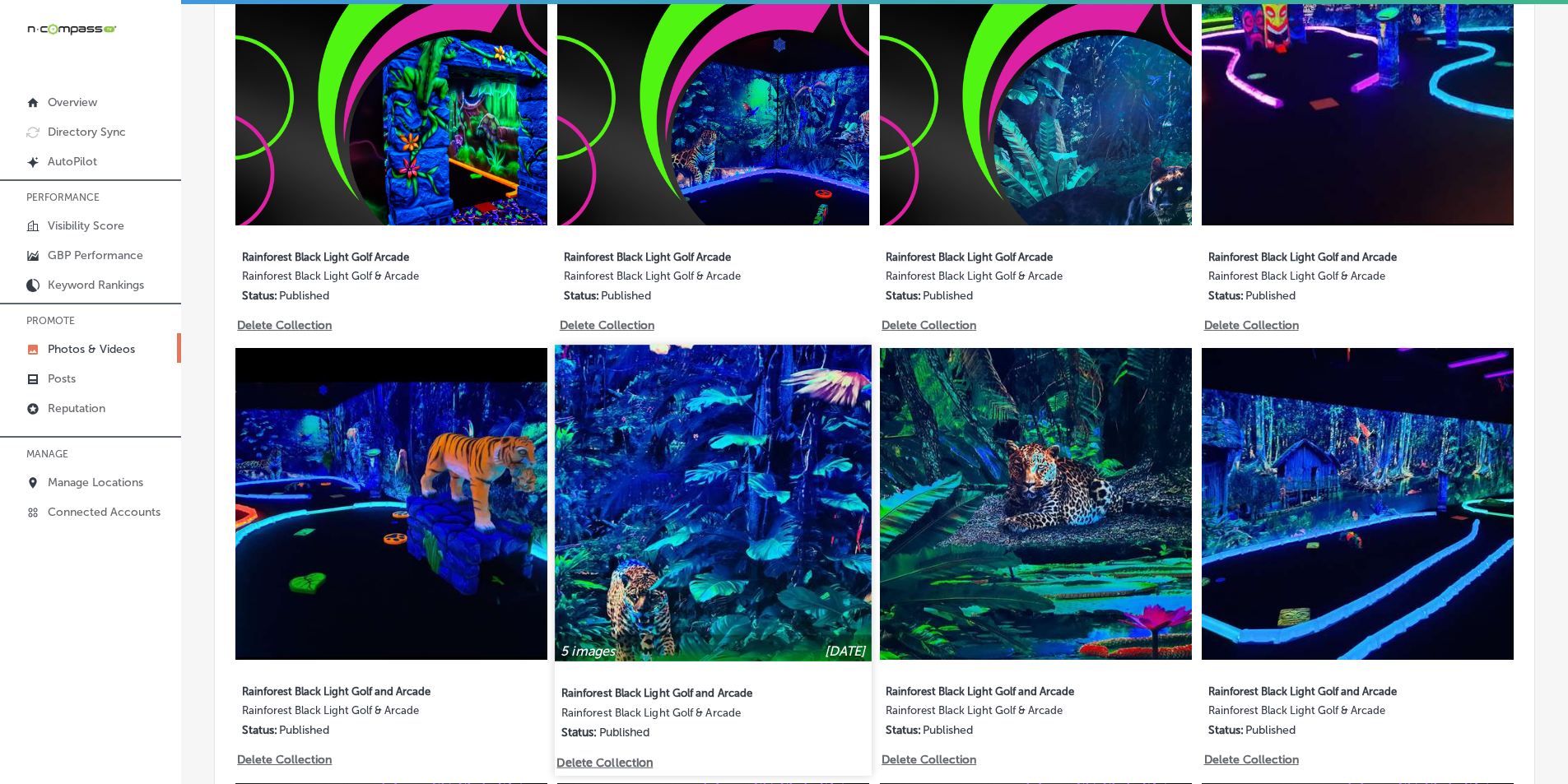
click at [762, 508] on img at bounding box center [714, 503] width 316 height 316
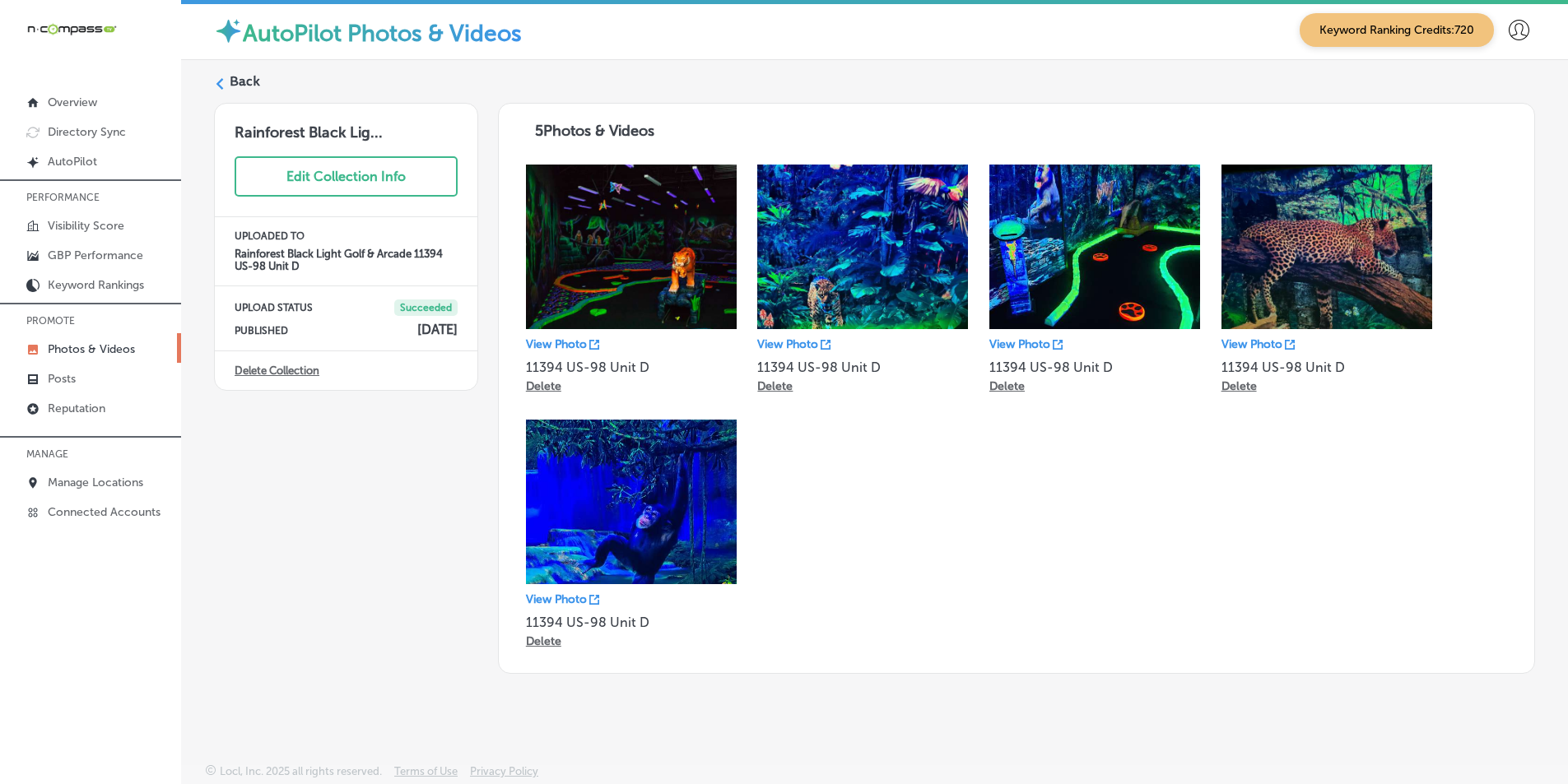
click at [638, 479] on img at bounding box center [631, 502] width 211 height 165
click at [634, 481] on img at bounding box center [631, 502] width 211 height 165
click at [232, 78] on label "Back" at bounding box center [245, 81] width 31 height 18
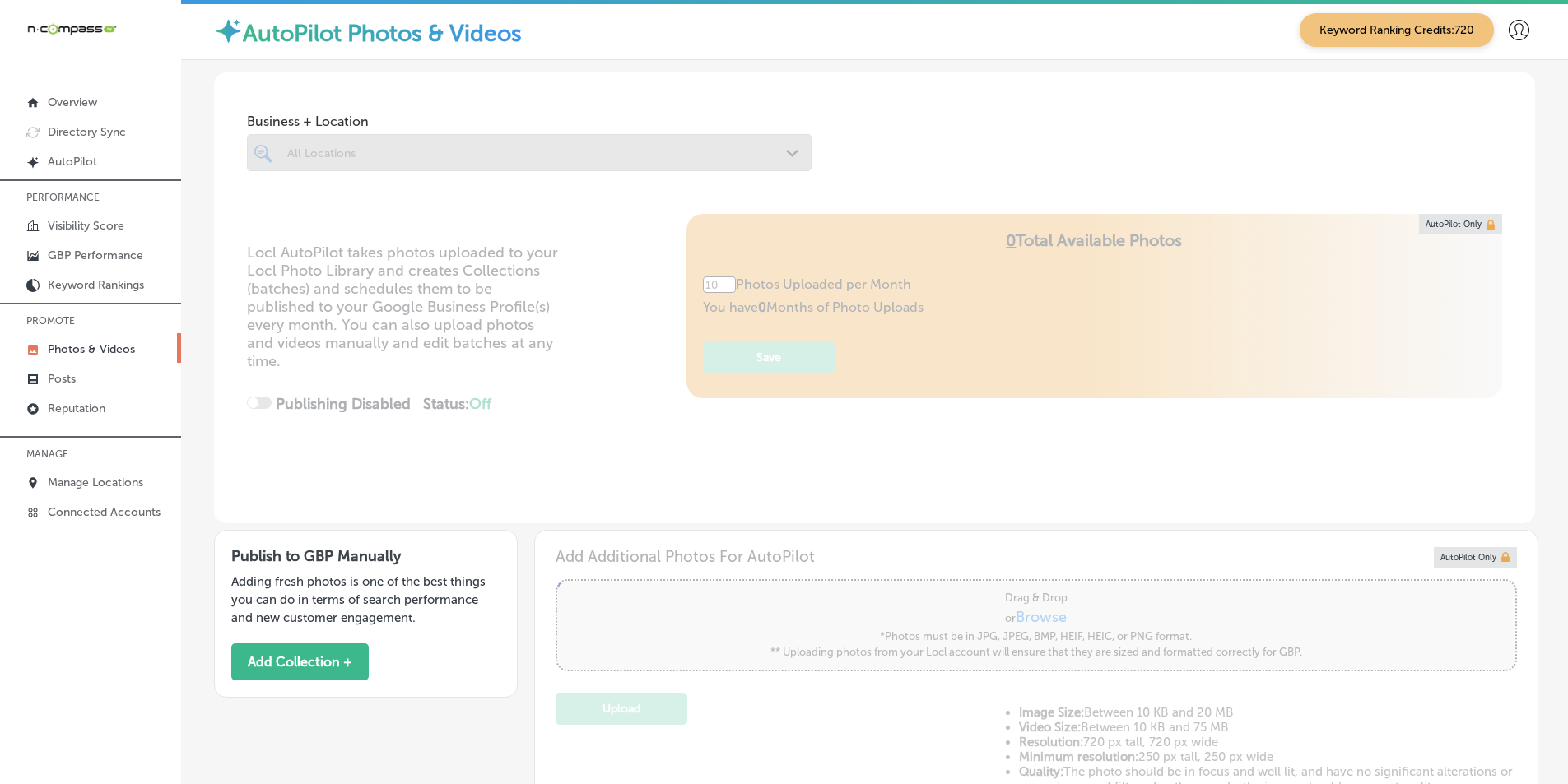
type input "5"
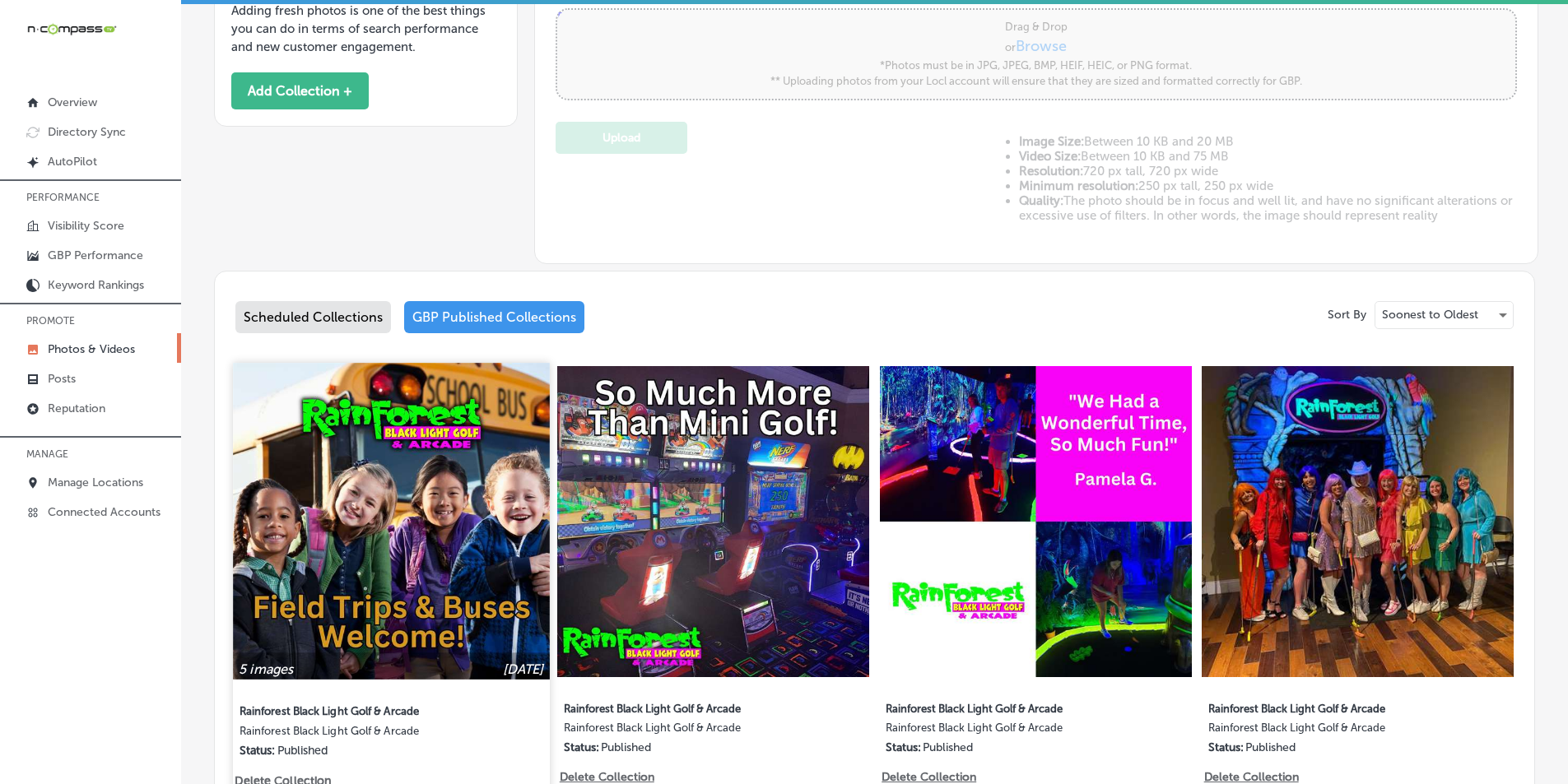
scroll to position [659, 0]
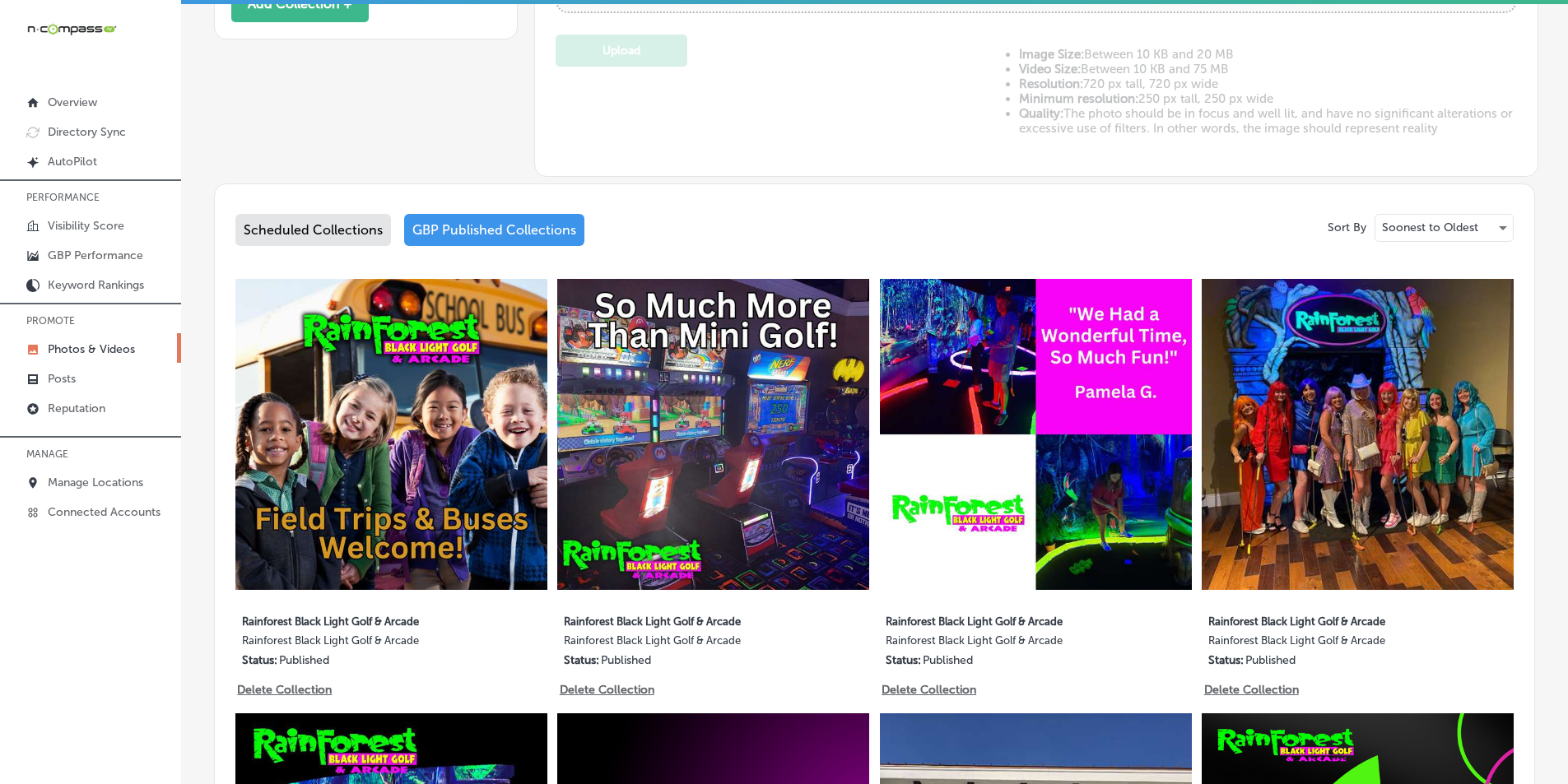
click at [312, 222] on div "Scheduled Collections" at bounding box center [313, 230] width 156 height 32
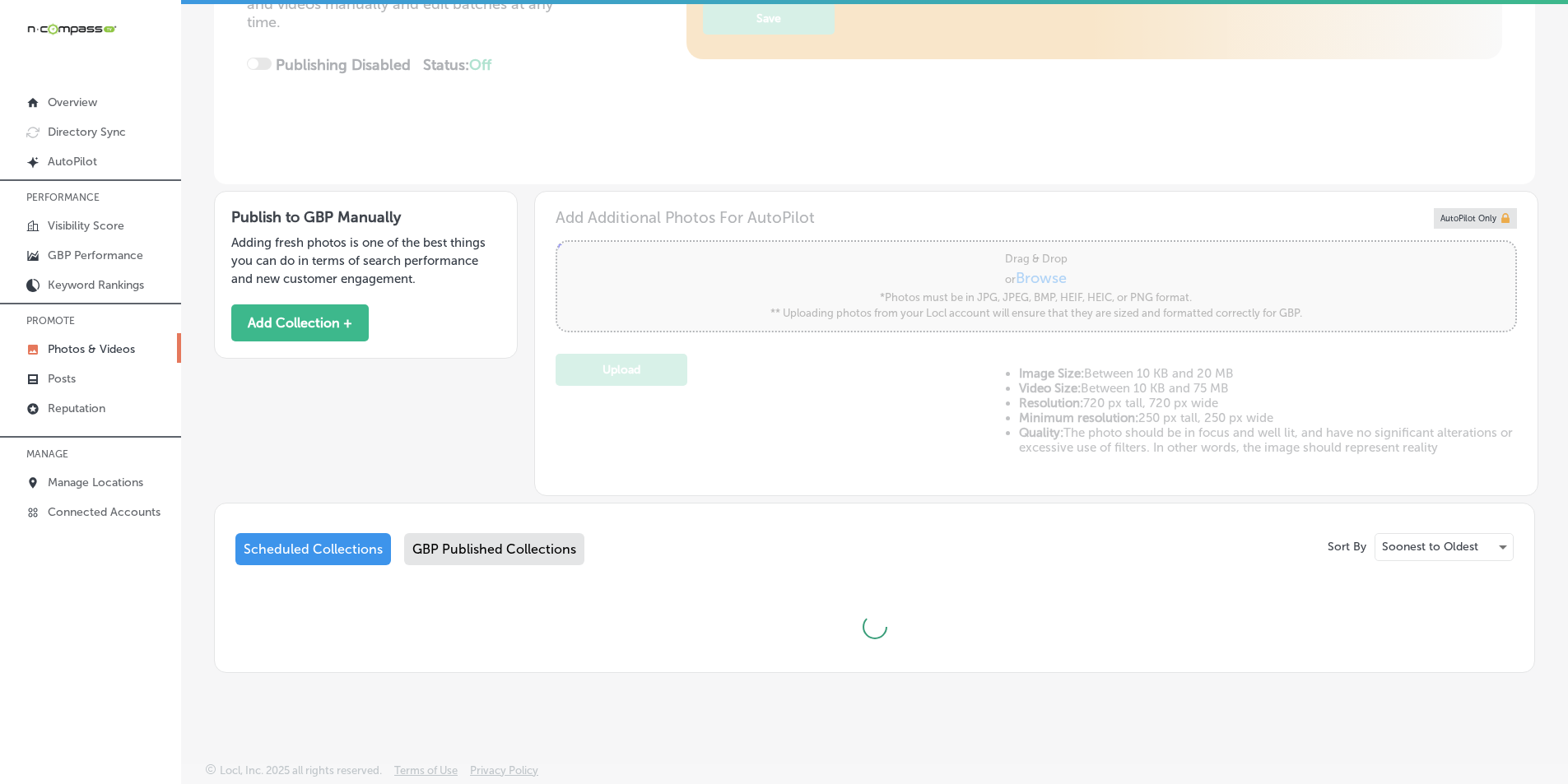
scroll to position [659, 0]
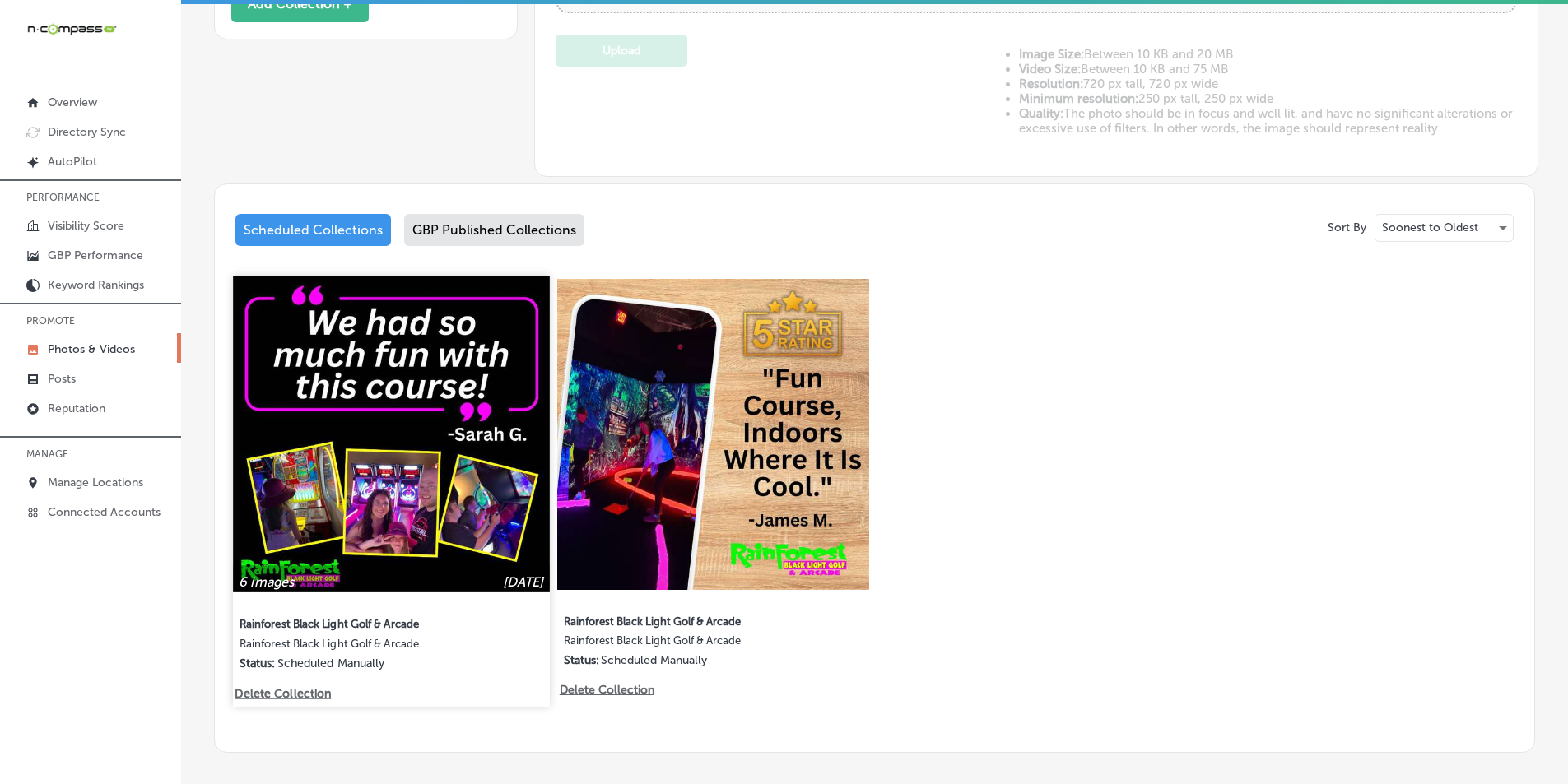
click at [468, 501] on img at bounding box center [390, 433] width 316 height 316
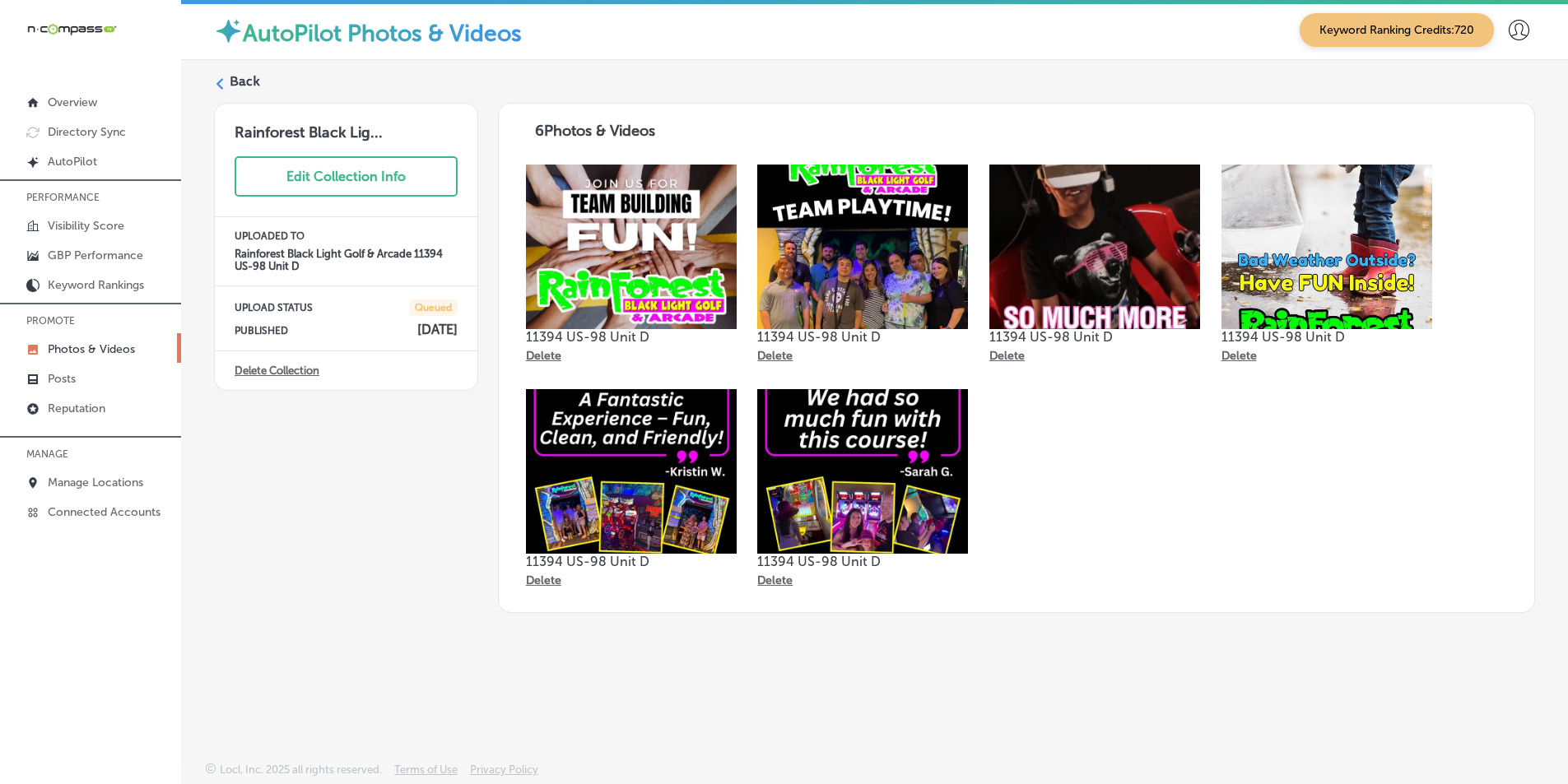
click at [228, 87] on div "Back" at bounding box center [875, 87] width 1321 height 31
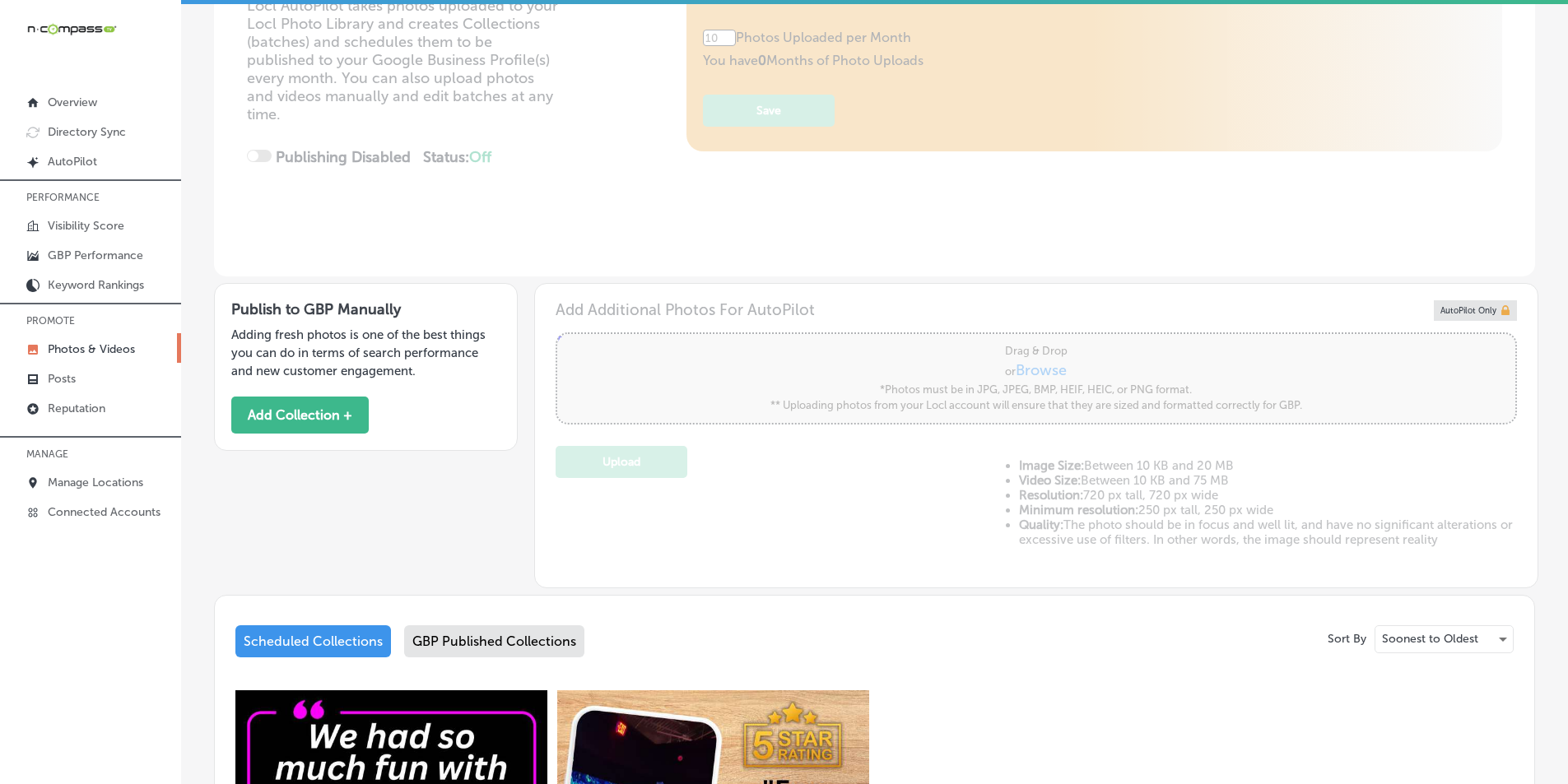
type input "5"
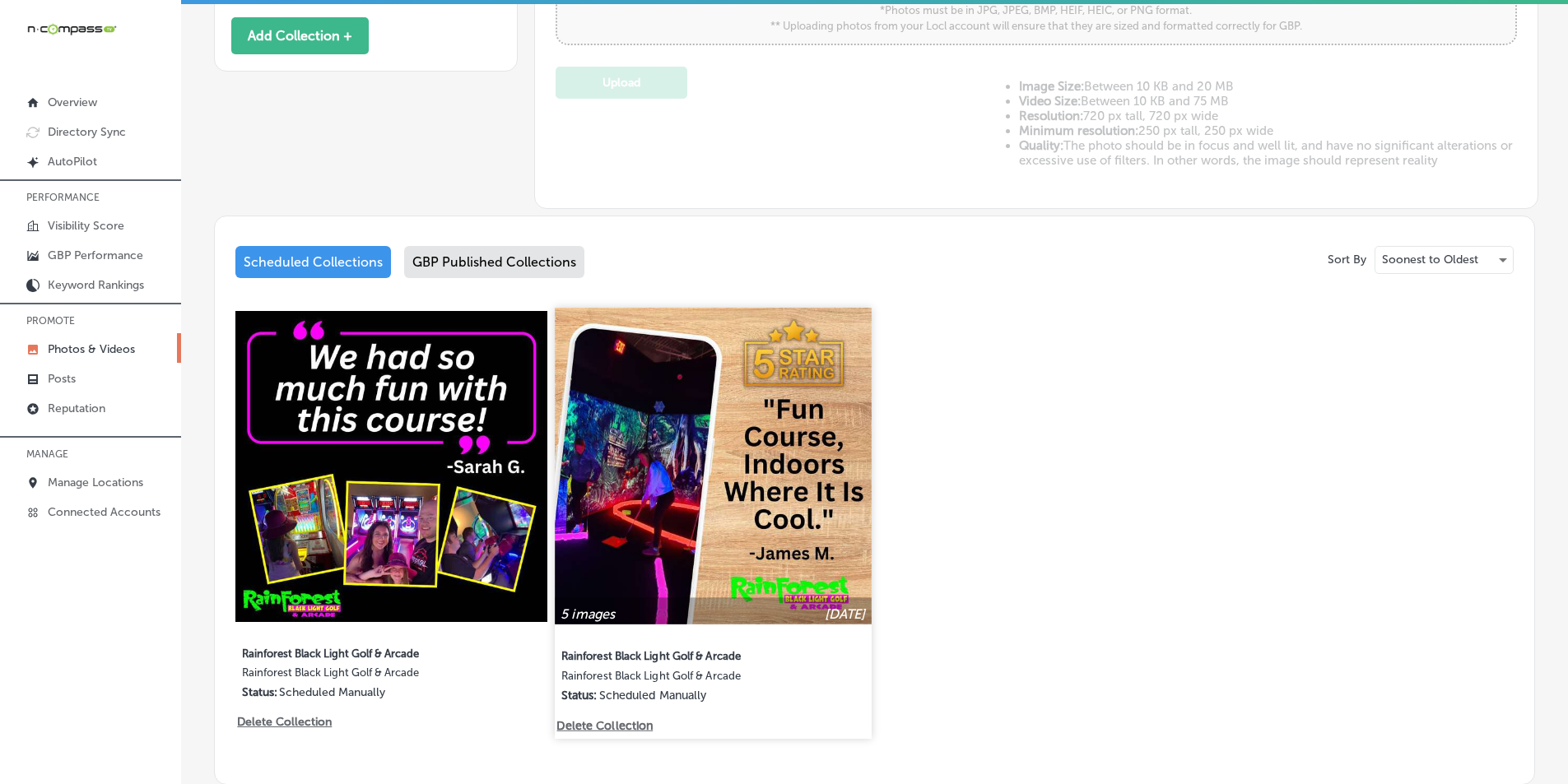
scroll to position [659, 0]
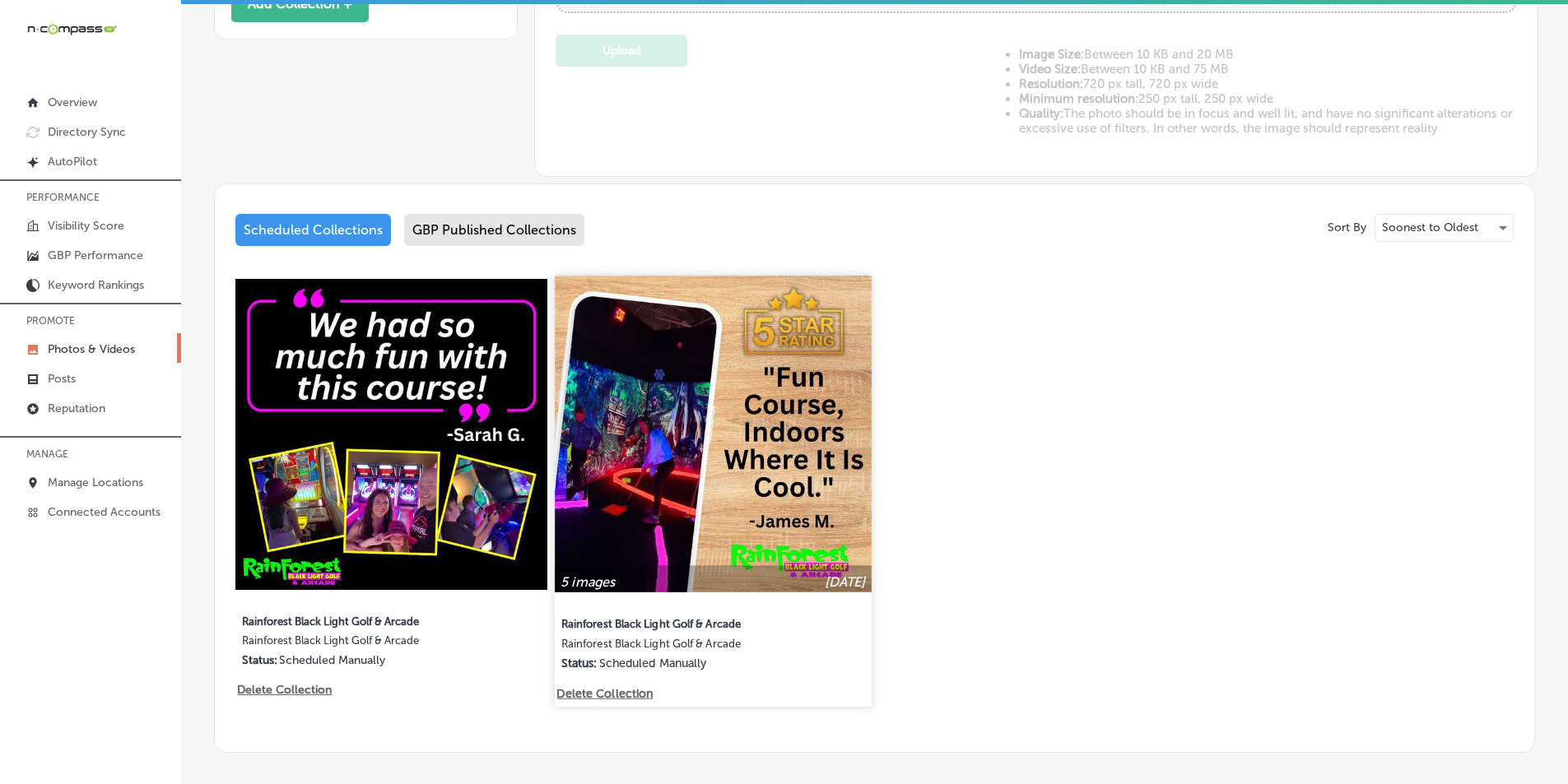
click at [709, 521] on img at bounding box center [714, 433] width 316 height 316
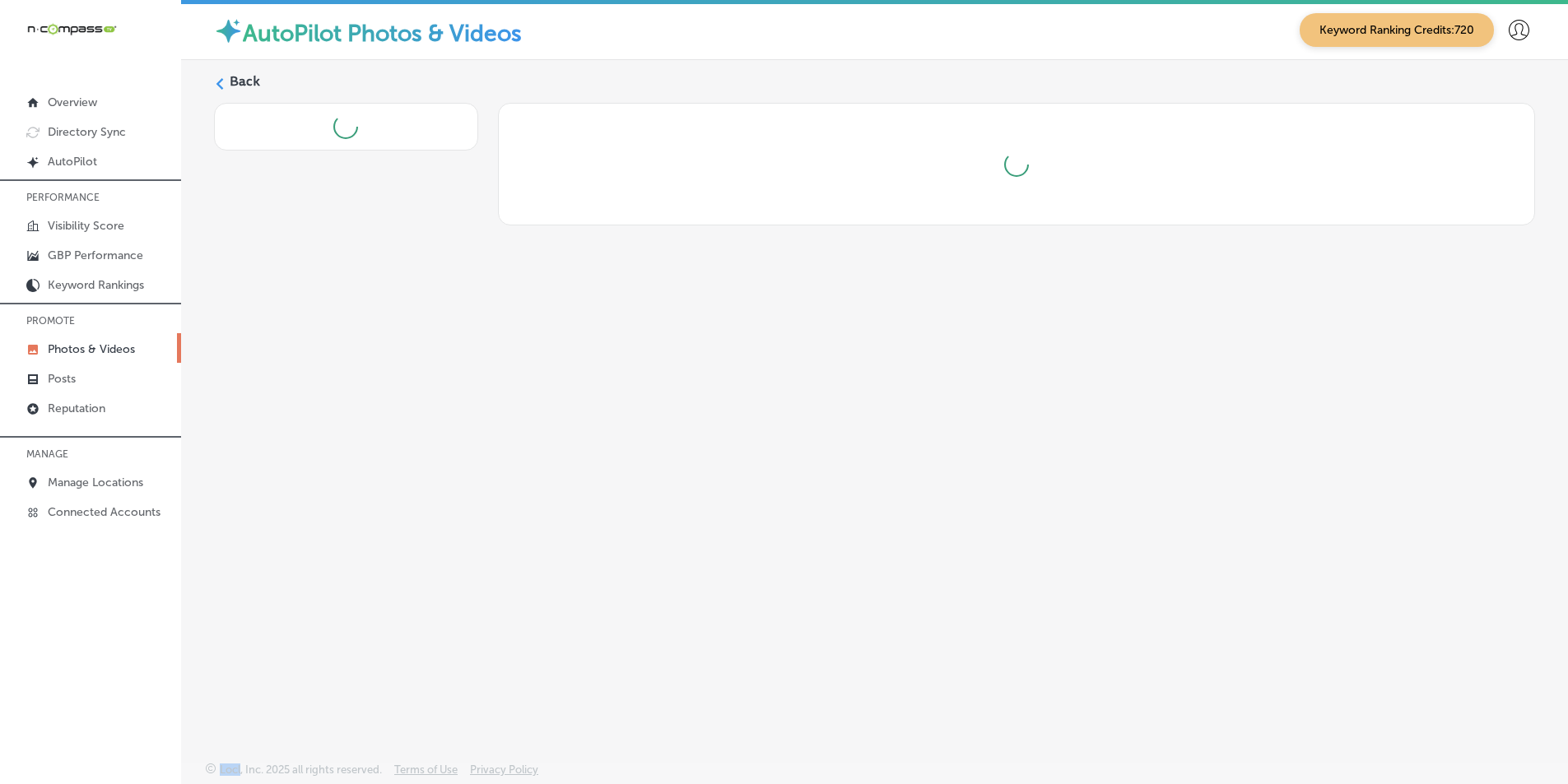
click at [709, 521] on div "Back" at bounding box center [875, 372] width 1387 height 625
